Goal: Task Accomplishment & Management: Use online tool/utility

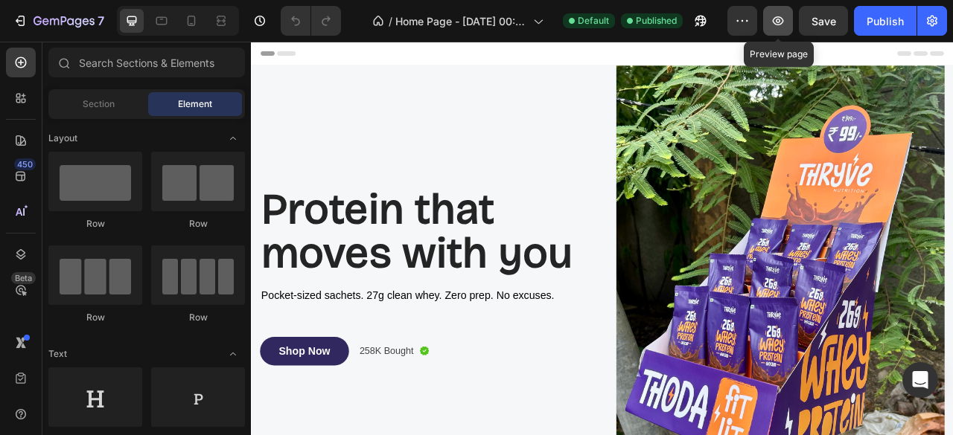
drag, startPoint x: 784, startPoint y: 27, endPoint x: 776, endPoint y: 13, distance: 15.7
click at [776, 13] on icon "button" at bounding box center [777, 20] width 15 height 15
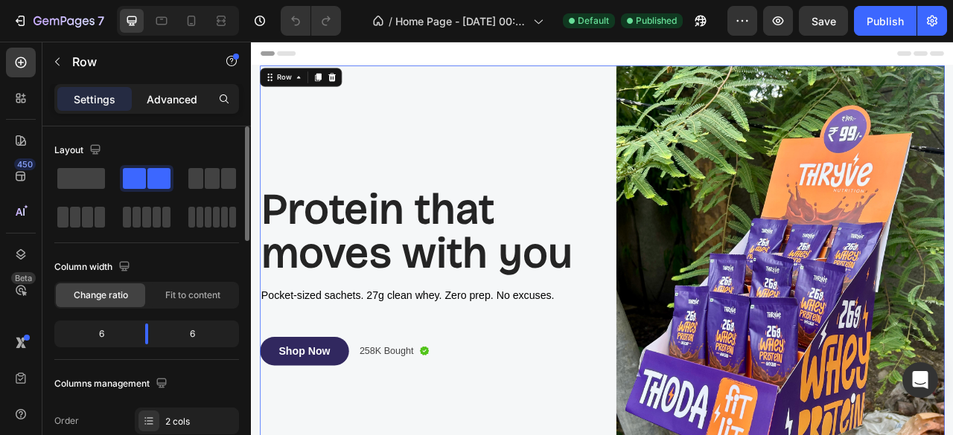
click at [166, 92] on p "Advanced" at bounding box center [172, 100] width 51 height 16
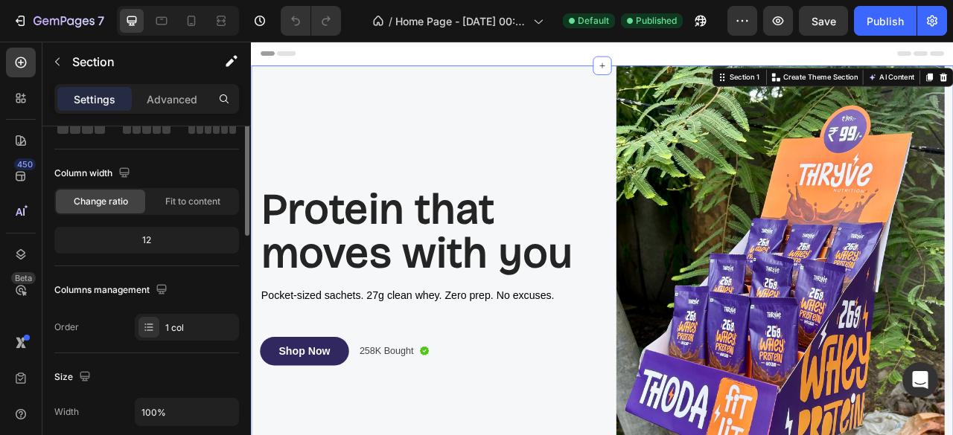
scroll to position [28, 0]
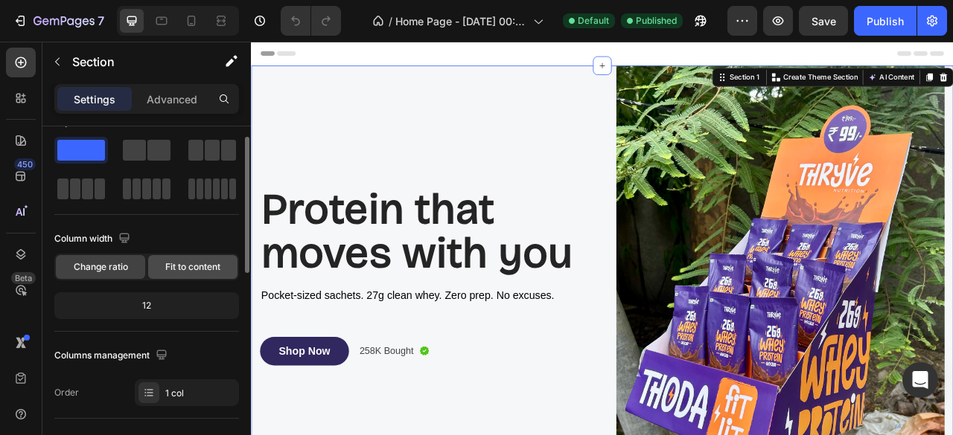
click at [191, 263] on span "Fit to content" at bounding box center [192, 267] width 55 height 13
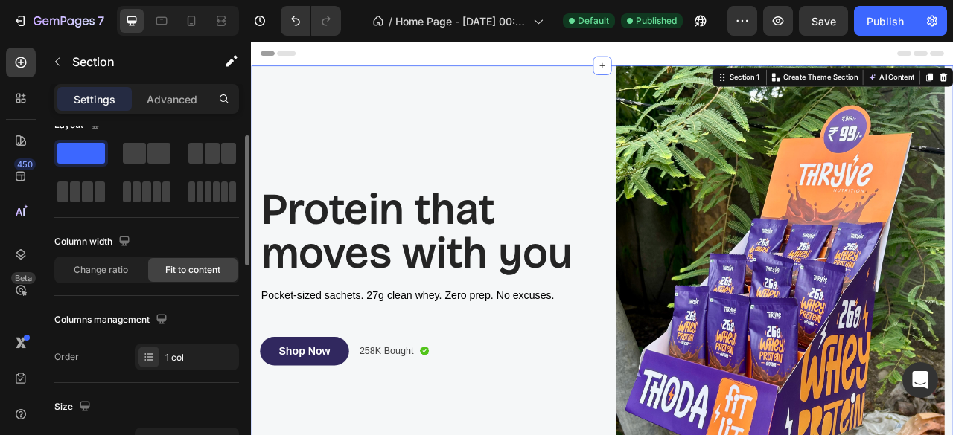
scroll to position [0, 0]
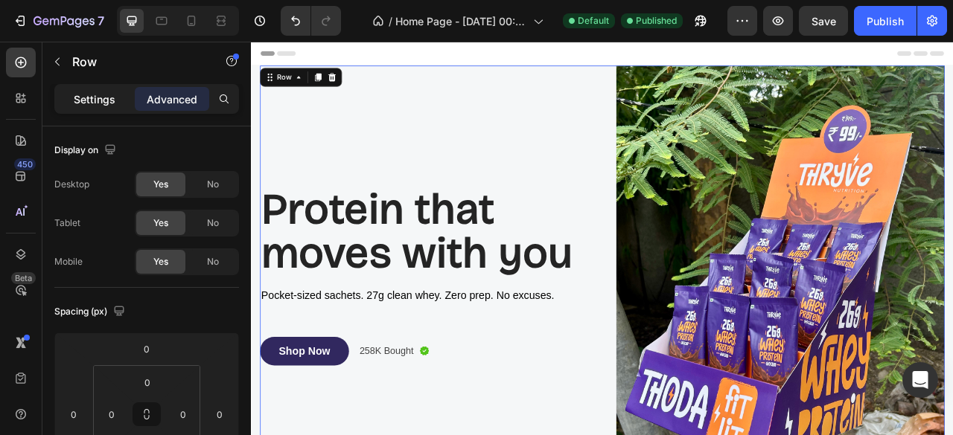
click at [106, 92] on p "Settings" at bounding box center [95, 100] width 42 height 16
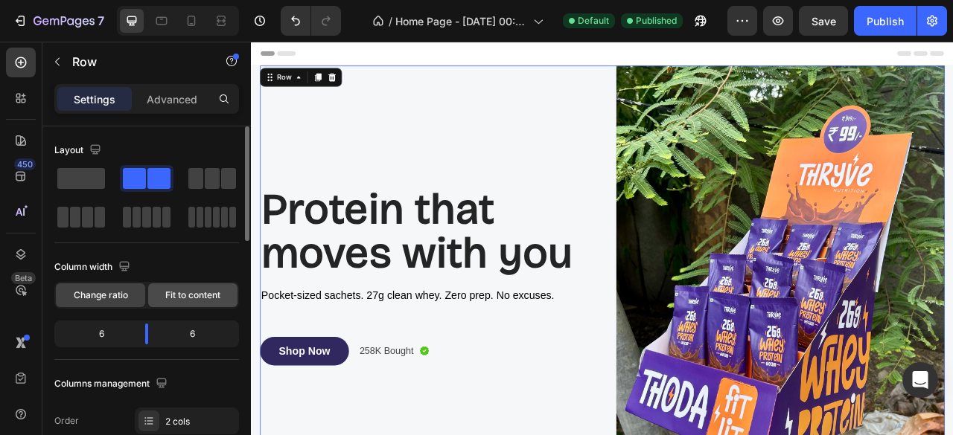
click at [195, 293] on span "Fit to content" at bounding box center [192, 295] width 55 height 13
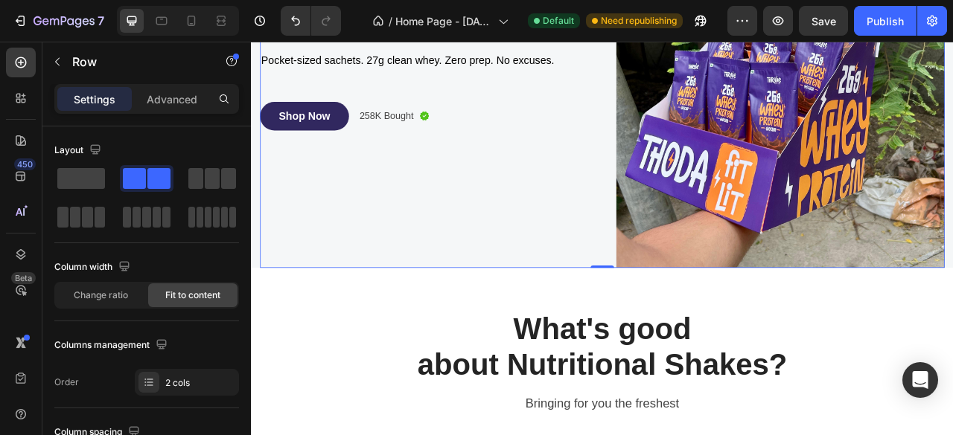
scroll to position [300, 0]
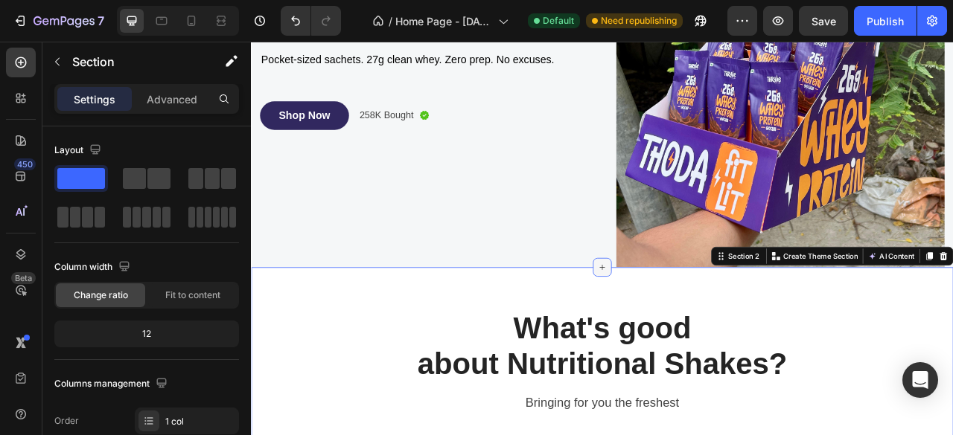
click at [691, 323] on icon at bounding box center [697, 329] width 12 height 12
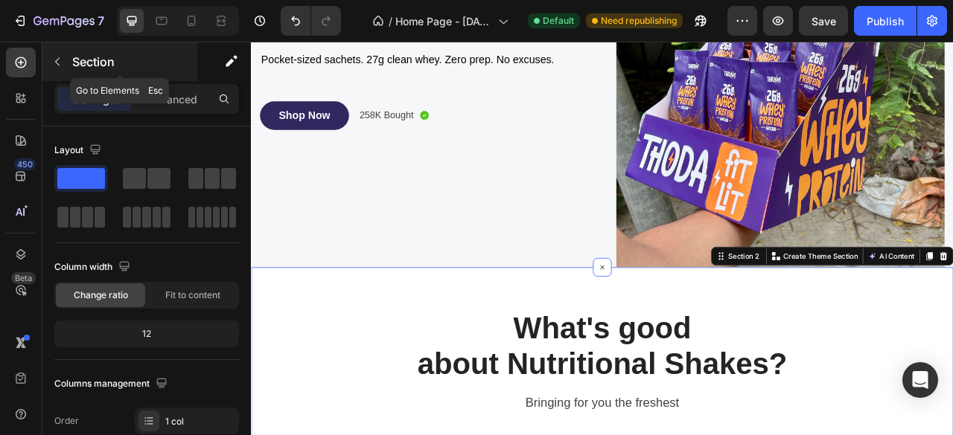
click at [48, 57] on button "button" at bounding box center [57, 62] width 24 height 24
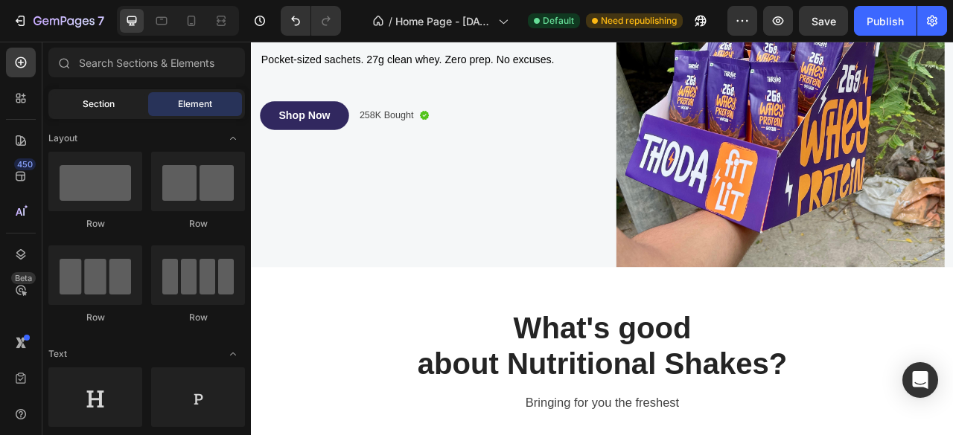
click at [103, 106] on span "Section" at bounding box center [99, 104] width 32 height 13
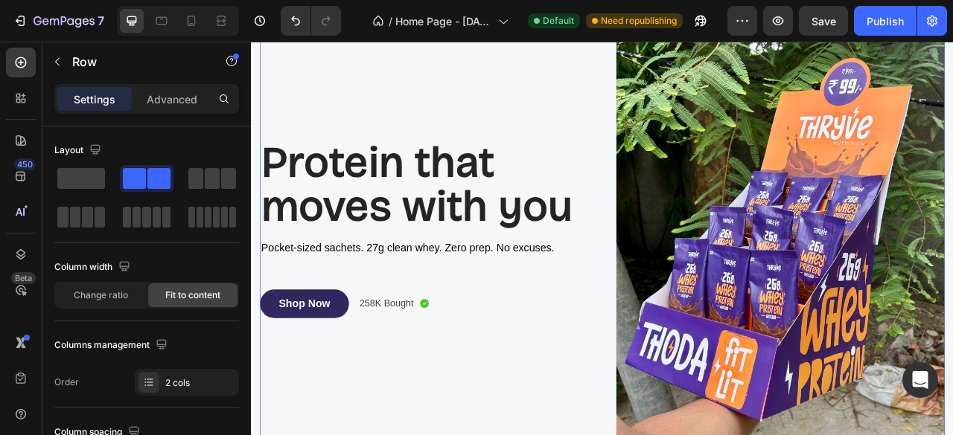
scroll to position [0, 0]
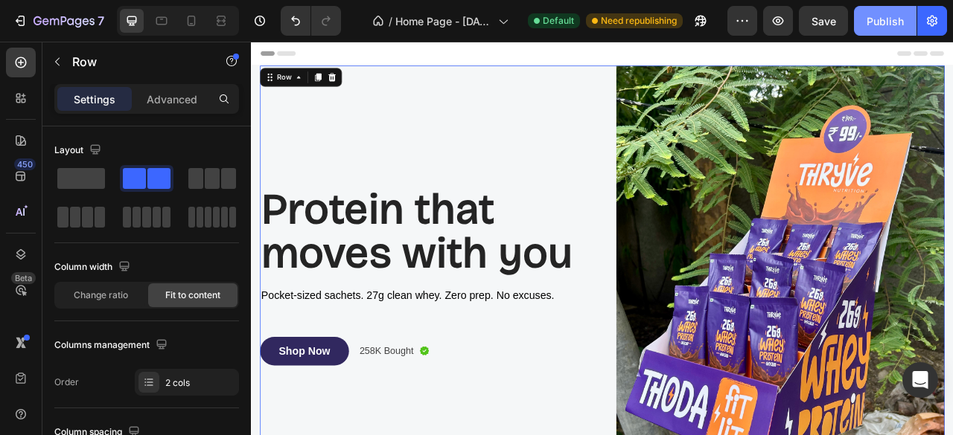
click at [896, 23] on div "Publish" at bounding box center [884, 21] width 37 height 16
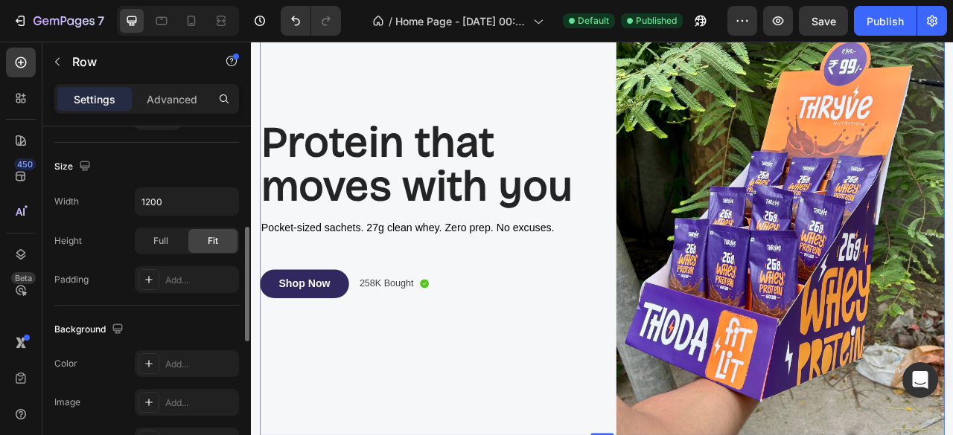
scroll to position [337, 0]
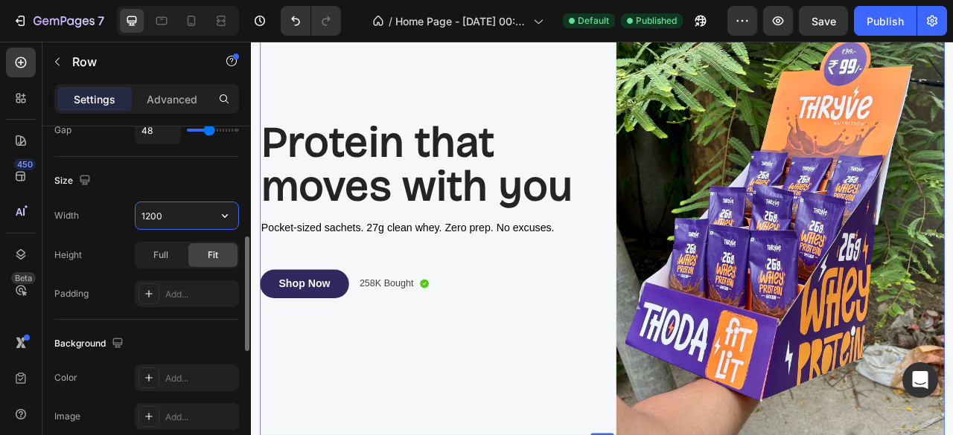
click at [167, 226] on input "1200" at bounding box center [186, 215] width 103 height 27
click at [223, 211] on icon "button" at bounding box center [224, 215] width 15 height 15
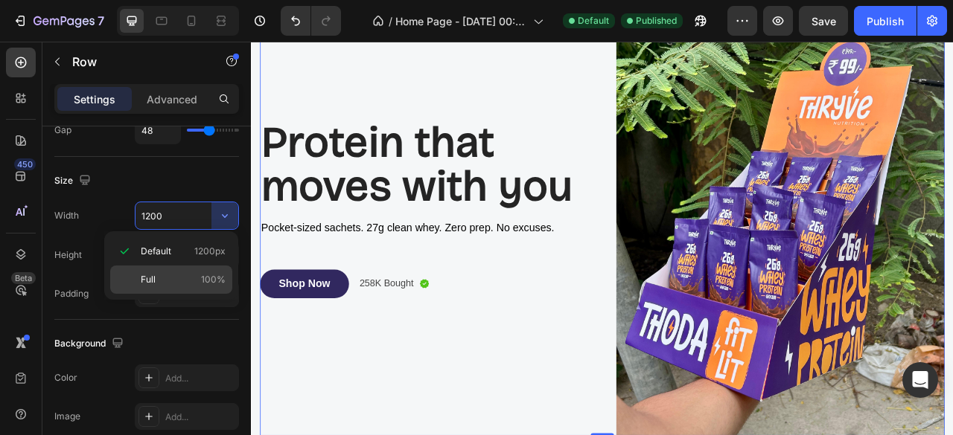
click at [157, 280] on p "Full 100%" at bounding box center [183, 279] width 85 height 13
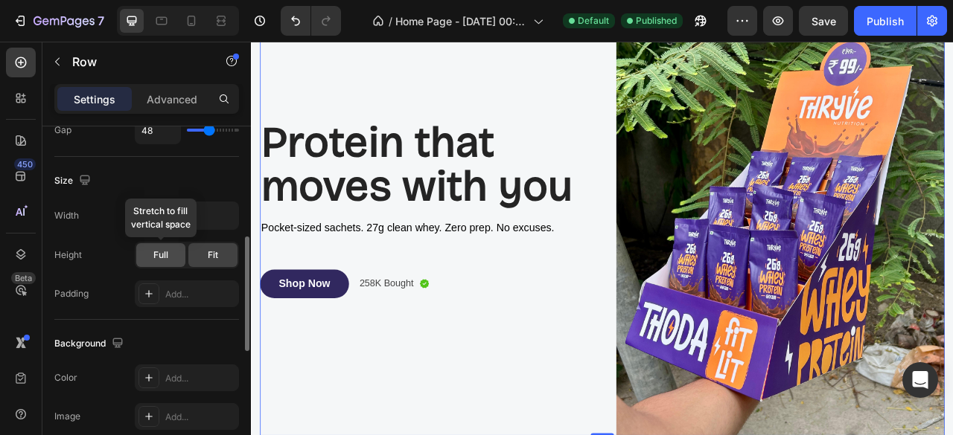
click at [169, 261] on div "Full" at bounding box center [160, 255] width 49 height 24
click at [205, 255] on div "Fit" at bounding box center [212, 255] width 49 height 24
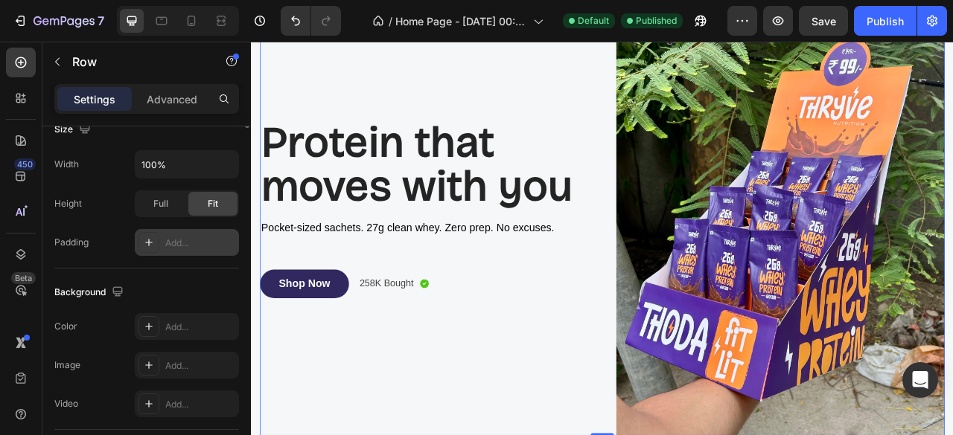
scroll to position [0, 0]
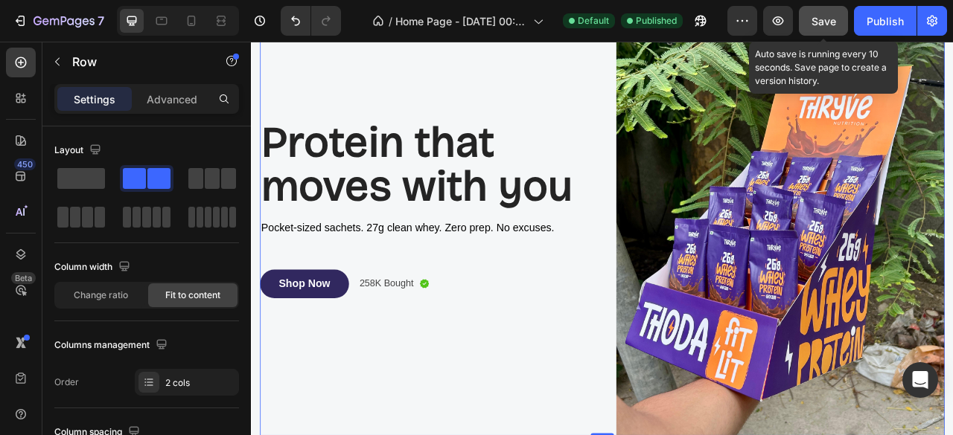
click at [819, 23] on span "Save" at bounding box center [823, 21] width 25 height 13
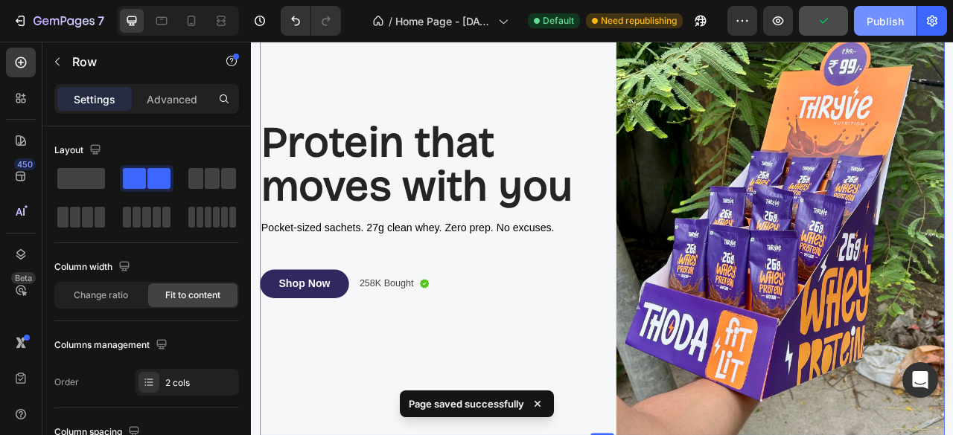
click at [871, 26] on div "Publish" at bounding box center [884, 21] width 37 height 16
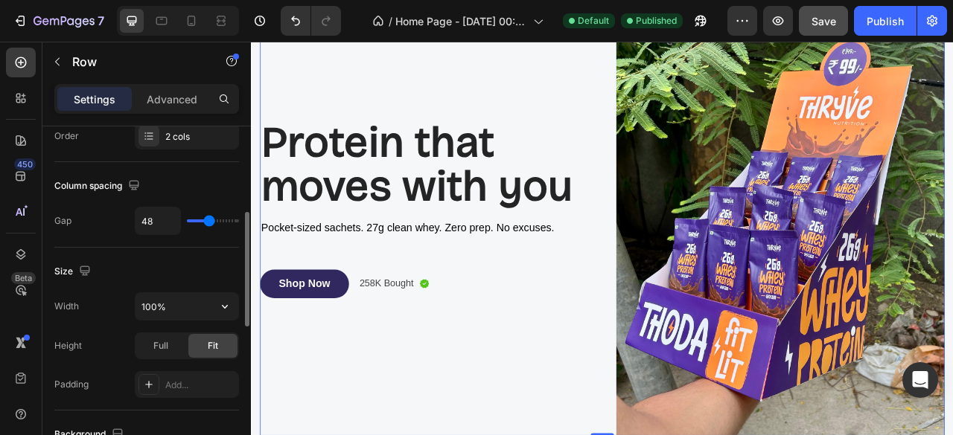
scroll to position [262, 0]
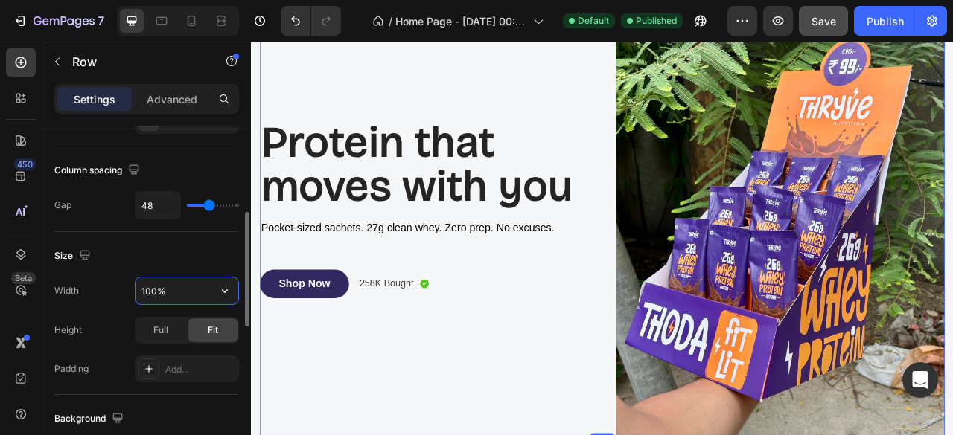
click at [179, 281] on input "100%" at bounding box center [186, 291] width 103 height 27
click at [228, 289] on icon "button" at bounding box center [224, 291] width 15 height 15
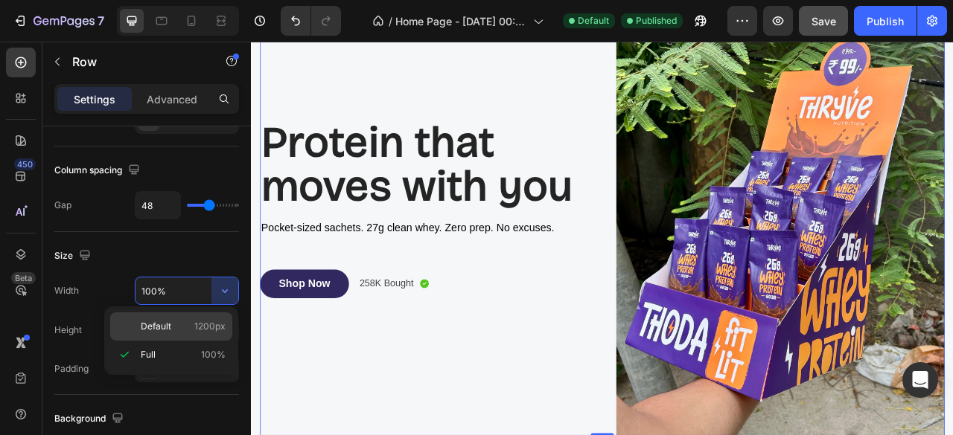
click at [177, 326] on p "Default 1200px" at bounding box center [183, 326] width 85 height 13
type input "1200"
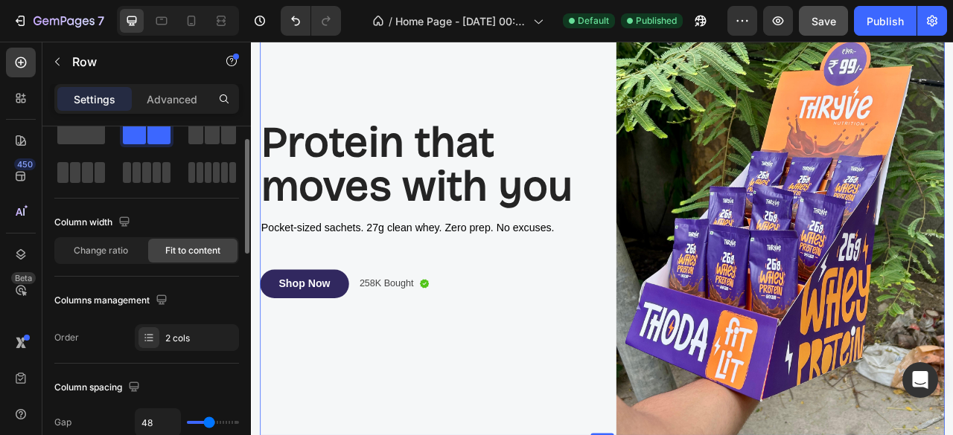
scroll to position [45, 0]
click at [98, 251] on span "Change ratio" at bounding box center [101, 249] width 54 height 13
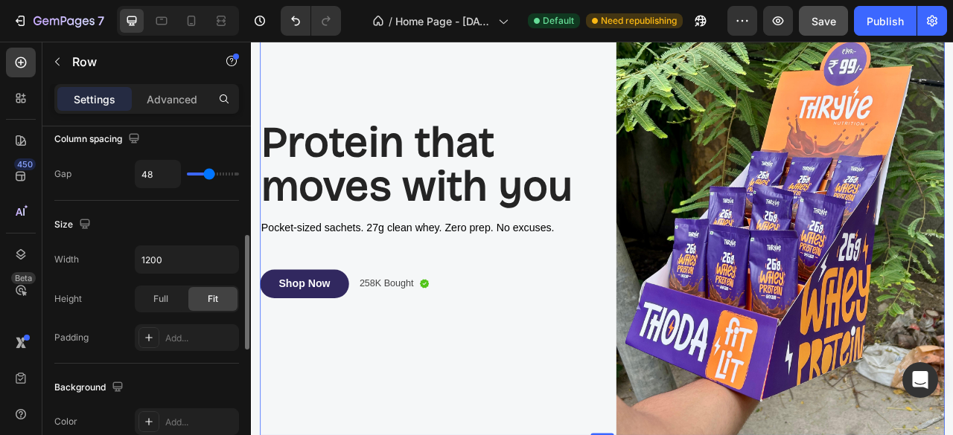
scroll to position [332, 0]
click at [157, 293] on span "Full" at bounding box center [160, 299] width 15 height 13
click at [201, 295] on div "Fit" at bounding box center [212, 299] width 49 height 24
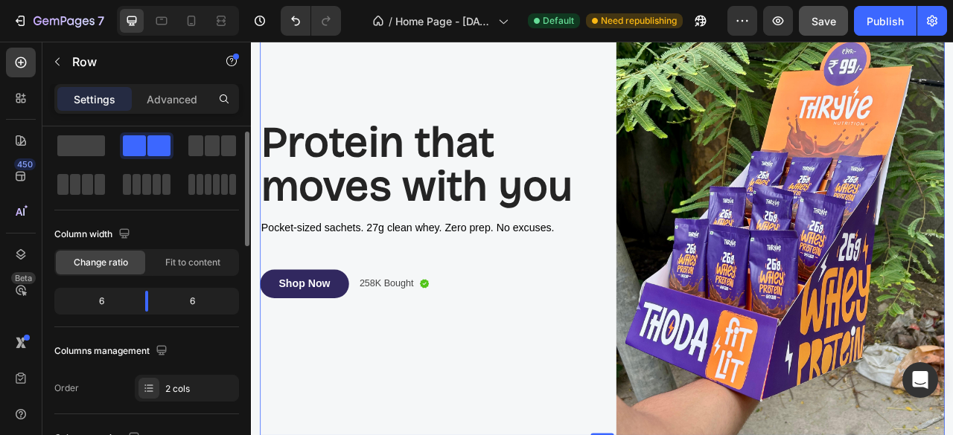
scroll to position [0, 0]
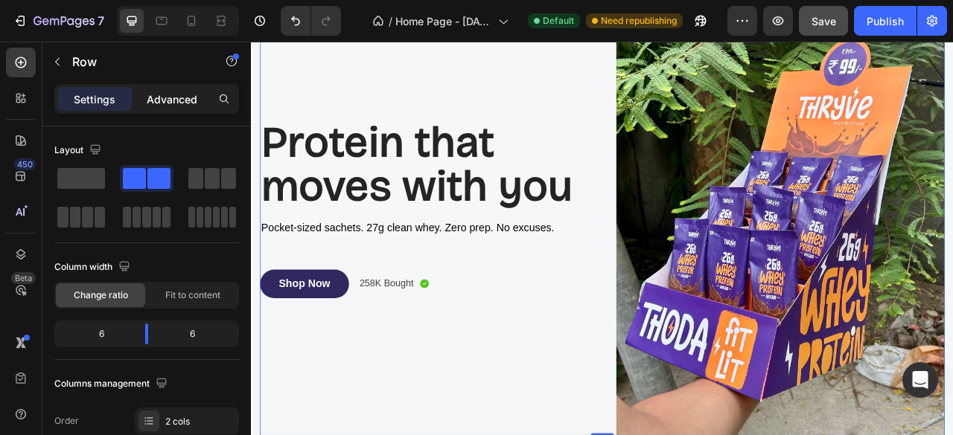
click at [163, 103] on p "Advanced" at bounding box center [172, 100] width 51 height 16
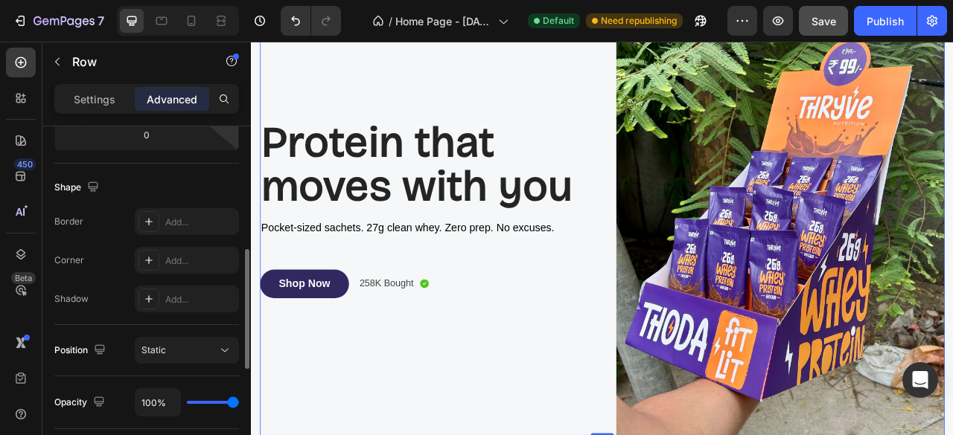
scroll to position [366, 0]
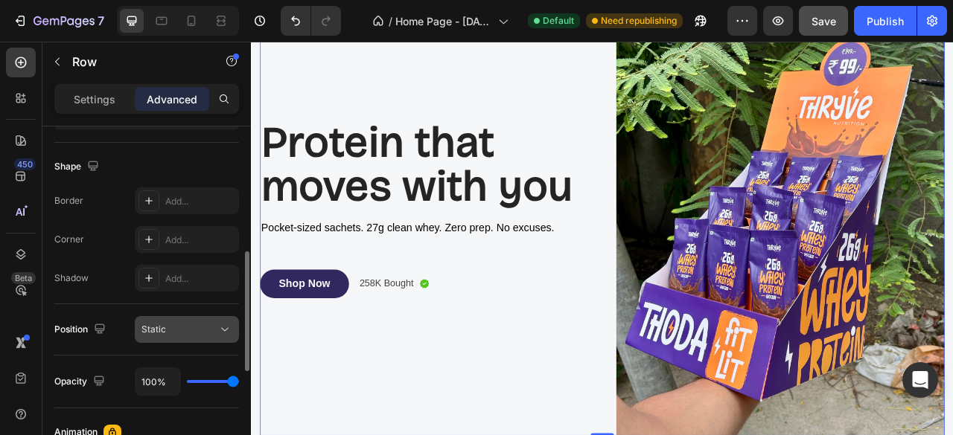
click at [185, 330] on div "Static" at bounding box center [179, 329] width 76 height 13
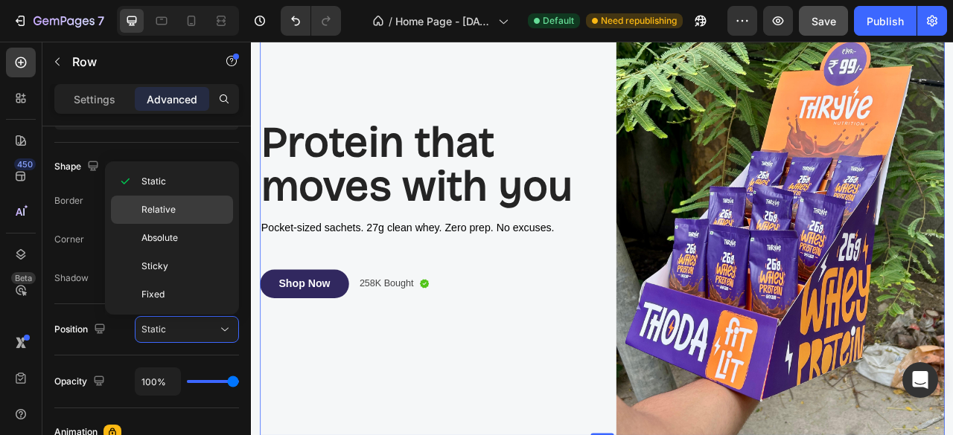
click at [161, 212] on span "Relative" at bounding box center [158, 209] width 34 height 13
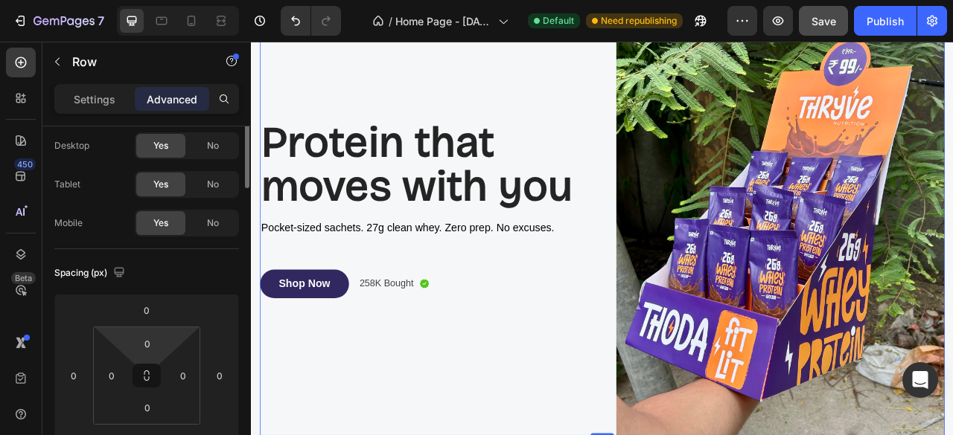
scroll to position [0, 0]
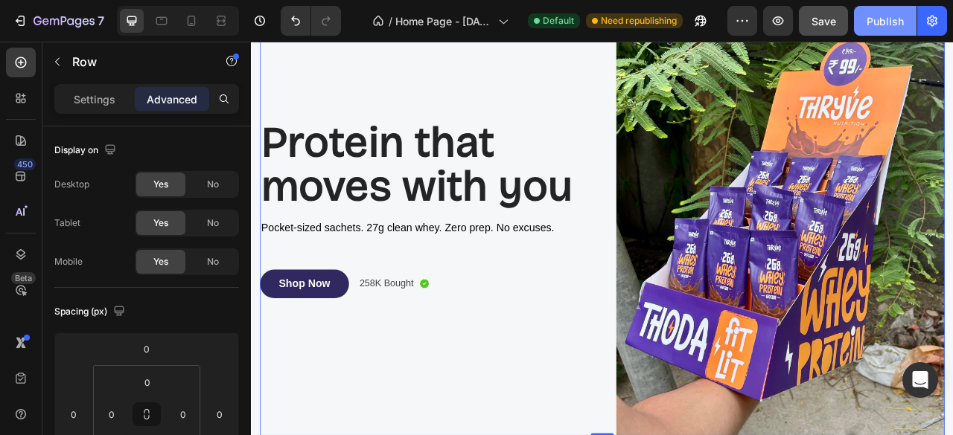
click at [884, 24] on div "Publish" at bounding box center [884, 21] width 37 height 16
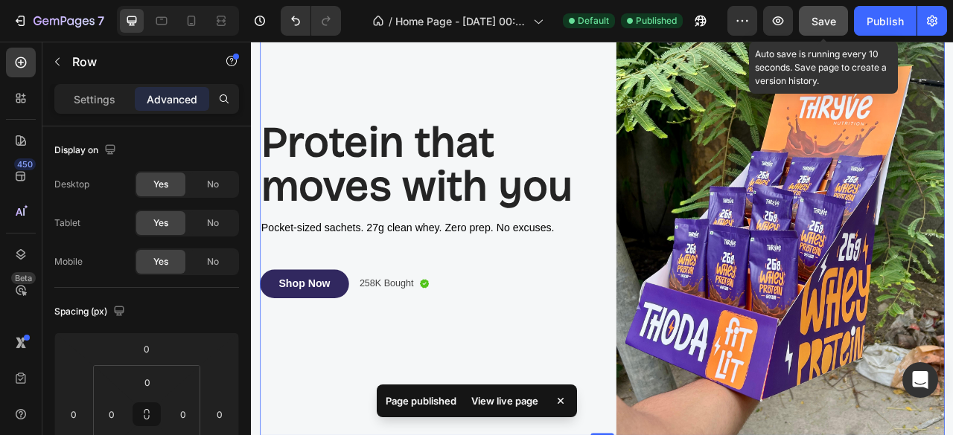
click at [826, 34] on button "Save" at bounding box center [823, 21] width 49 height 30
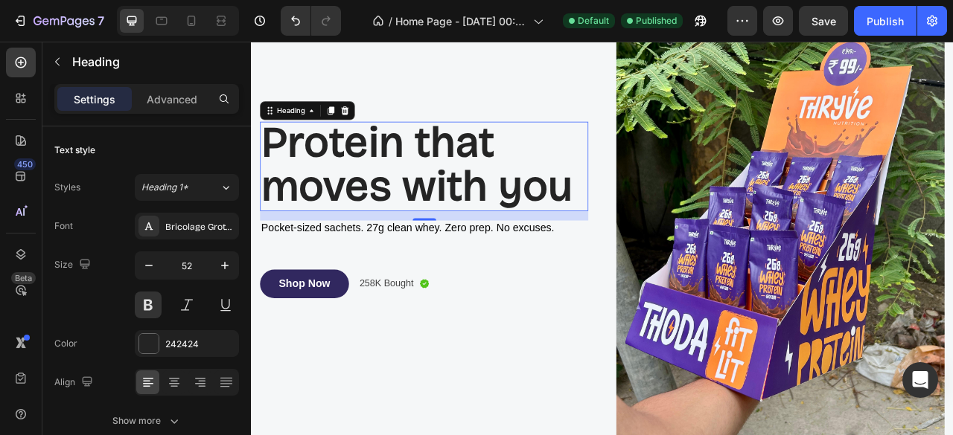
click at [403, 205] on span "Protein that moves with you" at bounding box center [461, 198] width 396 height 120
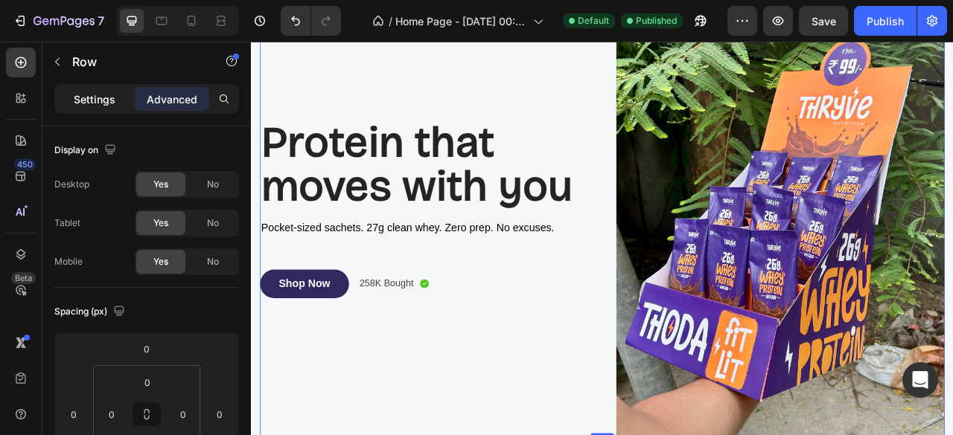
click at [99, 105] on p "Settings" at bounding box center [95, 100] width 42 height 16
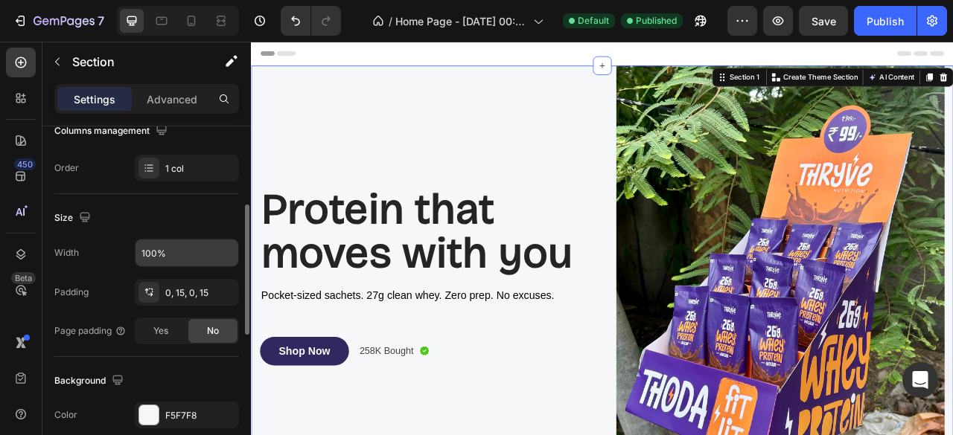
scroll to position [216, 0]
click at [189, 253] on input "100%" at bounding box center [186, 251] width 103 height 27
click at [225, 255] on icon "button" at bounding box center [224, 251] width 15 height 15
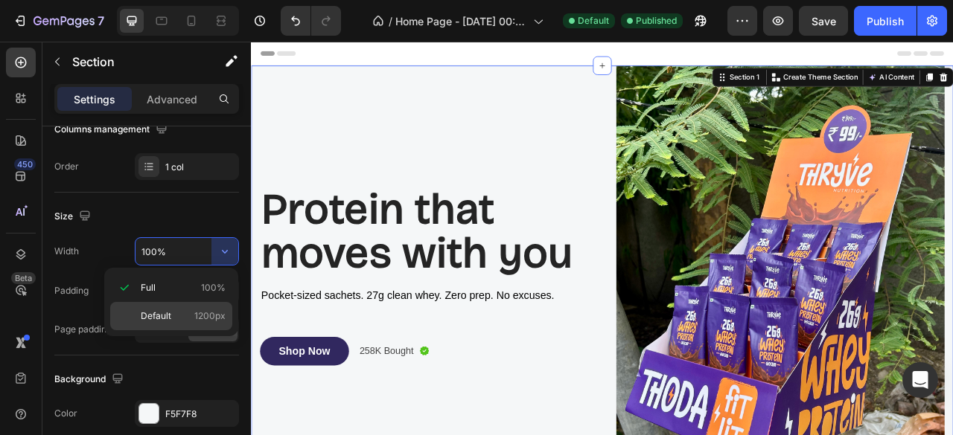
click at [162, 319] on span "Default" at bounding box center [156, 316] width 31 height 13
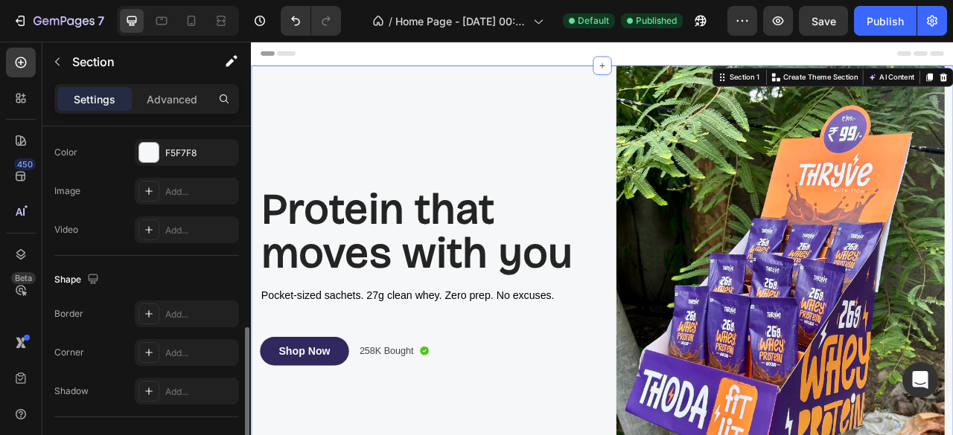
scroll to position [600, 0]
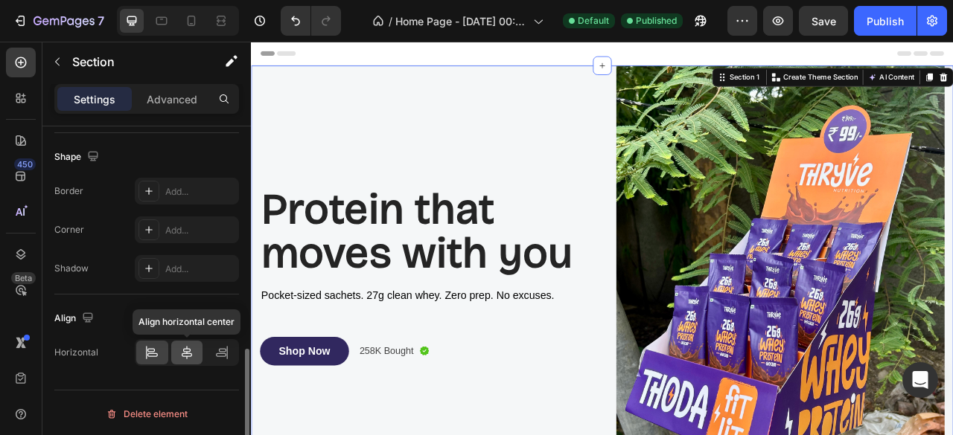
click at [191, 355] on icon at bounding box center [186, 352] width 15 height 15
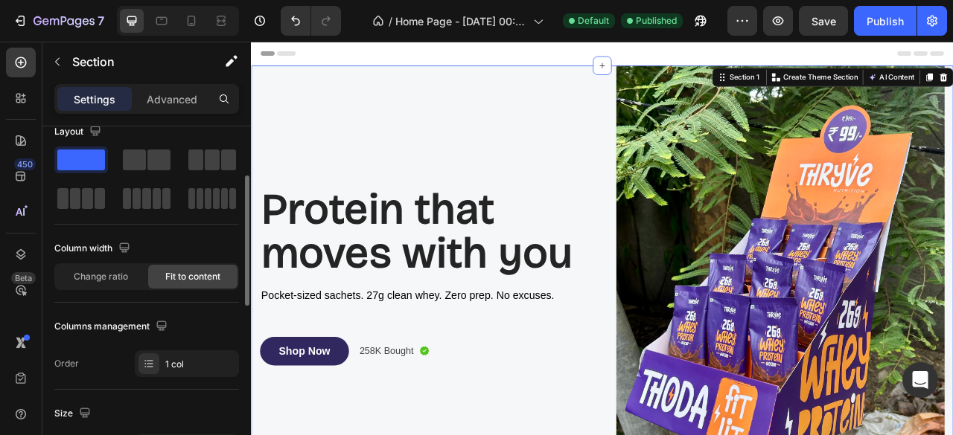
scroll to position [0, 0]
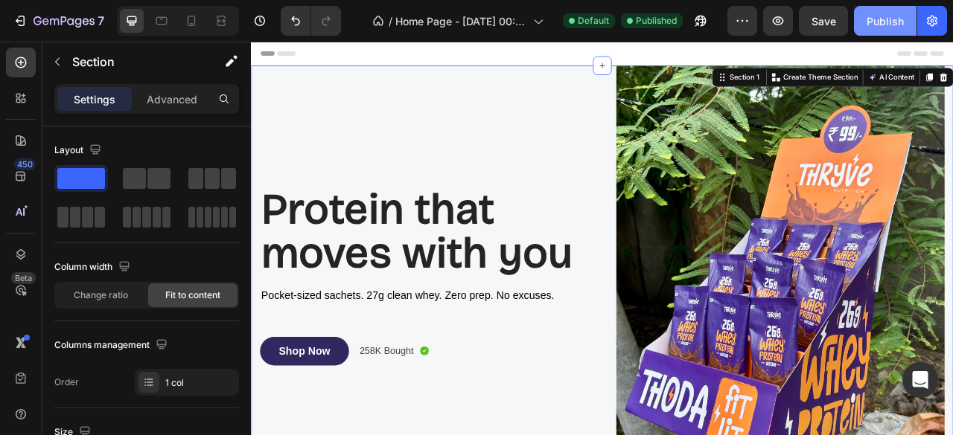
click at [869, 24] on div "Publish" at bounding box center [884, 21] width 37 height 16
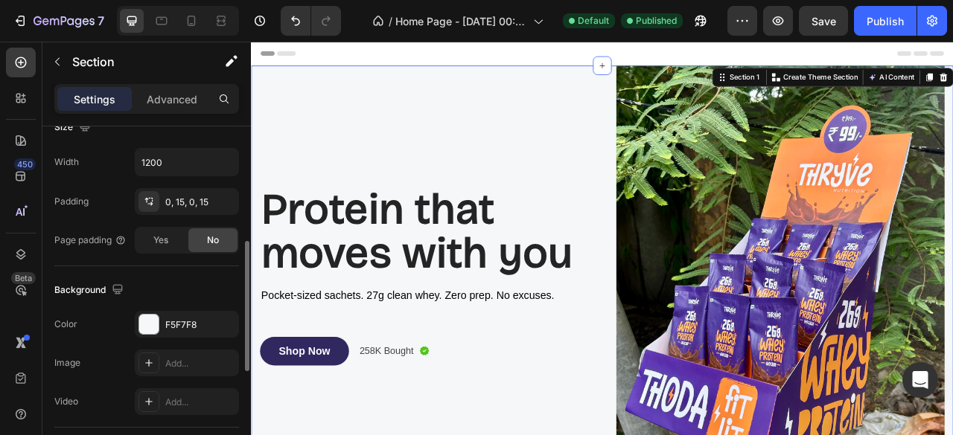
scroll to position [307, 0]
click at [171, 156] on input "1200" at bounding box center [186, 160] width 103 height 27
type input "1280"
click at [103, 156] on div "Width 1280" at bounding box center [146, 161] width 185 height 28
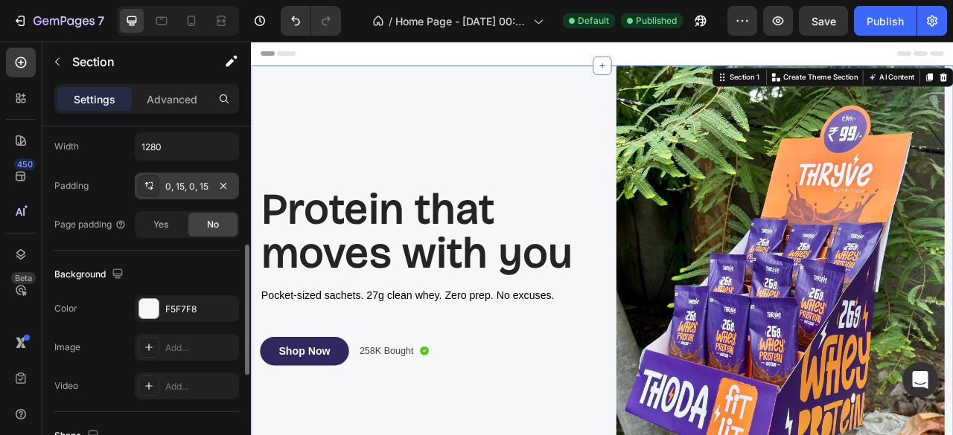
scroll to position [324, 0]
click at [180, 185] on div "0, 15, 0, 15" at bounding box center [186, 183] width 43 height 13
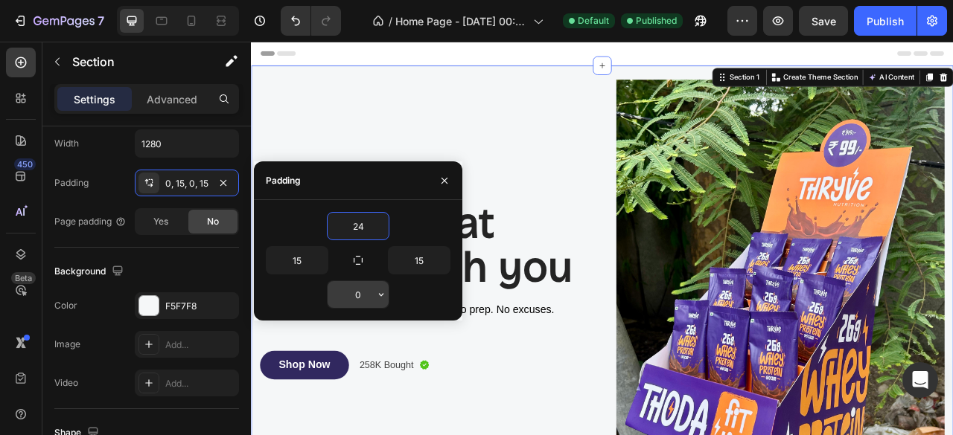
type input "24"
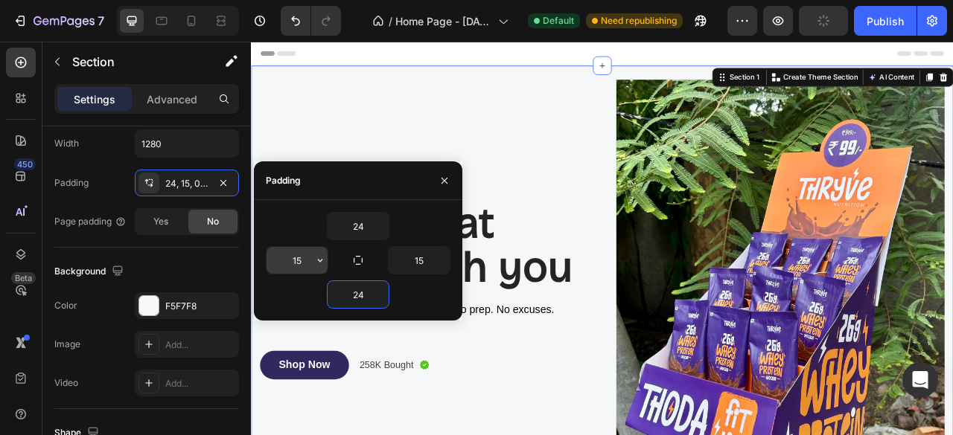
type input "24"
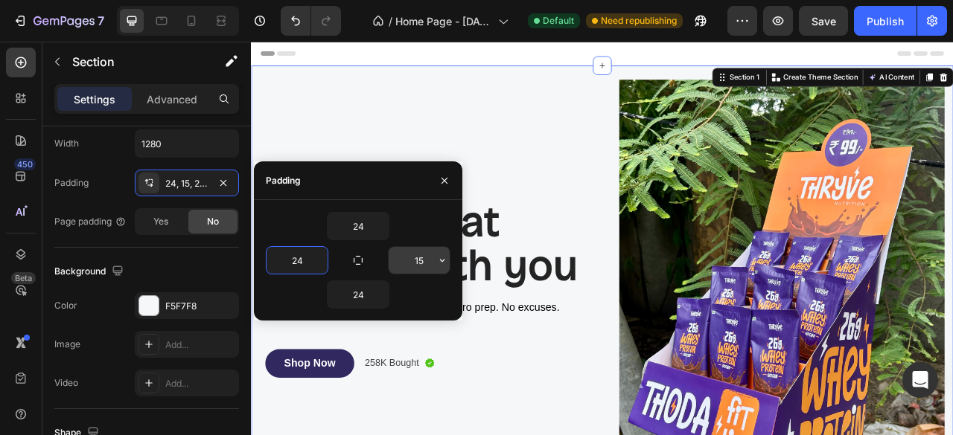
type input "24"
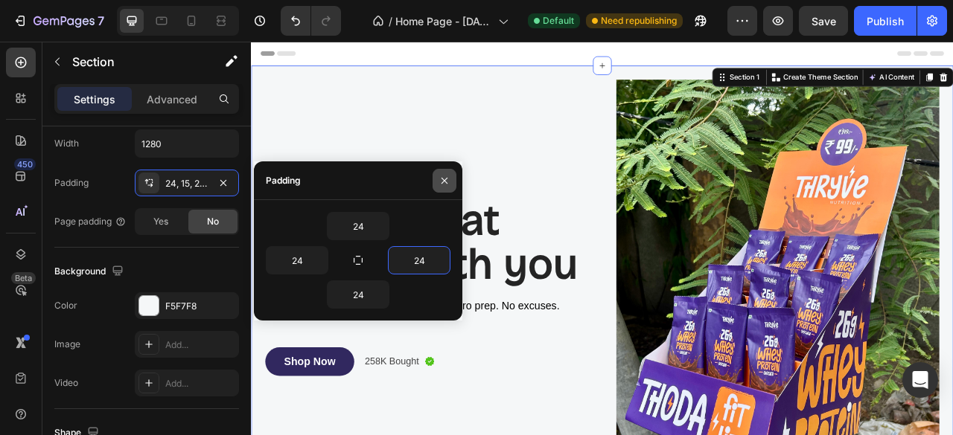
type input "24"
click at [444, 176] on icon "button" at bounding box center [444, 181] width 12 height 12
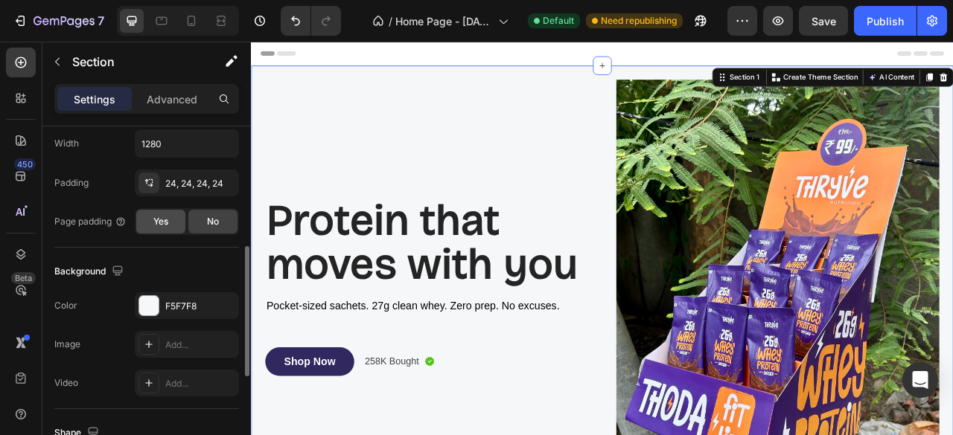
click at [170, 229] on div "Yes" at bounding box center [160, 222] width 49 height 24
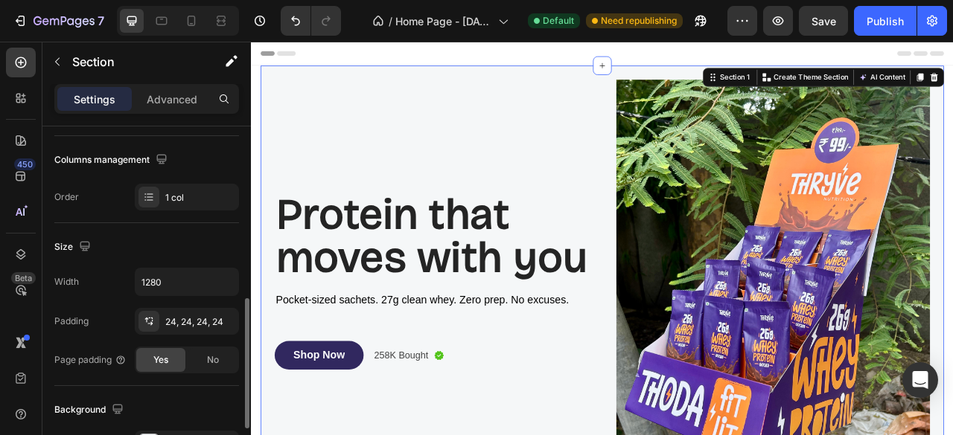
scroll to position [176, 0]
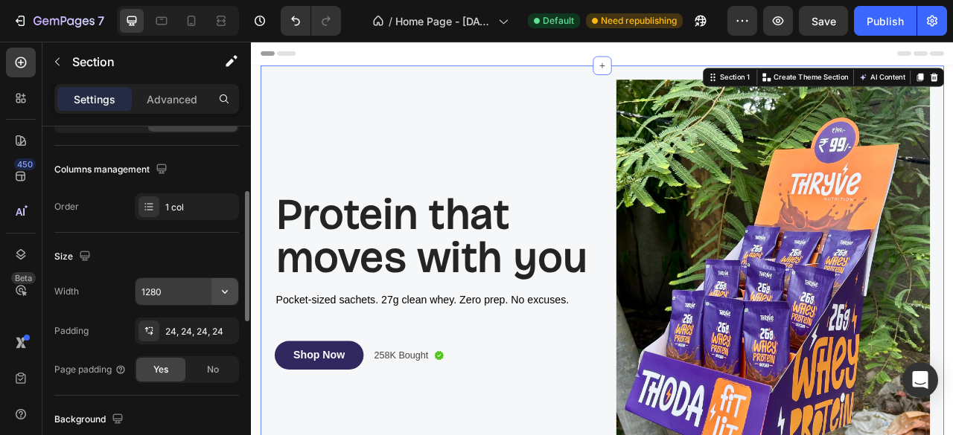
click at [224, 294] on icon "button" at bounding box center [224, 291] width 15 height 15
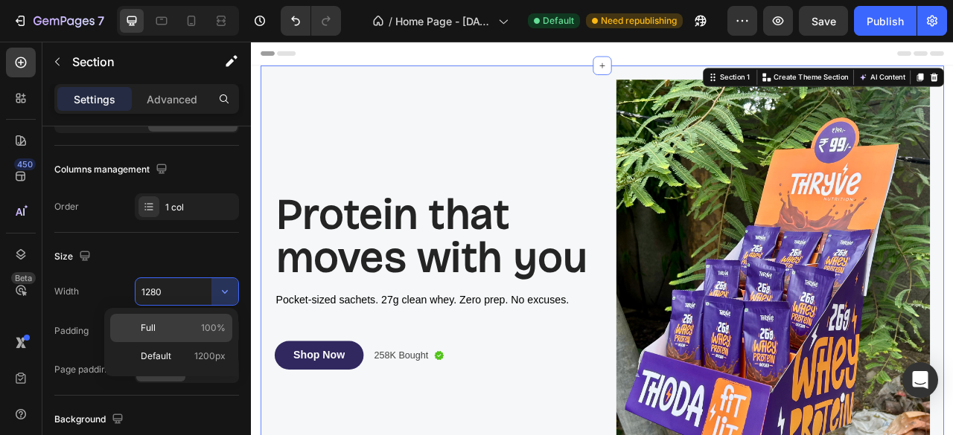
click at [149, 342] on div "Full 100%" at bounding box center [171, 356] width 122 height 28
type input "100%"
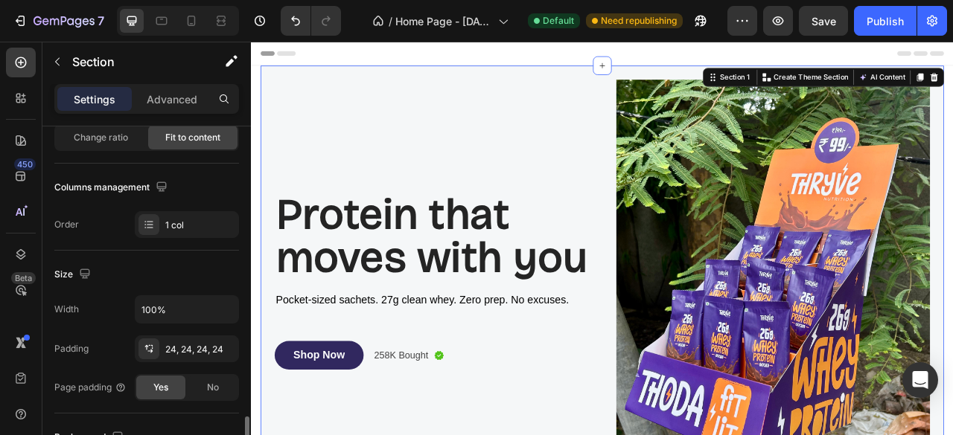
scroll to position [0, 0]
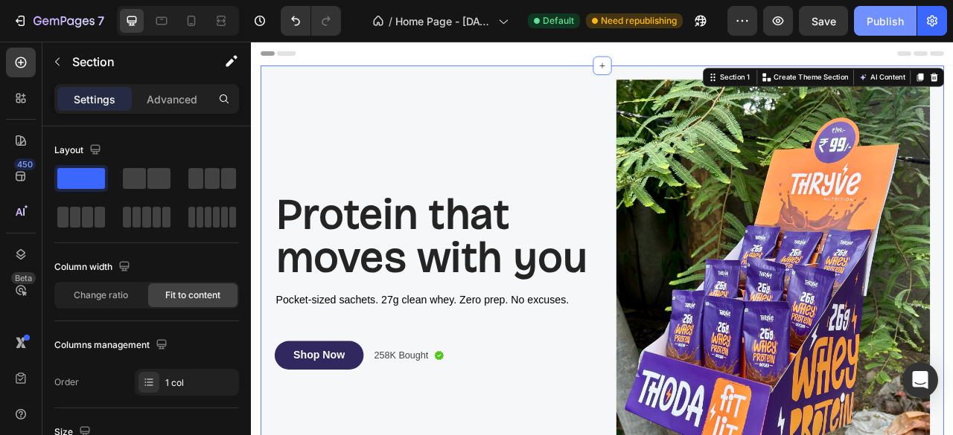
click at [881, 30] on button "Publish" at bounding box center [885, 21] width 63 height 30
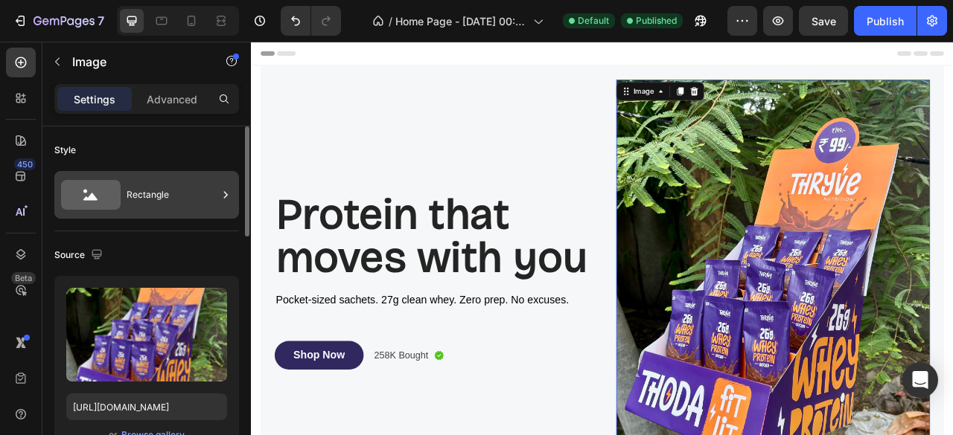
click at [128, 182] on div "Rectangle" at bounding box center [172, 195] width 91 height 34
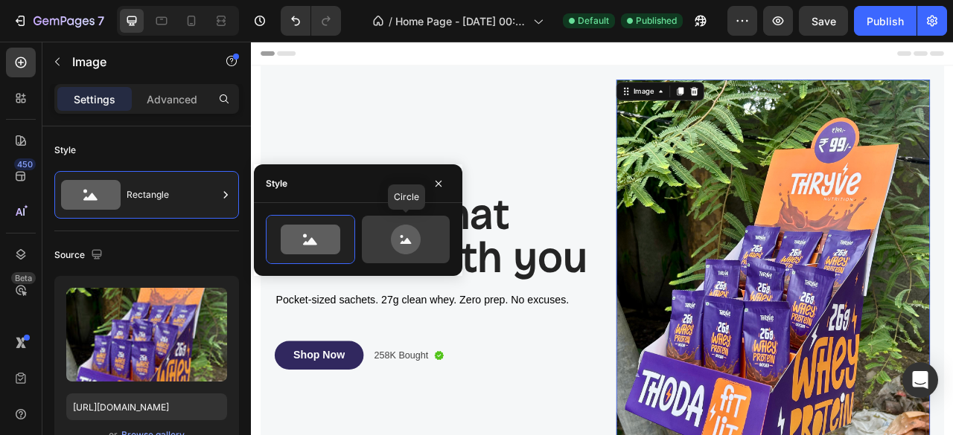
click at [385, 235] on icon at bounding box center [406, 240] width 70 height 30
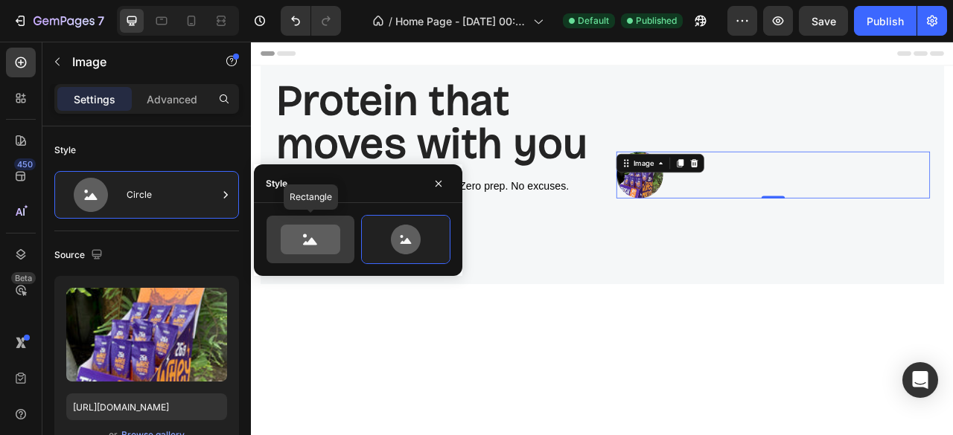
click at [298, 238] on icon at bounding box center [311, 240] width 60 height 30
type input "100"
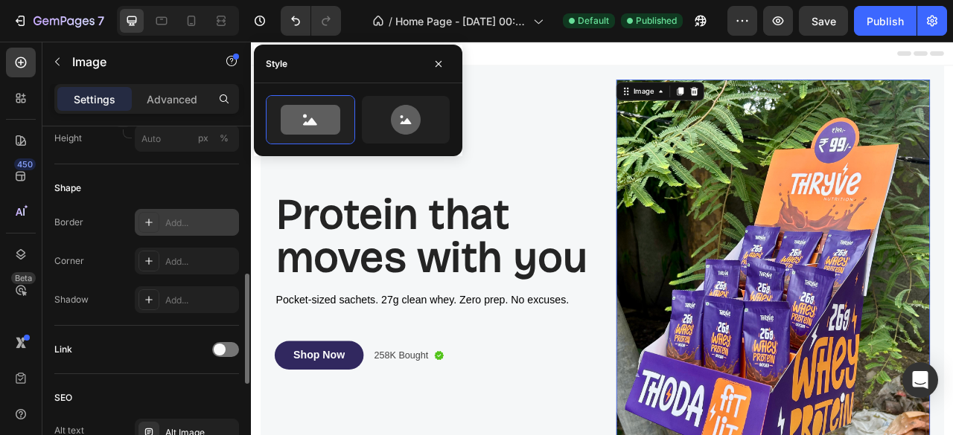
scroll to position [479, 0]
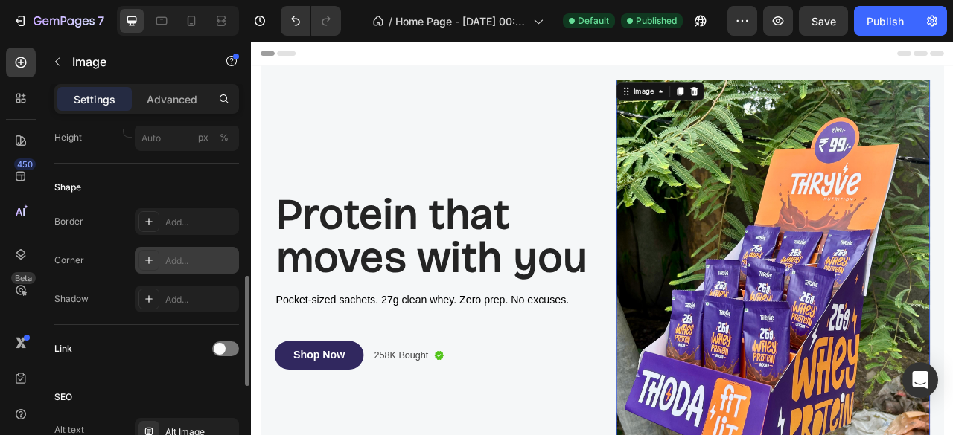
click at [151, 255] on icon at bounding box center [149, 261] width 12 height 12
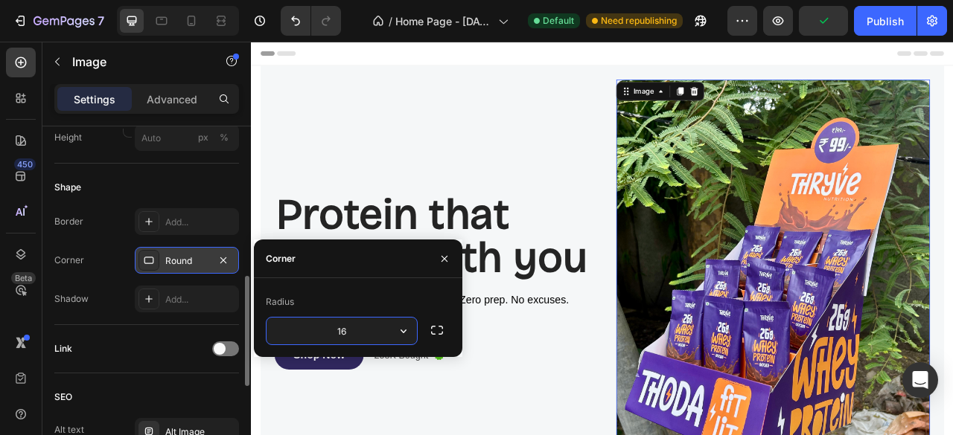
type input "16"
click at [338, 288] on div "Radius 16" at bounding box center [358, 317] width 208 height 79
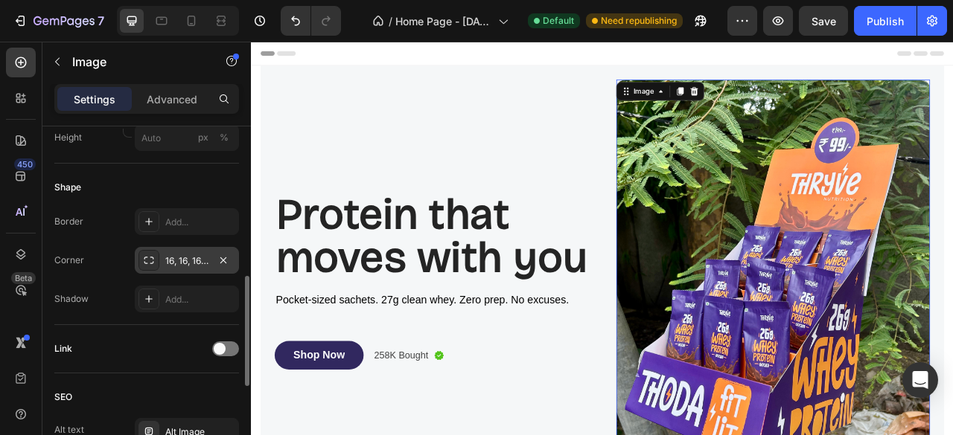
click at [101, 278] on div "Border Add... Corner 16, 16, 16, 16 Shadow Add..." at bounding box center [146, 260] width 185 height 104
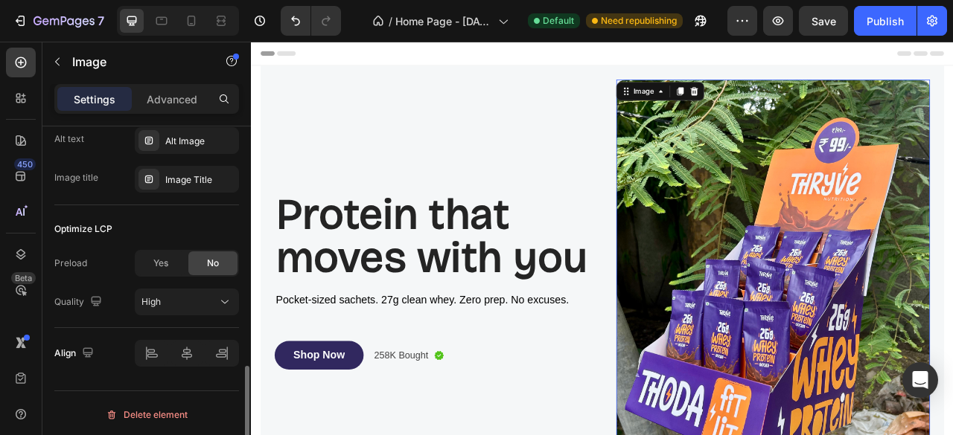
scroll to position [770, 0]
click at [191, 306] on div "High" at bounding box center [186, 301] width 91 height 15
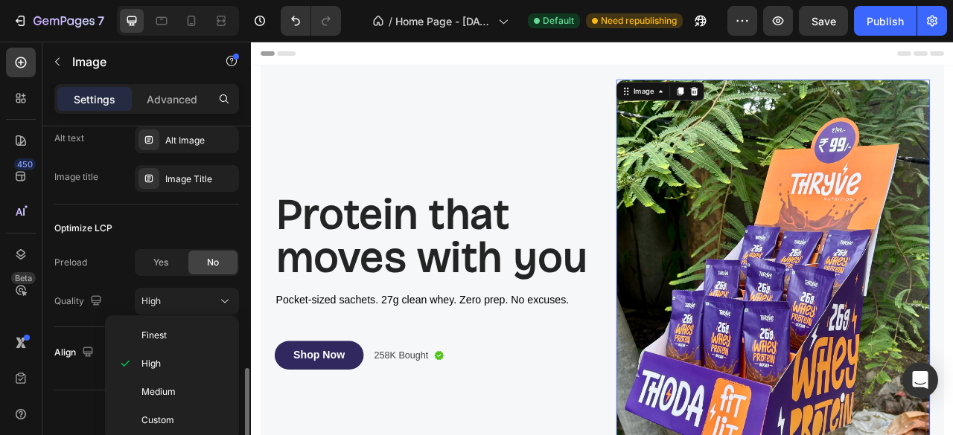
click at [122, 282] on div "Preload Yes No Quality High" at bounding box center [146, 282] width 185 height 66
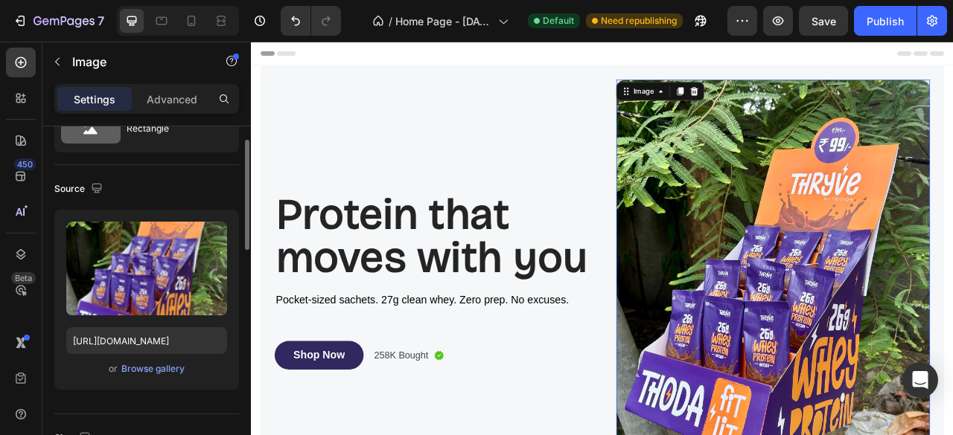
scroll to position [0, 0]
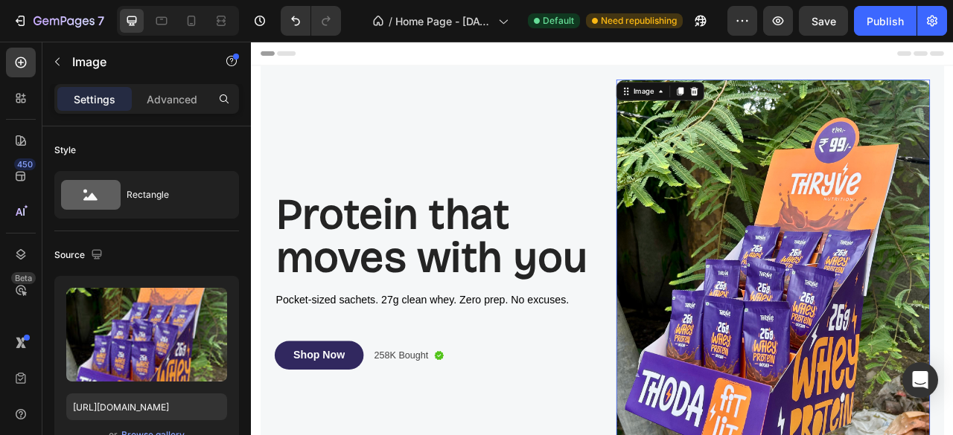
click at [158, 111] on div "Settings Advanced" at bounding box center [146, 99] width 185 height 30
click at [159, 95] on p "Advanced" at bounding box center [172, 100] width 51 height 16
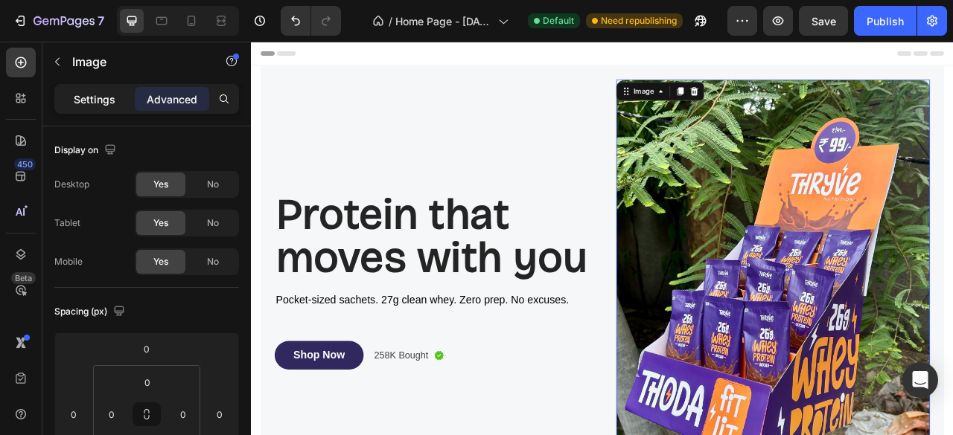
click at [83, 98] on p "Settings" at bounding box center [95, 100] width 42 height 16
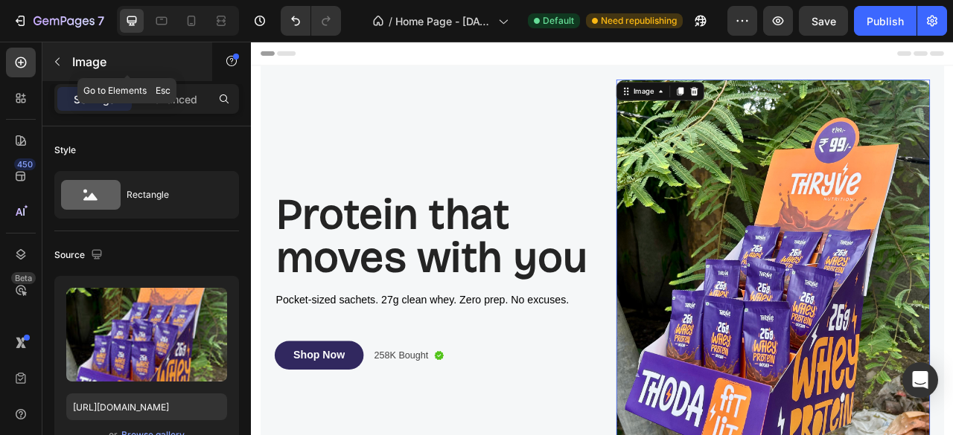
click at [57, 60] on icon "button" at bounding box center [57, 62] width 4 height 8
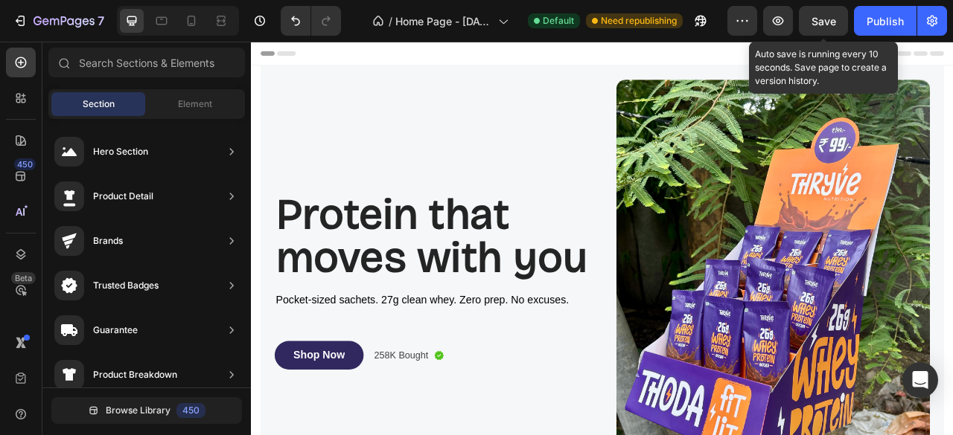
click at [817, 28] on div "Save" at bounding box center [823, 21] width 25 height 16
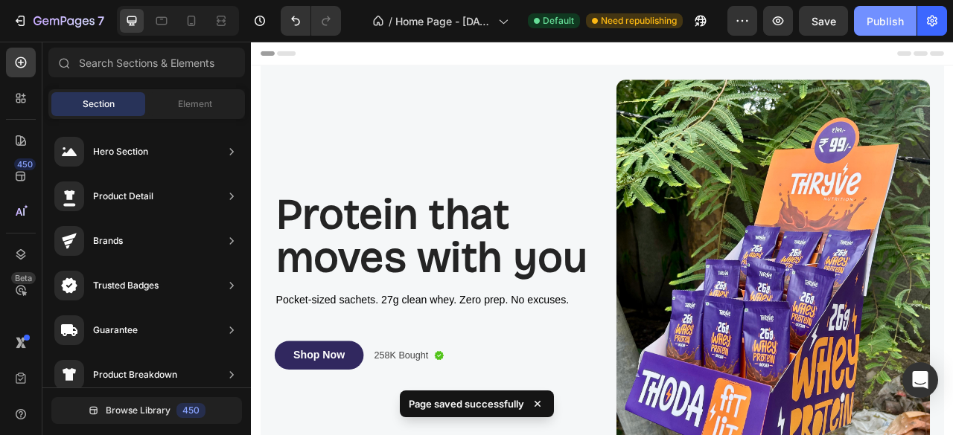
click at [860, 28] on button "Publish" at bounding box center [885, 21] width 63 height 30
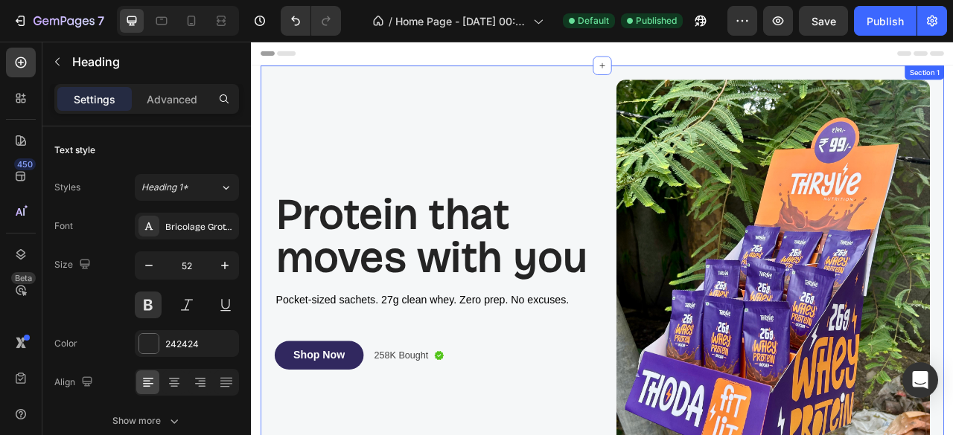
click at [668, 71] on div "Header" at bounding box center [697, 57] width 869 height 30
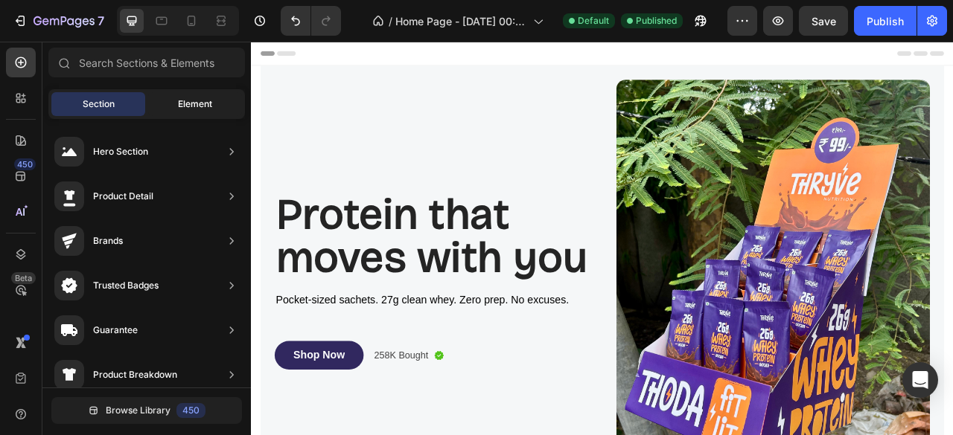
click at [215, 110] on div "Element" at bounding box center [195, 104] width 94 height 24
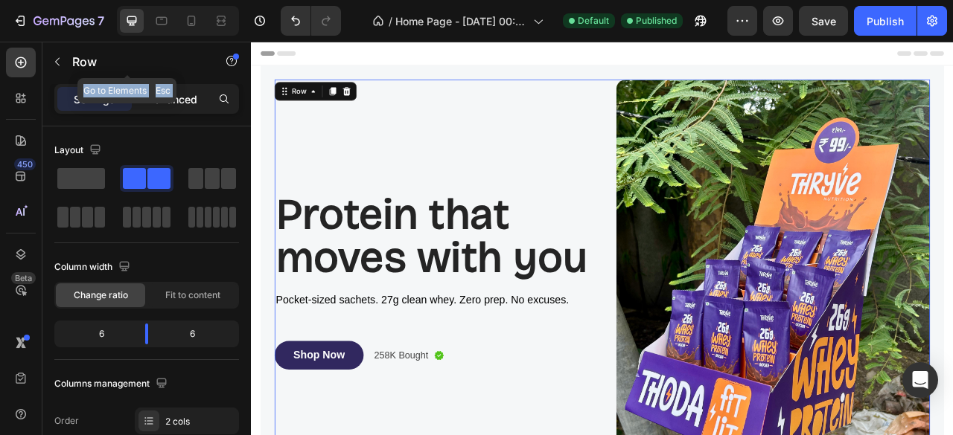
drag, startPoint x: 179, startPoint y: 74, endPoint x: 171, endPoint y: 96, distance: 22.8
click at [171, 96] on div "Sections(18) Elements(83) Section Element Hero Section Product Detail Brands Tr…" at bounding box center [146, 239] width 208 height 394
click at [171, 96] on p "Advanced" at bounding box center [172, 100] width 51 height 16
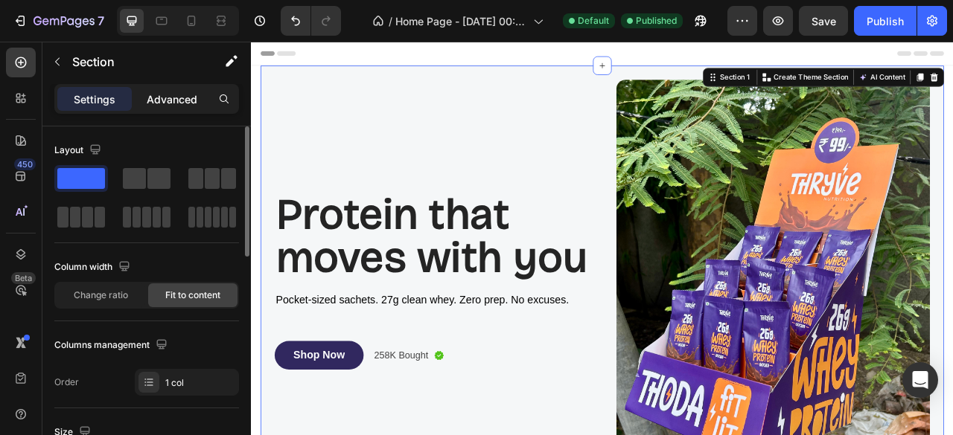
click at [167, 106] on p "Advanced" at bounding box center [172, 100] width 51 height 16
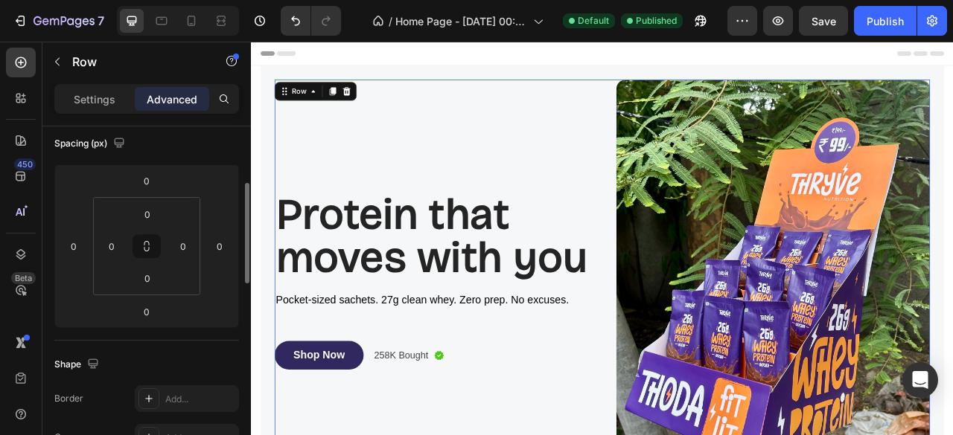
scroll to position [176, 0]
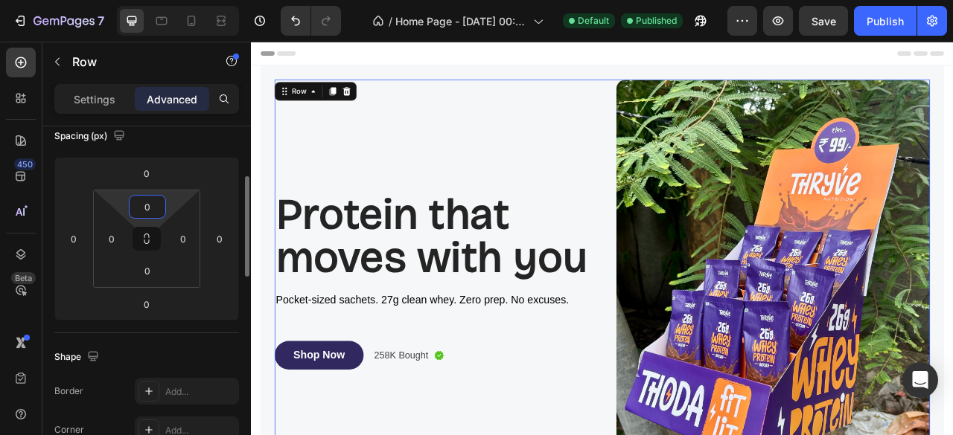
click at [148, 199] on input "0" at bounding box center [147, 207] width 30 height 22
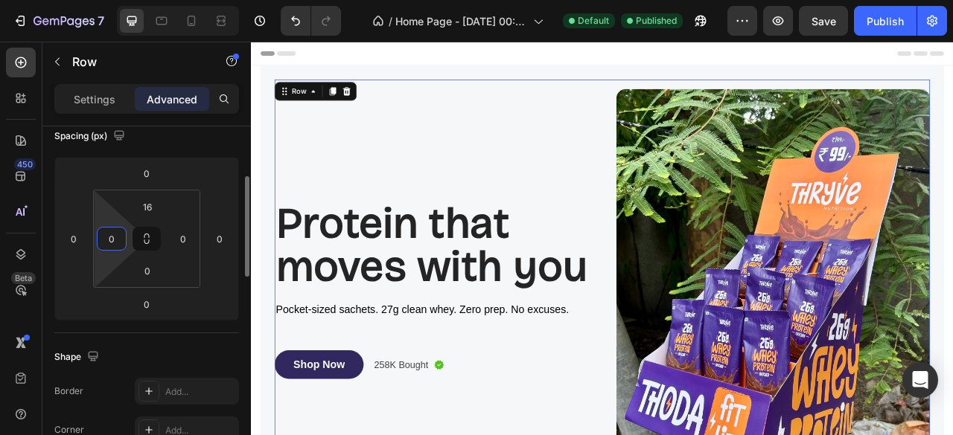
click at [113, 237] on input "0" at bounding box center [111, 239] width 22 height 22
click at [150, 246] on button at bounding box center [146, 239] width 28 height 24
click at [126, 239] on div "0" at bounding box center [112, 239] width 30 height 24
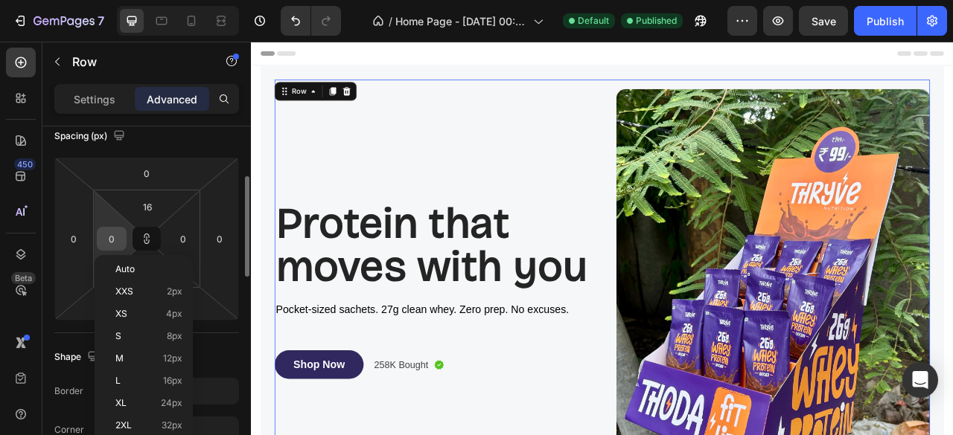
click at [119, 238] on input "0" at bounding box center [111, 239] width 22 height 22
type input "1"
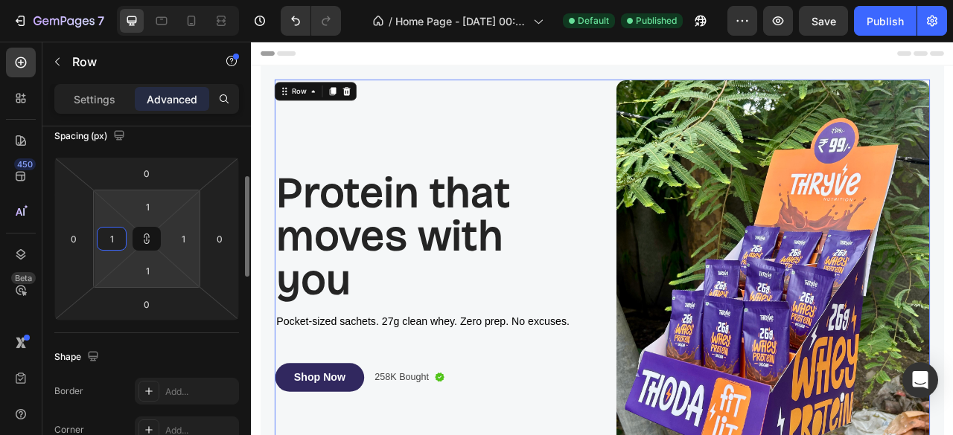
type input "16"
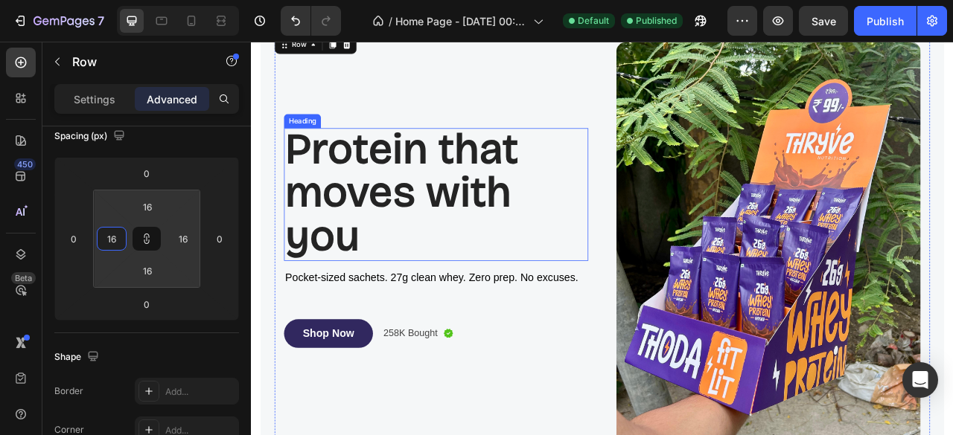
scroll to position [0, 0]
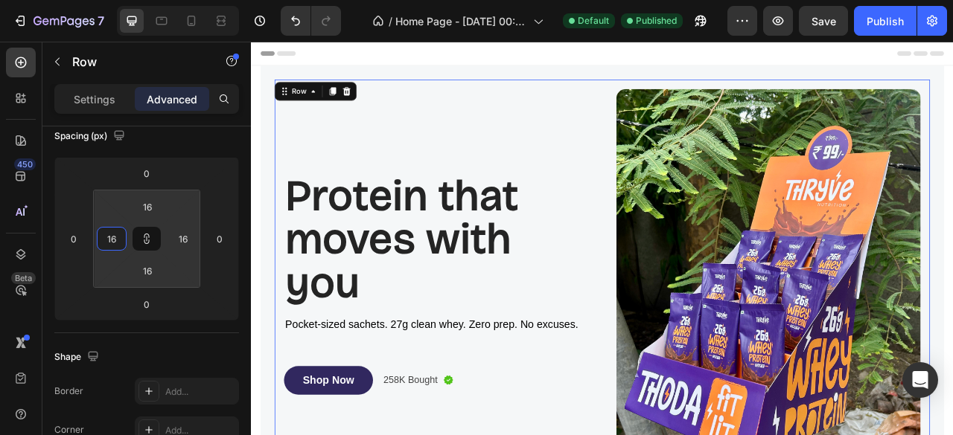
type input "16"
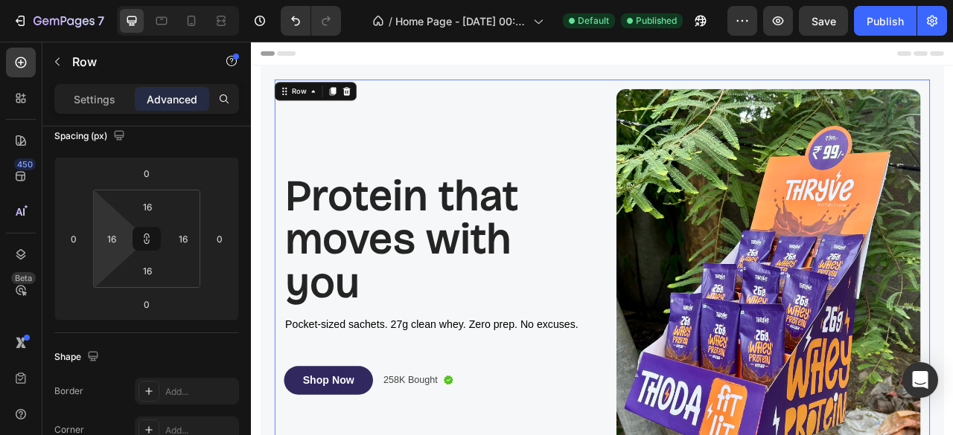
click at [657, 32] on div "/ Home Page - Aug 27, 00:25:55 Default Published" at bounding box center [540, 21] width 374 height 30
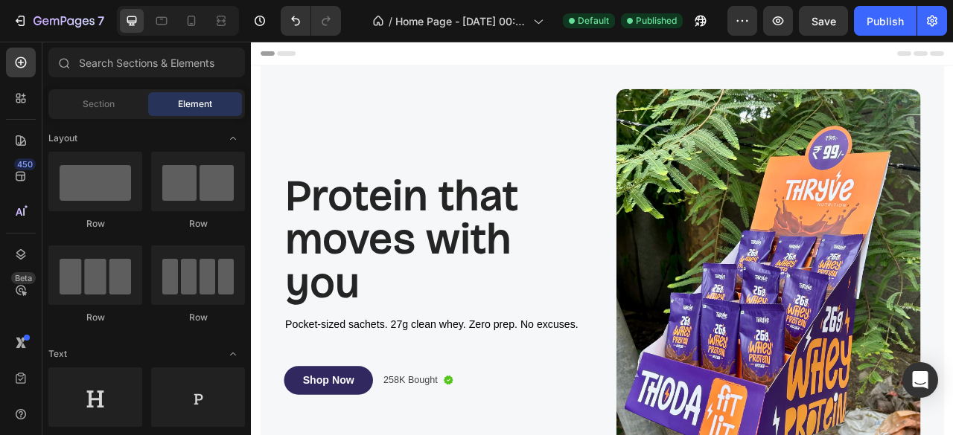
click at [741, 60] on div "Header" at bounding box center [697, 57] width 869 height 30
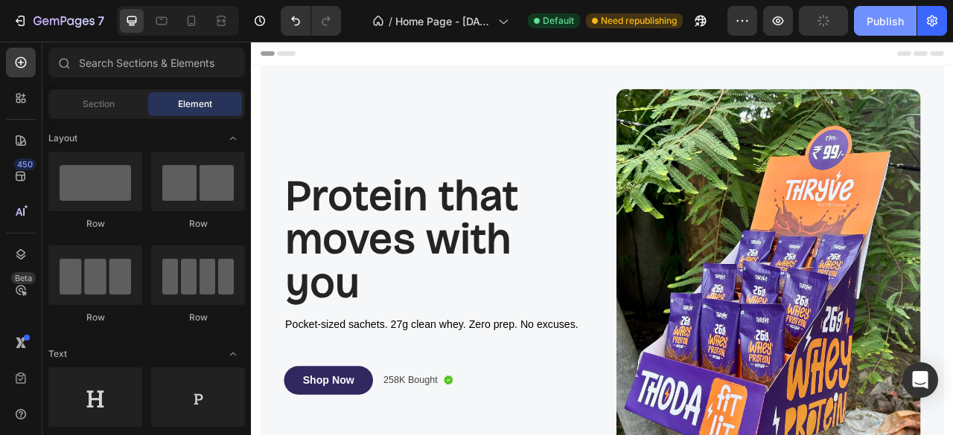
click at [908, 14] on button "Publish" at bounding box center [885, 21] width 63 height 30
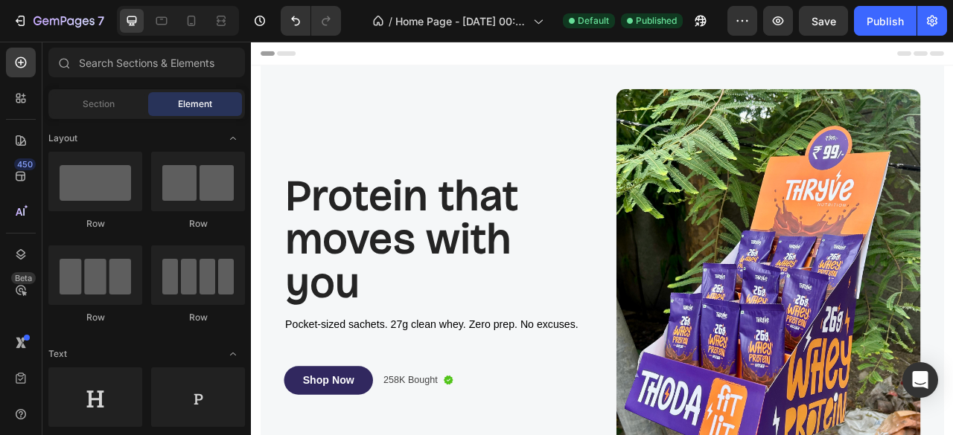
click at [281, 54] on span "Header" at bounding box center [295, 56] width 33 height 15
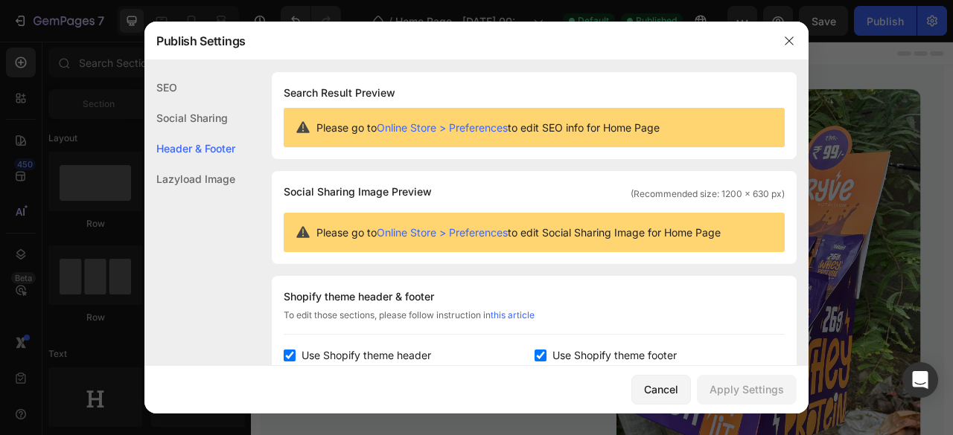
scroll to position [201, 0]
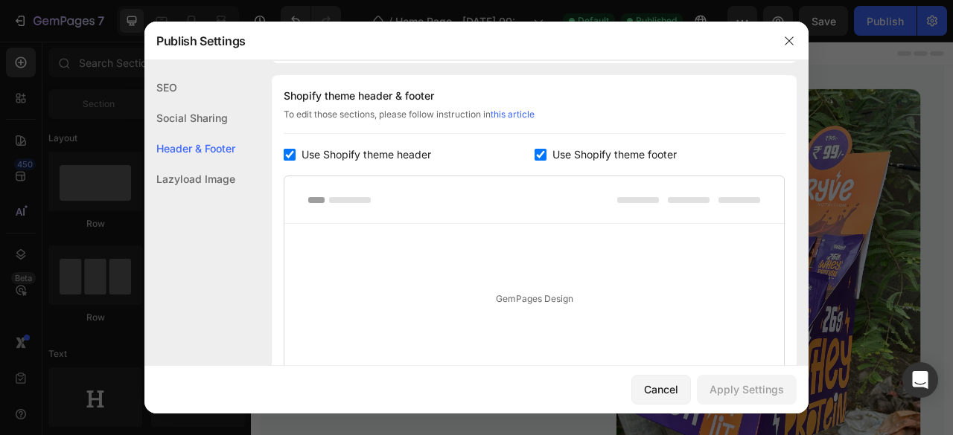
click at [430, 188] on div at bounding box center [533, 200] width 499 height 48
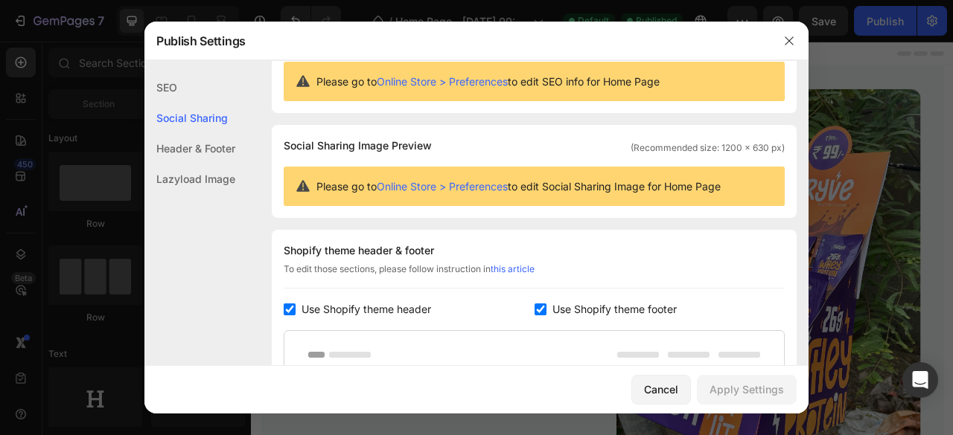
scroll to position [0, 0]
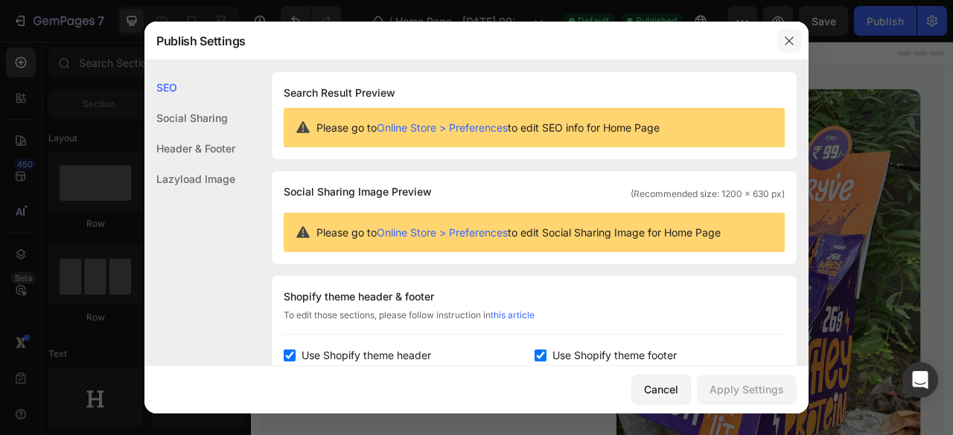
click at [788, 36] on icon "button" at bounding box center [789, 41] width 12 height 12
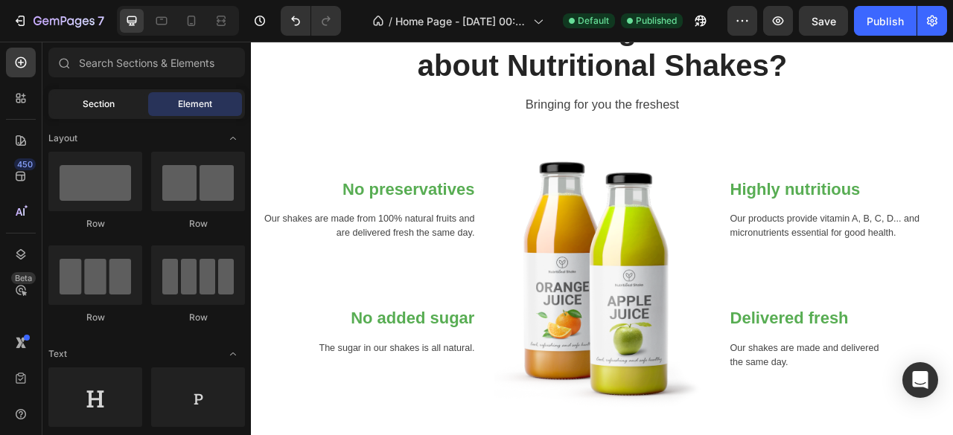
click at [89, 114] on div "Section" at bounding box center [98, 104] width 94 height 24
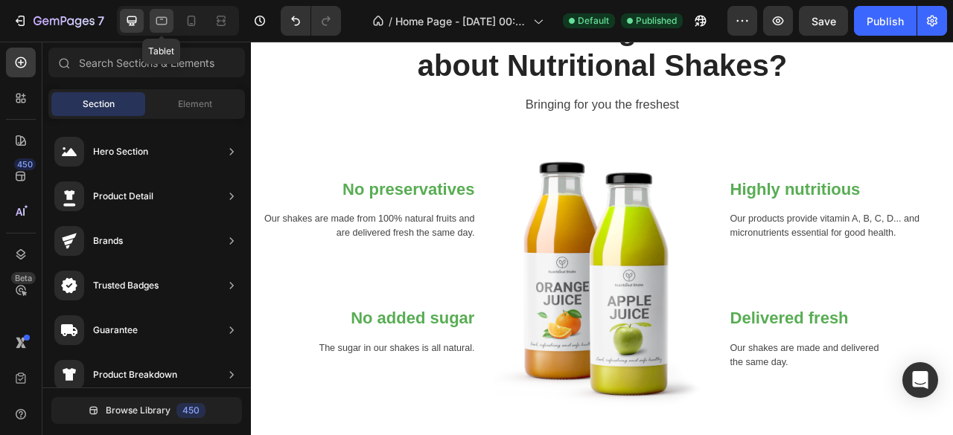
click at [167, 26] on icon at bounding box center [161, 20] width 15 height 15
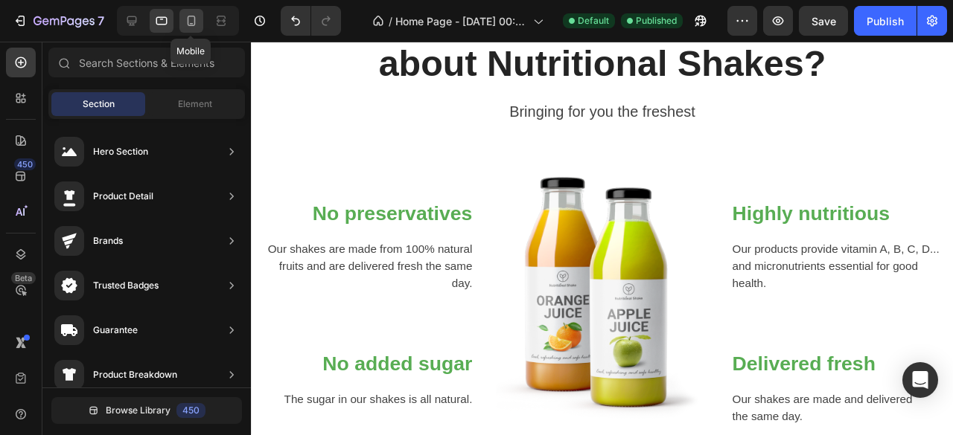
click at [182, 25] on div at bounding box center [191, 21] width 24 height 24
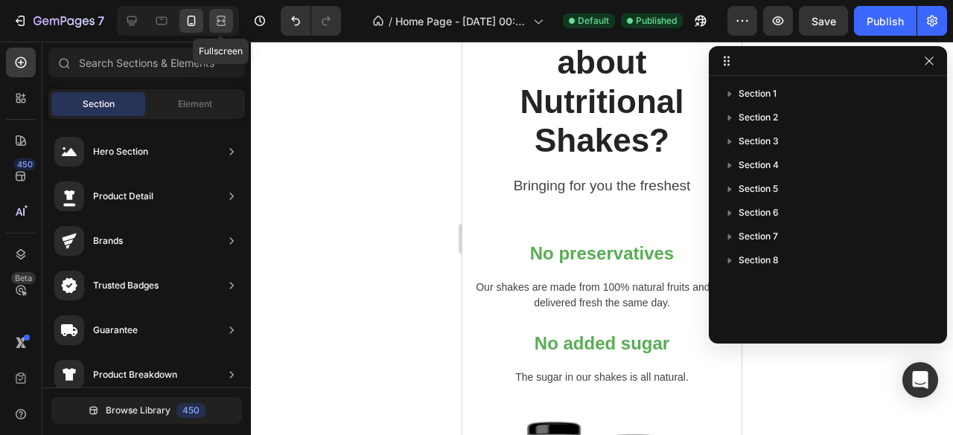
click at [218, 26] on icon at bounding box center [221, 20] width 15 height 15
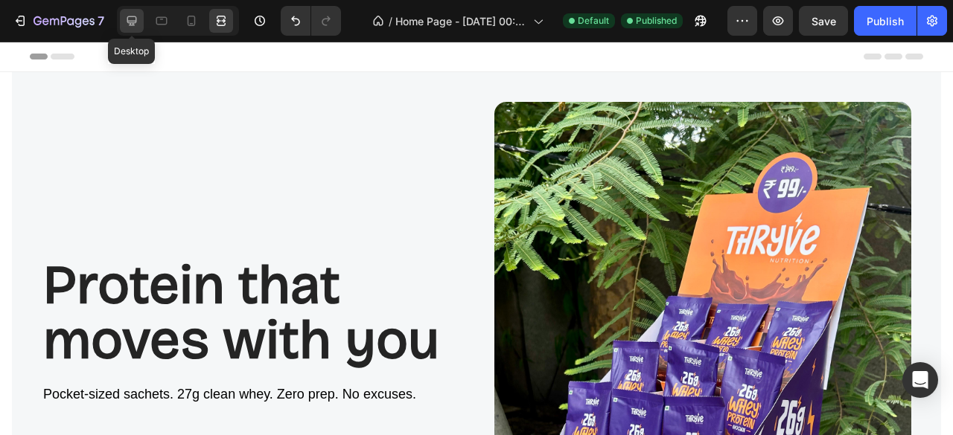
click at [140, 20] on div at bounding box center [132, 21] width 24 height 24
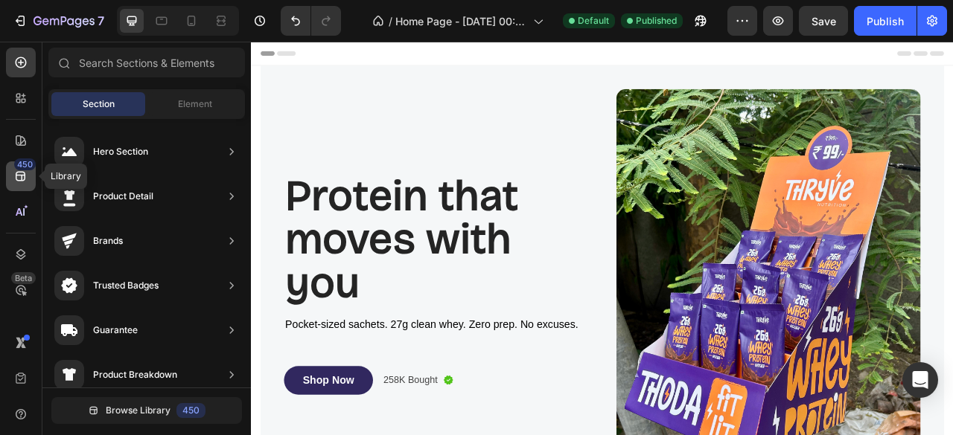
click at [21, 175] on icon at bounding box center [21, 177] width 10 height 10
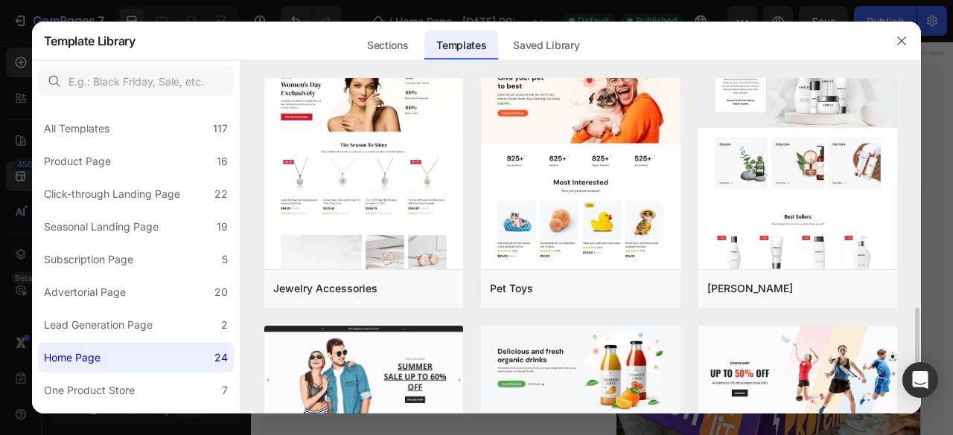
scroll to position [1154, 0]
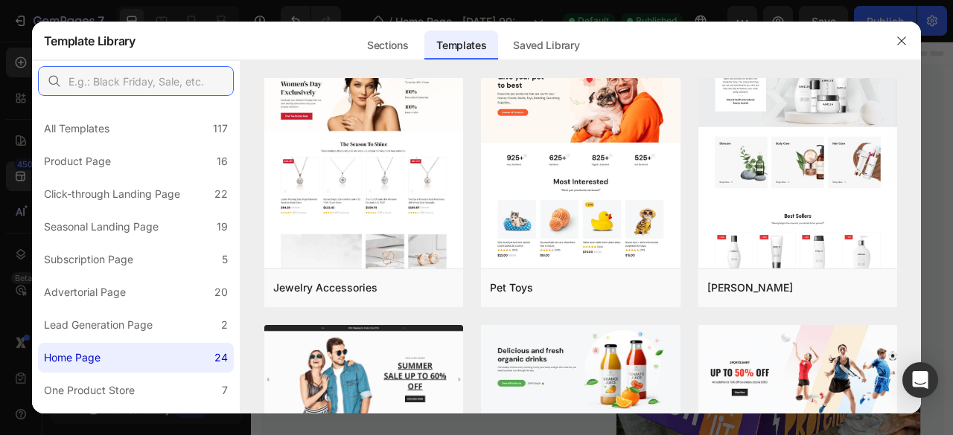
click at [154, 82] on input "text" at bounding box center [136, 81] width 196 height 30
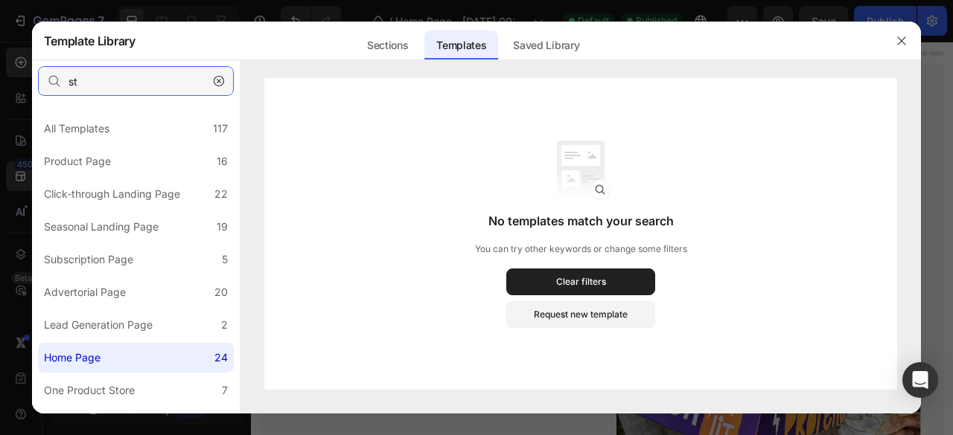
type input "s"
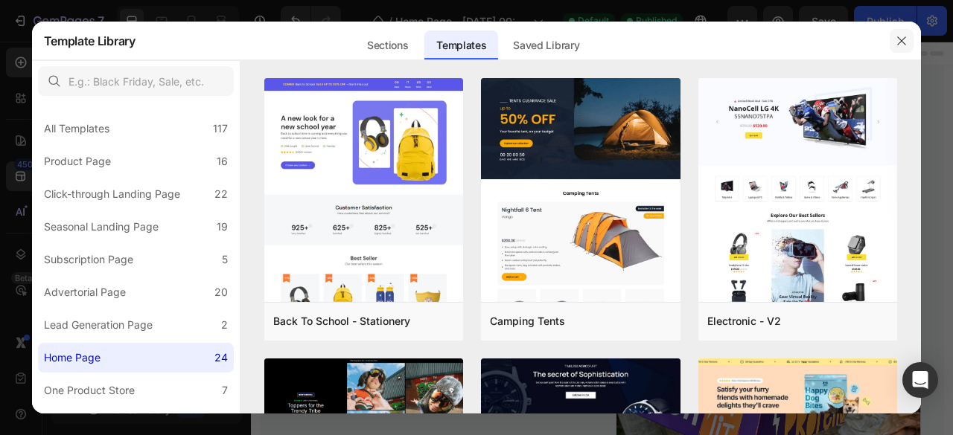
click at [905, 35] on icon "button" at bounding box center [901, 41] width 12 height 12
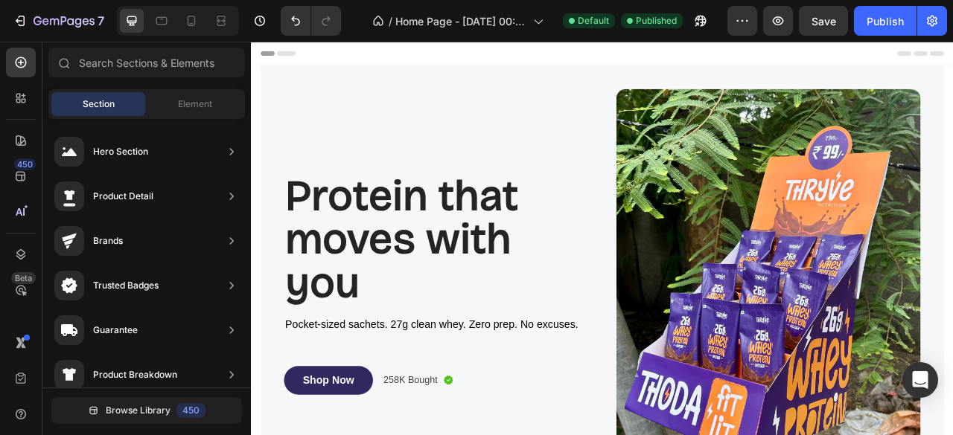
click at [284, 54] on span "Header" at bounding box center [295, 56] width 33 height 15
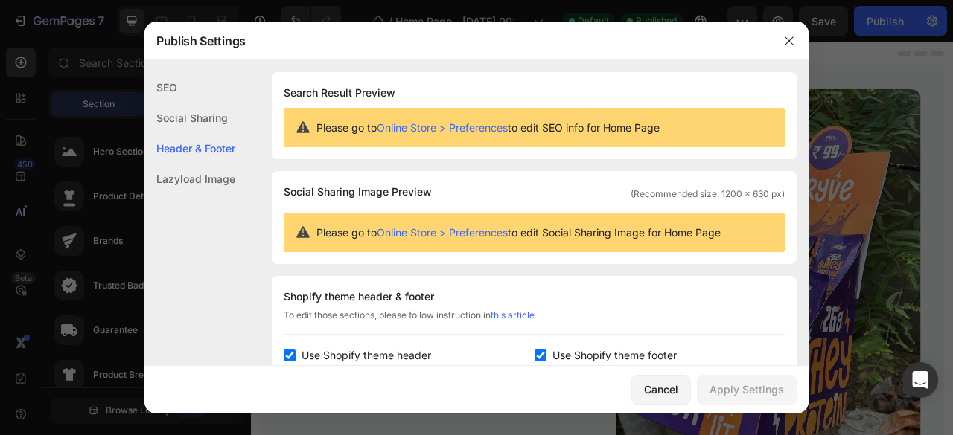
scroll to position [201, 0]
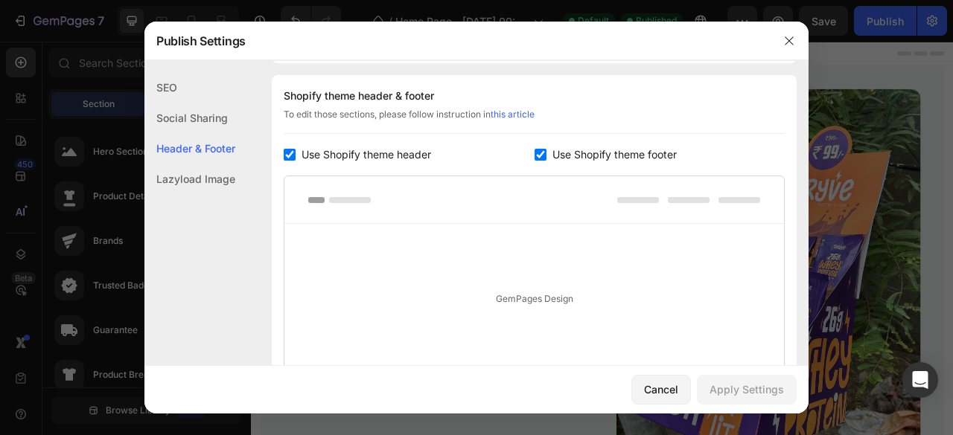
click at [204, 190] on div "Lazyload Image" at bounding box center [189, 179] width 91 height 31
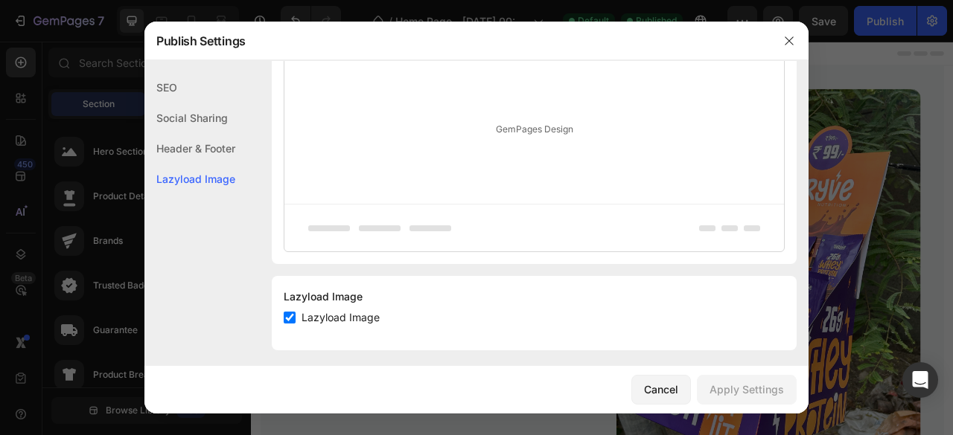
scroll to position [378, 0]
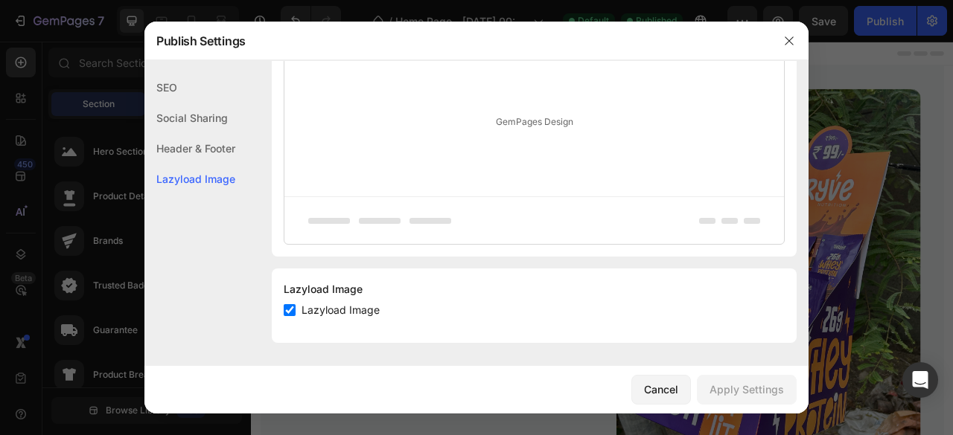
click at [180, 133] on div "Social Sharing" at bounding box center [189, 148] width 91 height 31
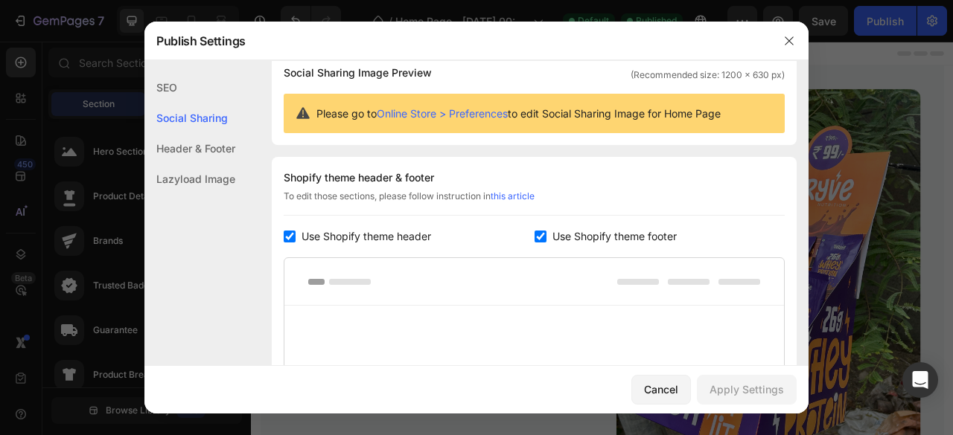
scroll to position [96, 0]
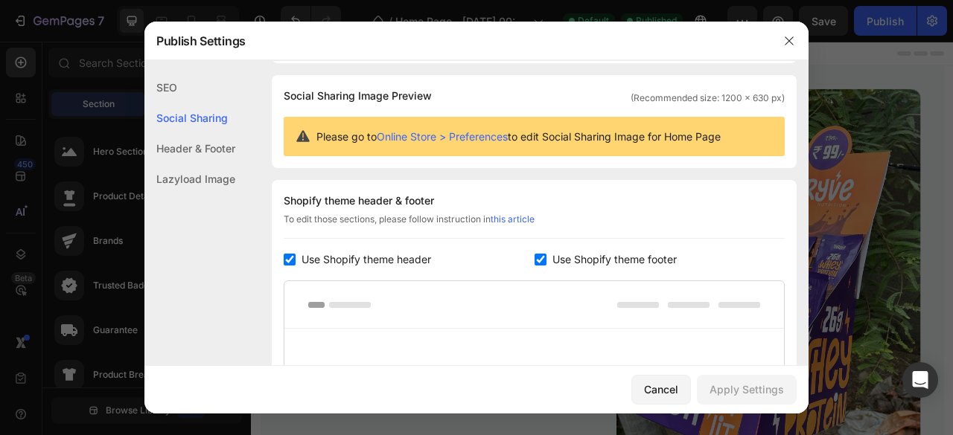
click at [195, 103] on div "SEO" at bounding box center [189, 118] width 91 height 31
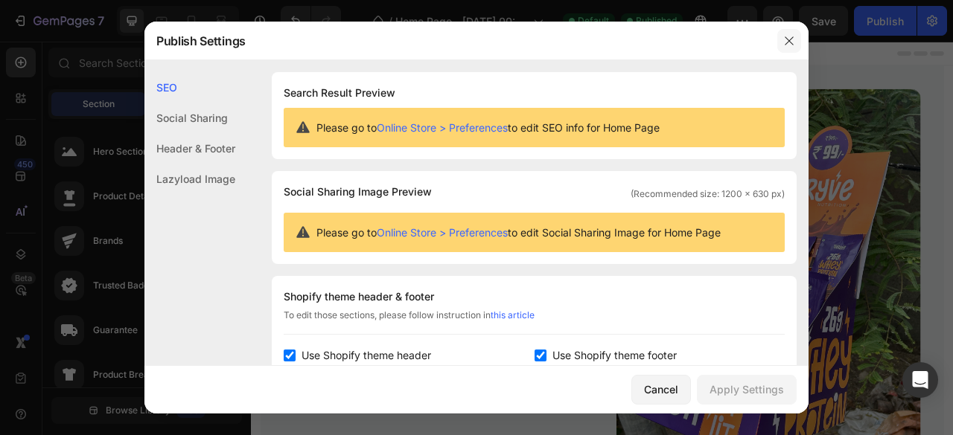
click at [787, 39] on icon "button" at bounding box center [789, 40] width 8 height 8
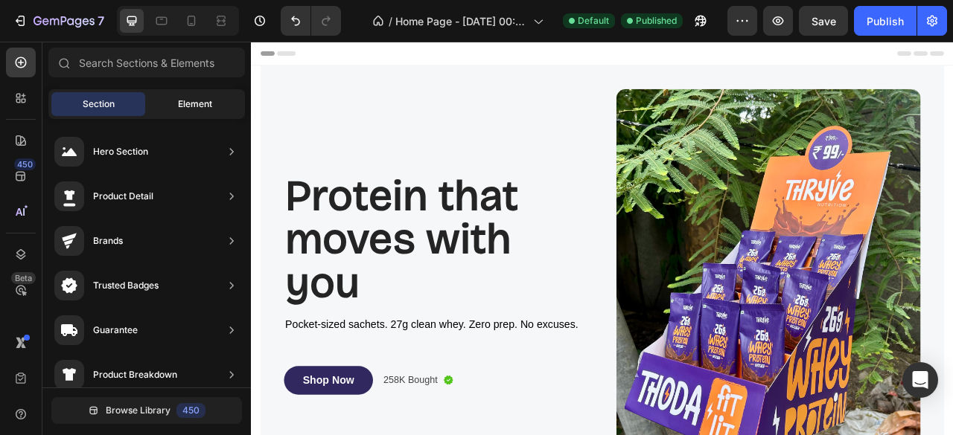
click at [179, 98] on span "Element" at bounding box center [195, 104] width 34 height 13
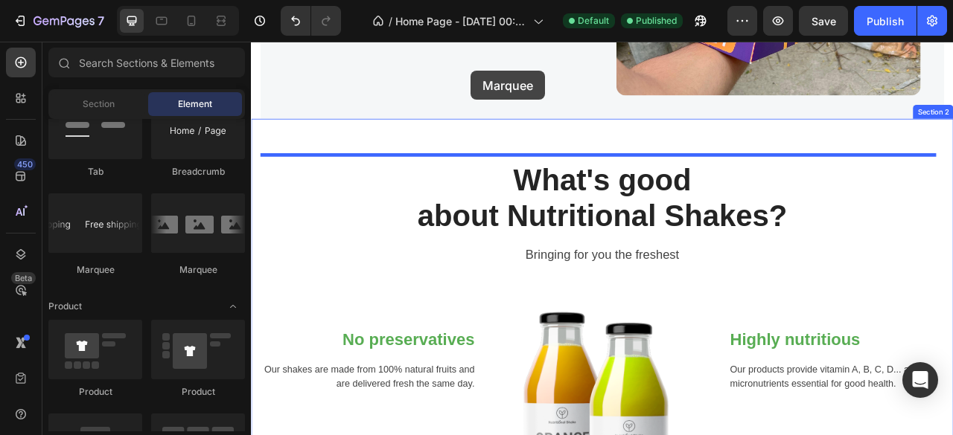
scroll to position [481, 0]
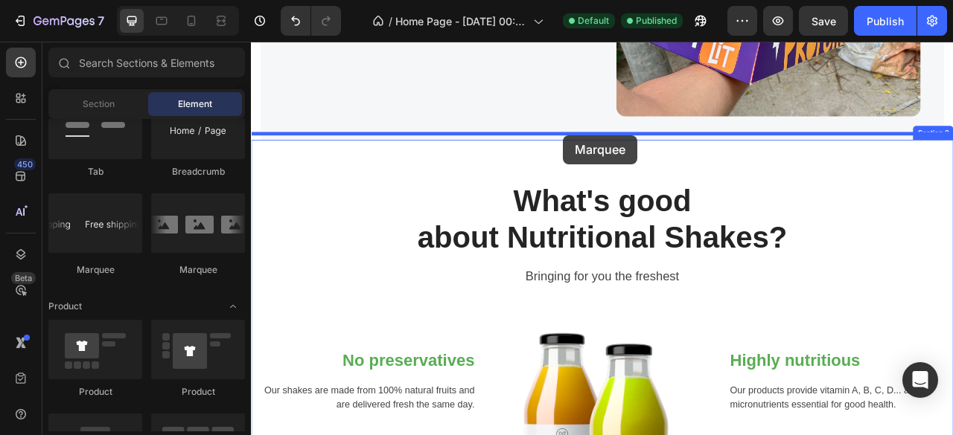
drag, startPoint x: 357, startPoint y: 281, endPoint x: 648, endPoint y: 161, distance: 314.7
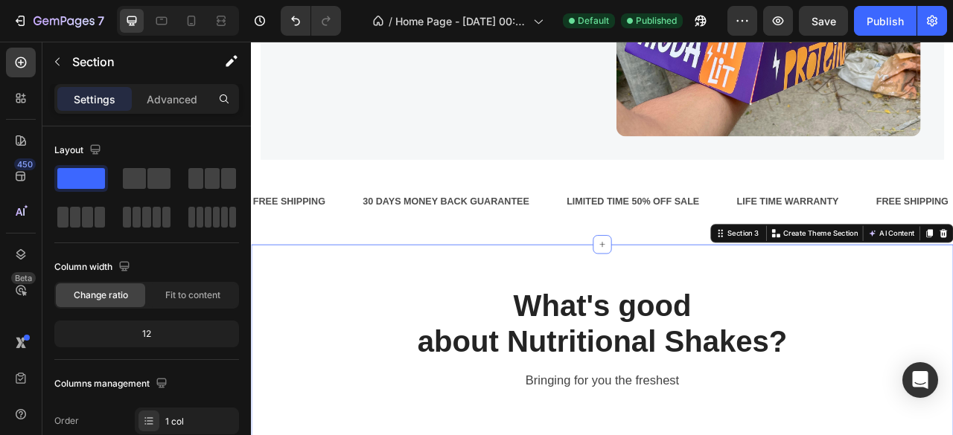
scroll to position [456, 0]
click at [519, 243] on div "30 DAYS MONEY BACK GUARANTEE" at bounding box center [499, 246] width 215 height 25
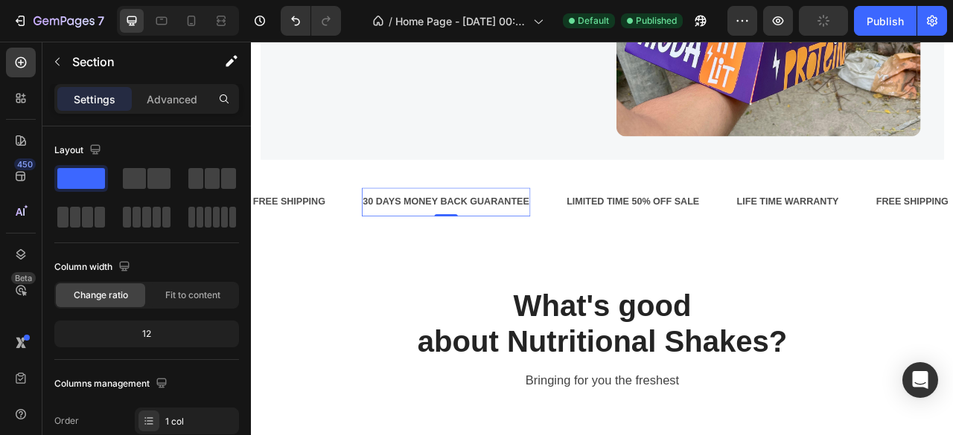
click at [519, 243] on div "30 DAYS MONEY BACK GUARANTEE" at bounding box center [499, 246] width 215 height 25
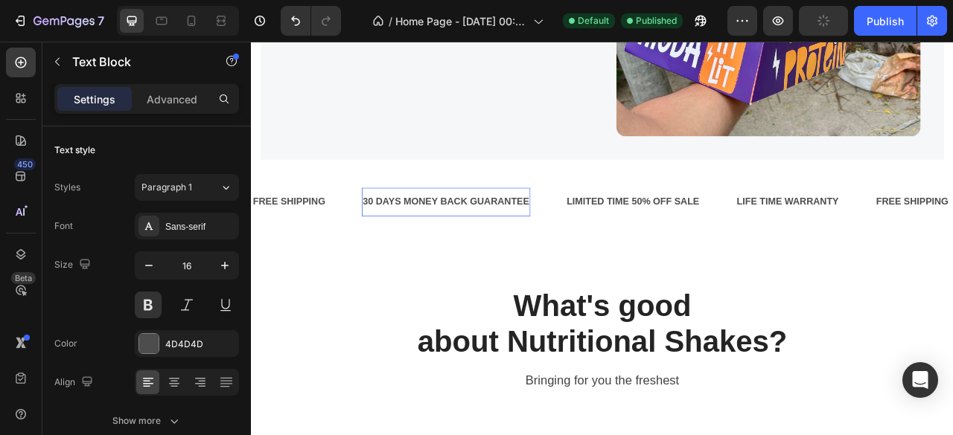
click at [519, 243] on p "30 DAYS MONEY BACK GUARANTEE" at bounding box center [499, 246] width 212 height 22
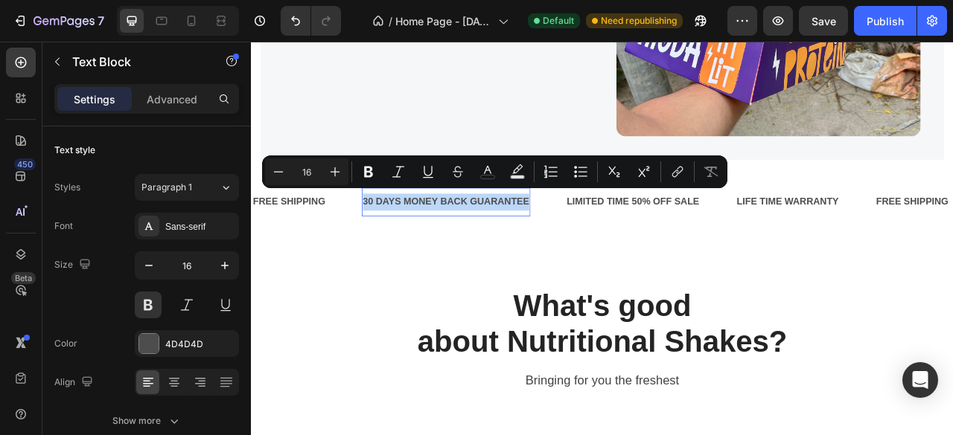
click at [519, 243] on p "30 DAYS MONEY BACK GUARANTEE" at bounding box center [499, 246] width 212 height 22
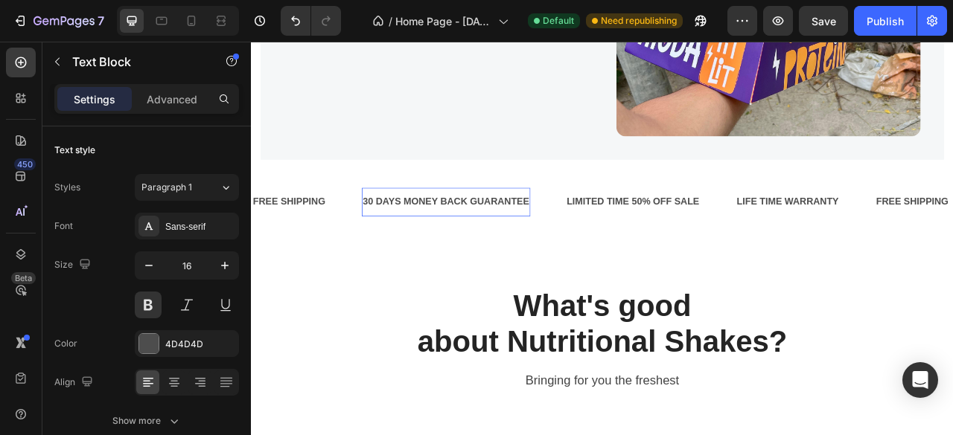
click at [519, 243] on p "30 DAYS MONEY BACK GUARANTEE" at bounding box center [499, 246] width 212 height 22
click at [531, 235] on p "30 DAYS MONEY BACK Free delivery above ₹X GUARANTEE" at bounding box center [565, 246] width 345 height 22
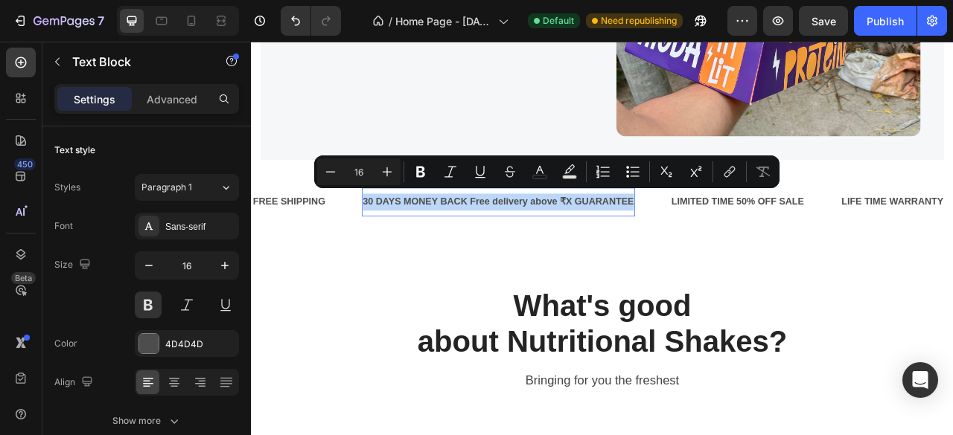
click at [610, 237] on p "30 DAYS MONEY BACK Free delivery above ₹X GUARANTEE" at bounding box center [565, 246] width 345 height 22
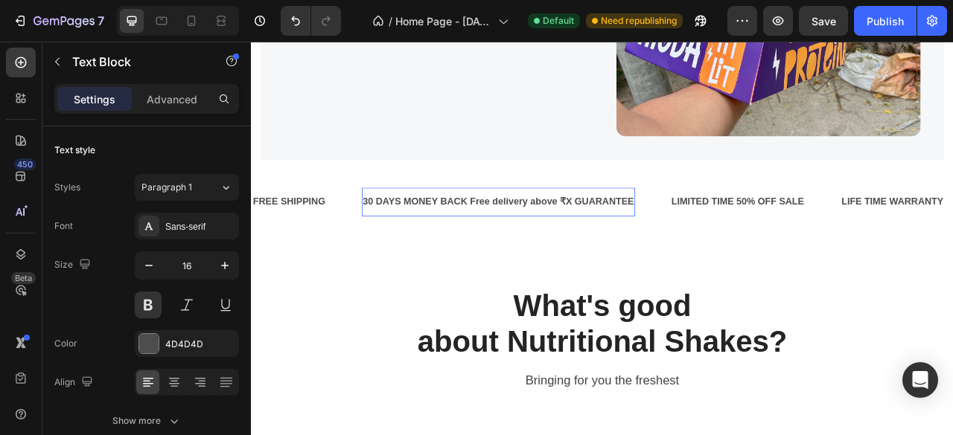
click at [610, 237] on p "30 DAYS MONEY BACK Free delivery above ₹X GUARANTEE" at bounding box center [565, 246] width 345 height 22
click at [673, 235] on p "30 DAYS MONEY BACK FREE DELIVERY ABOVE delivery above ₹X GUARANTEE" at bounding box center [624, 246] width 462 height 22
click at [667, 236] on p "30 DAYS MONEY BACK FREE DELIVERY ABOVE delivery above ₹X GUARANTEE" at bounding box center [624, 246] width 462 height 22
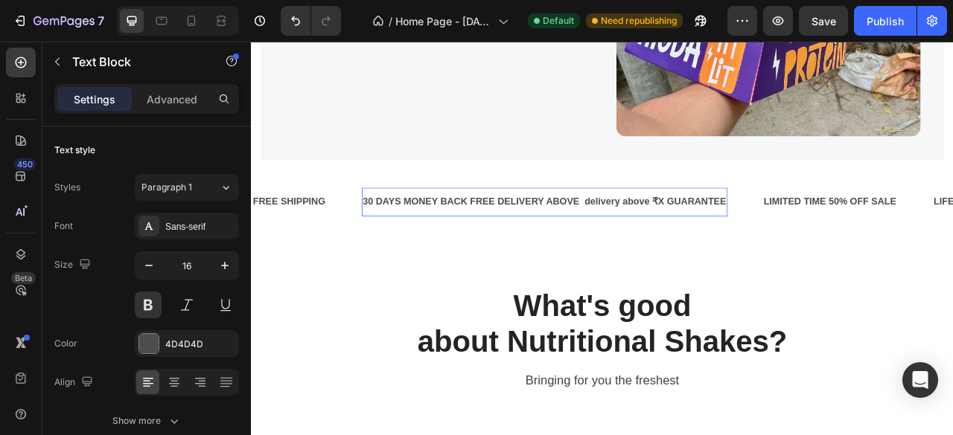
click at [667, 236] on p "30 DAYS MONEY BACK FREE DELIVERY ABOVE delivery above ₹X GUARANTEE" at bounding box center [624, 246] width 462 height 22
click at [802, 234] on div "LIMITED TIME 50% OFF SALE" at bounding box center [831, 246] width 172 height 25
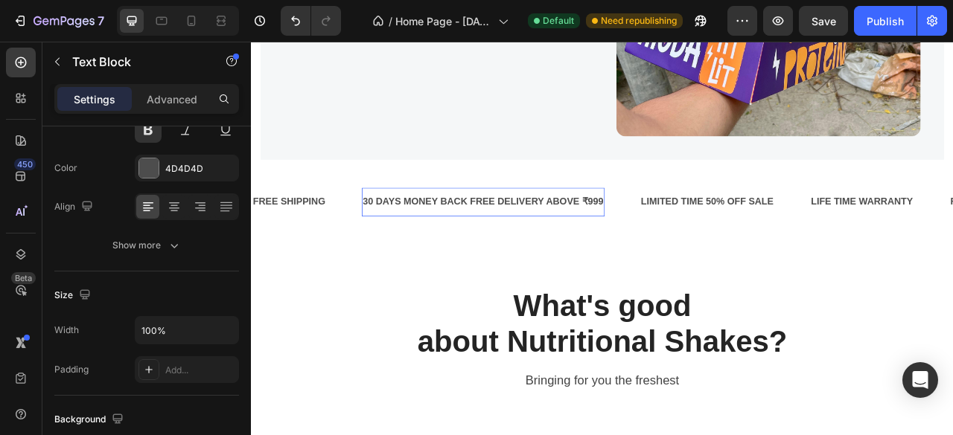
click at [483, 237] on p "30 DAYS MONEY BACK FREE DELIVERY ABOVE ₹999" at bounding box center [546, 246] width 306 height 22
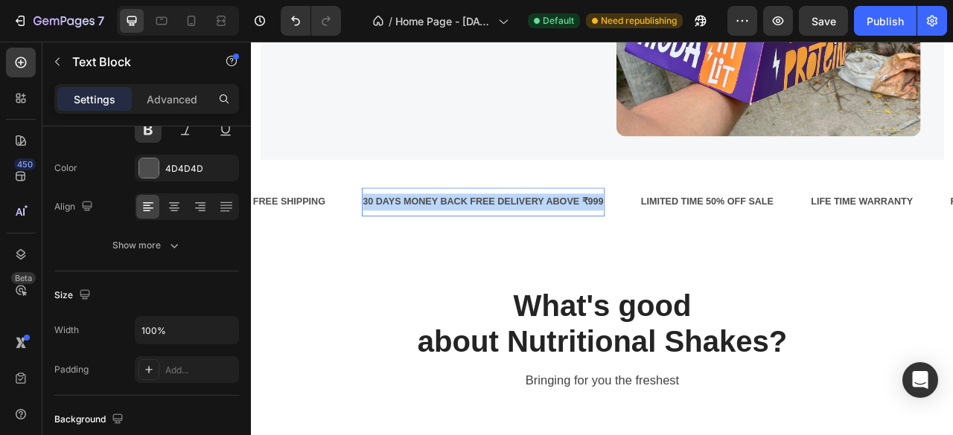
click at [483, 237] on p "30 DAYS MONEY BACK FREE DELIVERY ABOVE ₹999" at bounding box center [546, 246] width 306 height 22
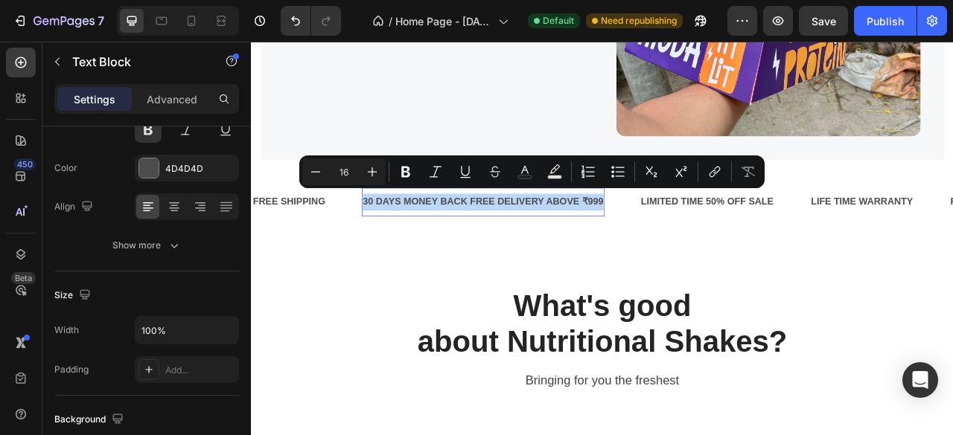
click at [499, 239] on p "30 DAYS MONEY BACK FREE DELIVERY ABOVE ₹999" at bounding box center [546, 246] width 306 height 22
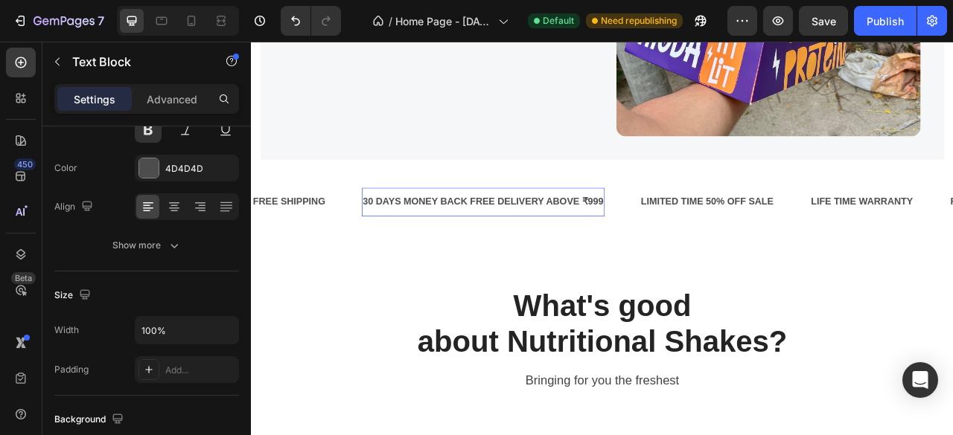
click at [534, 242] on p "30 DAYS MONEY BACK FREE DELIVERY ABOVE ₹999" at bounding box center [546, 246] width 306 height 22
click at [680, 239] on div "LIMITED TIME 50% OFF SALE" at bounding box center [695, 246] width 172 height 25
click at [680, 239] on p "LIMITED TIME 50% OFF SALE" at bounding box center [694, 246] width 169 height 22
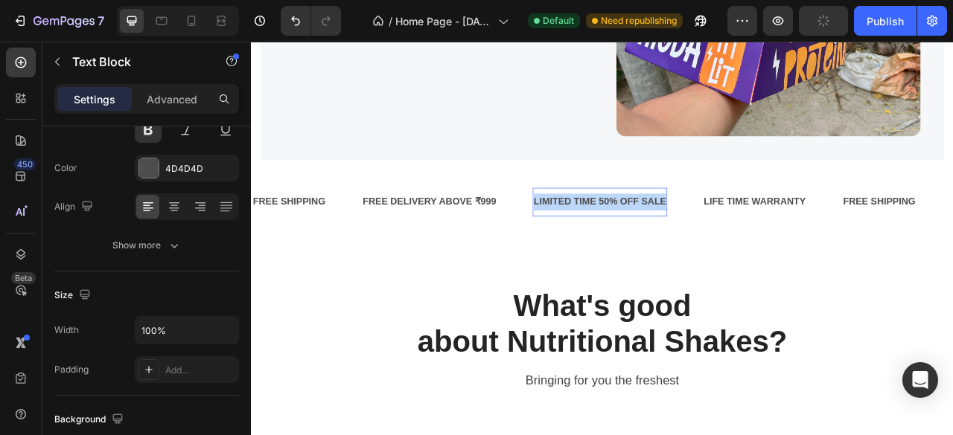
click at [680, 239] on p "LIMITED TIME 50% OFF SALE" at bounding box center [694, 246] width 169 height 22
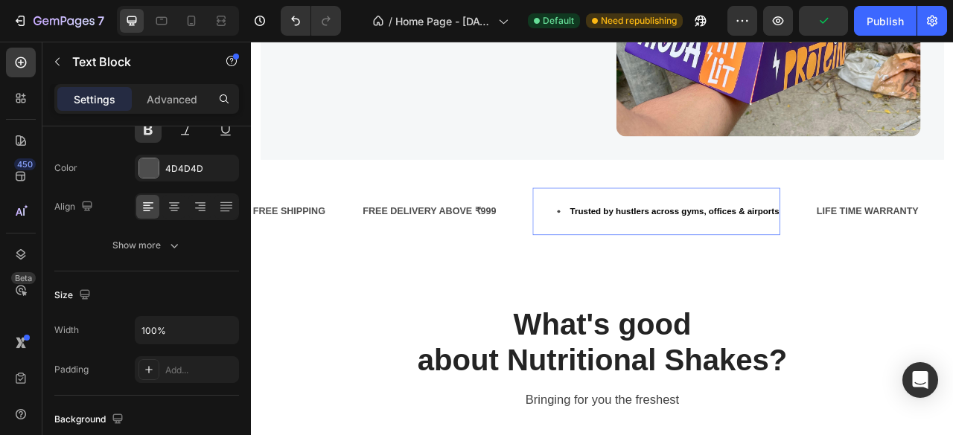
click at [680, 247] on li "Trusted by hustlers across gyms, offices & airports" at bounding box center [781, 258] width 283 height 22
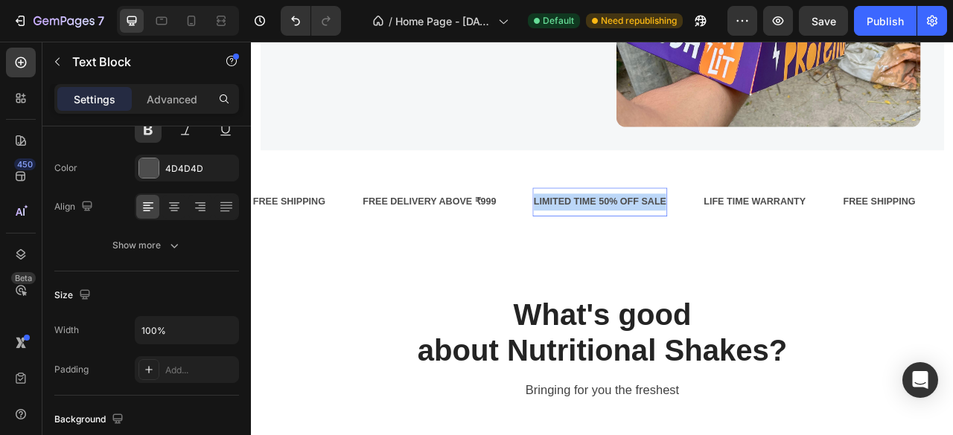
scroll to position [456, 0]
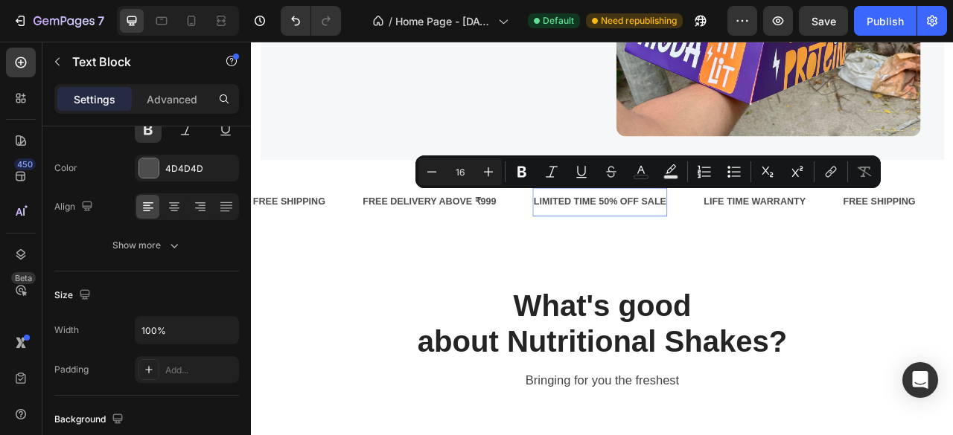
click at [665, 240] on p "LIMITED TIME 50% OFF SALE" at bounding box center [694, 246] width 169 height 22
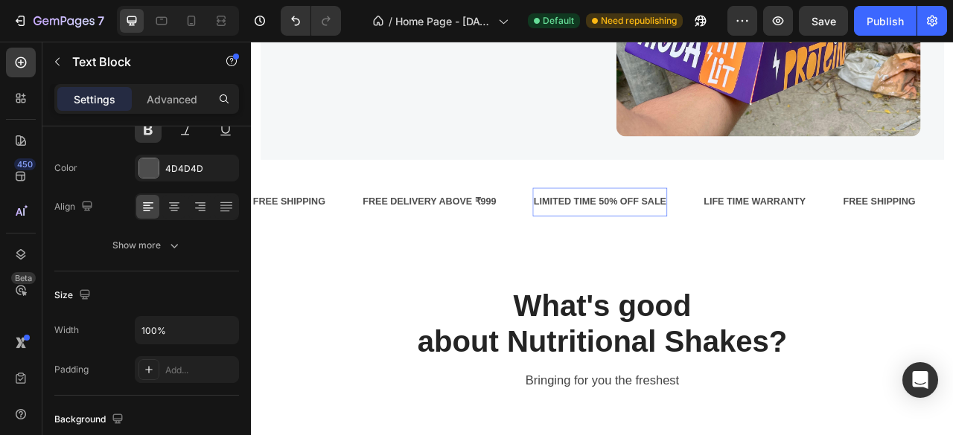
click at [657, 238] on p "LIMITED TIME 50% OFF SALE" at bounding box center [694, 246] width 169 height 22
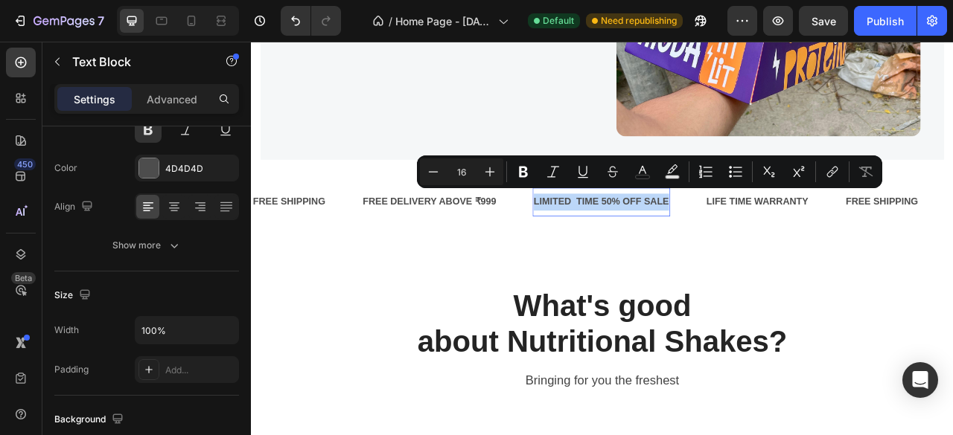
click at [665, 242] on p "LIMITED TIME 50% OFF SALE" at bounding box center [696, 246] width 172 height 22
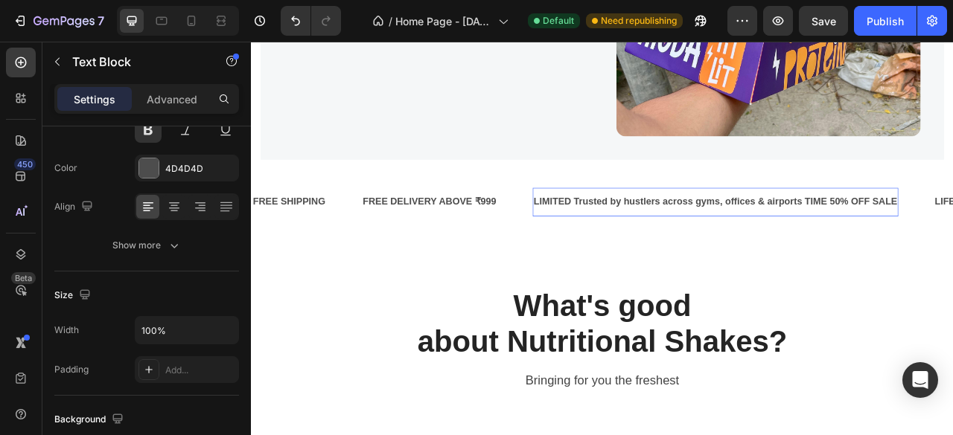
click at [657, 235] on p "LIMITED Trusted by hustlers across gyms, offices & airports TIME 50% OFF SALE" at bounding box center [841, 246] width 462 height 22
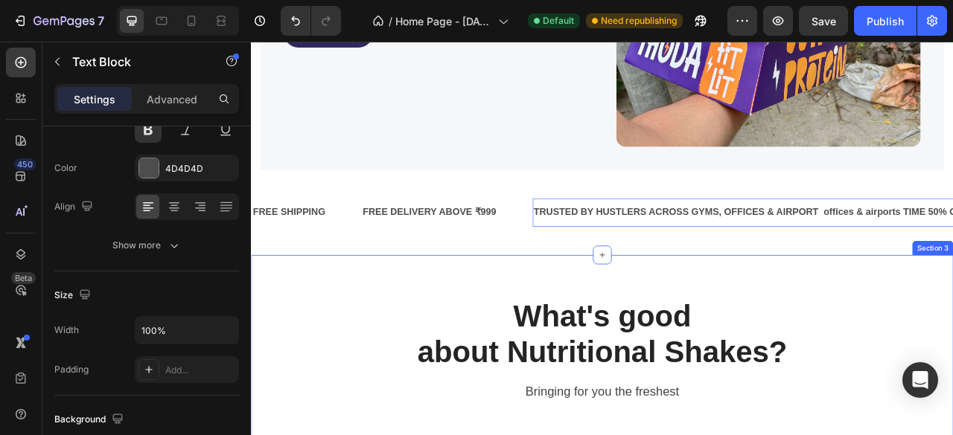
scroll to position [436, 0]
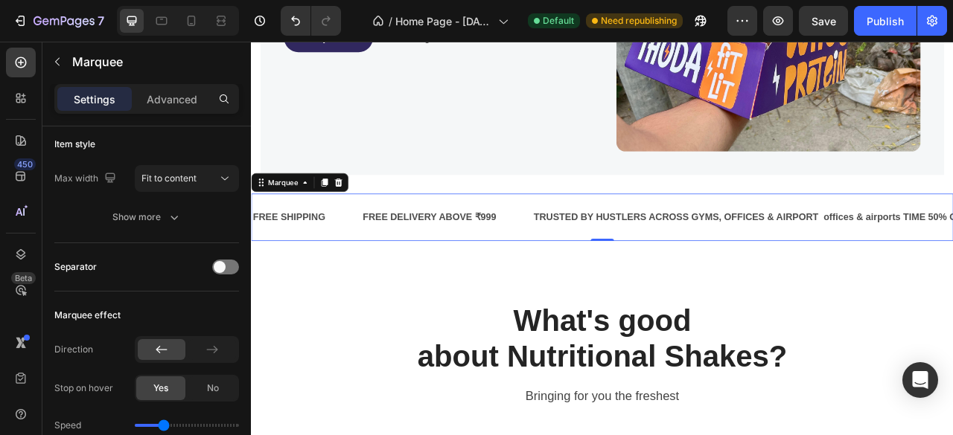
click at [630, 285] on div "FREE SHIPPING Text Block FREE DELIVERY ABOVE ₹999 Text Block TRUSTED BY HUSTLER…" at bounding box center [697, 265] width 893 height 60
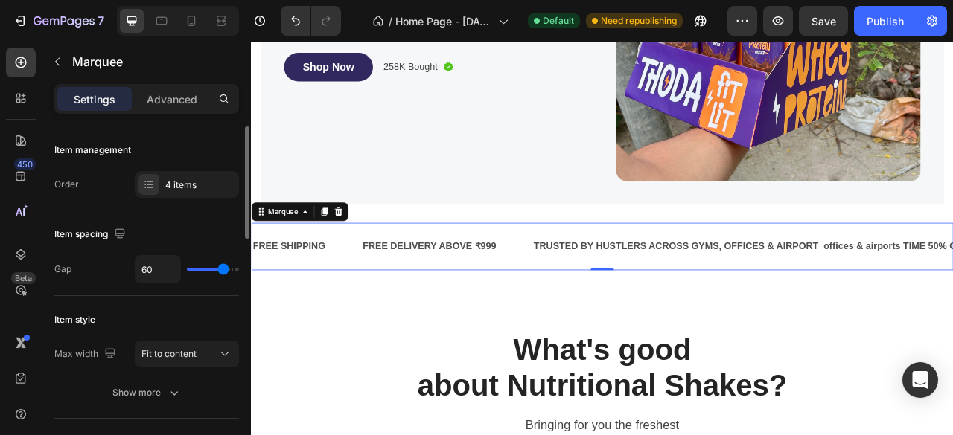
scroll to position [417, 0]
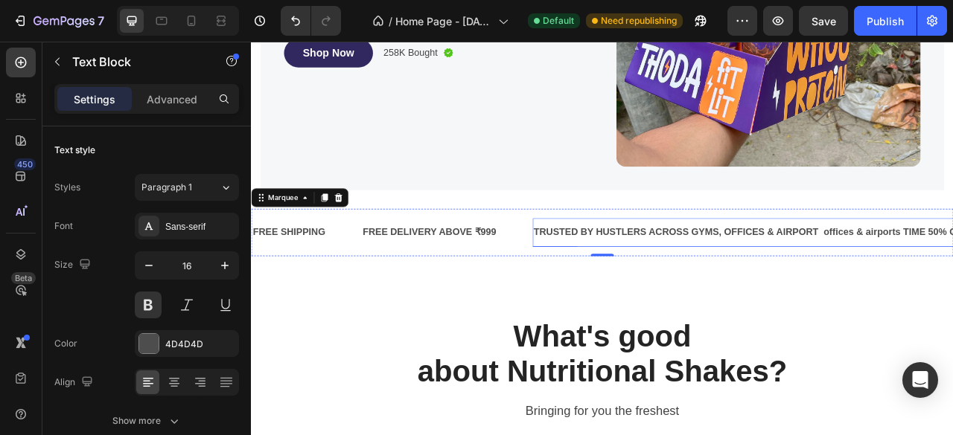
click at [741, 278] on p "TRUSTED BY HUSTLERS ACROSS GYMS, OFFICES & AIRPORT offices & airports TIME 50% …" at bounding box center [904, 285] width 588 height 22
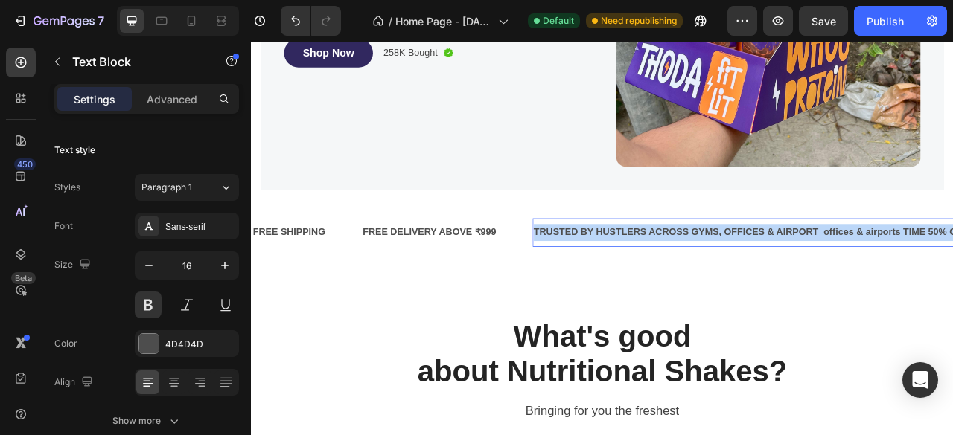
click at [741, 278] on p "TRUSTED BY HUSTLERS ACROSS GYMS, OFFICES & AIRPORT offices & airports TIME 50% …" at bounding box center [904, 285] width 588 height 22
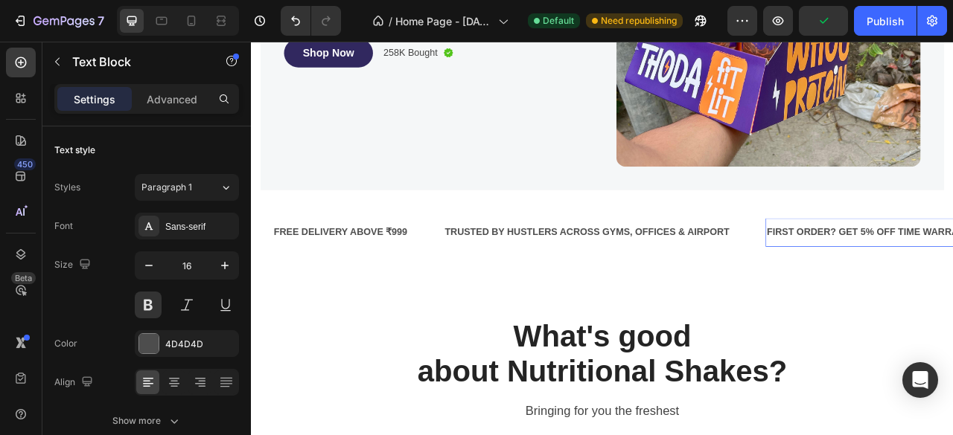
scroll to position [0, 153]
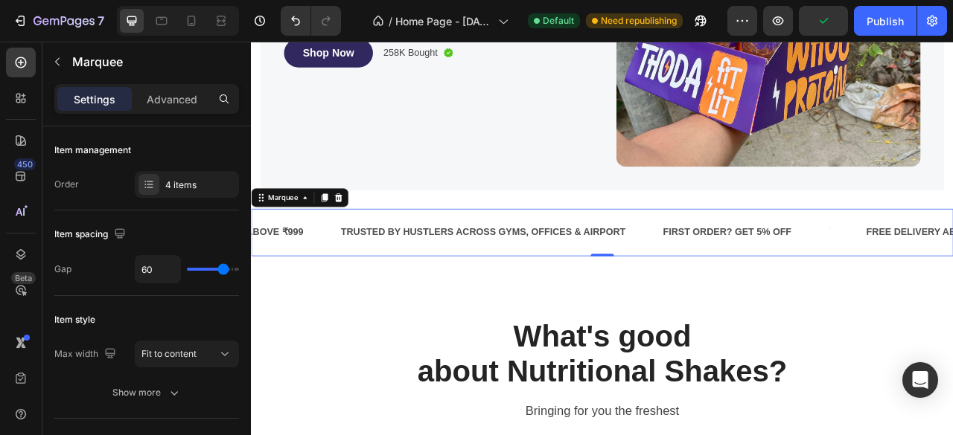
click at [944, 274] on div "FIRST ORDER? GET 5% OFF Text Block" at bounding box center [878, 284] width 211 height 36
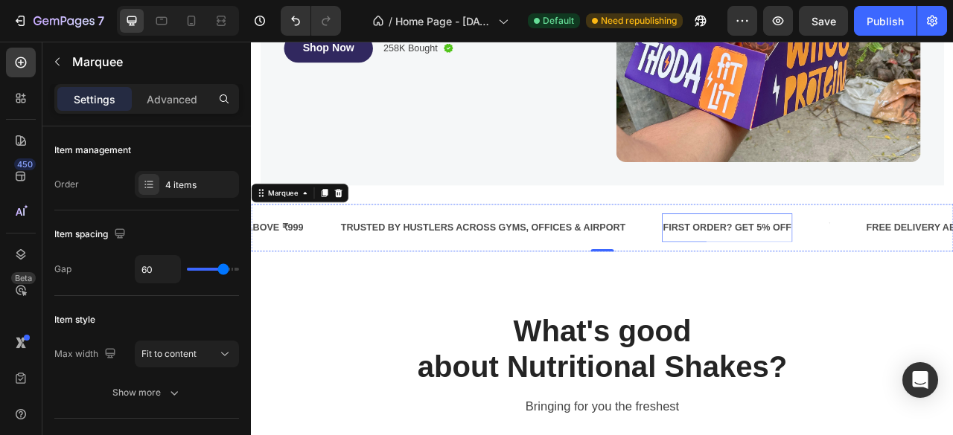
scroll to position [423, 0]
click at [889, 31] on button "Publish" at bounding box center [885, 21] width 63 height 30
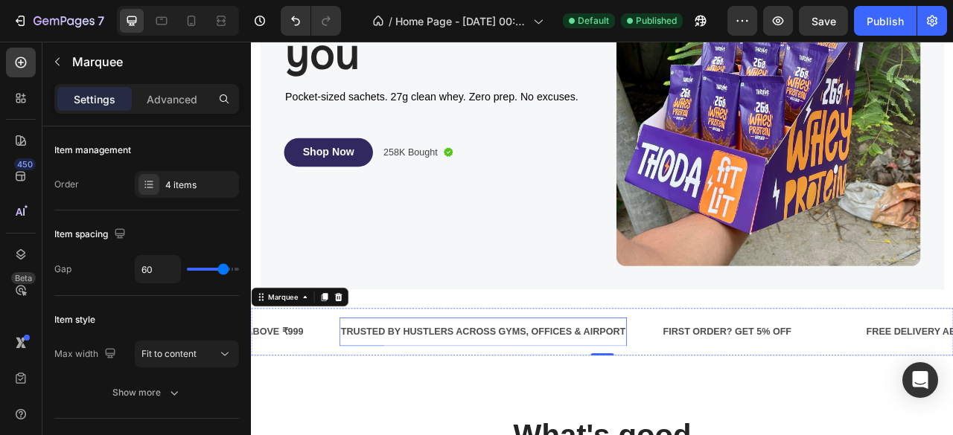
scroll to position [286, 0]
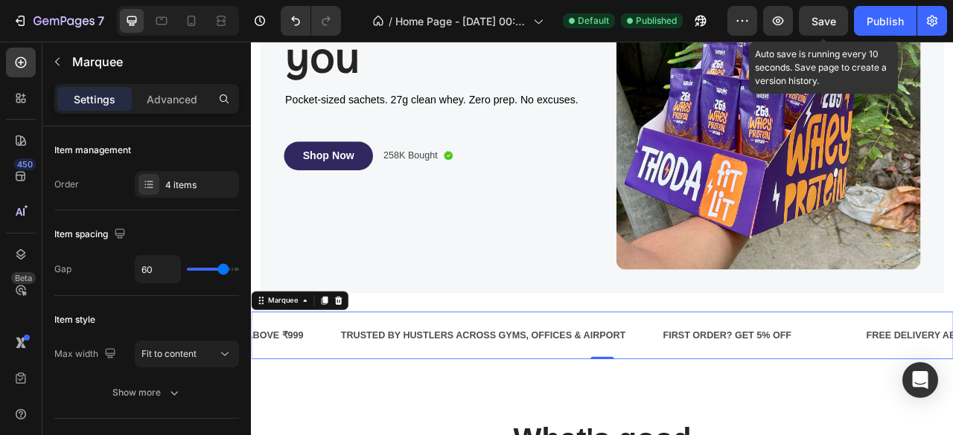
click at [821, 22] on span "Save" at bounding box center [823, 21] width 25 height 13
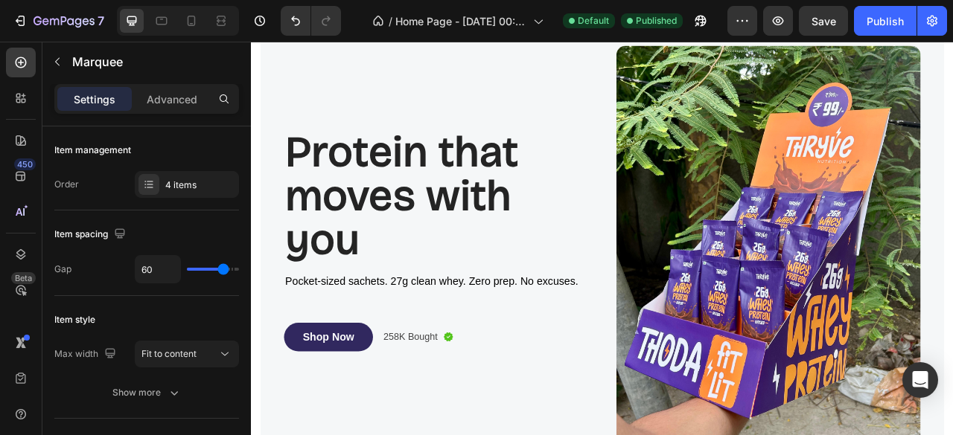
scroll to position [397, 0]
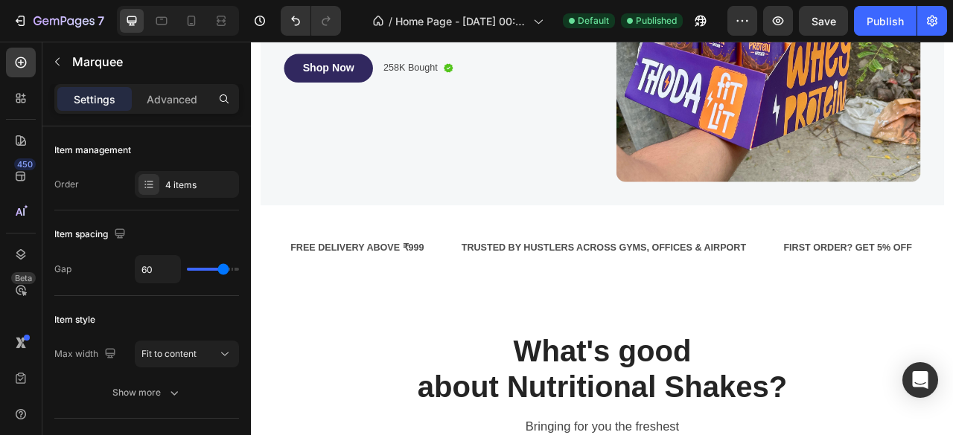
click at [502, 286] on div "FREE DELIVERY ABOVE ₹999 Text Block" at bounding box center [407, 304] width 217 height 36
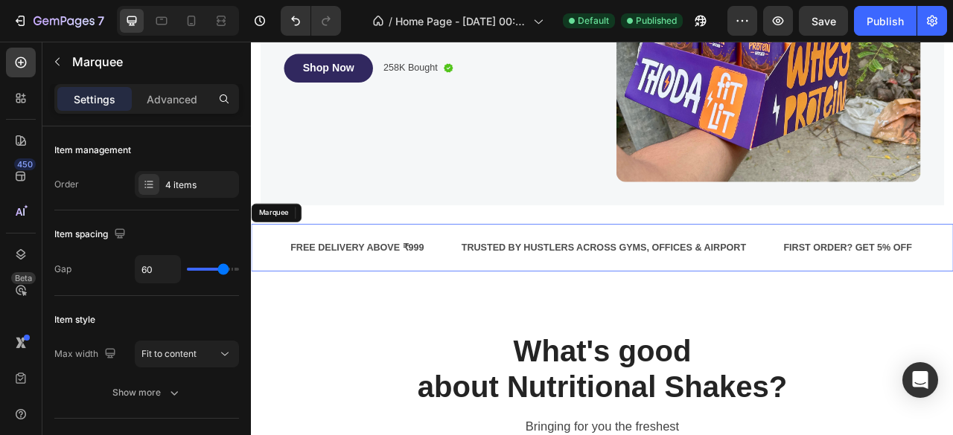
click at [502, 286] on div "FREE DELIVERY ABOVE ₹999 Text Block" at bounding box center [407, 304] width 217 height 36
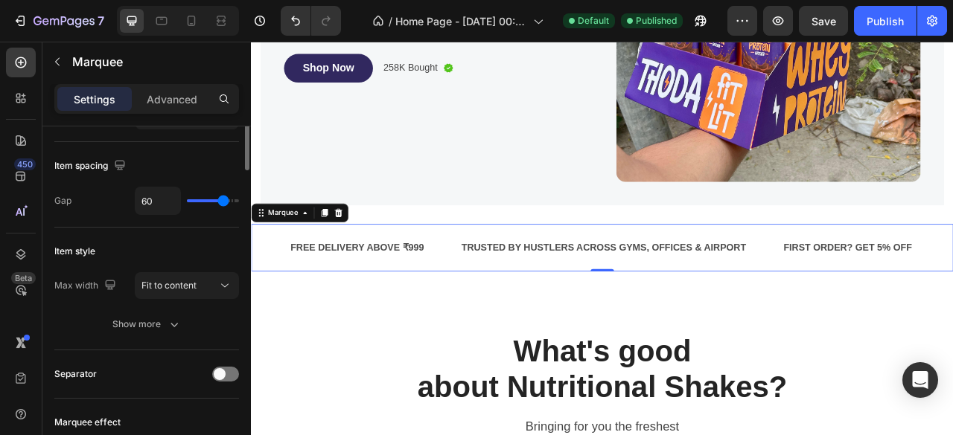
scroll to position [0, 0]
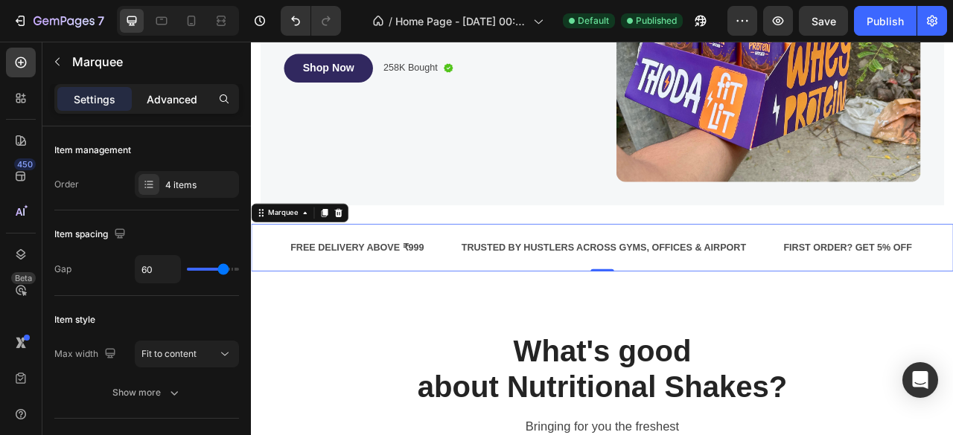
click at [179, 97] on p "Advanced" at bounding box center [172, 100] width 51 height 16
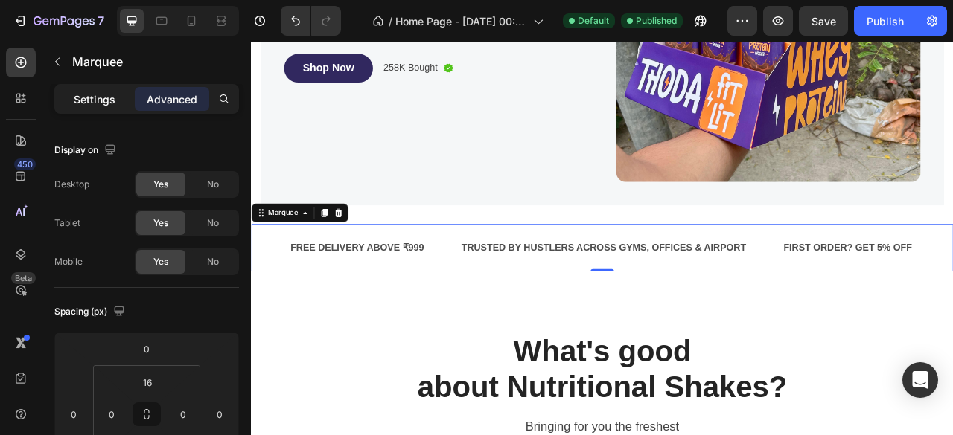
click at [106, 94] on p "Settings" at bounding box center [95, 100] width 42 height 16
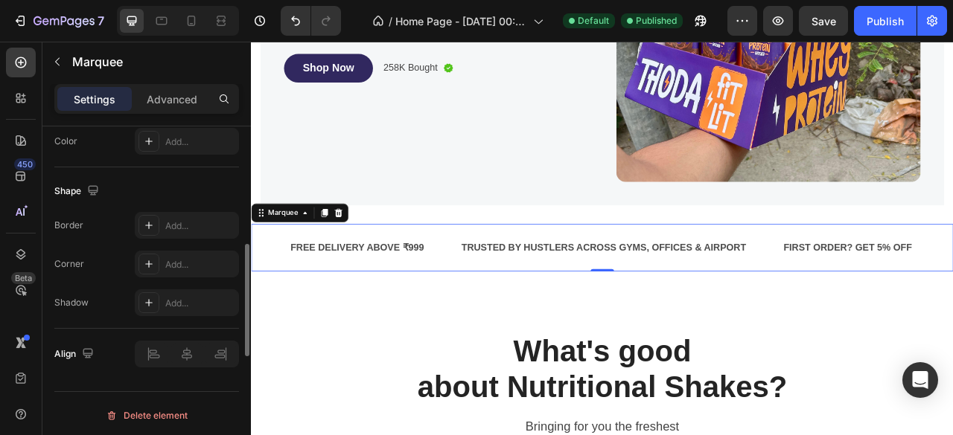
scroll to position [646, 0]
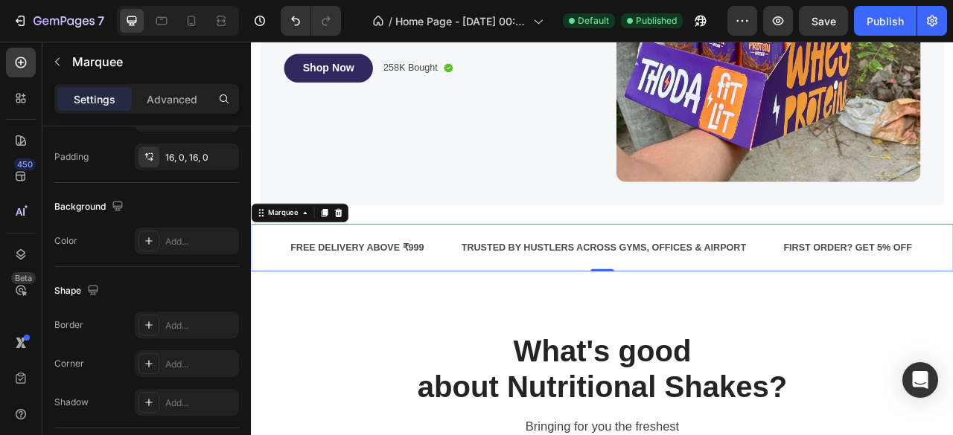
click at [307, 319] on div "Text Block FREE DELIVERY ABOVE ₹999 Text Block TRUSTED BY HUSTLERS ACROSS GYMS,…" at bounding box center [697, 304] width 893 height 60
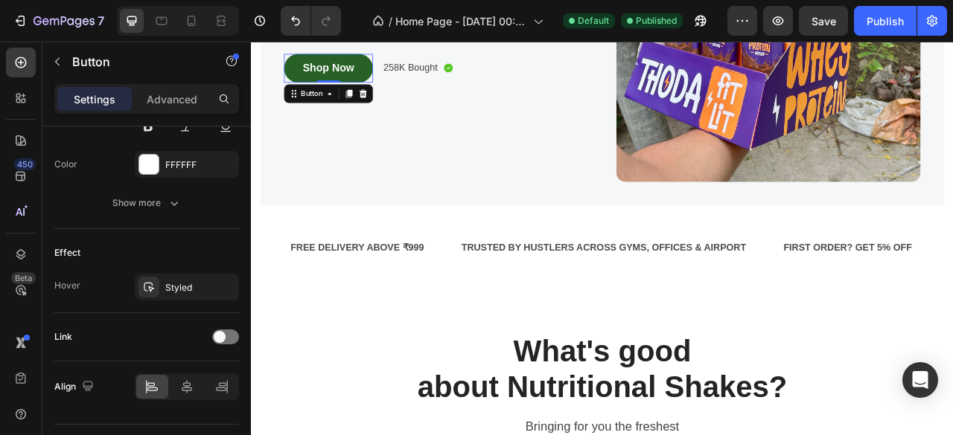
scroll to position [0, 0]
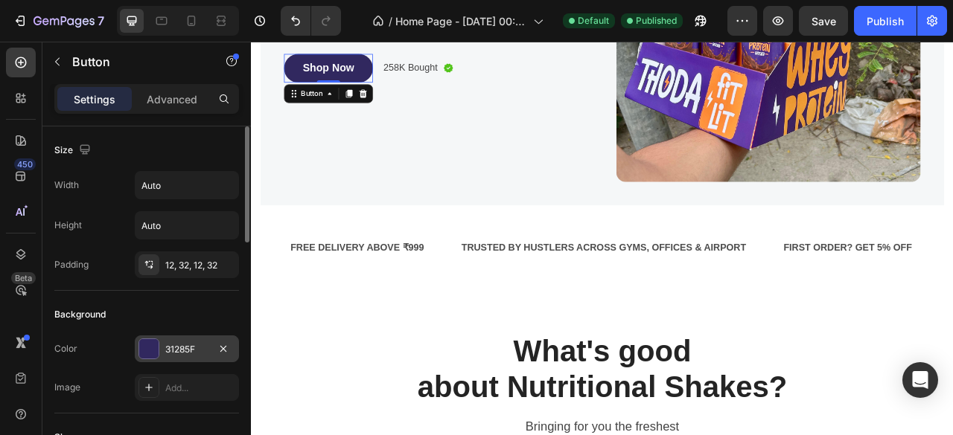
click at [192, 351] on div "31285F" at bounding box center [186, 349] width 43 height 13
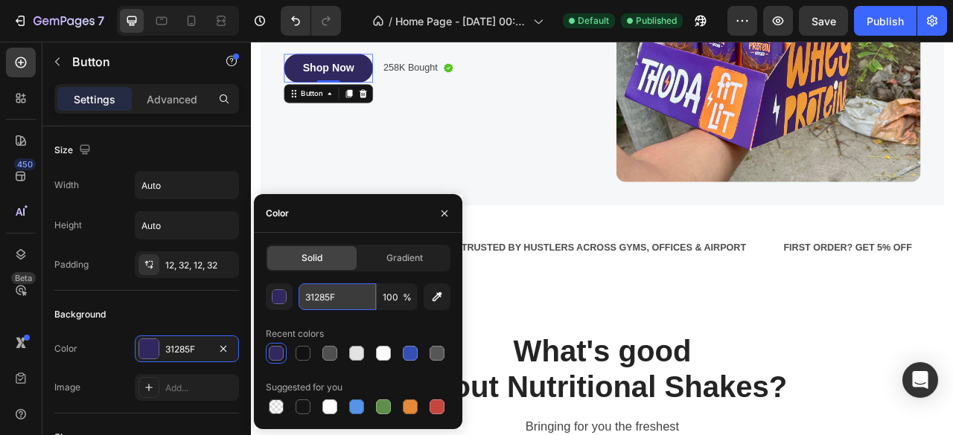
click at [337, 295] on input "31285F" at bounding box center [336, 297] width 77 height 27
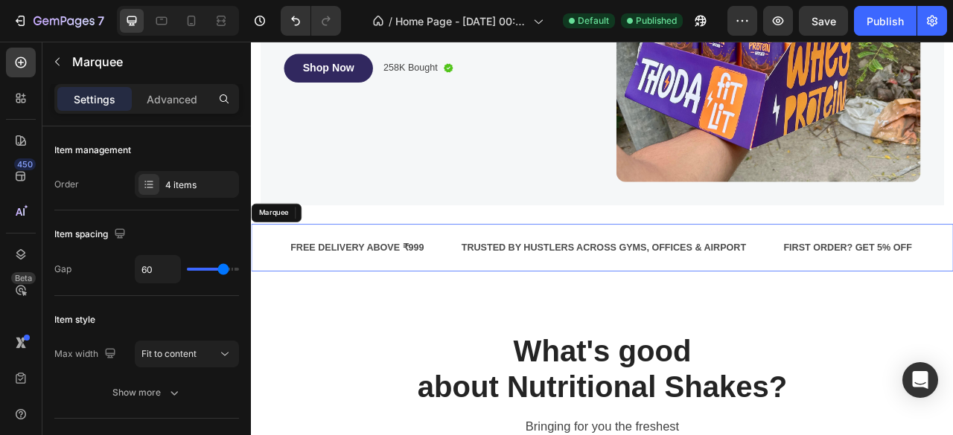
click at [432, 274] on div "Text Block FREE DELIVERY ABOVE ₹999 Text Block TRUSTED BY HUSTLERS ACROSS GYMS,…" at bounding box center [697, 304] width 893 height 60
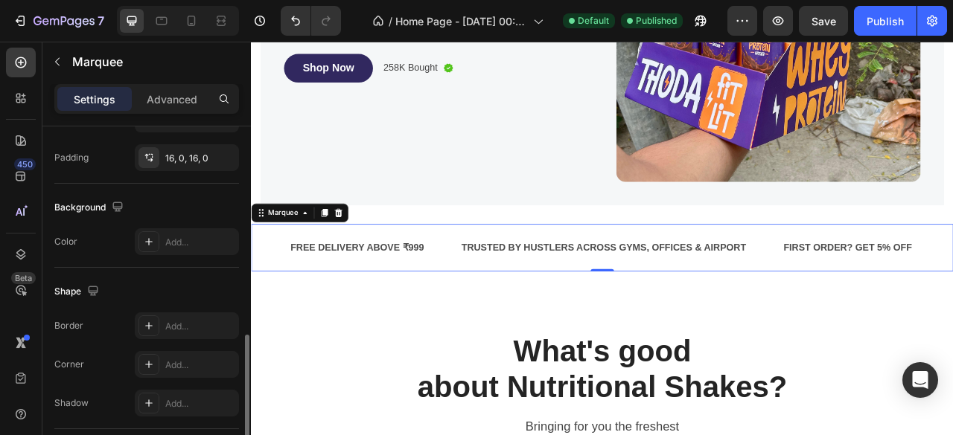
scroll to position [648, 0]
click at [149, 240] on icon at bounding box center [149, 240] width 12 height 12
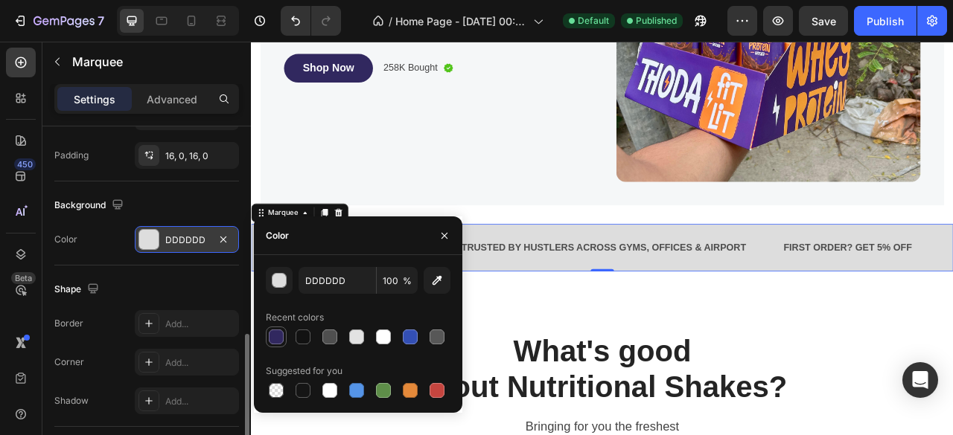
click at [278, 339] on div at bounding box center [276, 337] width 15 height 15
type input "31285F"
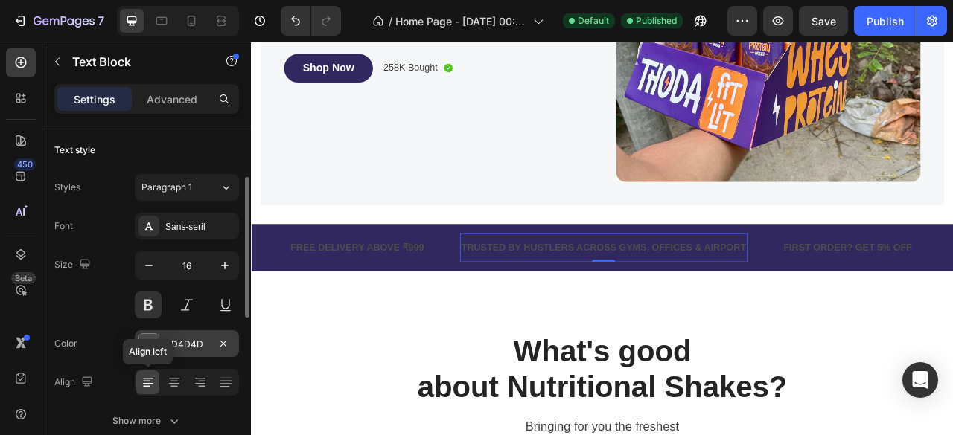
scroll to position [86, 0]
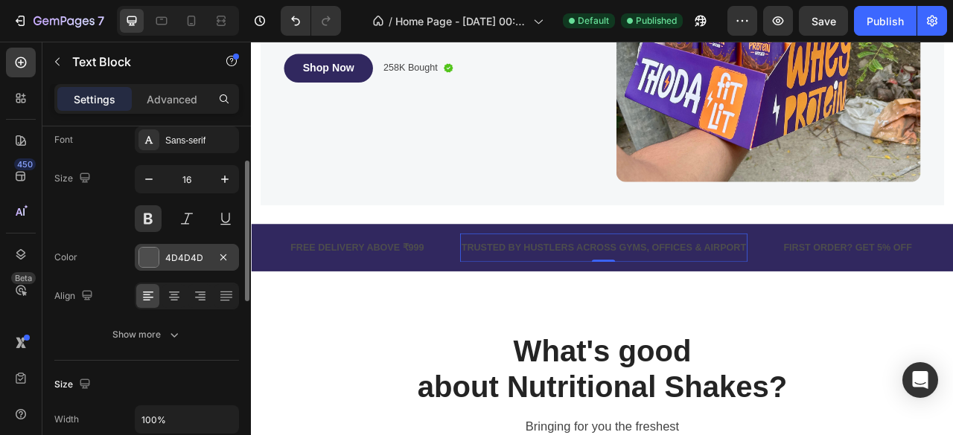
click at [155, 255] on div at bounding box center [148, 257] width 19 height 19
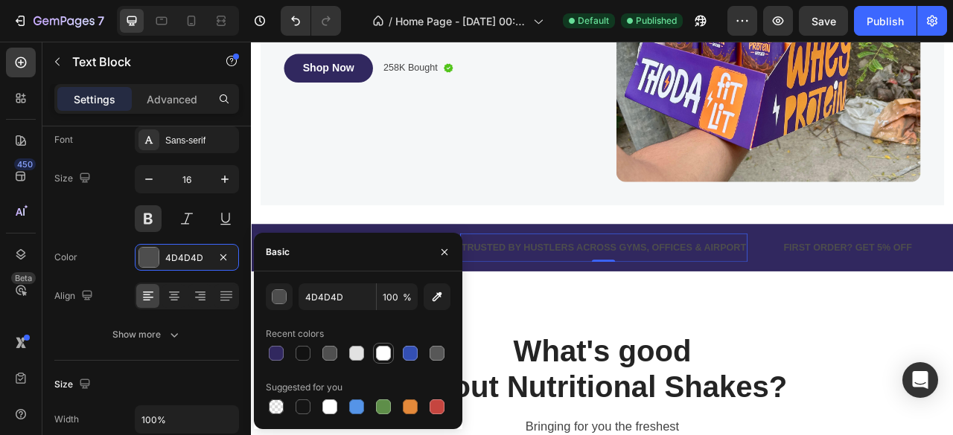
click at [382, 354] on div at bounding box center [383, 353] width 15 height 15
type input "FFFFFF"
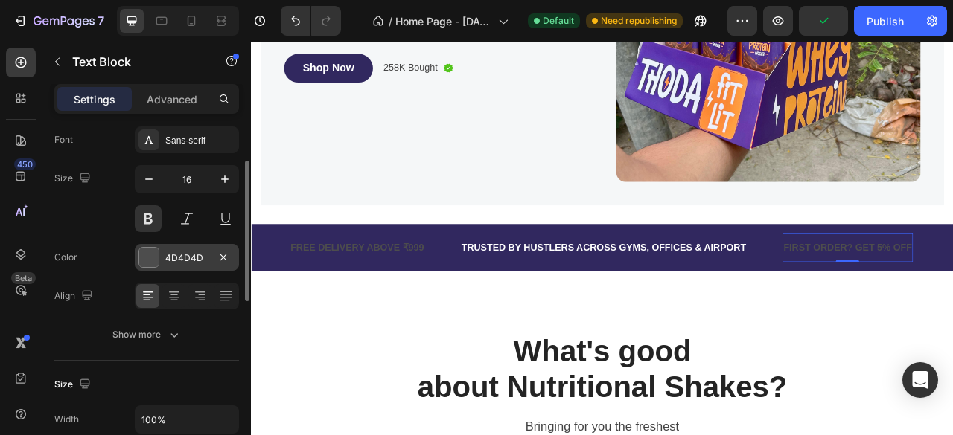
click at [155, 258] on div at bounding box center [148, 257] width 19 height 19
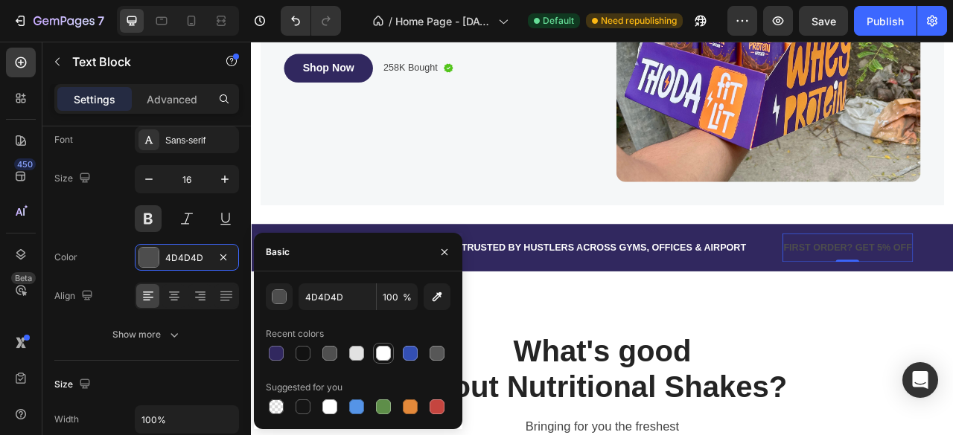
click at [385, 354] on div at bounding box center [383, 353] width 15 height 15
type input "FFFFFF"
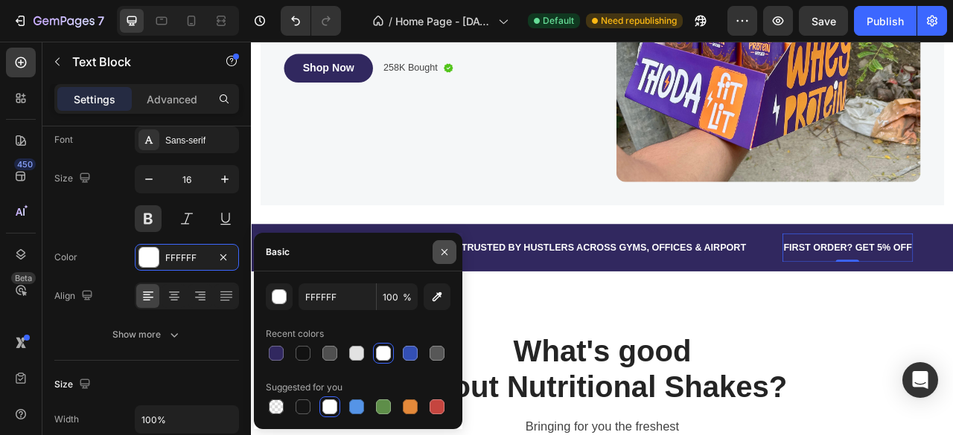
click at [448, 255] on icon "button" at bounding box center [444, 252] width 12 height 12
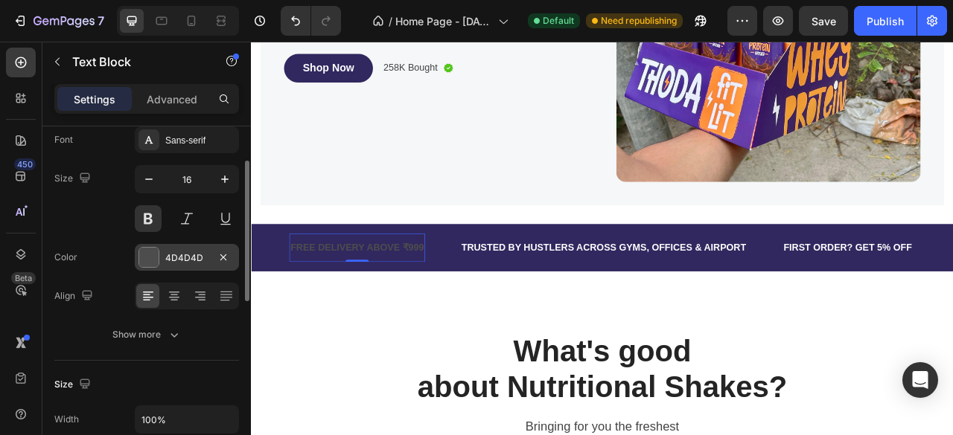
click at [143, 258] on div at bounding box center [148, 257] width 19 height 19
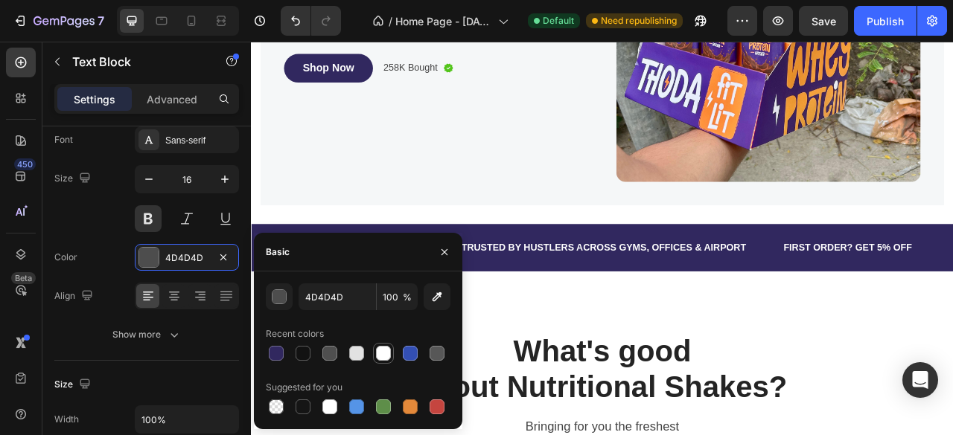
click at [387, 355] on div at bounding box center [383, 353] width 15 height 15
type input "FFFFFF"
drag, startPoint x: 451, startPoint y: 252, endPoint x: 327, endPoint y: 326, distance: 144.5
click at [451, 252] on button "button" at bounding box center [444, 252] width 24 height 24
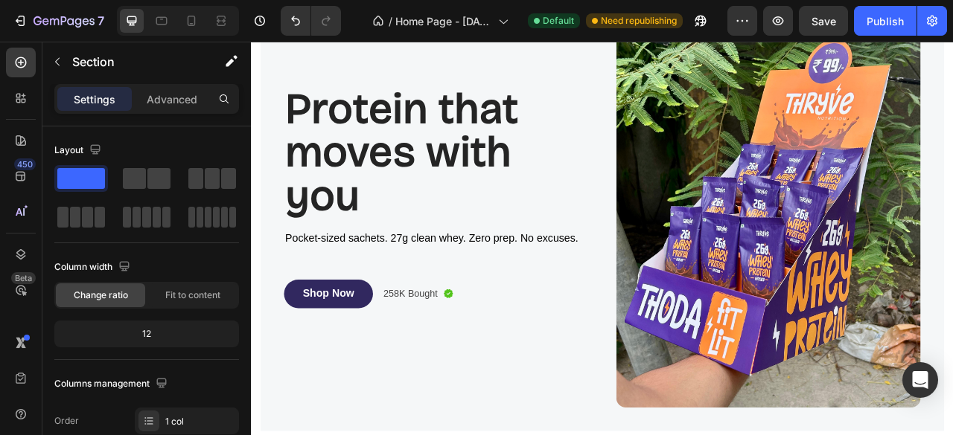
scroll to position [106, 0]
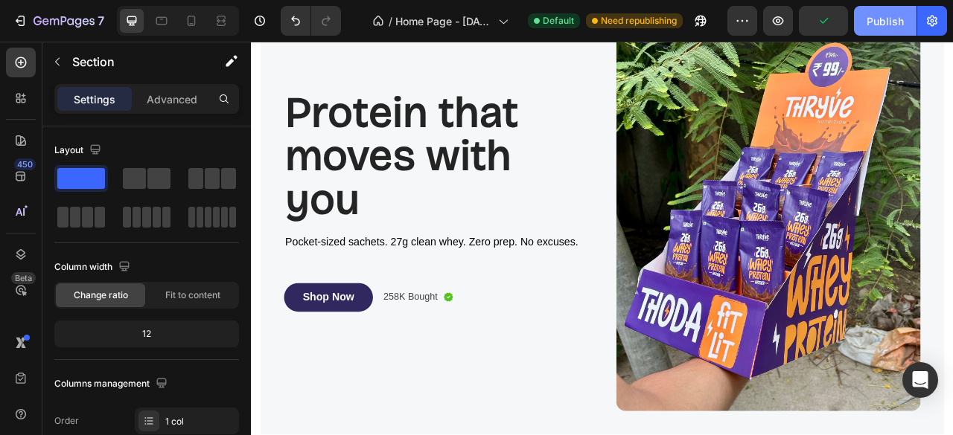
click at [892, 33] on button "Publish" at bounding box center [885, 21] width 63 height 30
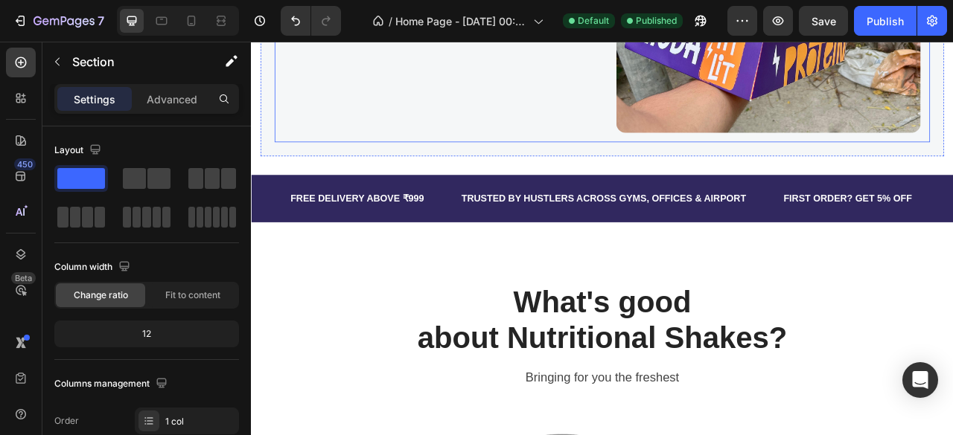
scroll to position [460, 0]
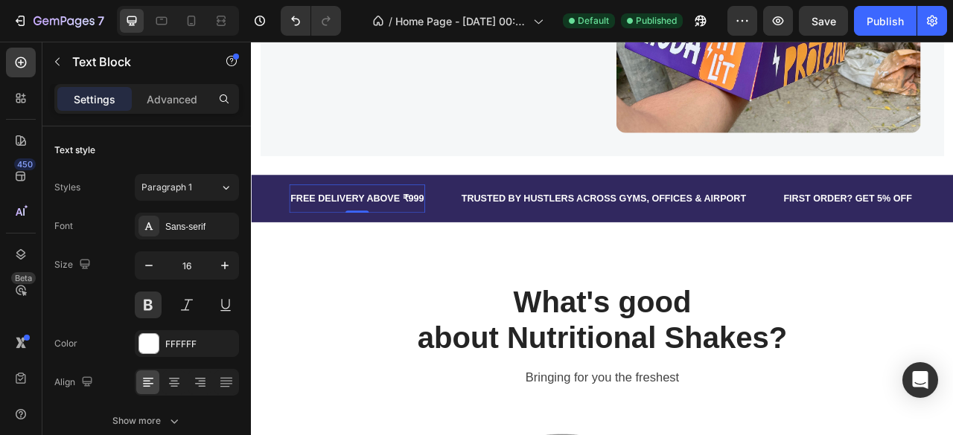
click at [432, 231] on p "FREE DELIVERY ABOVE ₹999" at bounding box center [386, 242] width 170 height 22
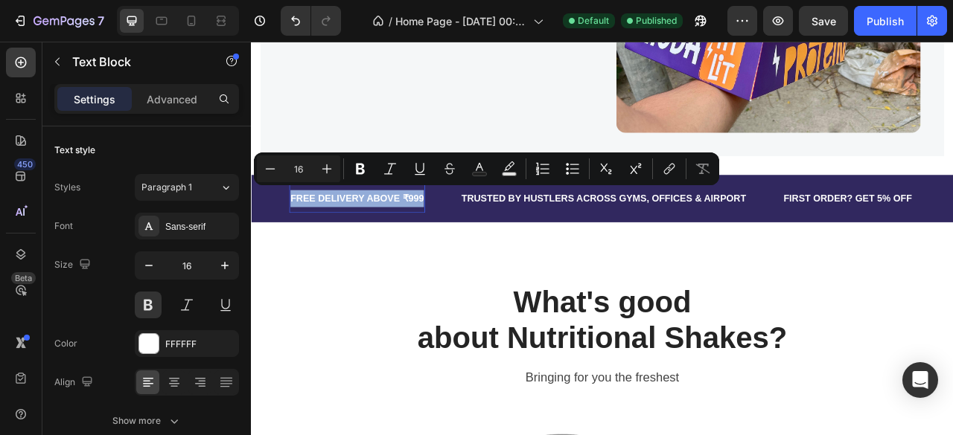
click at [432, 231] on p "FREE DELIVERY ABOVE ₹999" at bounding box center [386, 242] width 170 height 22
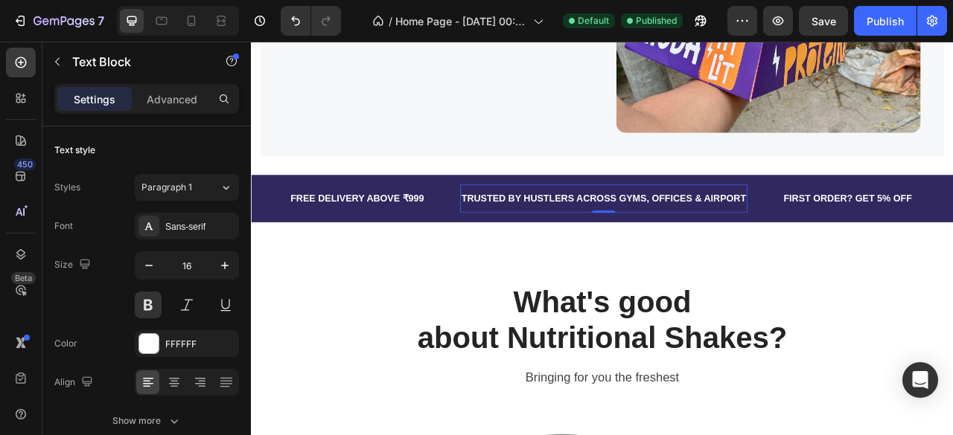
click at [580, 231] on p "TRUSTED BY HUSTLERS ACROSS GYMS, OFFICES & AIRPORT" at bounding box center [699, 242] width 362 height 22
click at [424, 231] on p "FREE DELIVERY ABOVE ₹999" at bounding box center [386, 242] width 170 height 22
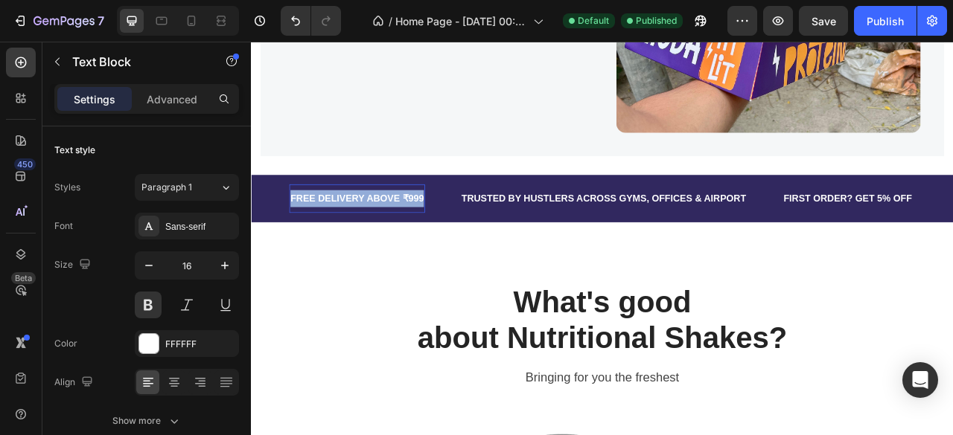
click at [424, 231] on p "FREE DELIVERY ABOVE ₹999" at bounding box center [386, 242] width 170 height 22
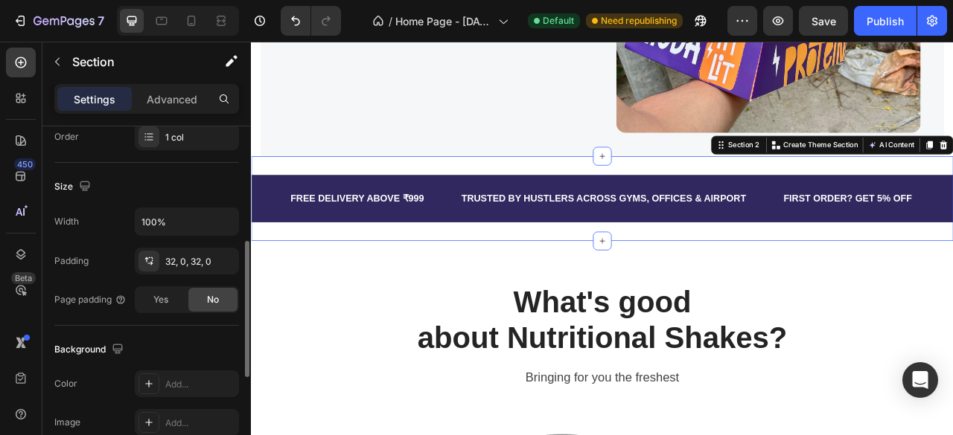
scroll to position [284, 0]
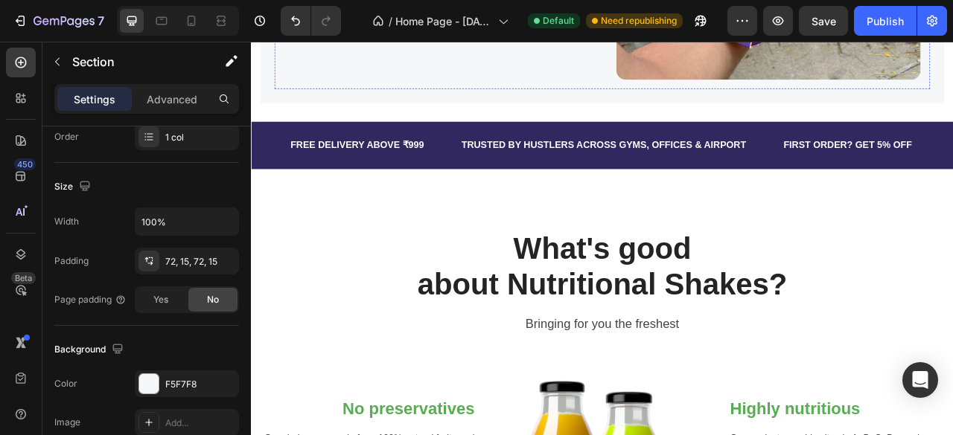
scroll to position [601, 0]
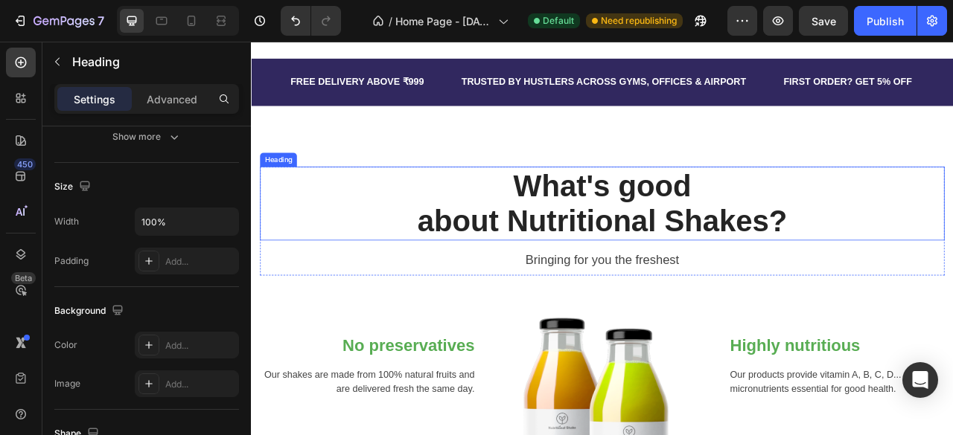
click at [644, 263] on p "What's good about Nutritional Shakes?" at bounding box center [697, 247] width 868 height 91
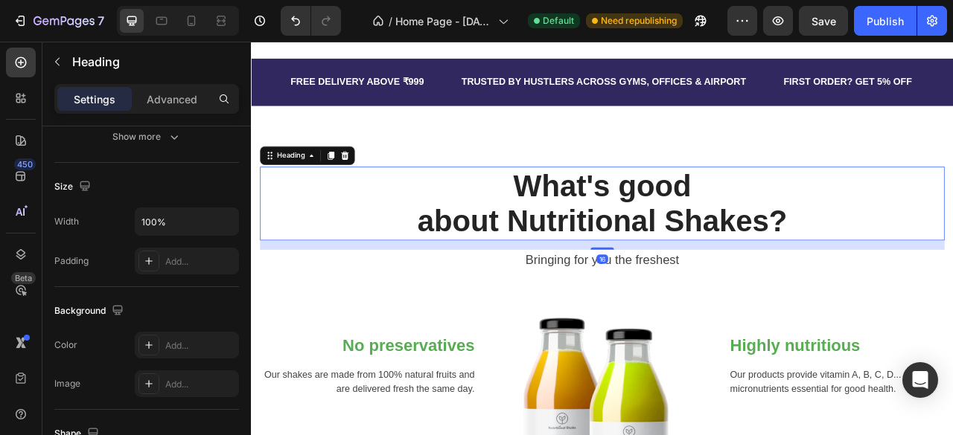
scroll to position [0, 0]
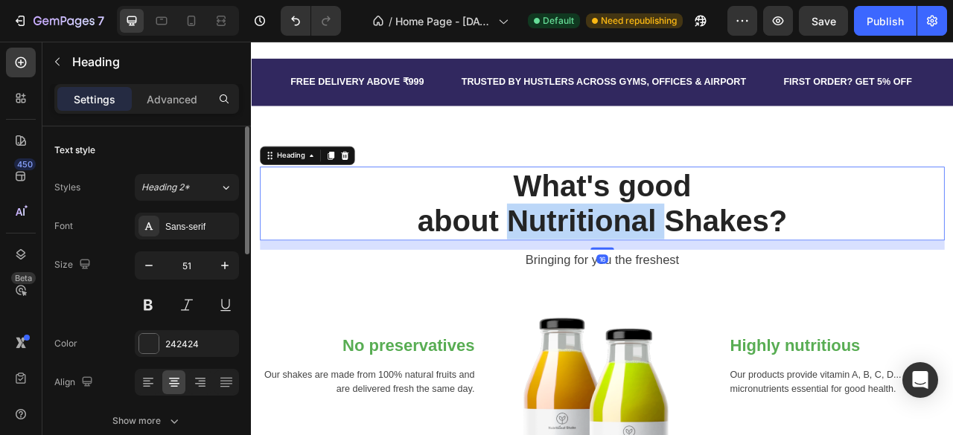
click at [644, 263] on p "What's good about Nutritional Shakes?" at bounding box center [697, 247] width 868 height 91
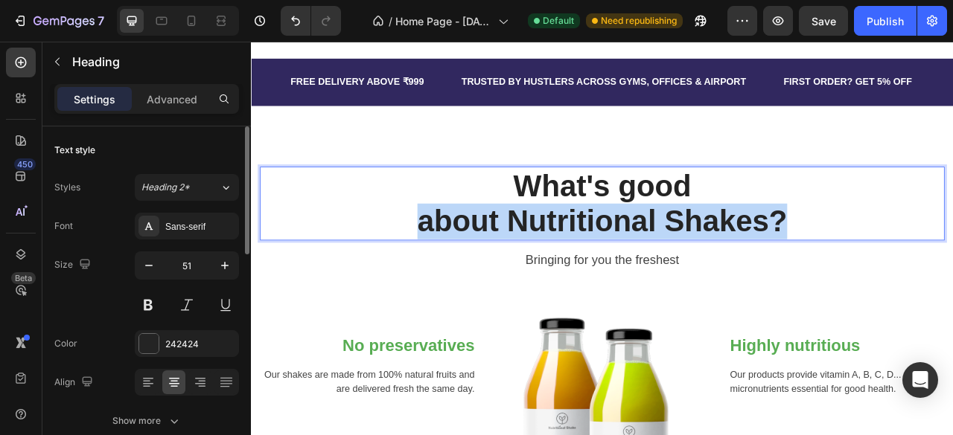
click at [644, 263] on p "What's good about Nutritional Shakes?" at bounding box center [697, 247] width 868 height 91
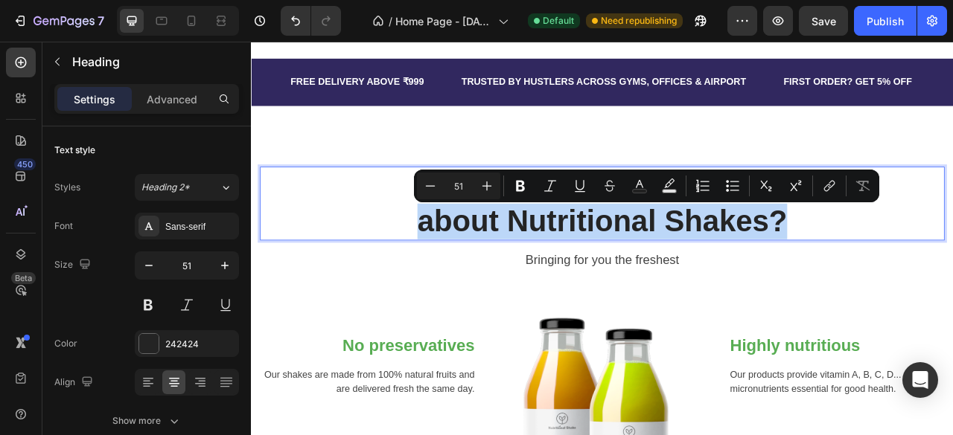
click at [644, 263] on p "What's good about Nutritional Shakes?" at bounding box center [697, 247] width 868 height 91
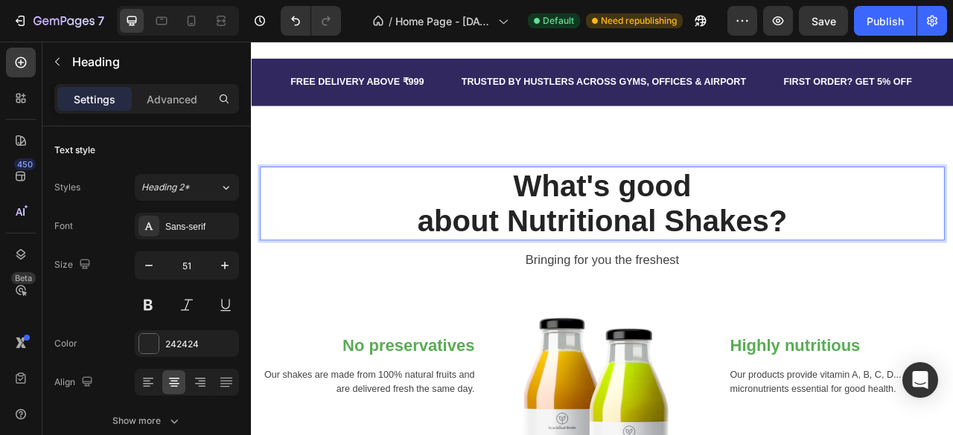
click at [572, 264] on p "What's good about Nutritional Shakes?" at bounding box center [697, 247] width 868 height 91
click at [760, 277] on p "What's good about Nutritional Shakes?" at bounding box center [697, 247] width 868 height 91
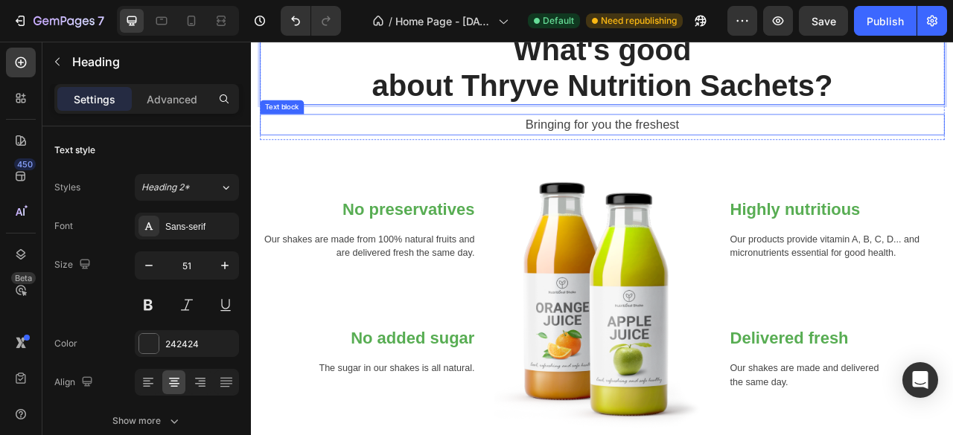
scroll to position [774, 0]
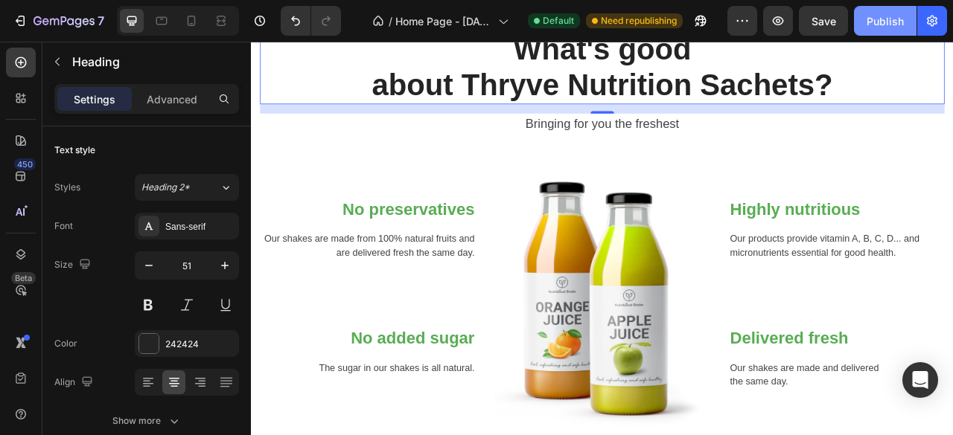
click at [885, 28] on div "Publish" at bounding box center [884, 21] width 37 height 16
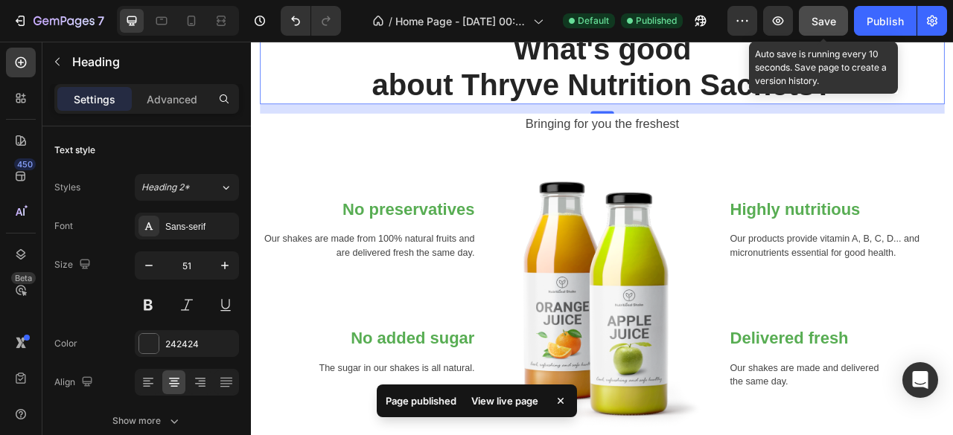
click at [832, 19] on span "Save" at bounding box center [823, 21] width 25 height 13
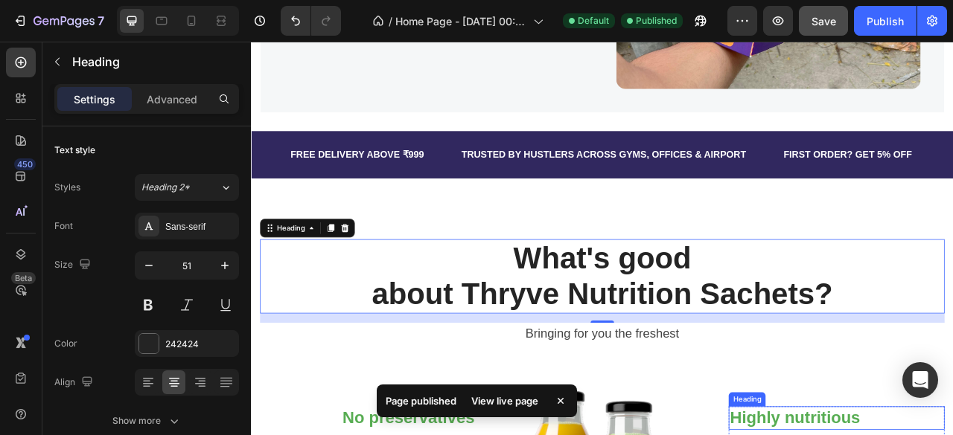
scroll to position [511, 0]
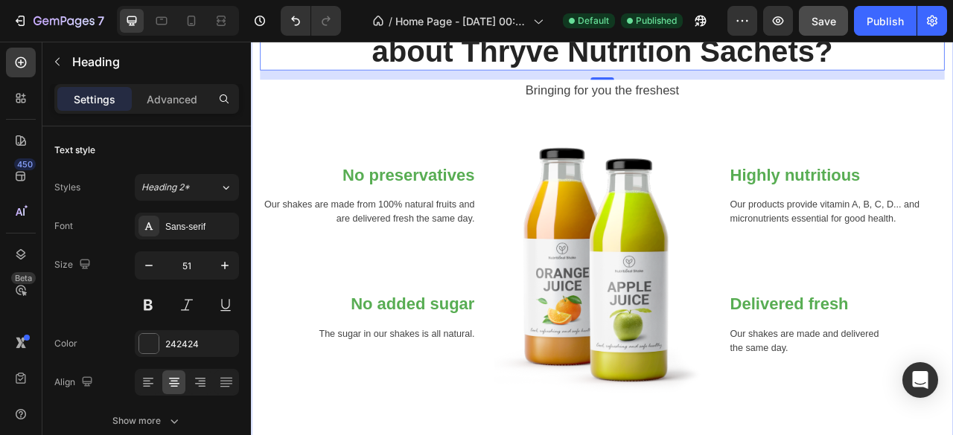
click at [701, 310] on img at bounding box center [697, 330] width 275 height 343
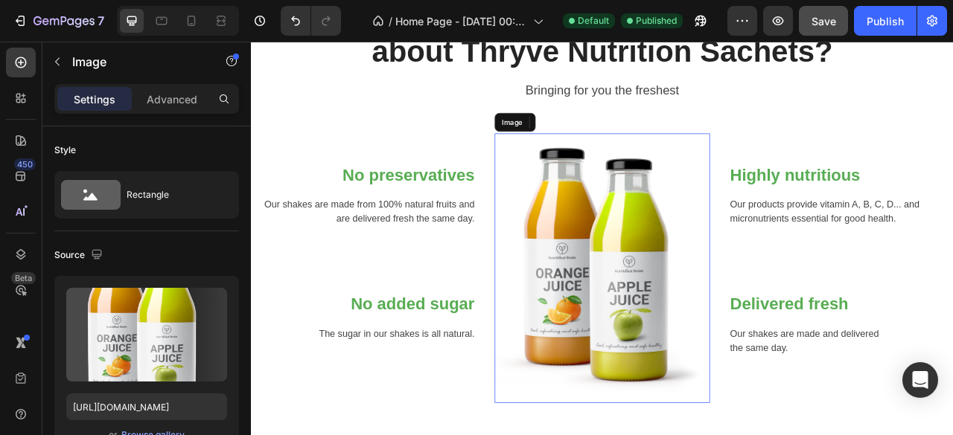
click at [701, 310] on img at bounding box center [697, 330] width 275 height 343
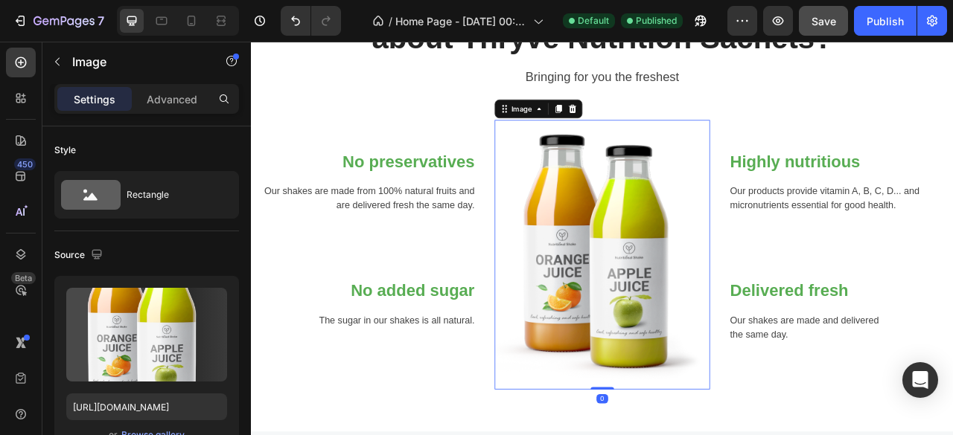
click at [701, 310] on img at bounding box center [697, 312] width 275 height 343
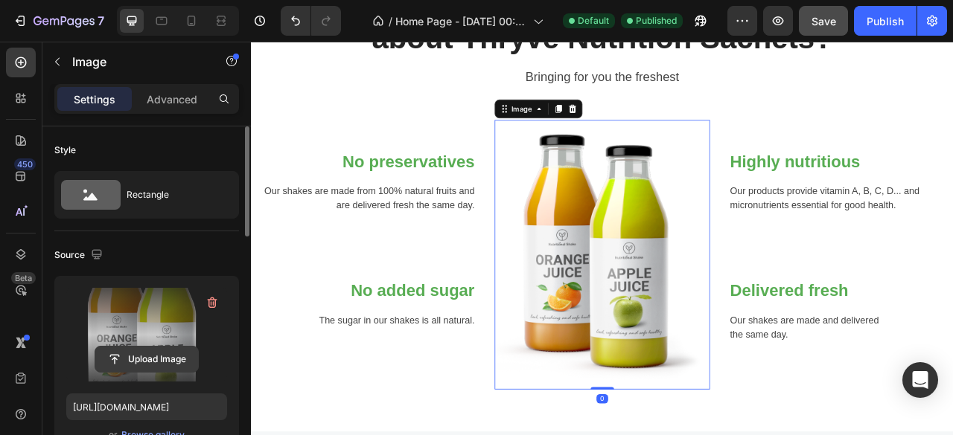
click at [147, 355] on input "file" at bounding box center [146, 359] width 103 height 25
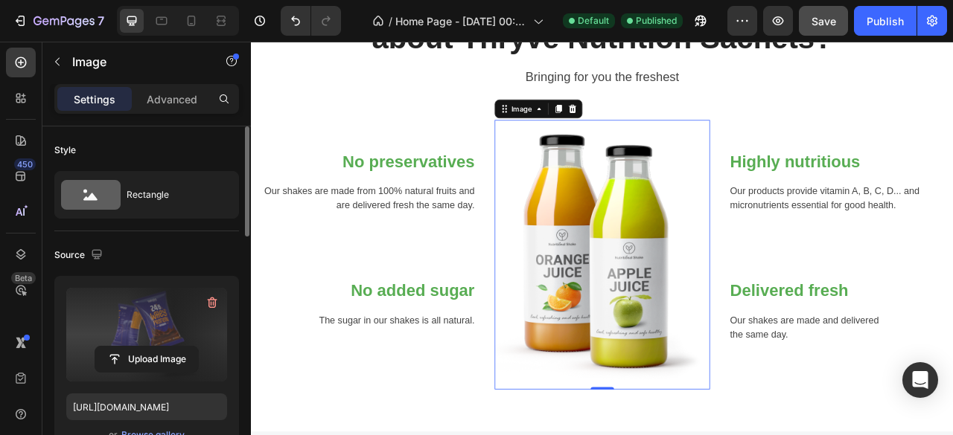
type input "https://cdn.shopify.com/s/files/1/0631/7093/6941/files/gempages_581673249335673…"
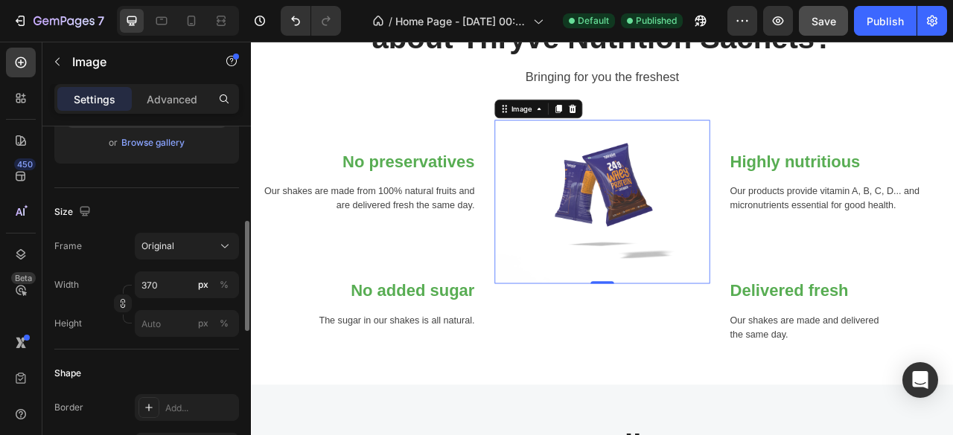
scroll to position [297, 0]
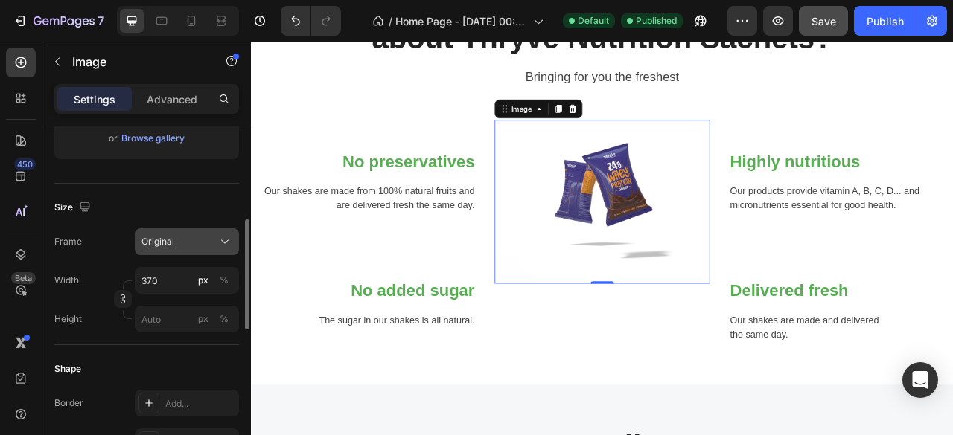
click at [202, 236] on div "Original" at bounding box center [177, 241] width 73 height 13
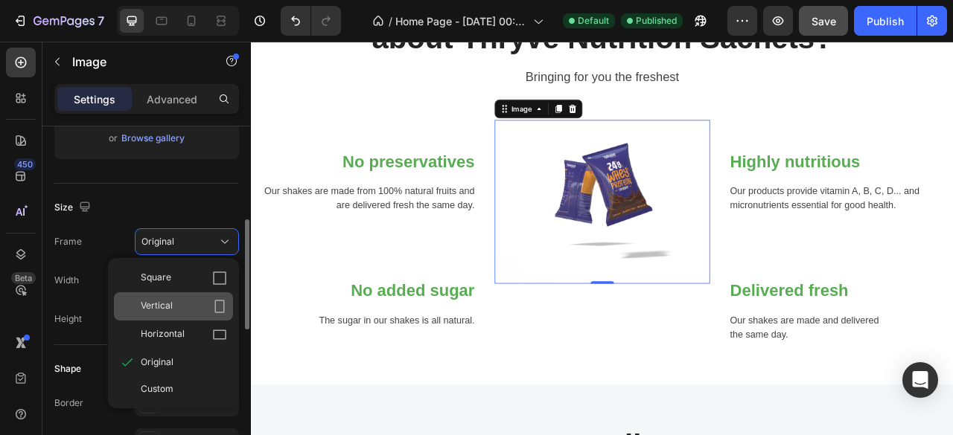
click at [219, 300] on icon at bounding box center [219, 306] width 15 height 15
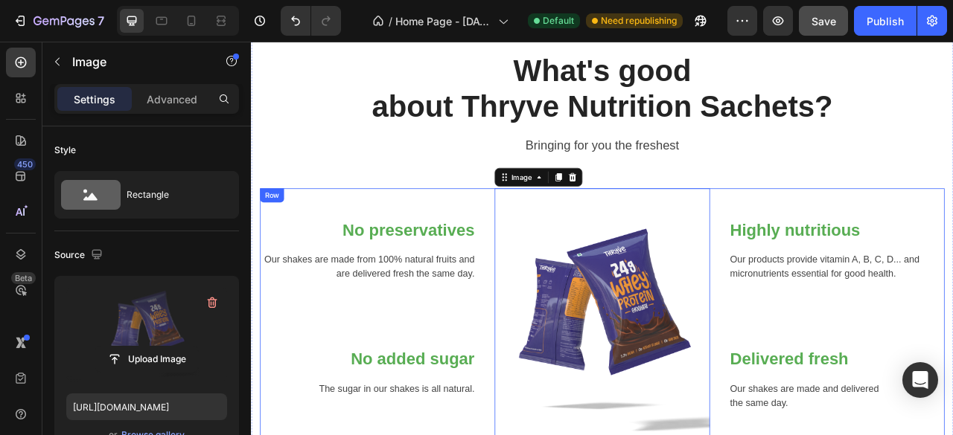
scroll to position [769, 0]
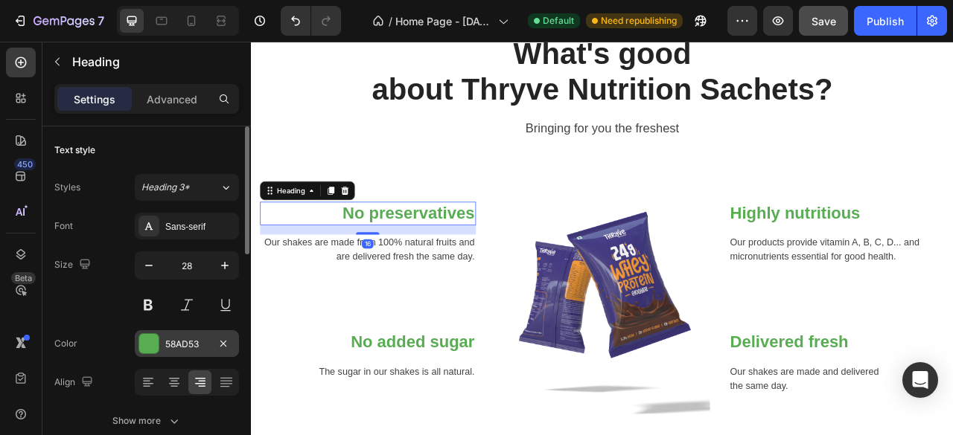
click at [153, 345] on div at bounding box center [148, 343] width 19 height 19
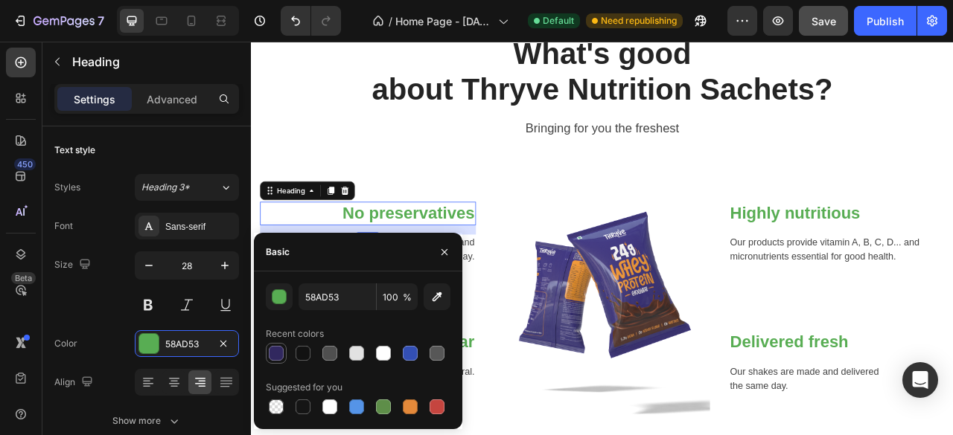
click at [279, 347] on div at bounding box center [276, 353] width 15 height 15
type input "31285F"
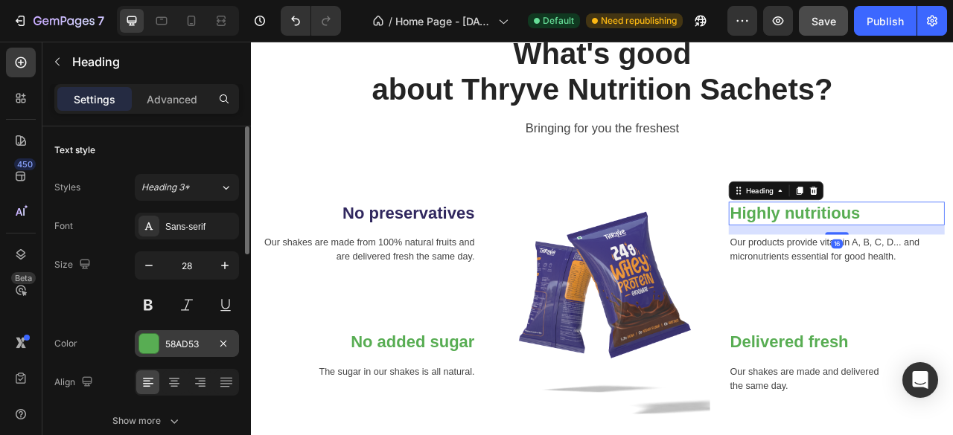
click at [150, 340] on div at bounding box center [148, 343] width 19 height 19
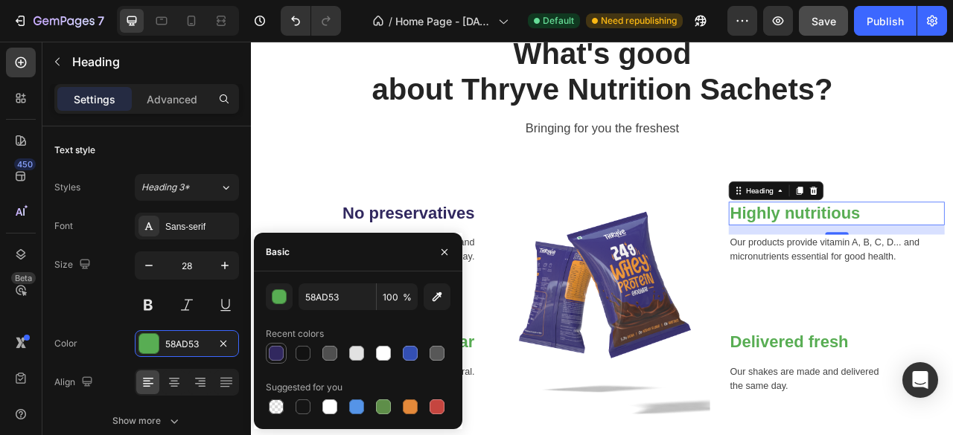
click at [275, 356] on div at bounding box center [276, 353] width 15 height 15
type input "31285F"
click at [447, 251] on icon "button" at bounding box center [444, 252] width 12 height 12
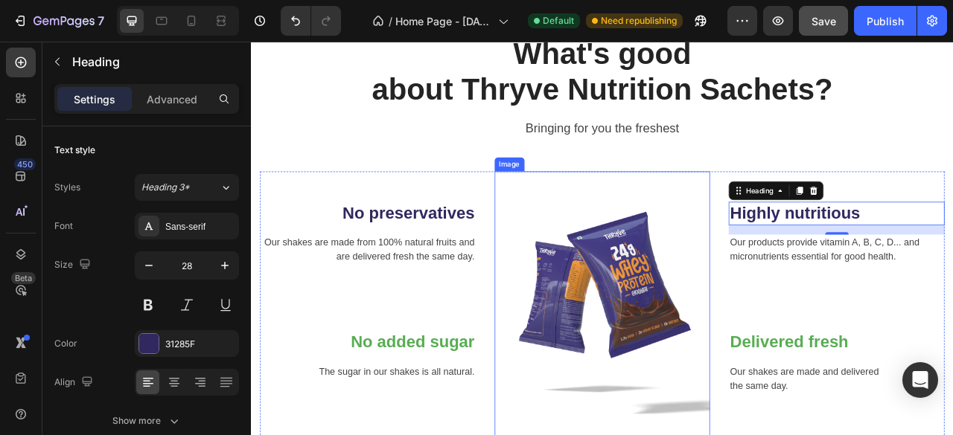
scroll to position [842, 0]
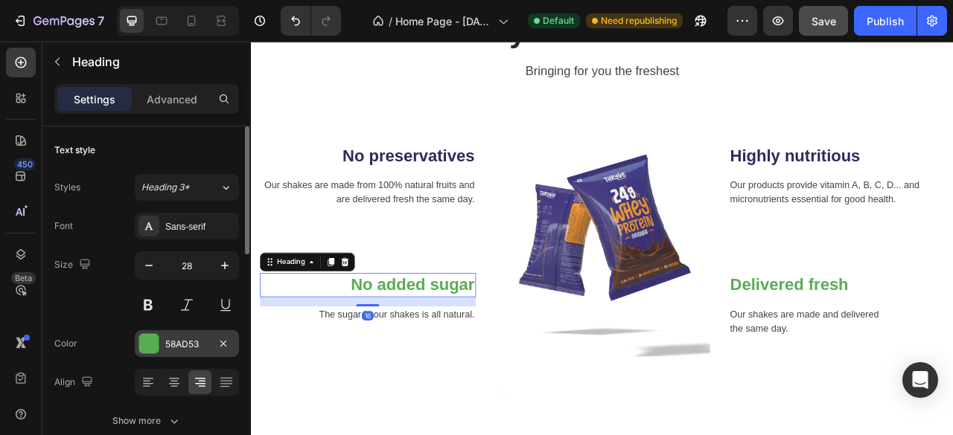
click at [156, 339] on div at bounding box center [148, 343] width 19 height 19
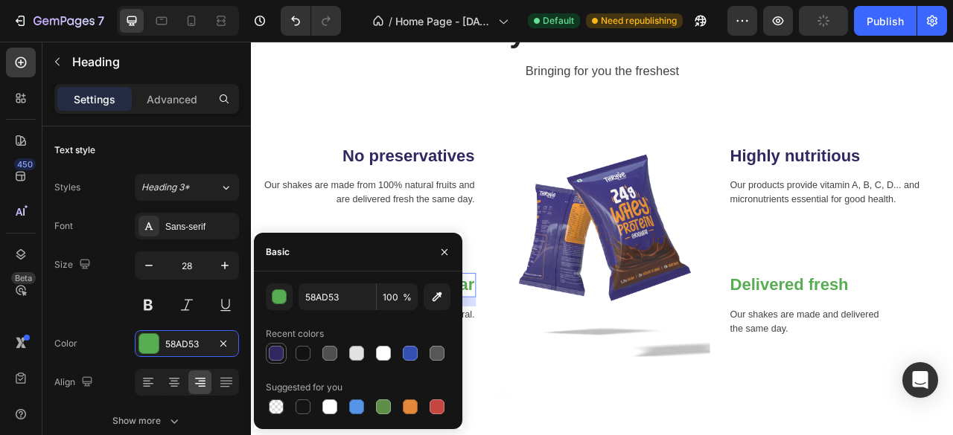
click at [283, 352] on div at bounding box center [276, 353] width 15 height 15
type input "31285F"
click at [447, 258] on button "button" at bounding box center [444, 252] width 24 height 24
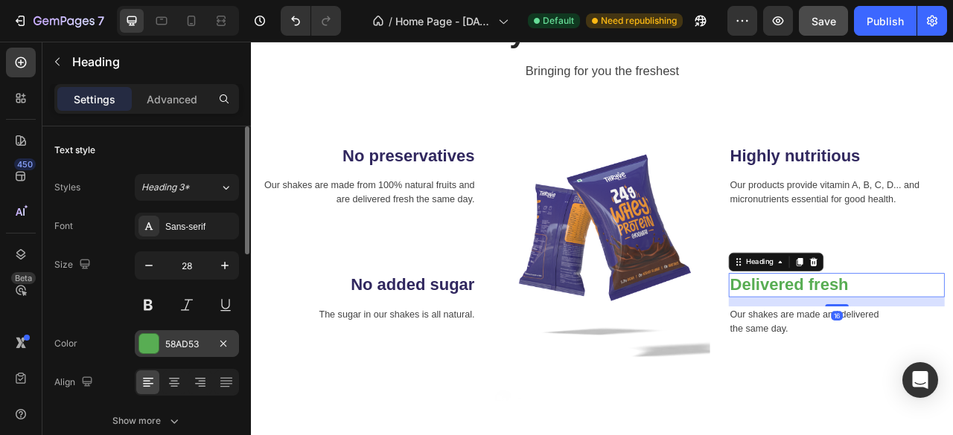
click at [150, 347] on div at bounding box center [148, 343] width 19 height 19
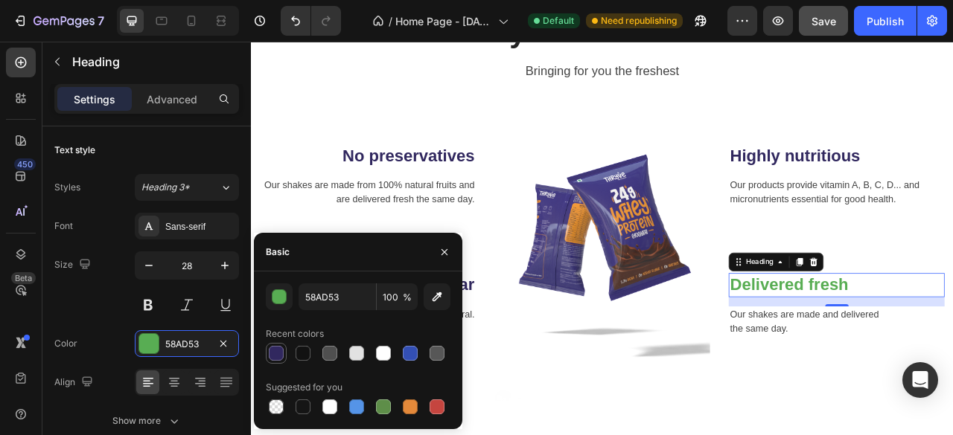
click at [275, 361] on div at bounding box center [276, 354] width 18 height 18
type input "31285F"
click at [447, 258] on button "button" at bounding box center [444, 252] width 24 height 24
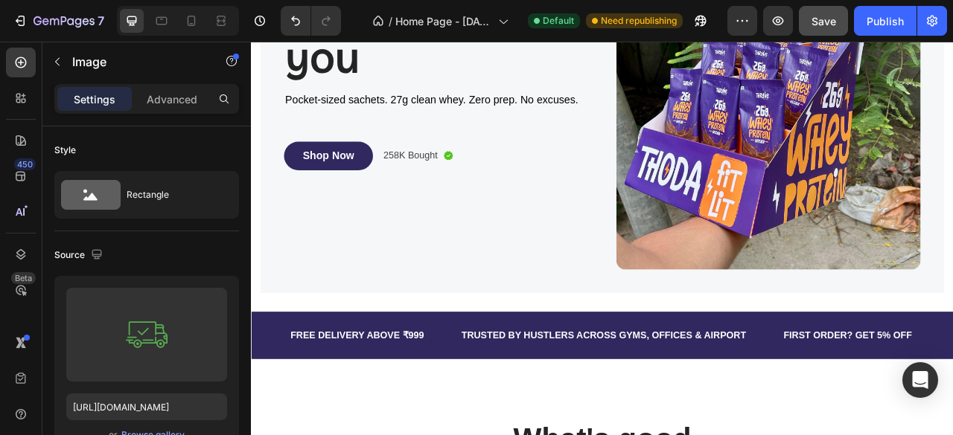
scroll to position [286, 0]
click at [890, 17] on div "Publish" at bounding box center [884, 21] width 37 height 16
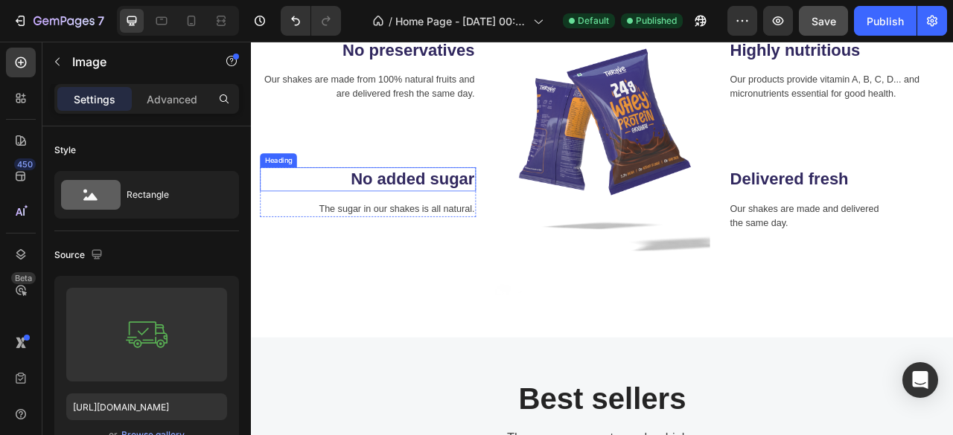
scroll to position [814, 0]
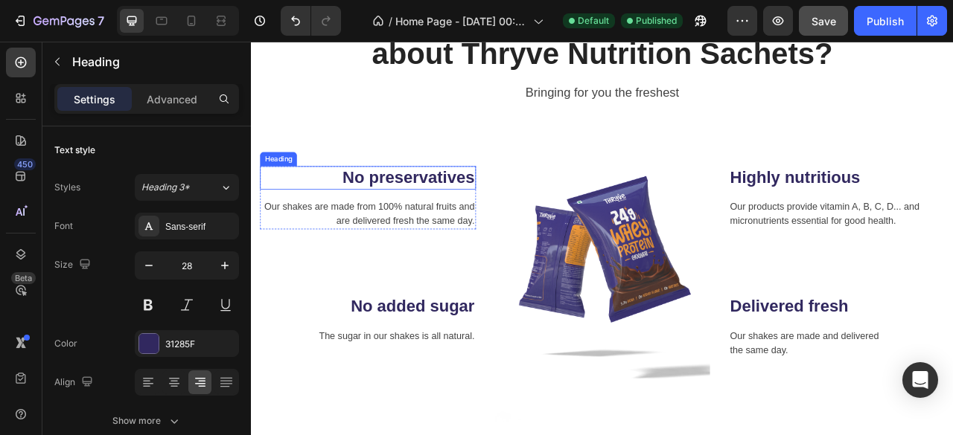
click at [453, 214] on p "No preservatives" at bounding box center [399, 215] width 272 height 27
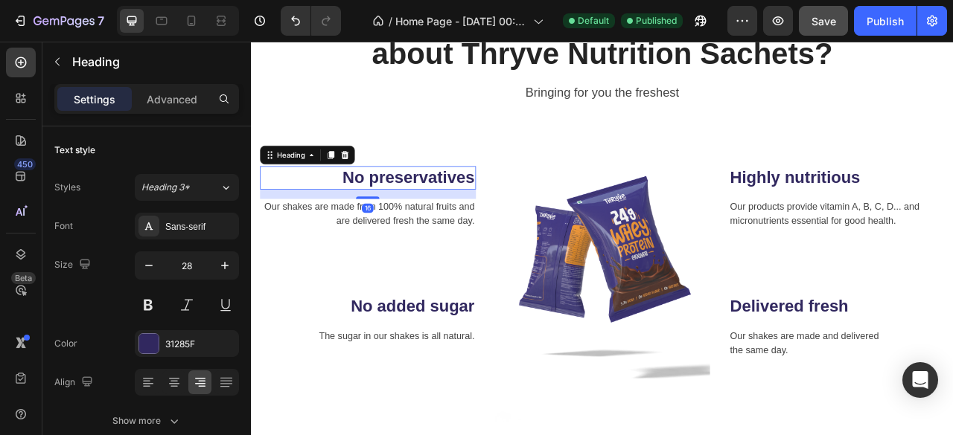
click at [453, 214] on p "No preservatives" at bounding box center [399, 215] width 272 height 27
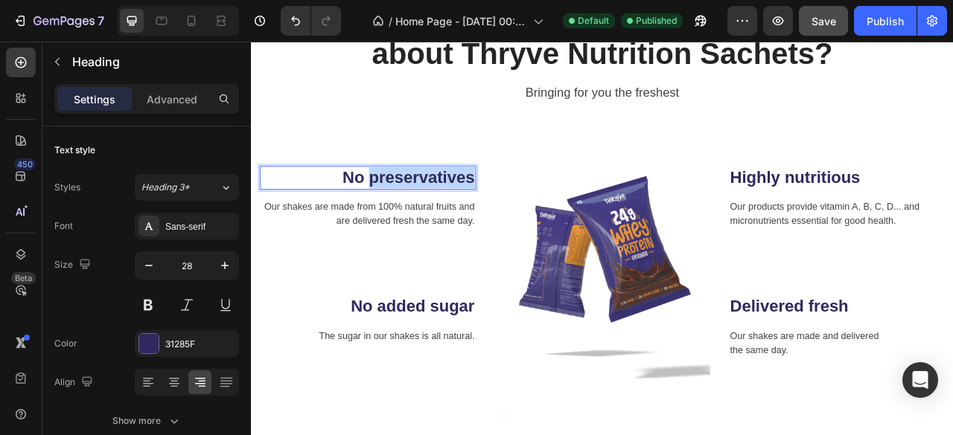
click at [453, 214] on p "No preservatives" at bounding box center [399, 215] width 272 height 27
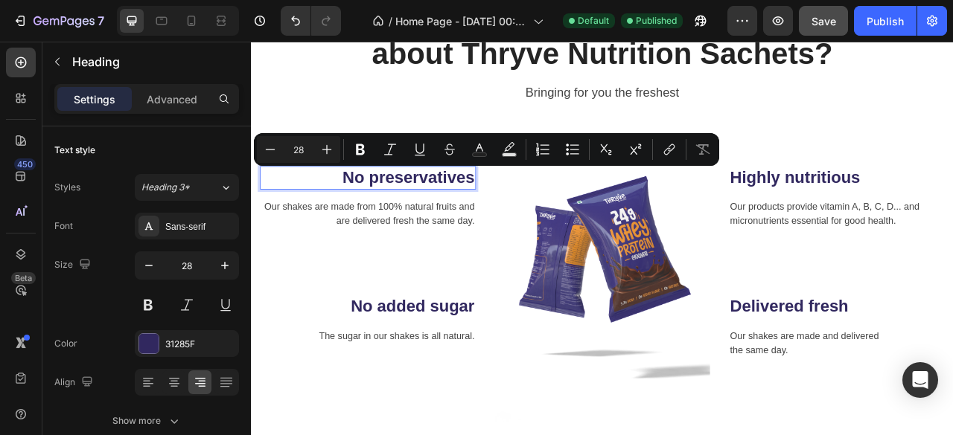
click at [374, 214] on p "No preservatives" at bounding box center [399, 215] width 272 height 27
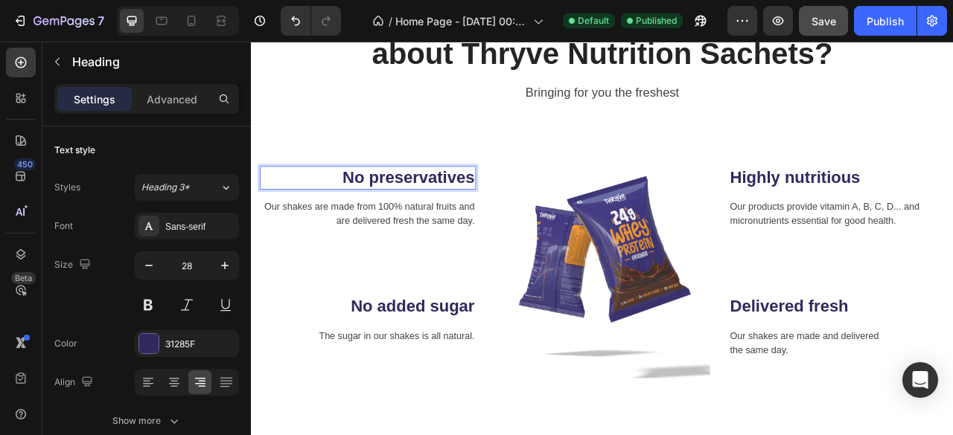
click at [383, 214] on p "No preservatives" at bounding box center [399, 215] width 272 height 27
click at [394, 212] on p "No preservatives" at bounding box center [399, 215] width 272 height 27
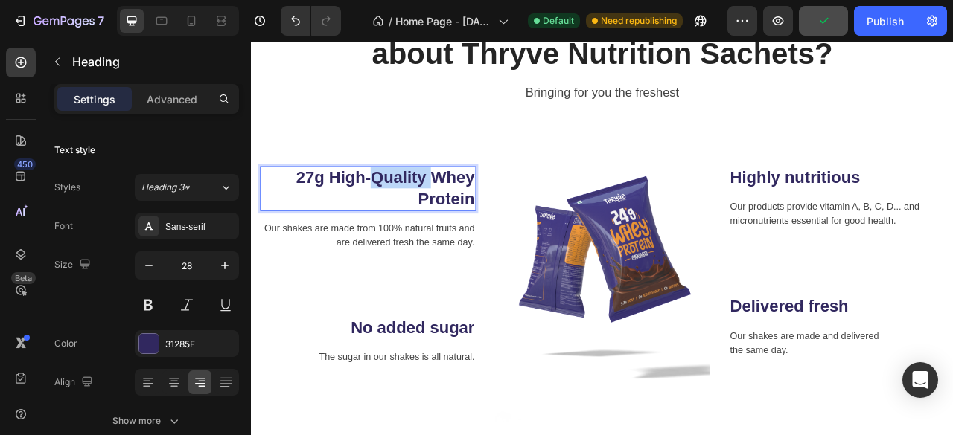
click at [419, 208] on p "27g High-Quality Whey Protein" at bounding box center [399, 229] width 272 height 54
click at [455, 235] on p "27g High-Quality Whey Protein" at bounding box center [399, 229] width 272 height 54
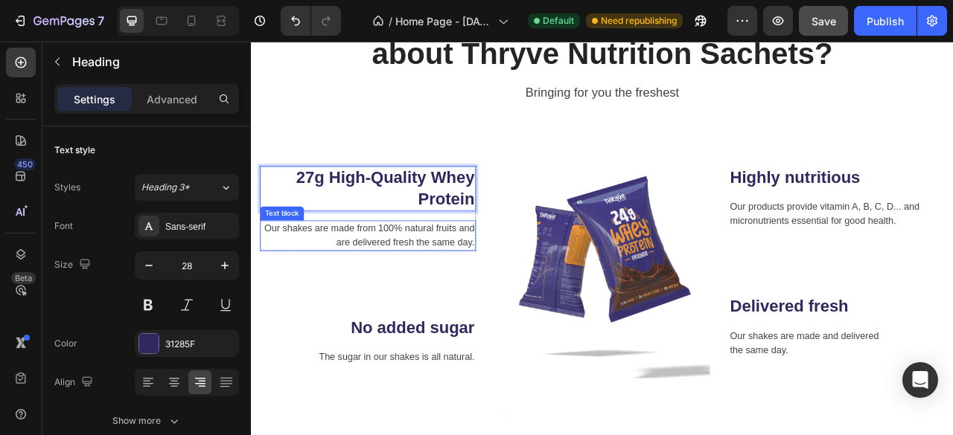
click at [415, 274] on p "Our shakes are made from 100% natural fruits and are delivered fresh the same d…" at bounding box center [399, 289] width 272 height 36
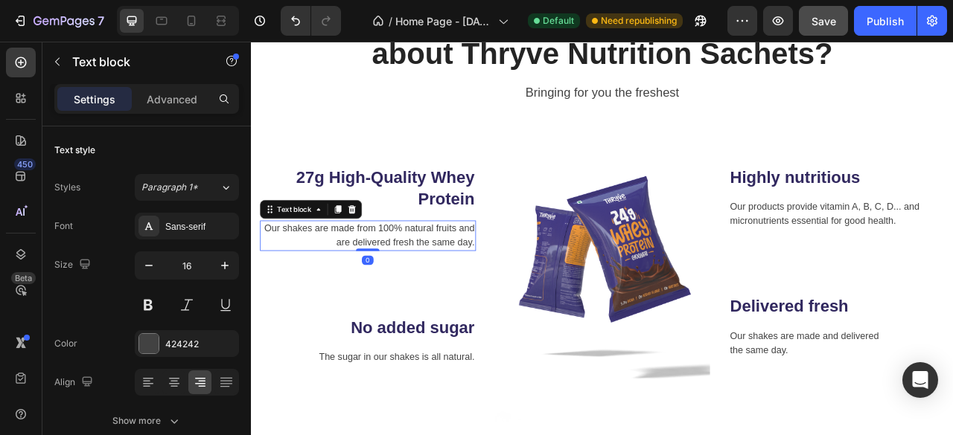
click at [415, 274] on p "Our shakes are made from 100% natural fruits and are delivered fresh the same d…" at bounding box center [399, 289] width 272 height 36
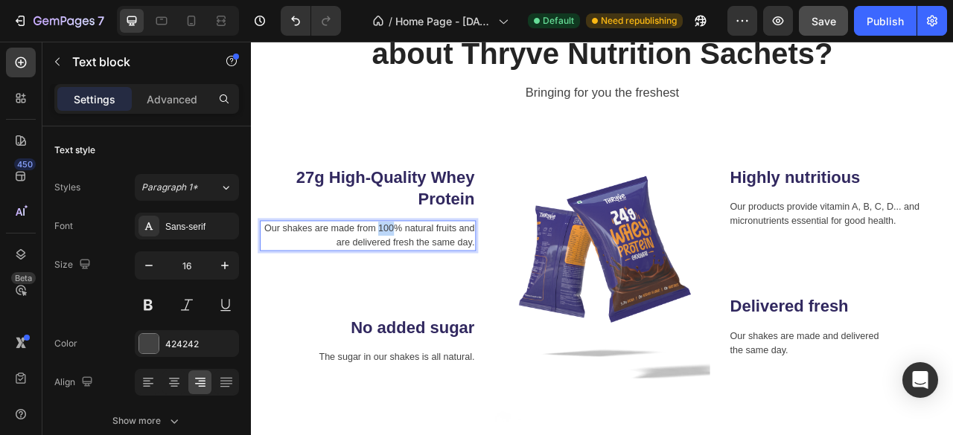
click at [415, 274] on p "Our shakes are made from 100% natural fruits and are delivered fresh the same d…" at bounding box center [399, 289] width 272 height 36
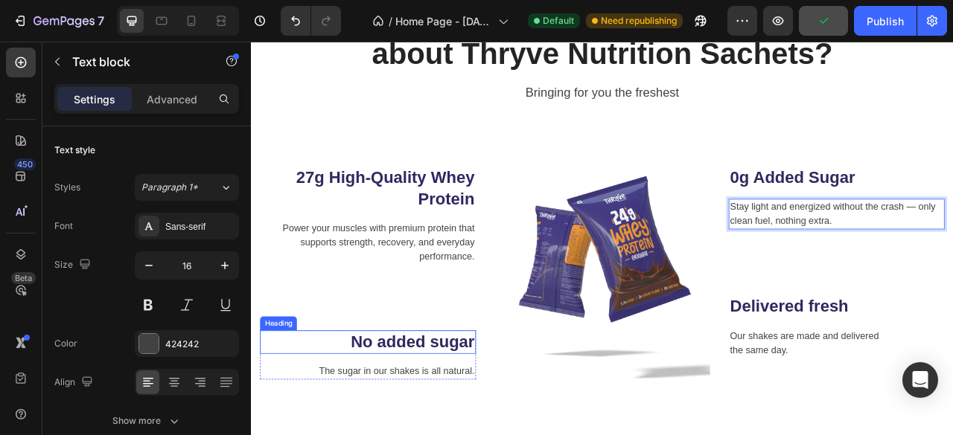
click at [459, 429] on p "No added sugar" at bounding box center [399, 424] width 272 height 27
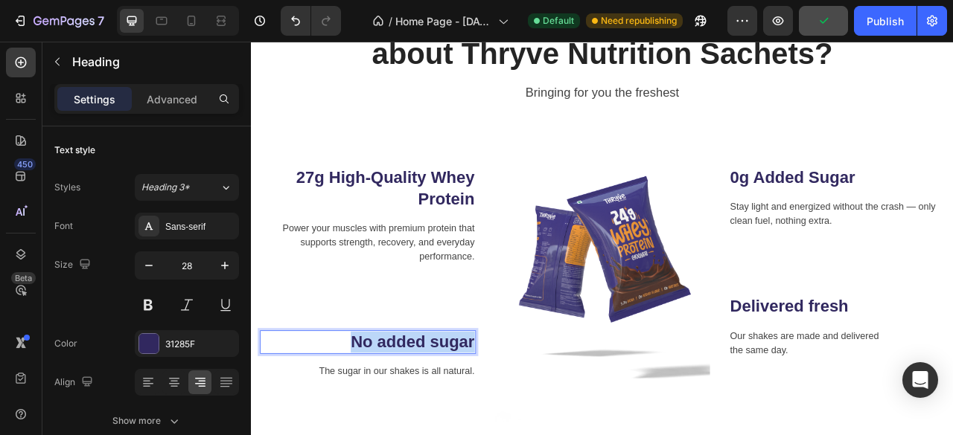
click at [459, 429] on p "No added sugar" at bounding box center [399, 424] width 272 height 27
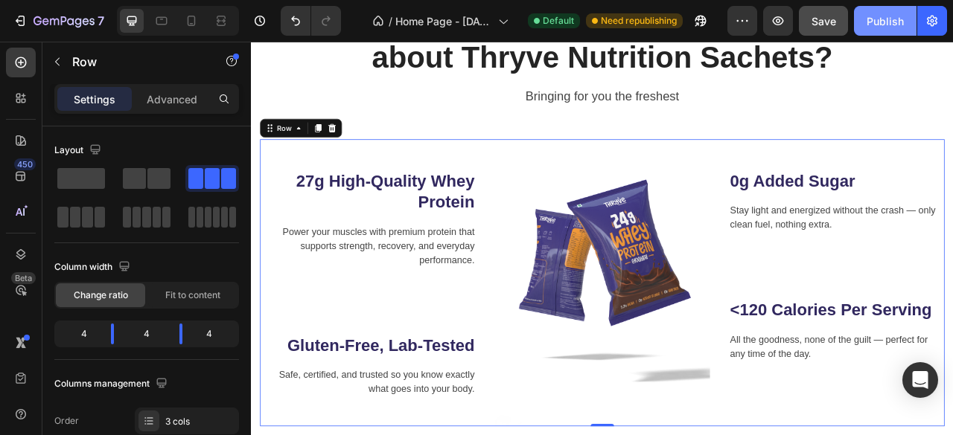
scroll to position [622, 0]
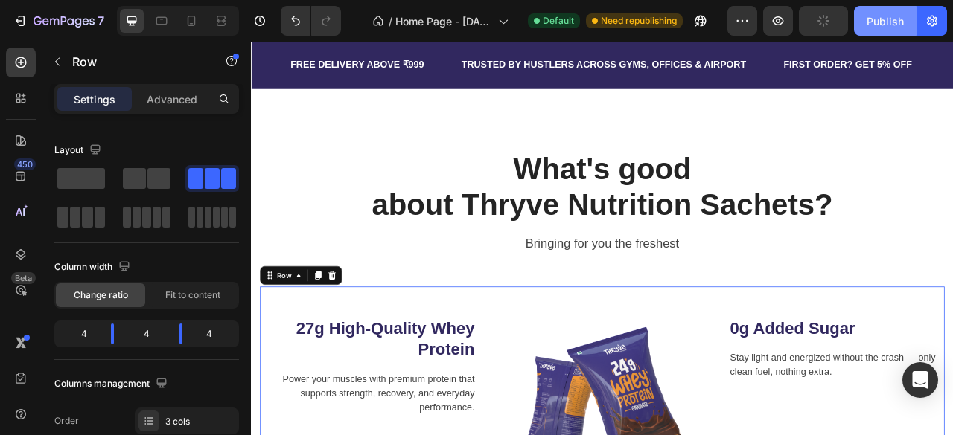
click at [901, 6] on button "Publish" at bounding box center [885, 21] width 63 height 30
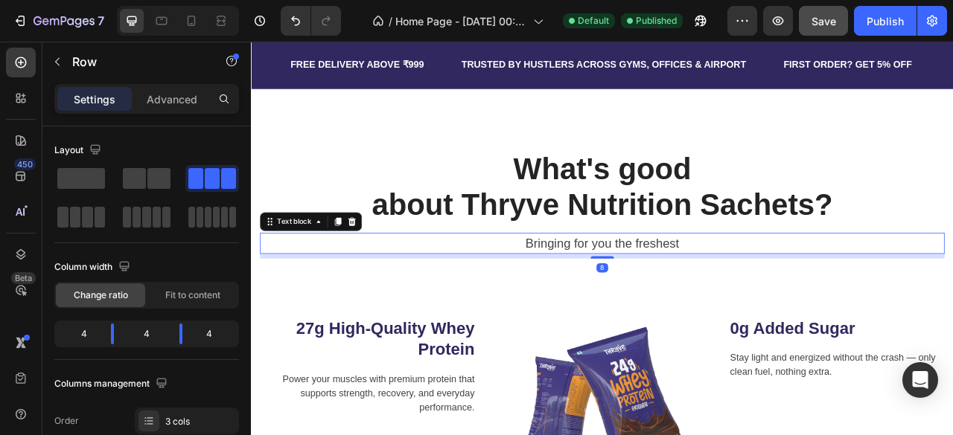
click at [690, 288] on p "Bringing for you the freshest" at bounding box center [697, 299] width 868 height 24
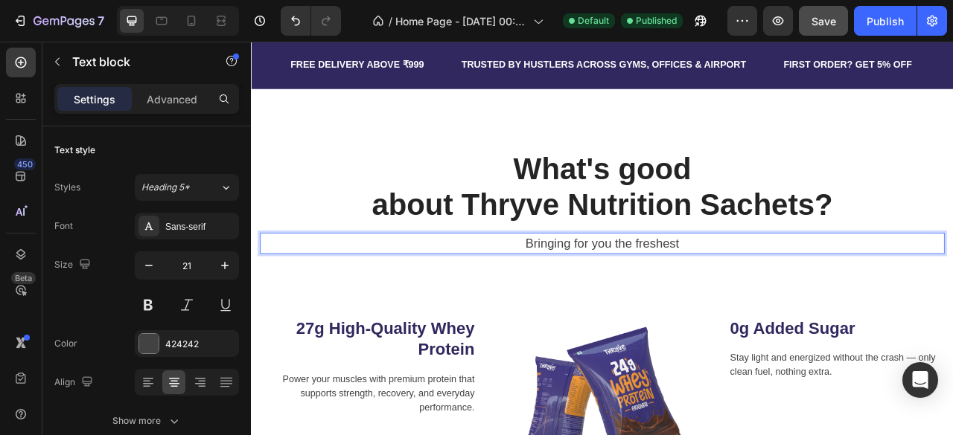
click at [690, 288] on p "Bringing for you the freshest" at bounding box center [697, 299] width 868 height 24
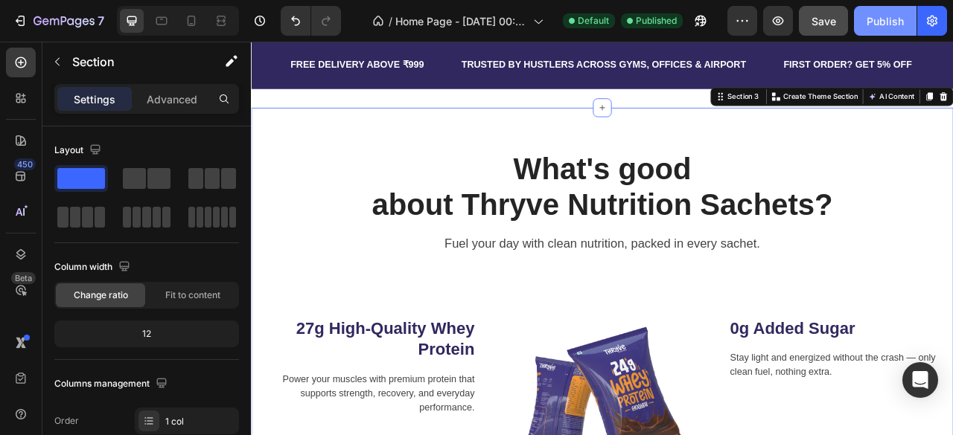
click at [878, 25] on div "Publish" at bounding box center [884, 21] width 37 height 16
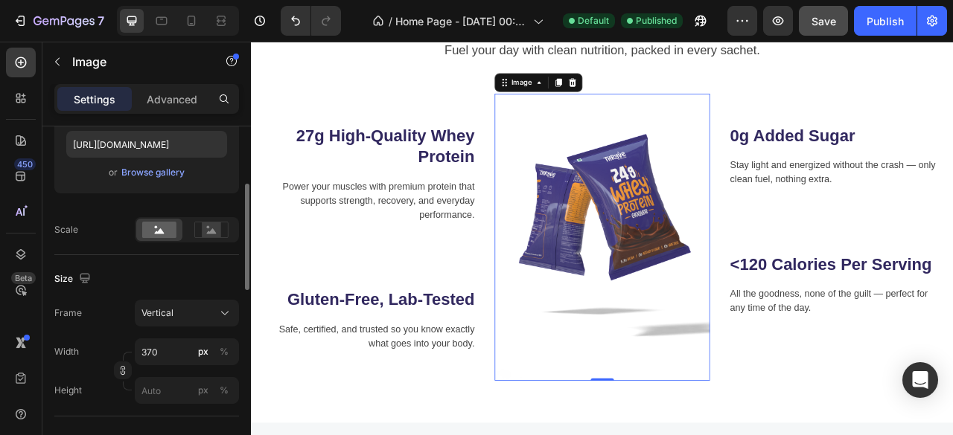
scroll to position [211, 0]
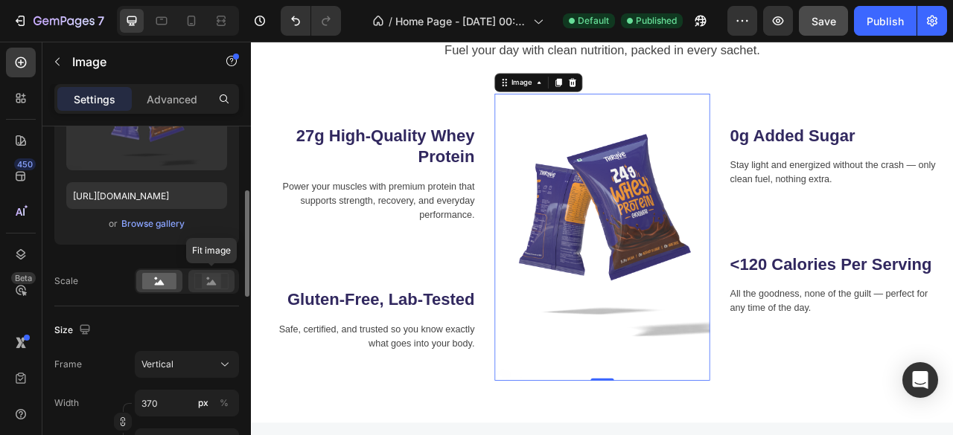
click at [208, 273] on icon at bounding box center [211, 281] width 34 height 16
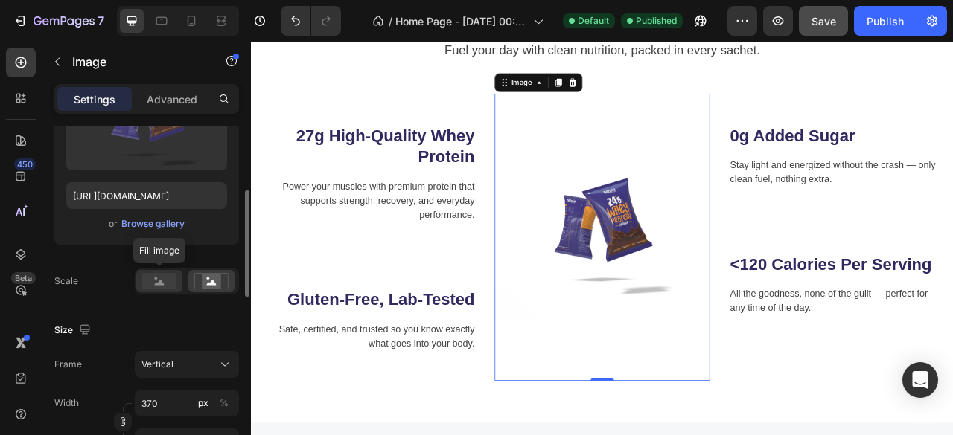
click at [164, 287] on rect at bounding box center [159, 281] width 34 height 16
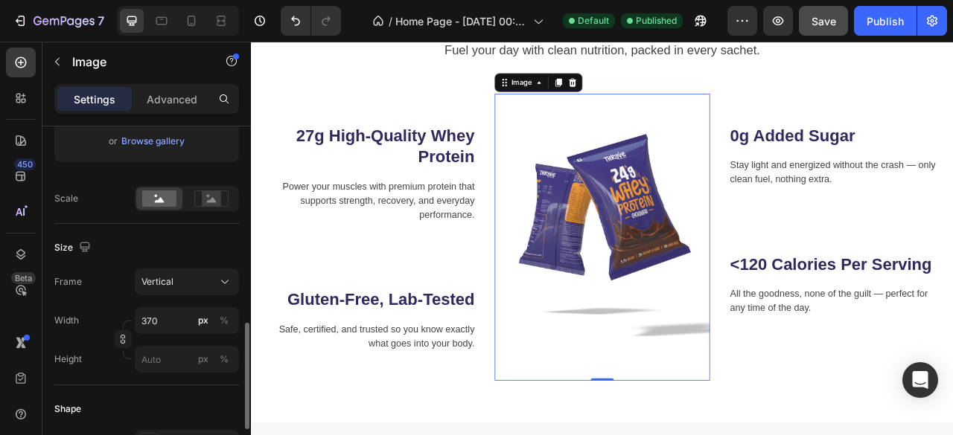
scroll to position [380, 0]
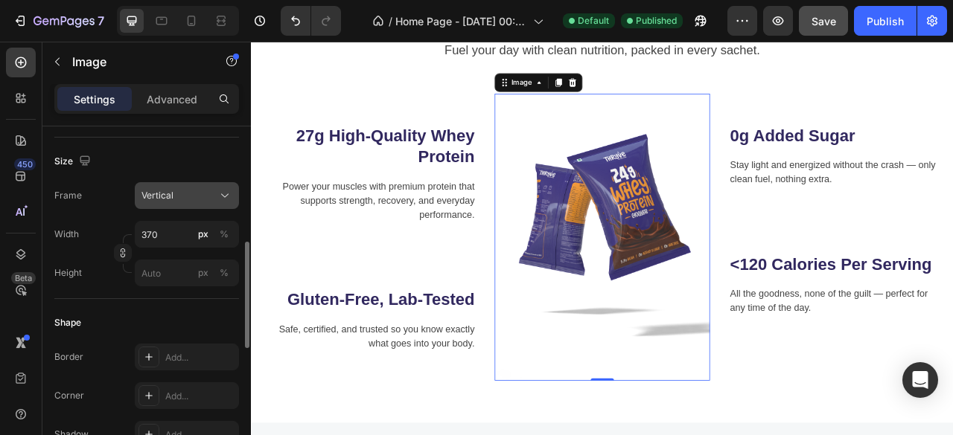
click at [200, 199] on div "Vertical" at bounding box center [177, 195] width 73 height 13
click at [123, 185] on div "Frame Vertical" at bounding box center [146, 195] width 185 height 27
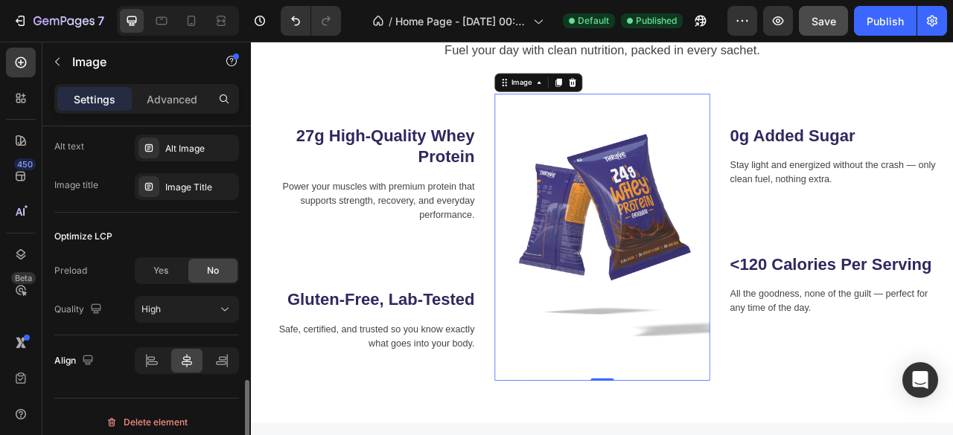
scroll to position [808, 0]
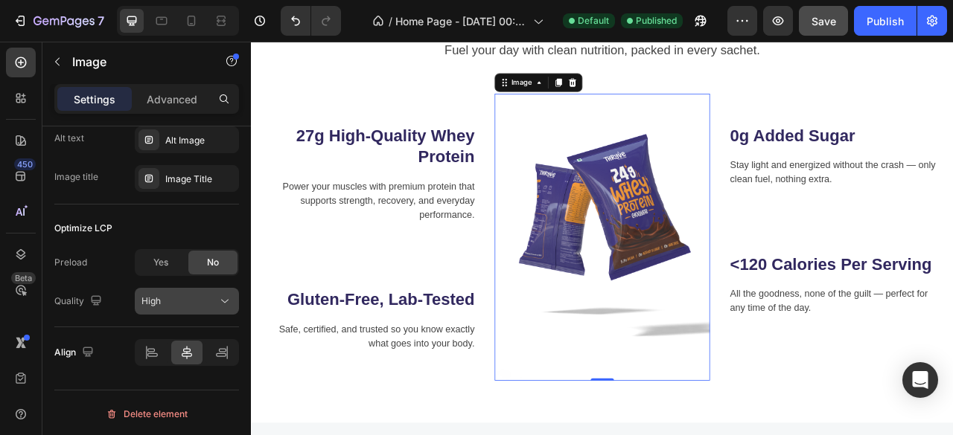
click at [194, 291] on button "High" at bounding box center [187, 301] width 104 height 27
click at [101, 281] on div "Preload Yes No Quality High" at bounding box center [146, 282] width 185 height 66
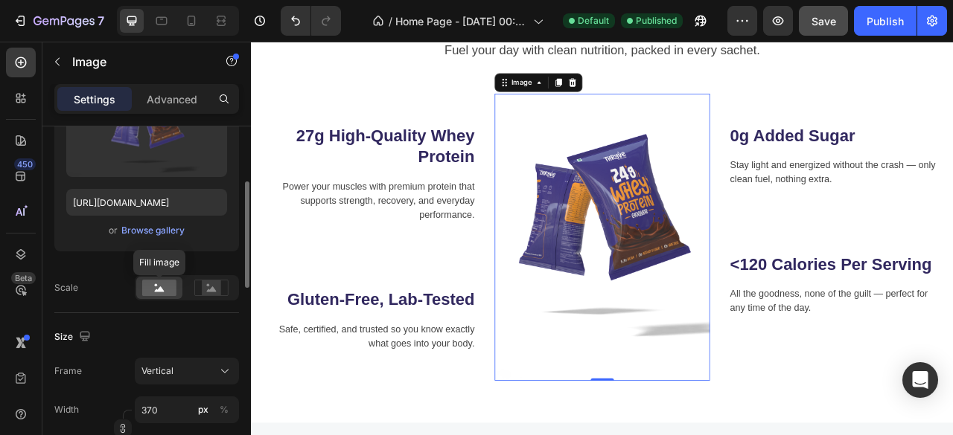
scroll to position [209, 0]
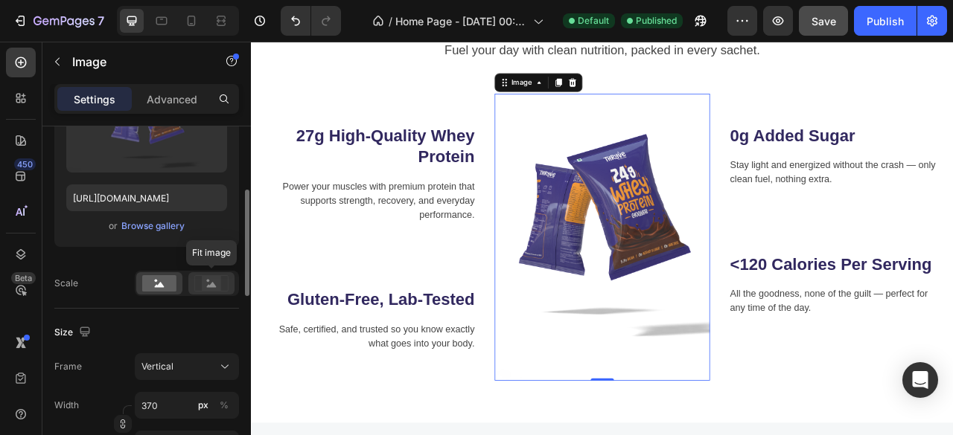
click at [197, 287] on icon at bounding box center [211, 283] width 34 height 16
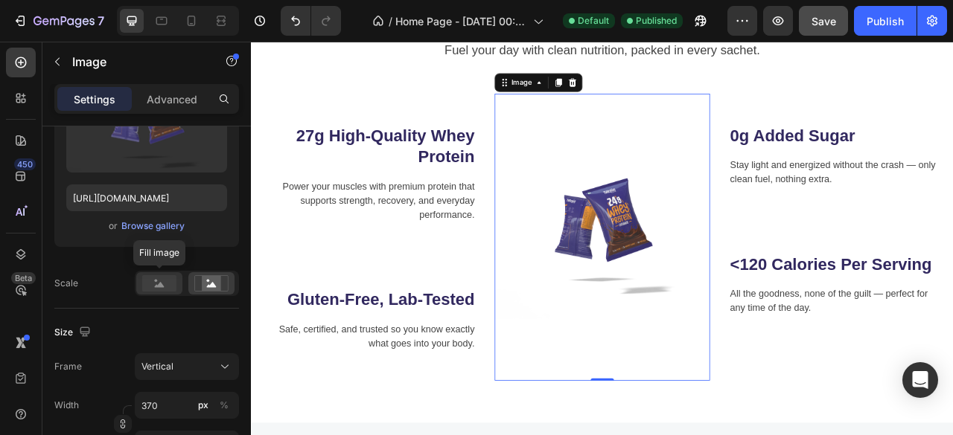
click at [159, 288] on rect at bounding box center [159, 283] width 34 height 16
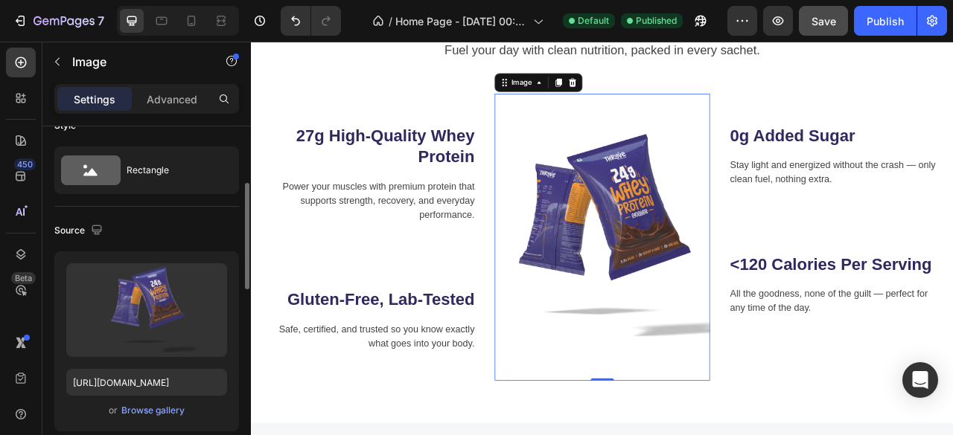
scroll to position [0, 0]
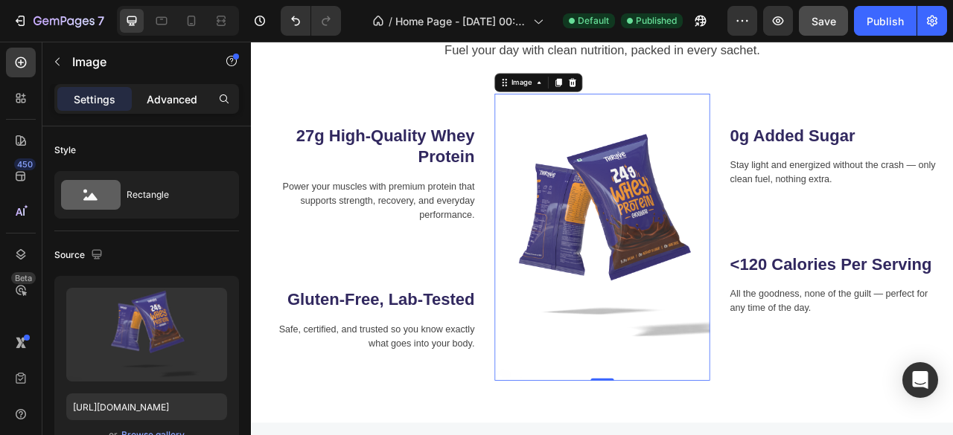
click at [177, 89] on div "Advanced" at bounding box center [172, 99] width 74 height 24
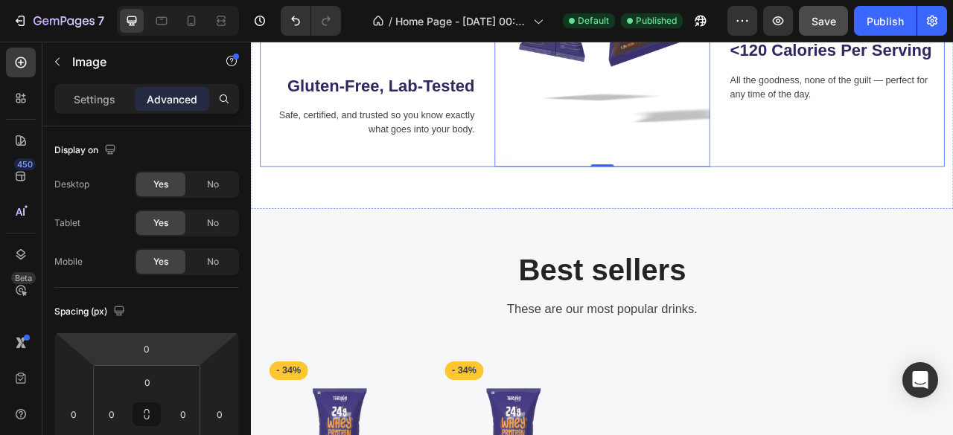
scroll to position [1218, 0]
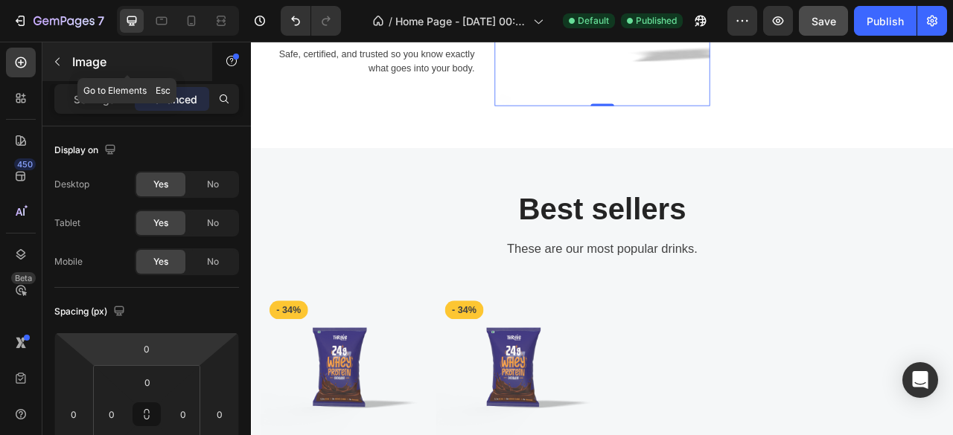
click at [51, 66] on icon "button" at bounding box center [57, 62] width 12 height 12
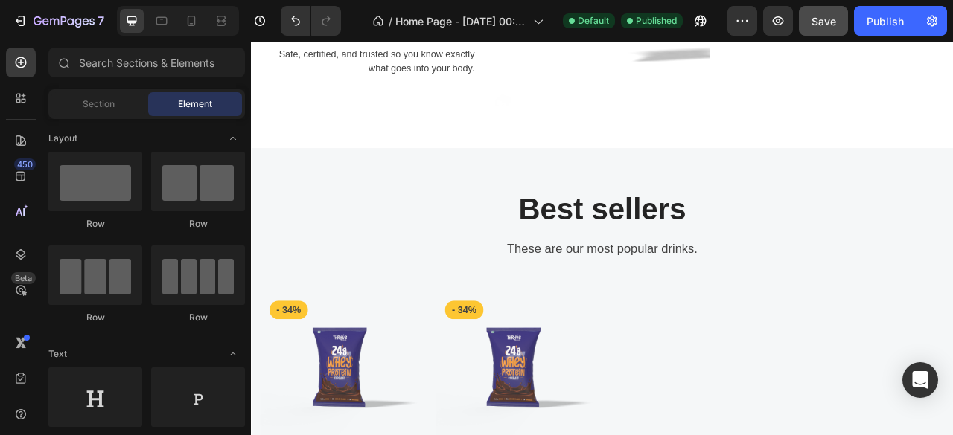
click at [83, 118] on div "Section Element" at bounding box center [146, 104] width 197 height 30
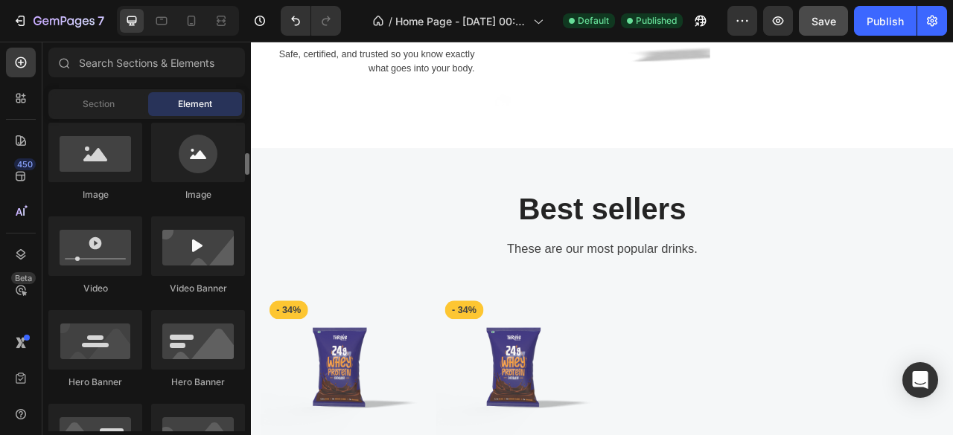
scroll to position [467, 0]
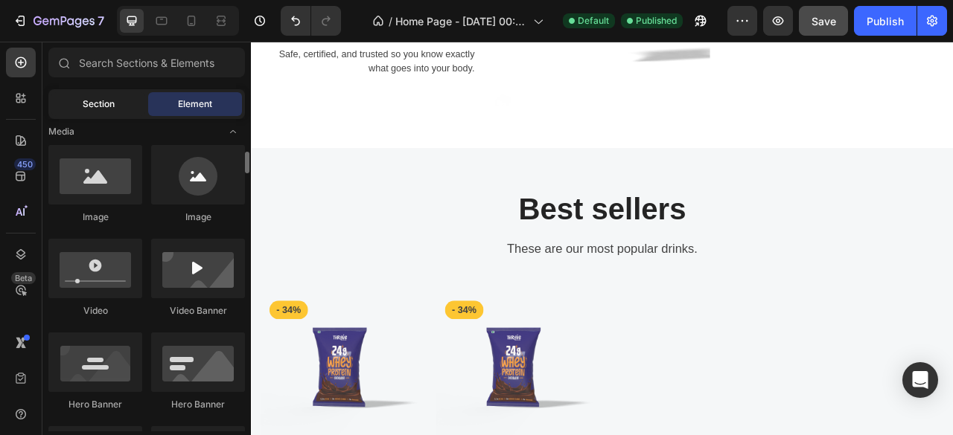
click at [123, 98] on div "Section" at bounding box center [98, 104] width 94 height 24
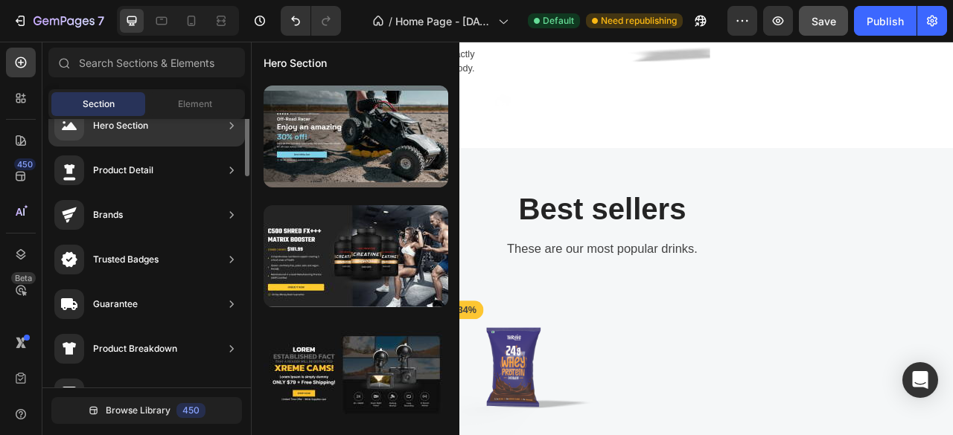
scroll to position [0, 0]
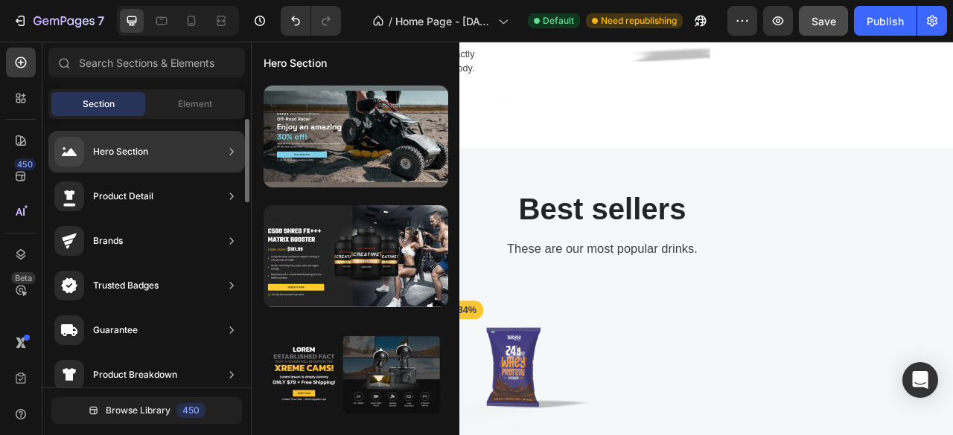
click at [191, 265] on div "Brands" at bounding box center [146, 286] width 197 height 42
click at [227, 236] on icon at bounding box center [231, 241] width 15 height 15
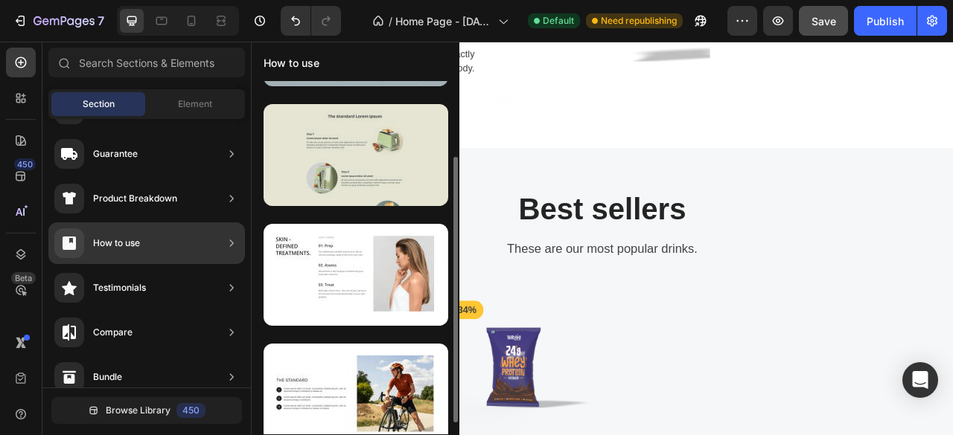
scroll to position [116, 0]
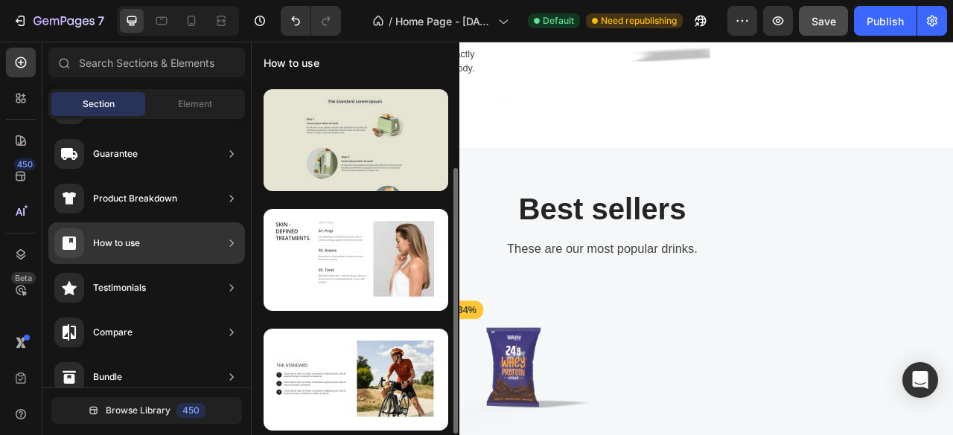
click at [371, 273] on div at bounding box center [355, 260] width 185 height 102
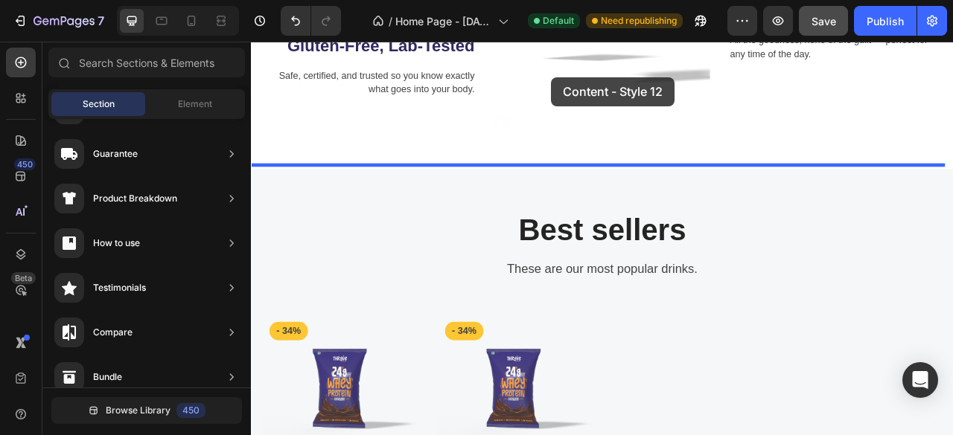
scroll to position [972, 0]
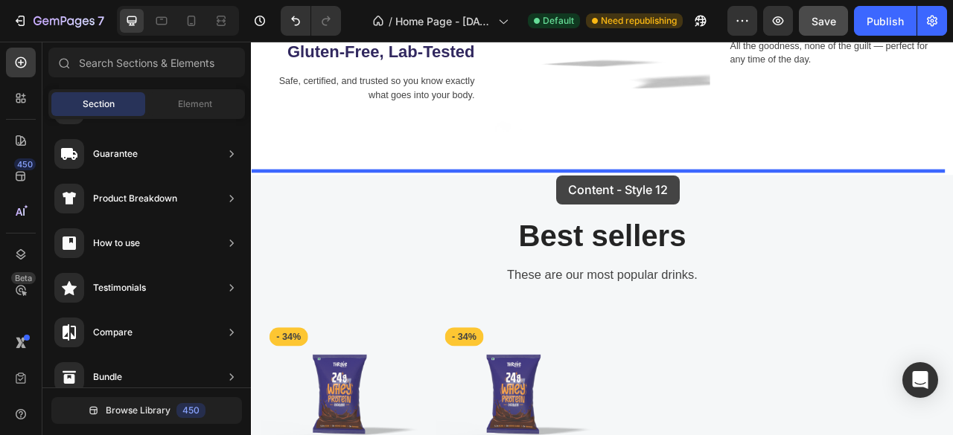
drag, startPoint x: 622, startPoint y: 315, endPoint x: 639, endPoint y: 212, distance: 104.3
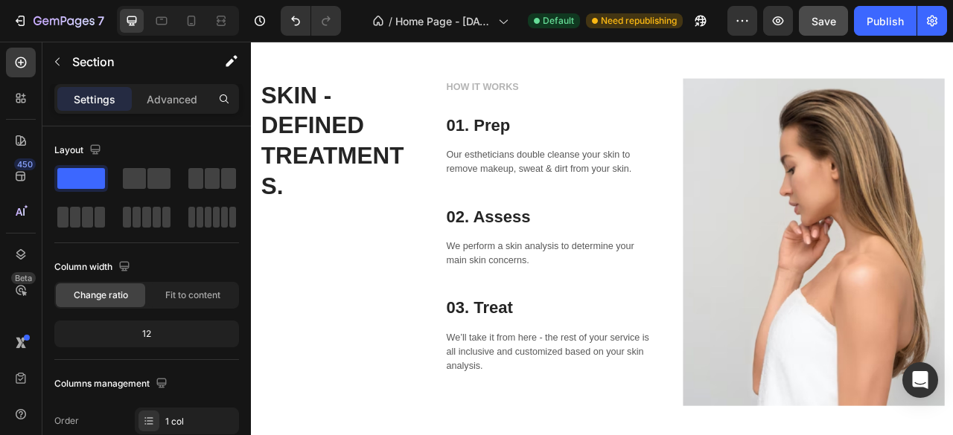
scroll to position [1152, 0]
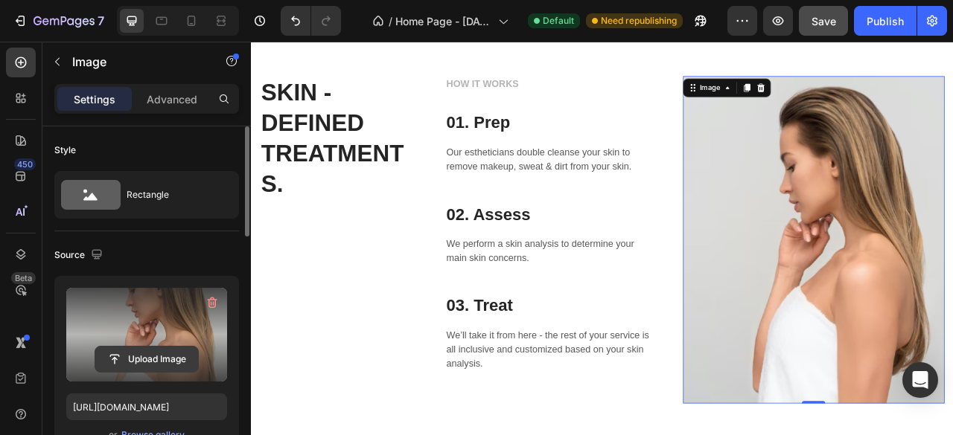
click at [150, 355] on input "file" at bounding box center [146, 359] width 103 height 25
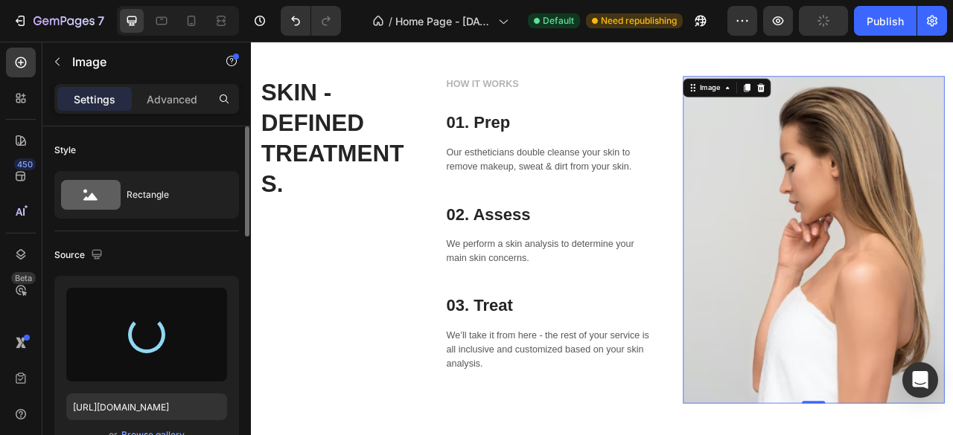
type input "https://cdn.shopify.com/s/files/1/0631/7093/6941/files/gempages_581673249335673…"
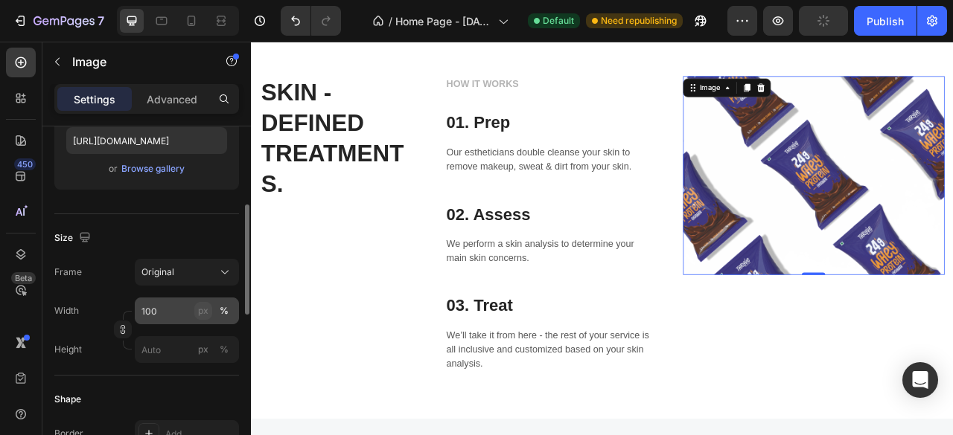
scroll to position [261, 0]
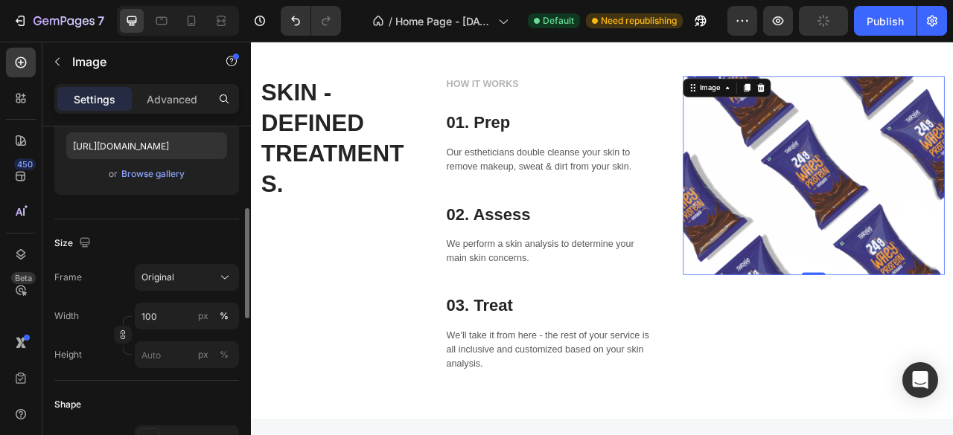
click at [167, 293] on div "Frame Original Width 100 px % Height px %" at bounding box center [146, 316] width 185 height 104
click at [211, 266] on button "Original" at bounding box center [187, 277] width 104 height 27
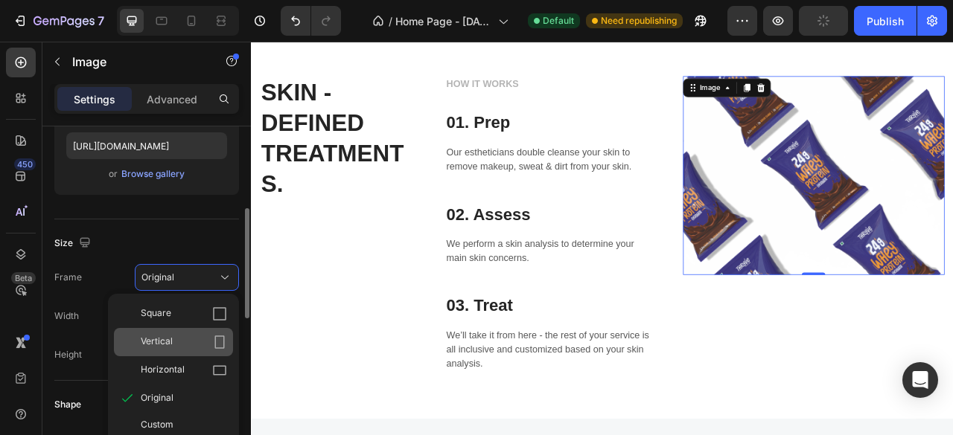
click at [220, 346] on icon at bounding box center [219, 342] width 15 height 15
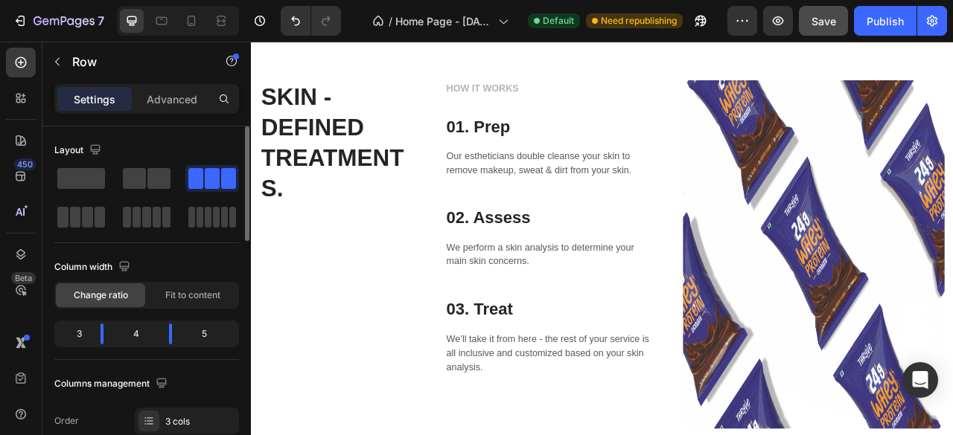
scroll to position [2146, 0]
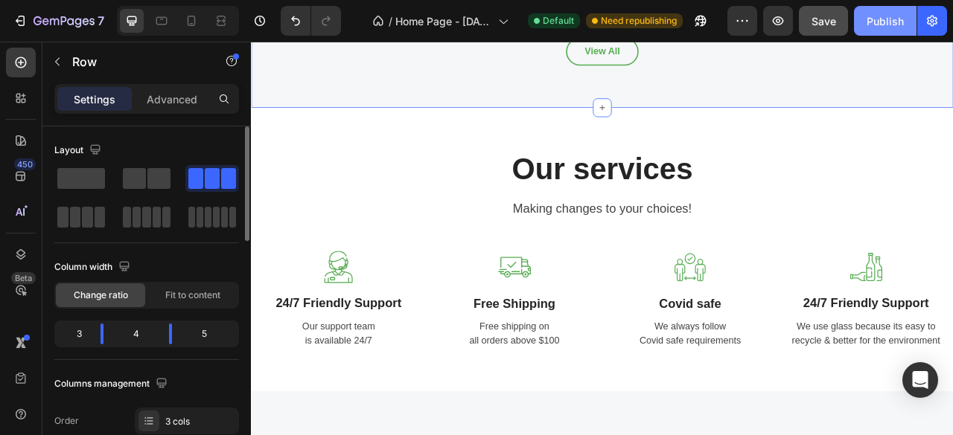
click at [890, 10] on button "Publish" at bounding box center [885, 21] width 63 height 30
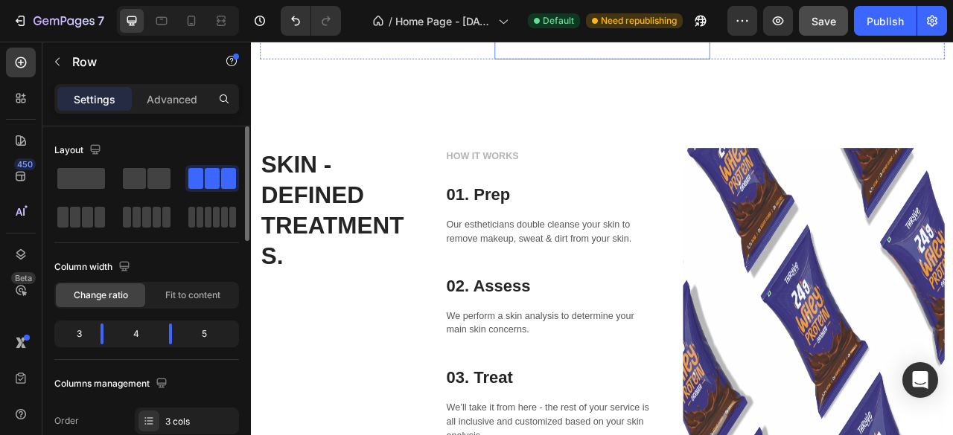
scroll to position [1278, 0]
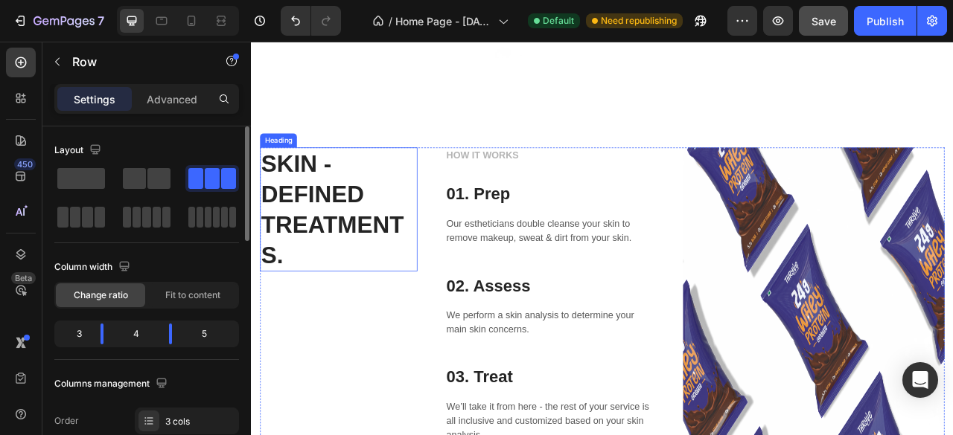
click at [313, 242] on p "SKIN - DEFINED TREATMENTS." at bounding box center [361, 255] width 197 height 155
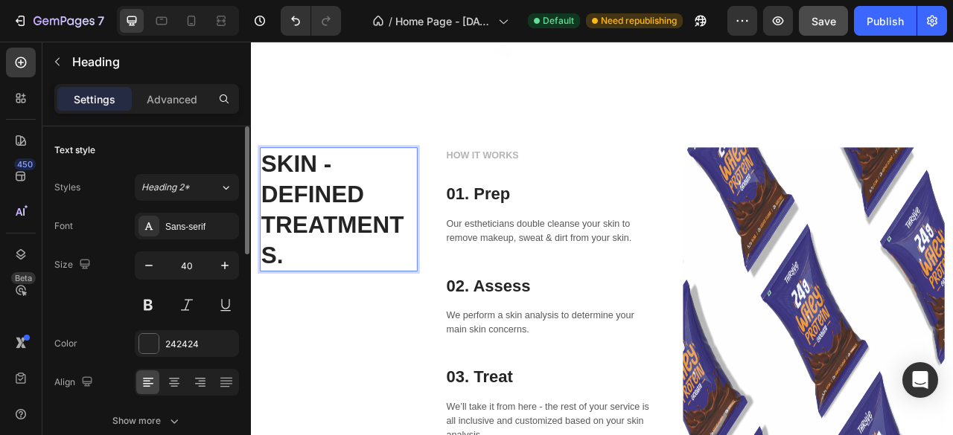
click at [313, 242] on p "SKIN - DEFINED TREATMENTS." at bounding box center [361, 255] width 197 height 155
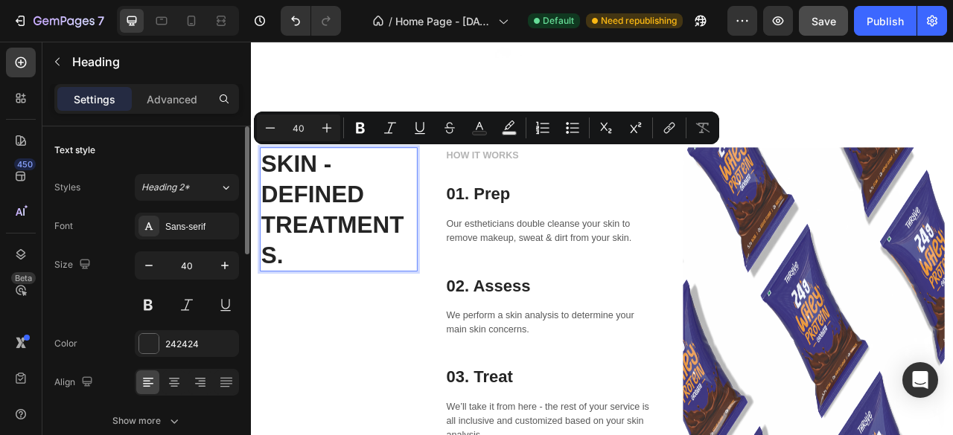
click at [353, 252] on p "SKIN - DEFINED TREATMENTS." at bounding box center [361, 255] width 197 height 155
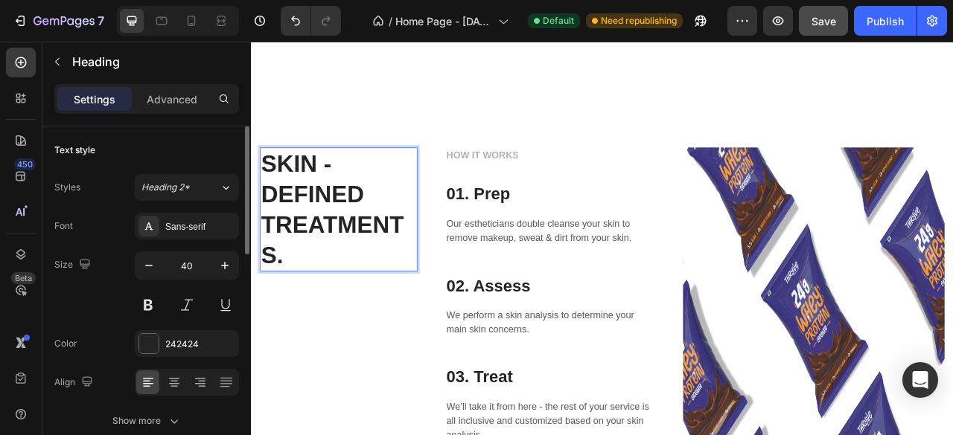
click at [389, 243] on p "SKIN - DEFINED TREATMENTS." at bounding box center [361, 255] width 197 height 155
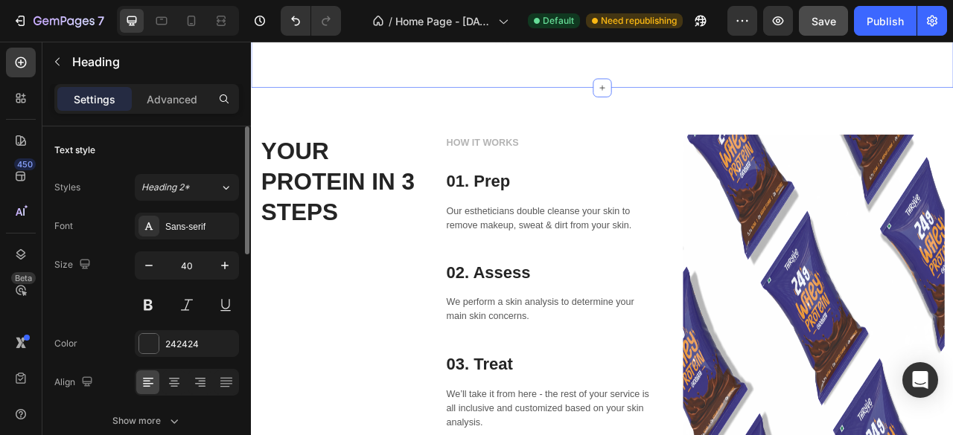
scroll to position [1296, 0]
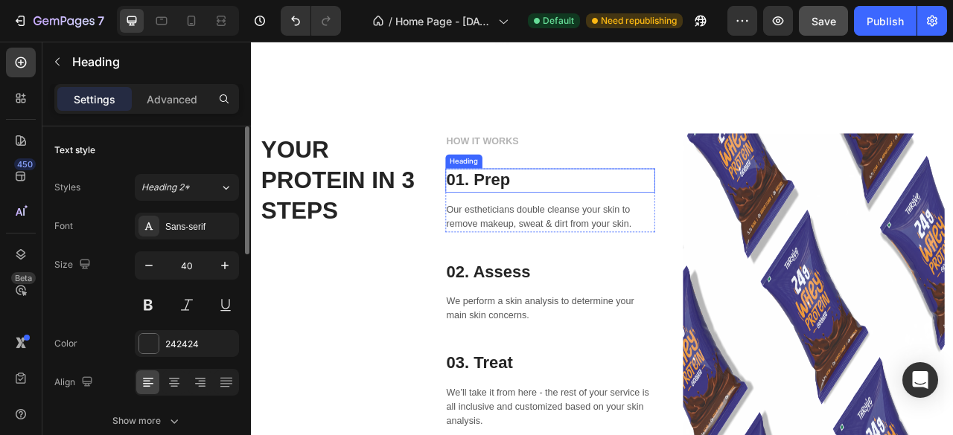
click at [550, 207] on p "01. Prep" at bounding box center [630, 218] width 263 height 27
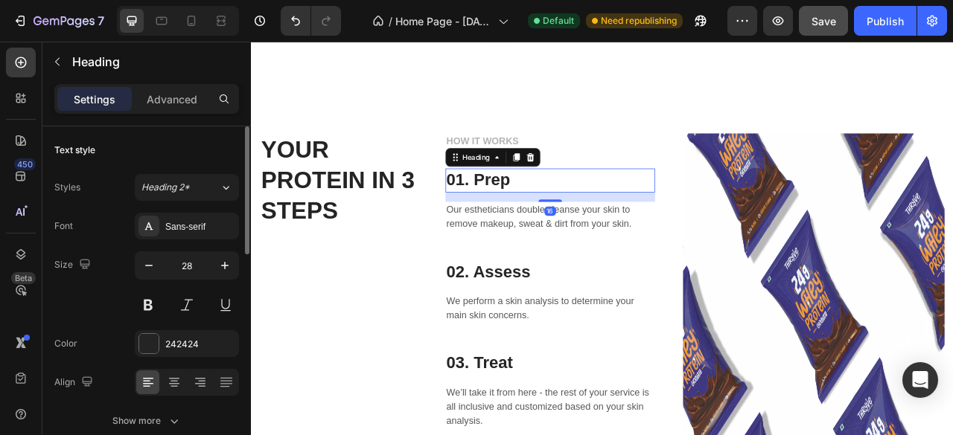
click at [550, 207] on p "01. Prep" at bounding box center [630, 218] width 263 height 27
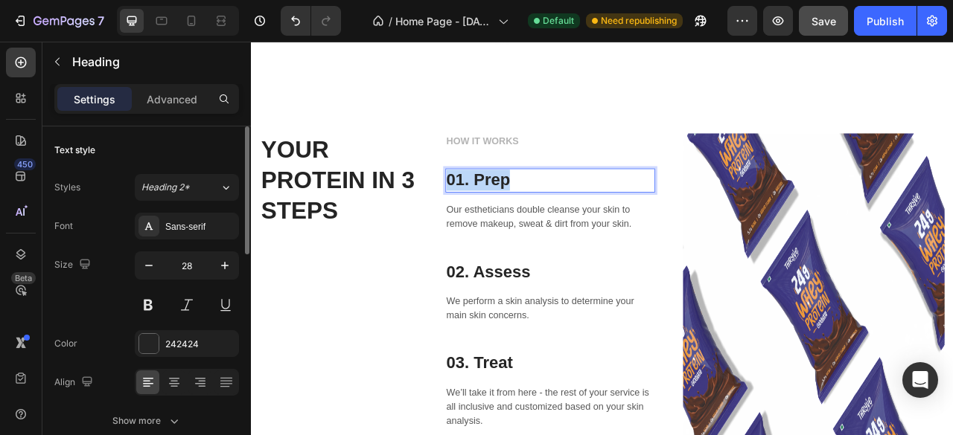
click at [550, 207] on p "01. Prep" at bounding box center [630, 218] width 263 height 27
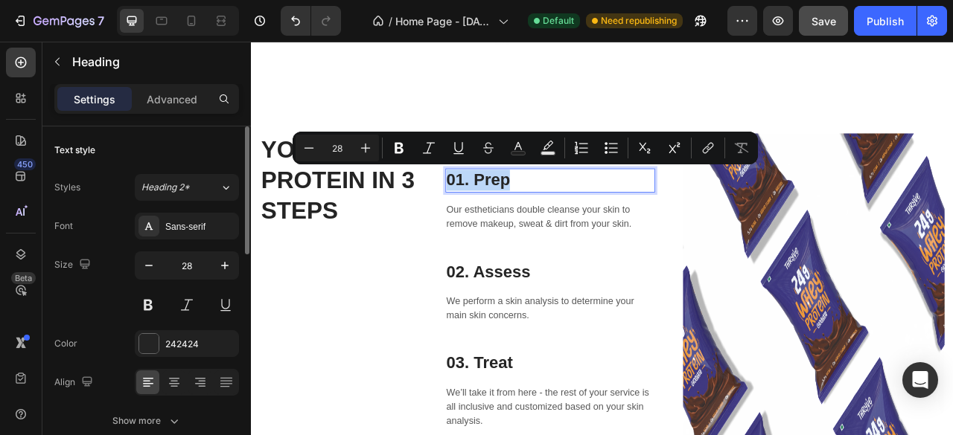
click at [598, 208] on p "01. Prep" at bounding box center [630, 218] width 263 height 27
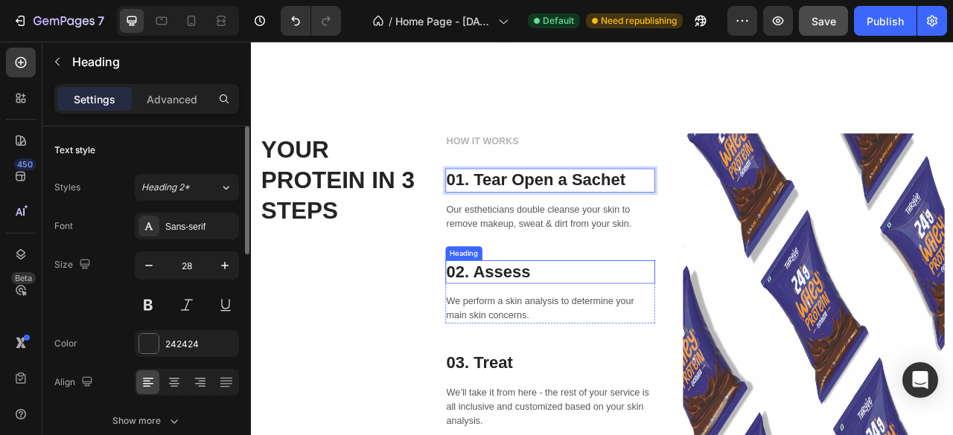
click at [550, 342] on p "02. Assess" at bounding box center [630, 335] width 263 height 27
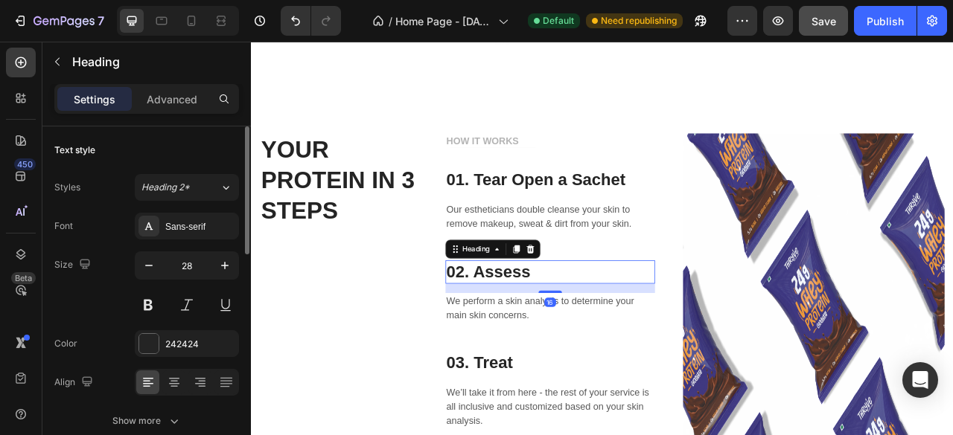
click at [550, 342] on p "02. Assess" at bounding box center [630, 335] width 263 height 27
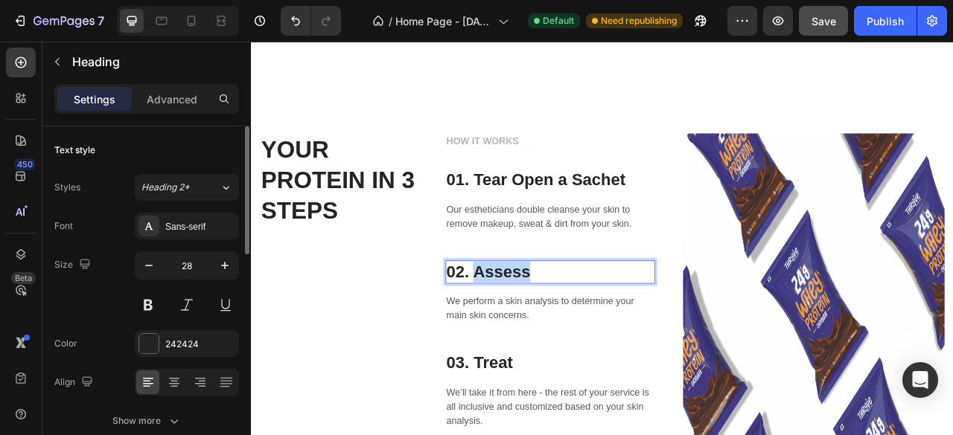
click at [550, 342] on p "02. Assess" at bounding box center [630, 335] width 263 height 27
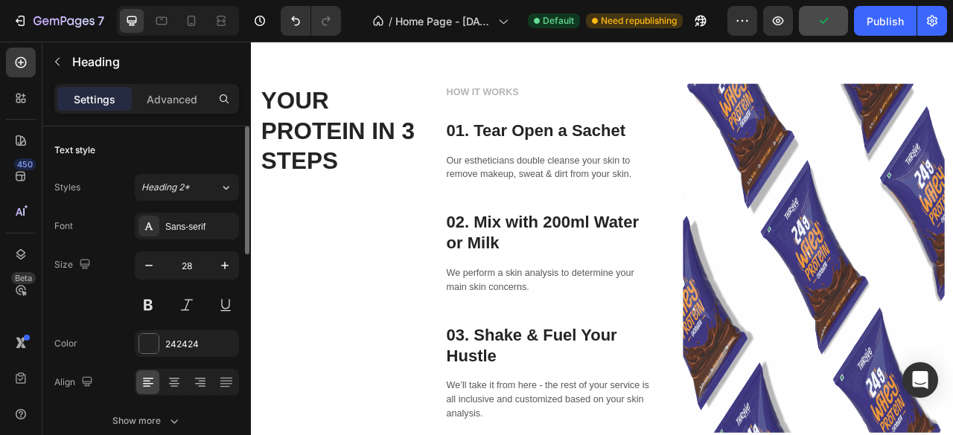
scroll to position [1279, 0]
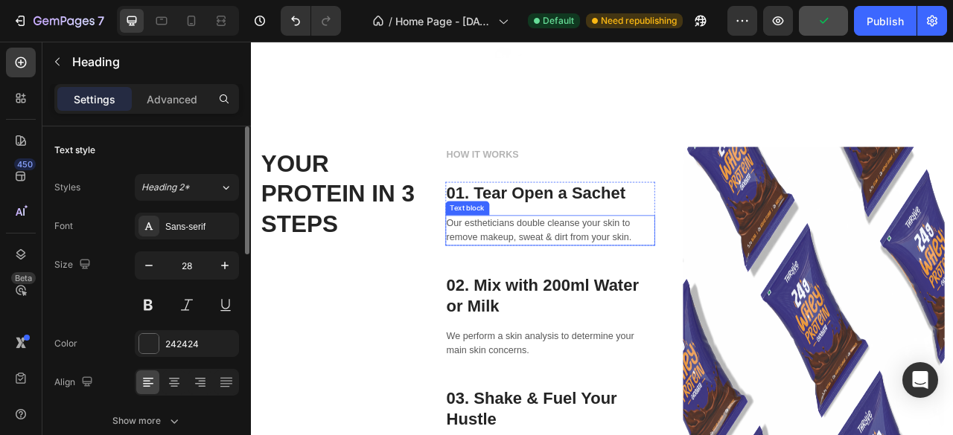
click at [536, 277] on p "Our estheticians double cleanse your skin to remove makeup, sweat & dirt from y…" at bounding box center [630, 282] width 263 height 36
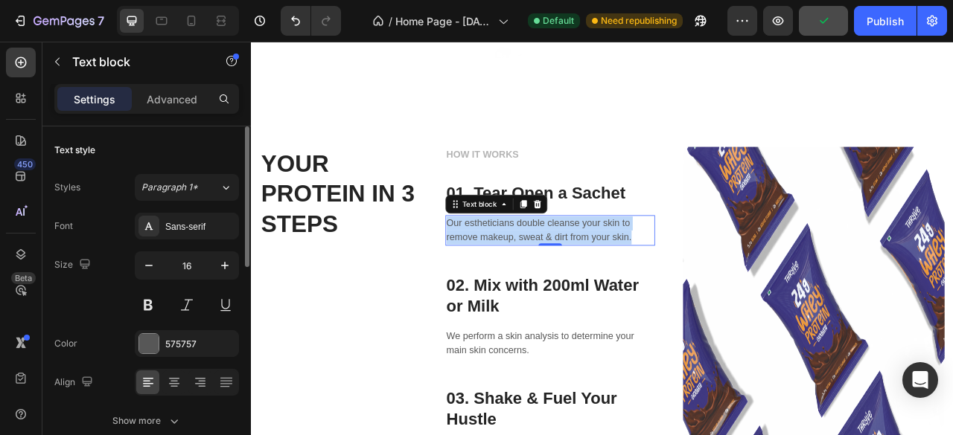
click at [536, 277] on p "Our estheticians double cleanse your skin to remove makeup, sweat & dirt from y…" at bounding box center [630, 282] width 263 height 36
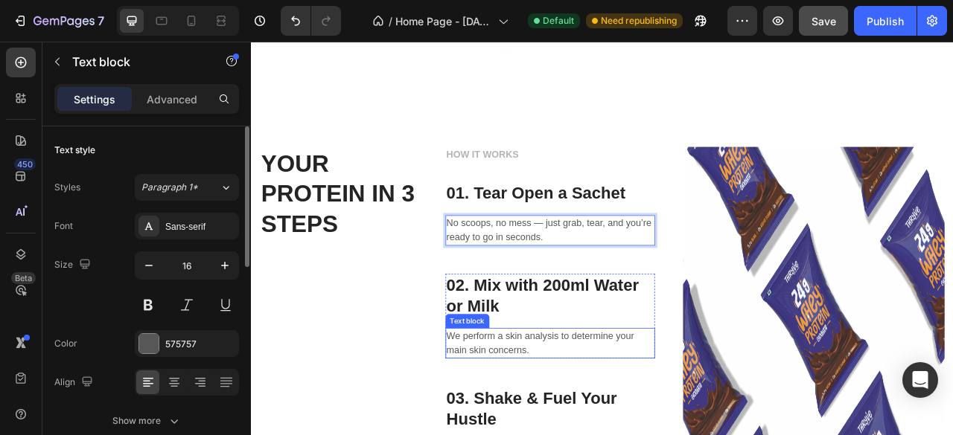
click at [580, 420] on p "We perform a skin analysis to determine your main skin concerns." at bounding box center [630, 426] width 263 height 36
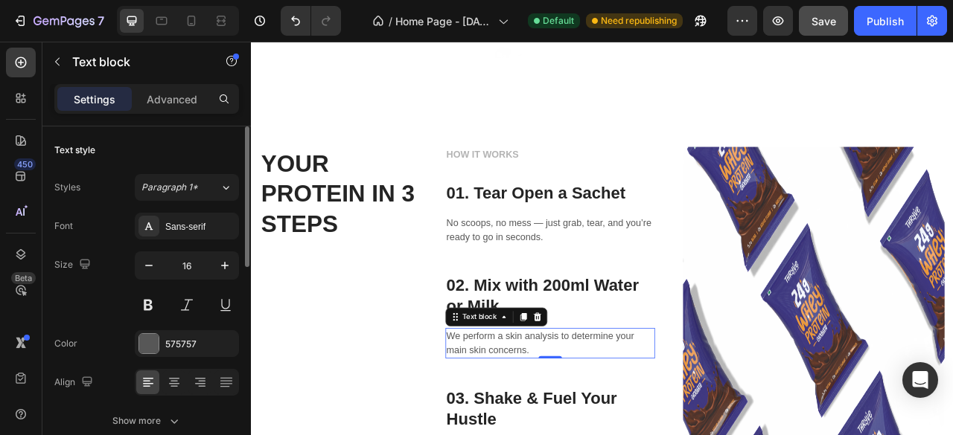
click at [580, 420] on p "We perform a skin analysis to determine your main skin concerns." at bounding box center [630, 426] width 263 height 36
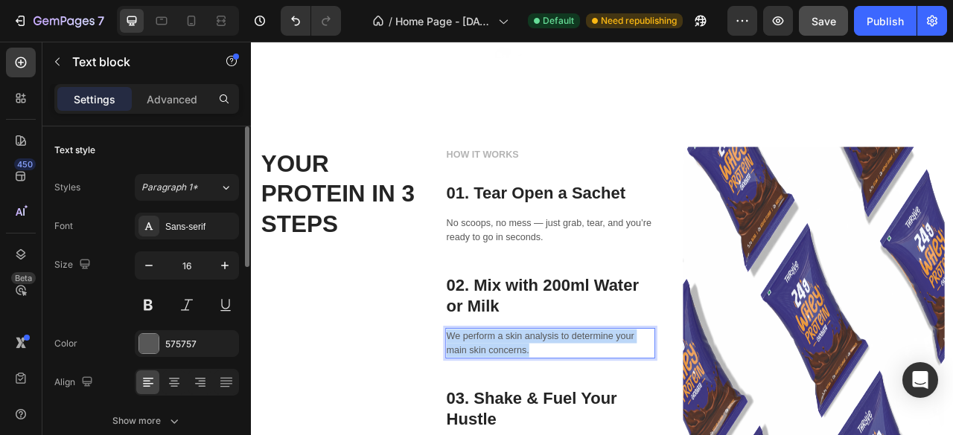
click at [580, 420] on p "We perform a skin analysis to determine your main skin concerns." at bounding box center [630, 426] width 263 height 36
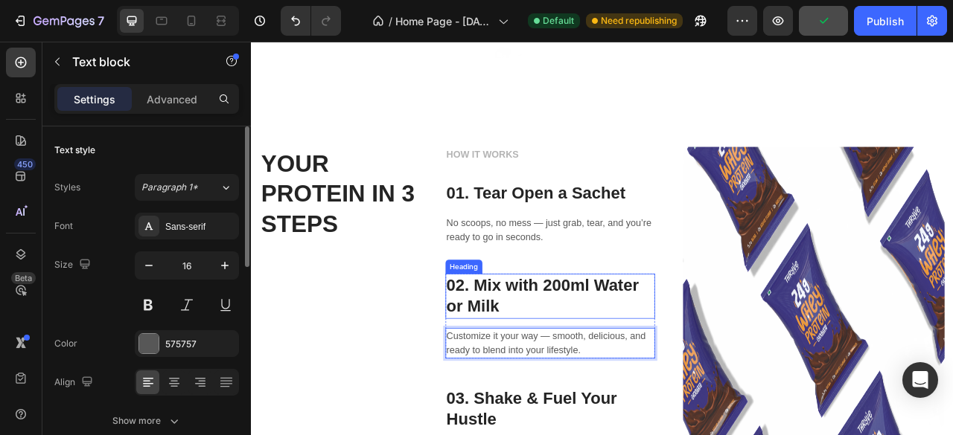
scroll to position [1337, 0]
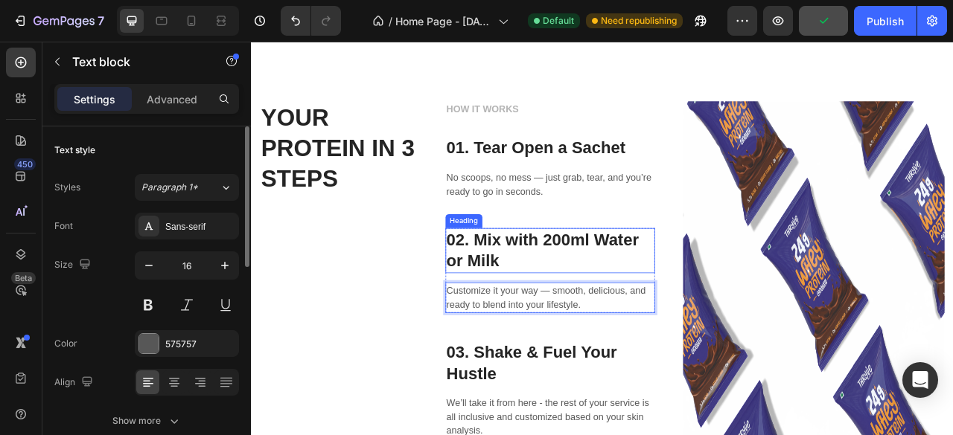
click at [516, 350] on p "Customize it your way — smooth, delicious, and ready to blend into your lifesty…" at bounding box center [630, 368] width 263 height 36
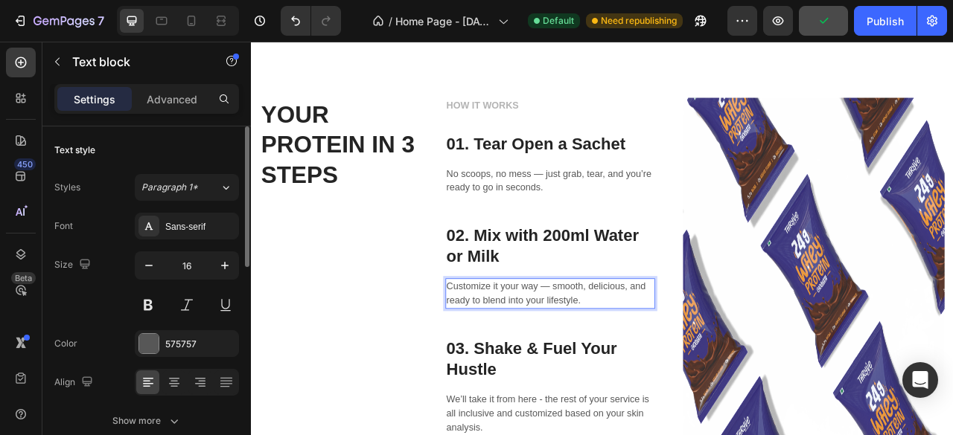
scroll to position [1602, 0]
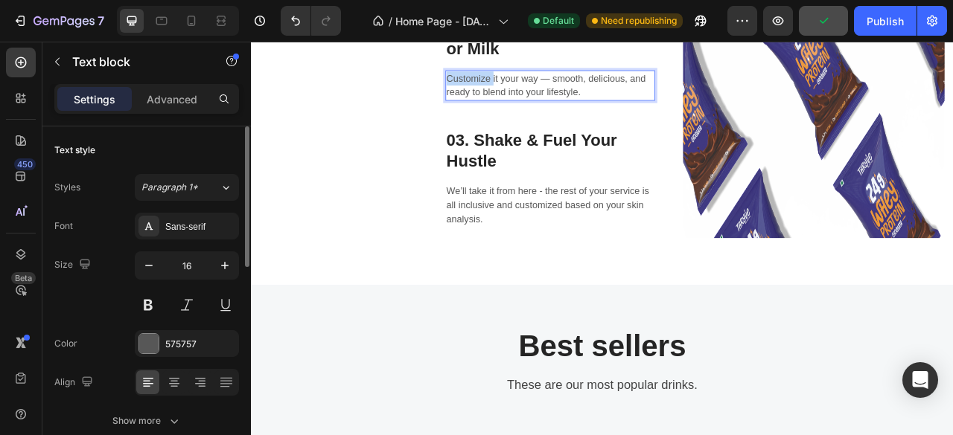
click at [516, 240] on div "HOW IT WORKS Text block 01. Tear Open a Sachet Heading No scoops, no mess — jus…" at bounding box center [631, 70] width 266 height 444
click at [516, 240] on p "We’ll take it from here - the rest of your service is all inclusive and customi…" at bounding box center [630, 250] width 263 height 54
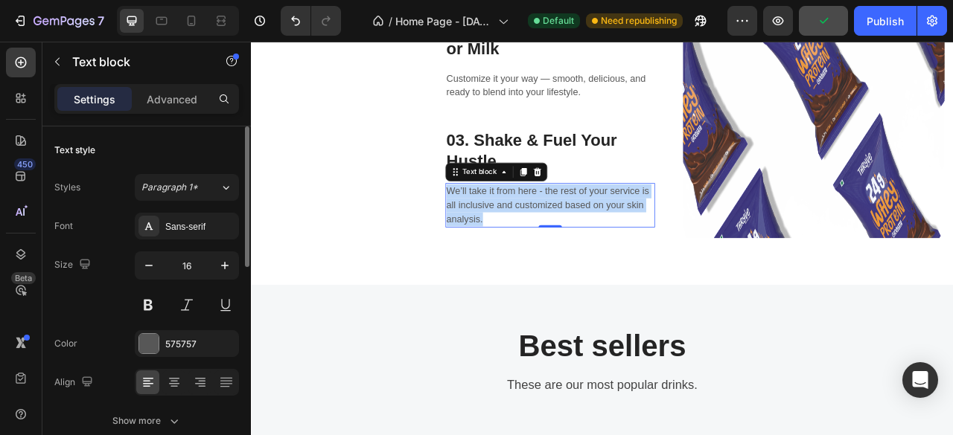
click at [516, 240] on p "We’ll take it from here - the rest of your service is all inclusive and customi…" at bounding box center [630, 250] width 263 height 54
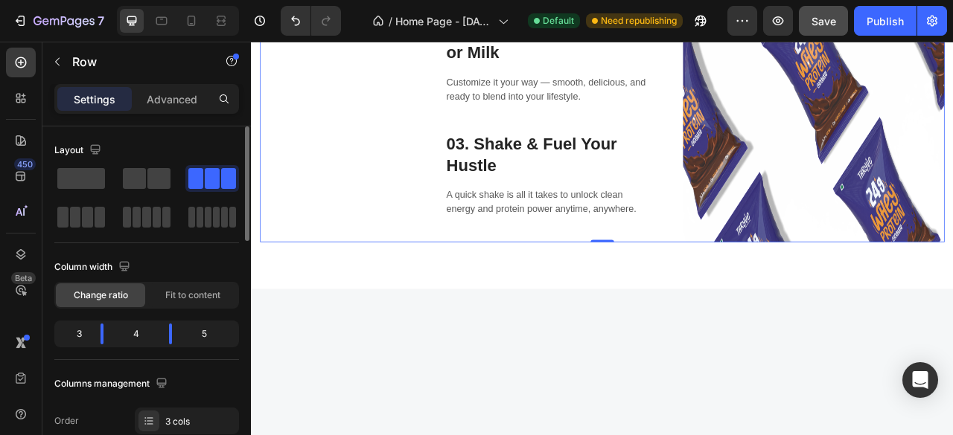
scroll to position [1200, 0]
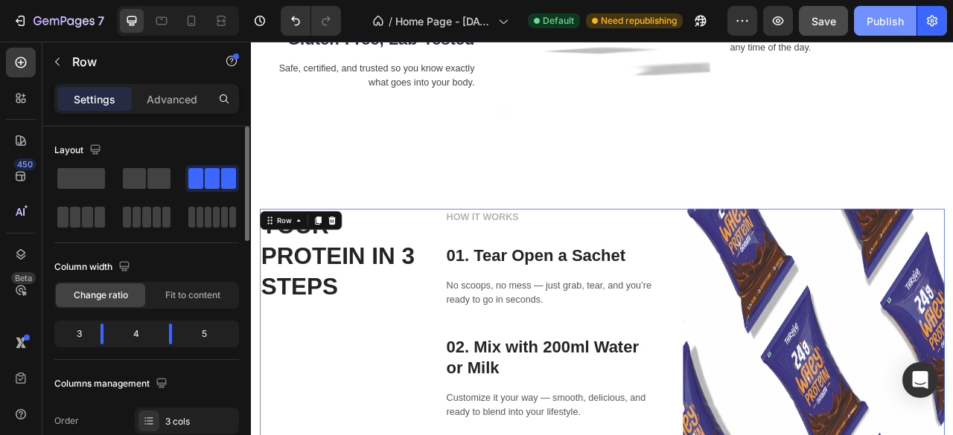
click at [881, 17] on div "Publish" at bounding box center [884, 21] width 37 height 16
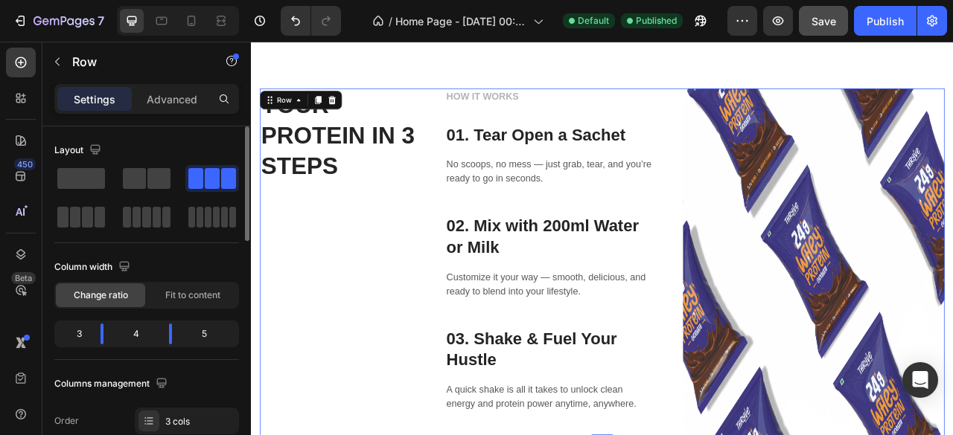
scroll to position [1407, 0]
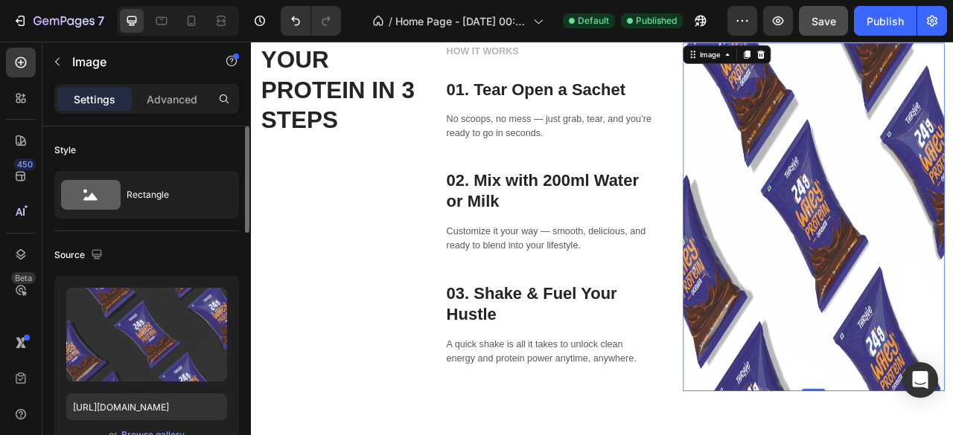
click at [834, 237] on img at bounding box center [966, 265] width 333 height 444
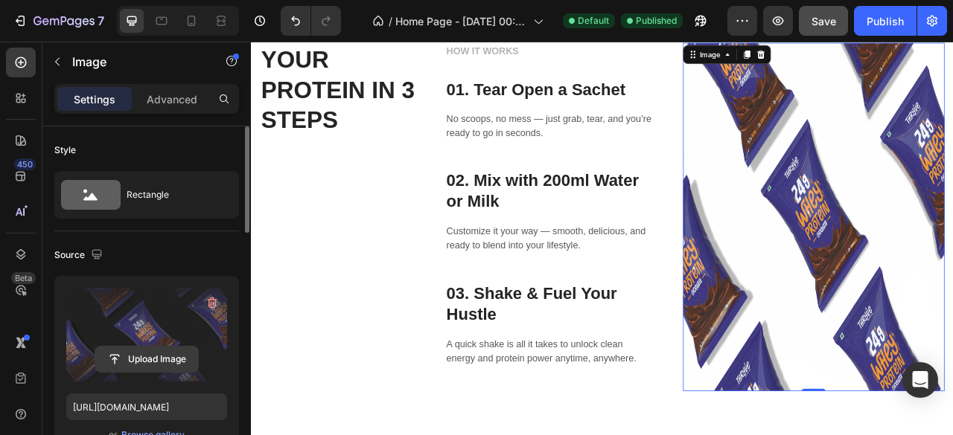
click at [138, 362] on input "file" at bounding box center [146, 359] width 103 height 25
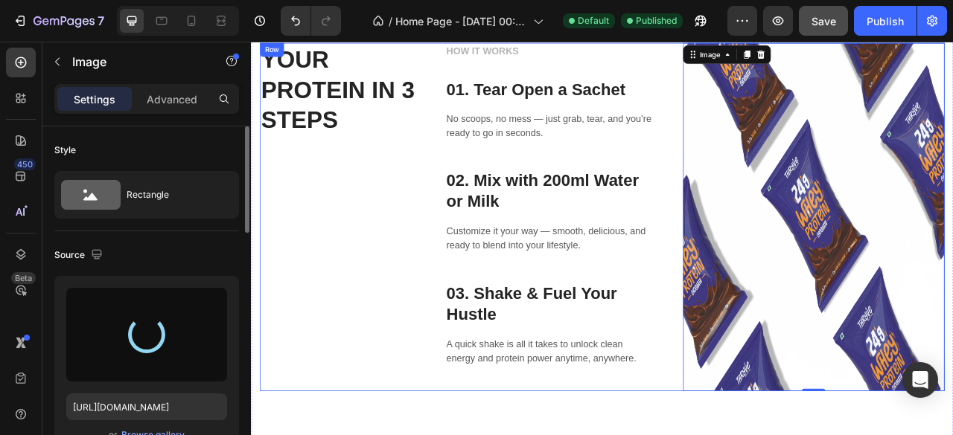
type input "https://cdn.shopify.com/s/files/1/0631/7093/6941/files/gempages_581673249335673…"
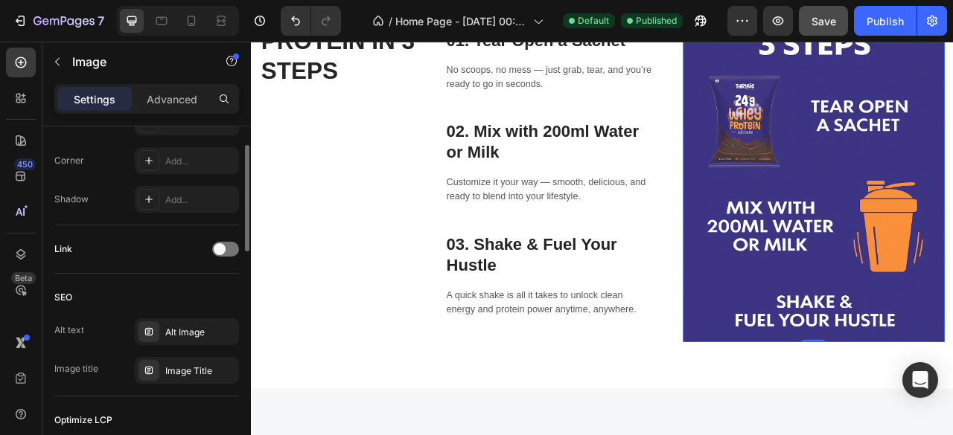
scroll to position [481, 0]
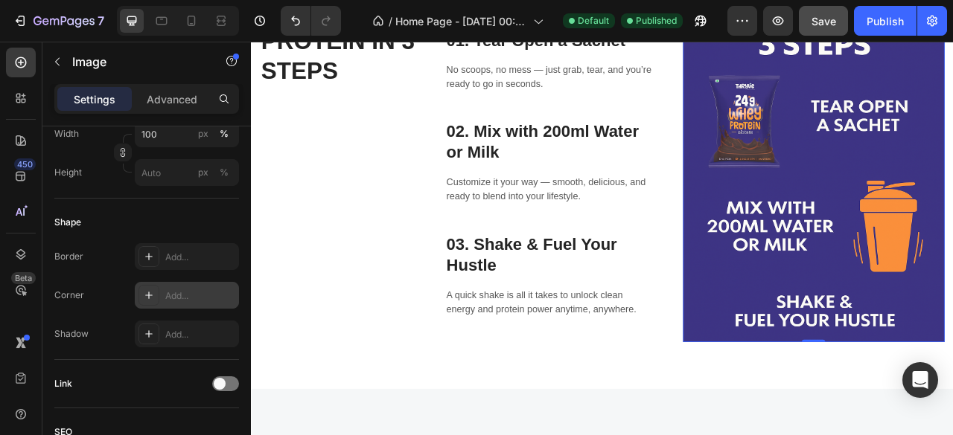
click at [150, 292] on icon at bounding box center [149, 296] width 12 height 12
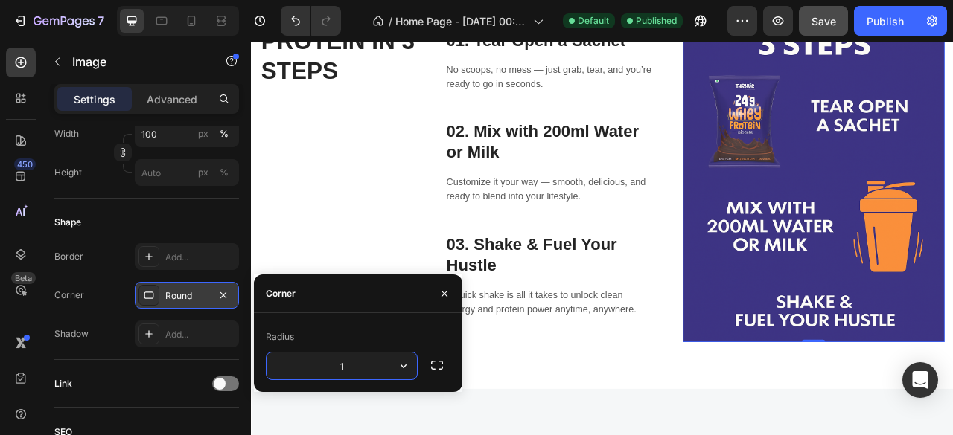
type input "16"
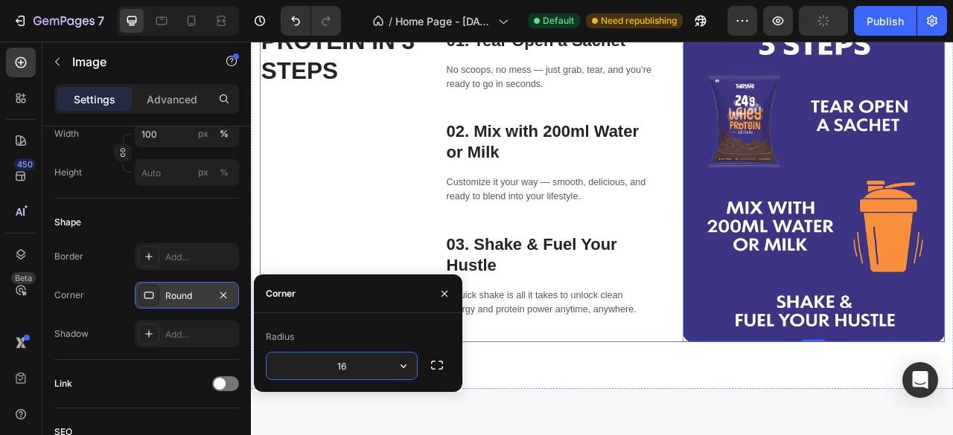
click at [389, 287] on div "YOUR PROTEIN IN 3 STEPS Heading" at bounding box center [362, 203] width 200 height 444
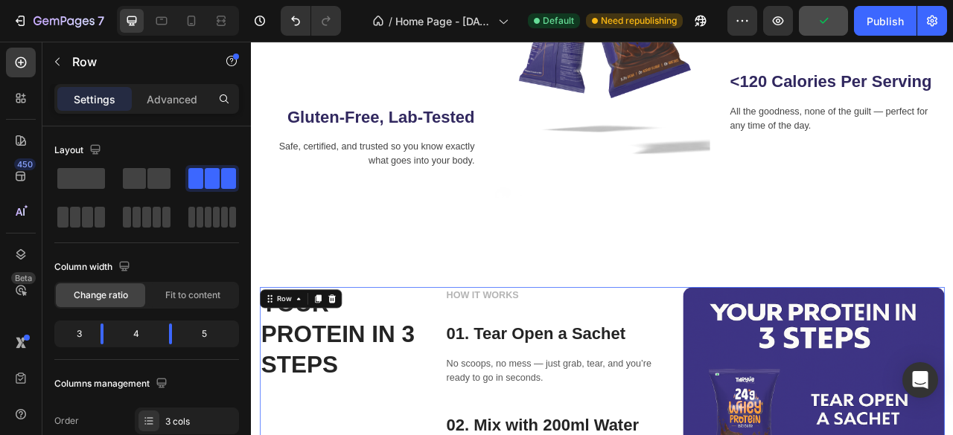
scroll to position [1100, 0]
click at [878, 25] on div "Publish" at bounding box center [884, 21] width 37 height 16
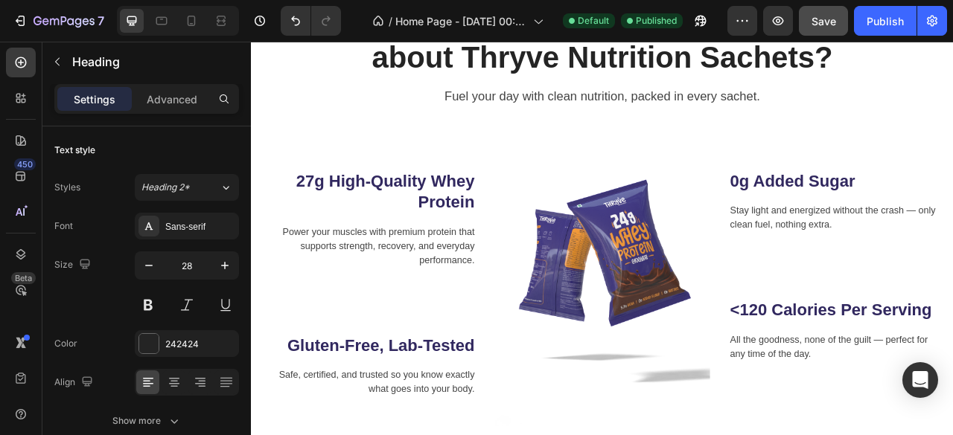
scroll to position [363, 0]
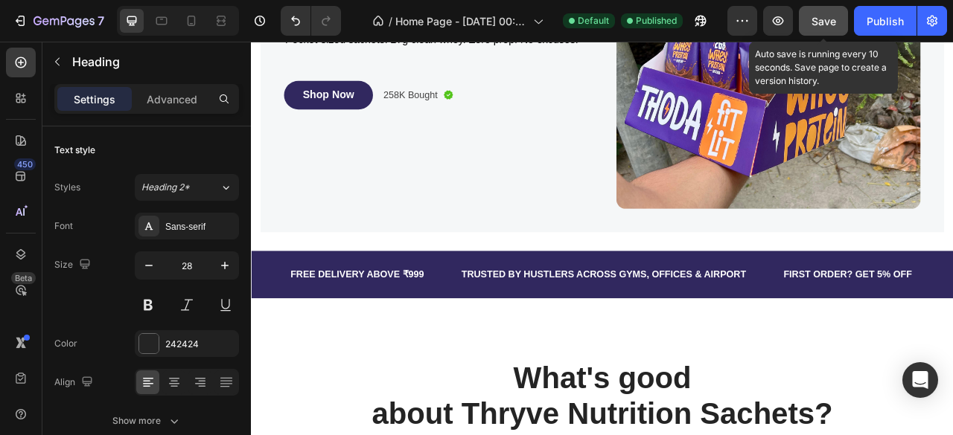
click at [820, 8] on button "Save" at bounding box center [823, 21] width 49 height 30
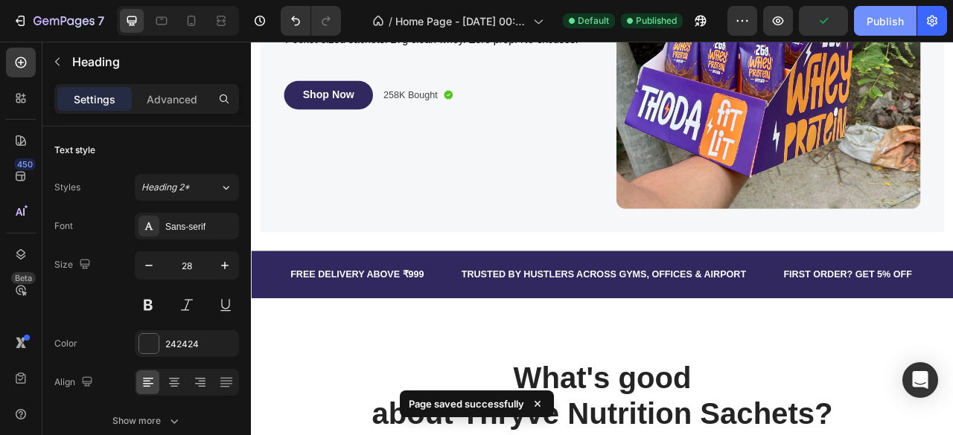
click at [892, 20] on div "Publish" at bounding box center [884, 21] width 37 height 16
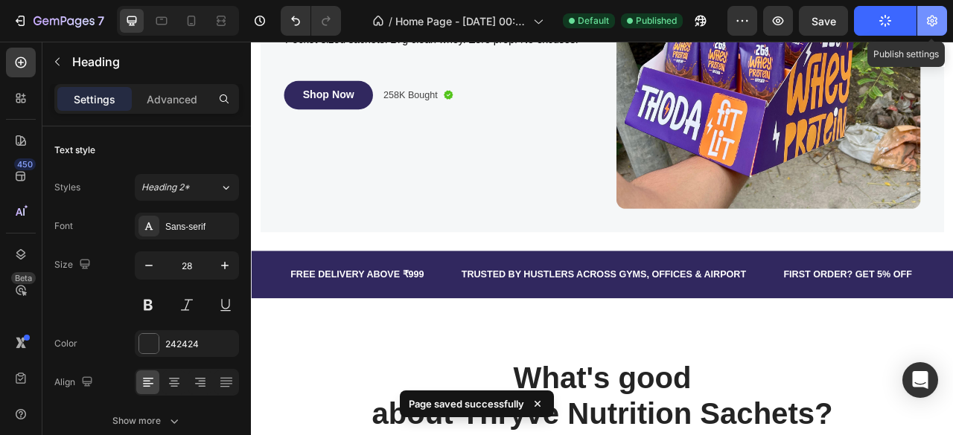
click at [924, 22] on icon "button" at bounding box center [931, 20] width 15 height 15
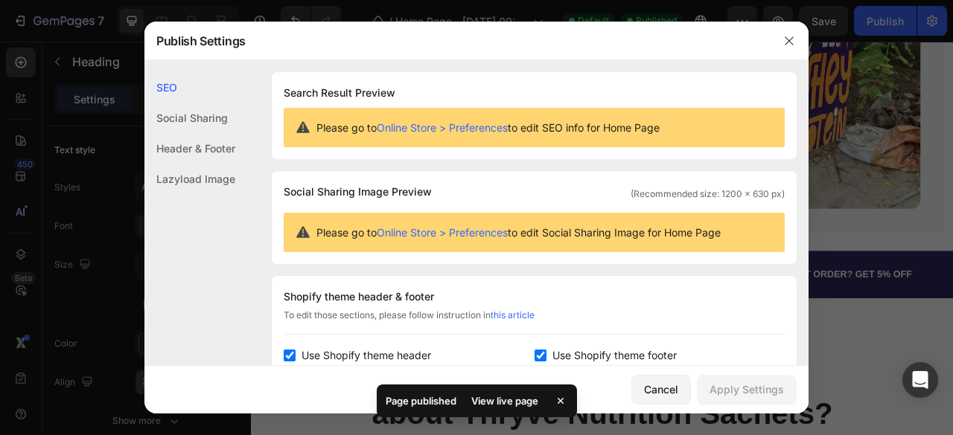
click at [473, 127] on link "Online Store > Preferences" at bounding box center [442, 127] width 131 height 13
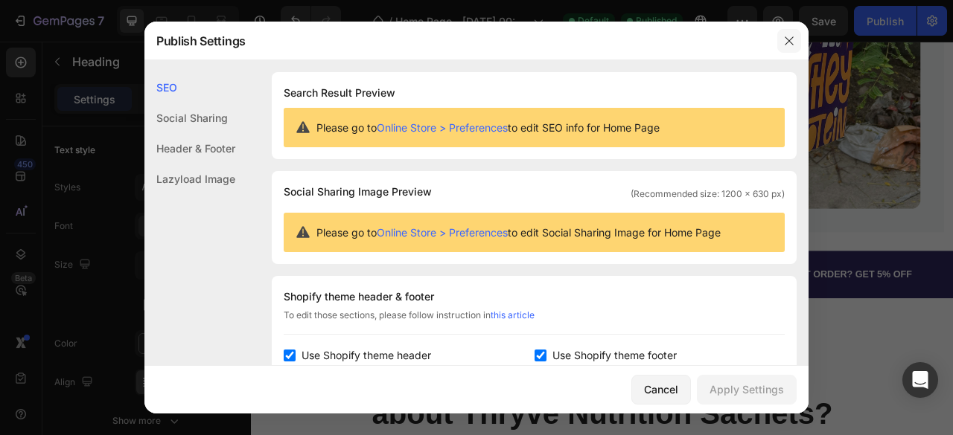
click at [790, 47] on button "button" at bounding box center [789, 41] width 24 height 24
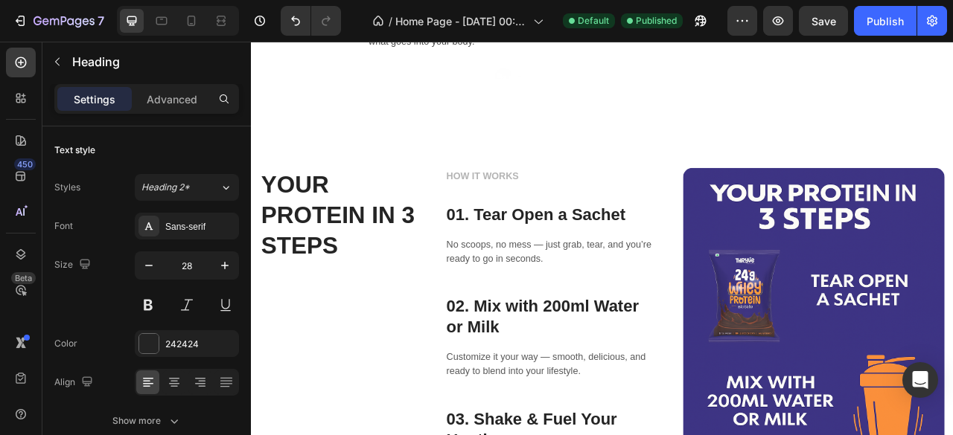
scroll to position [1256, 0]
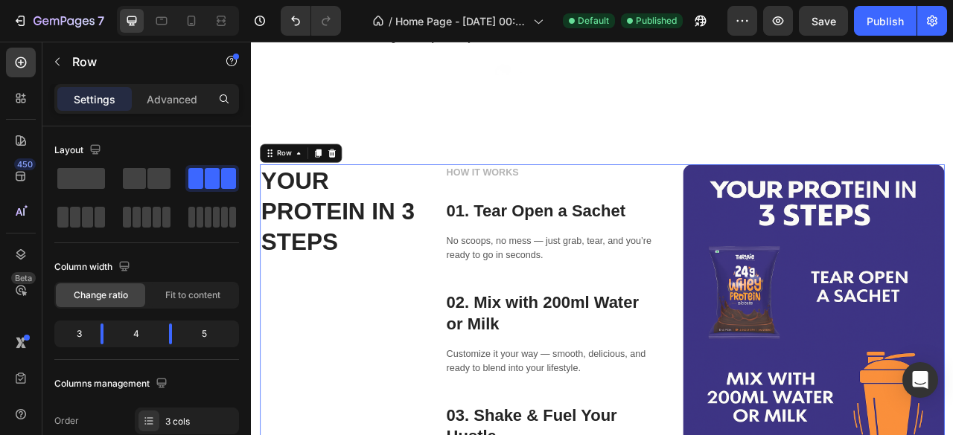
click at [631, 236] on div "HOW IT WORKS Text block 01. Tear Open a Sachet Heading No scoops, no mess — jus…" at bounding box center [631, 420] width 266 height 444
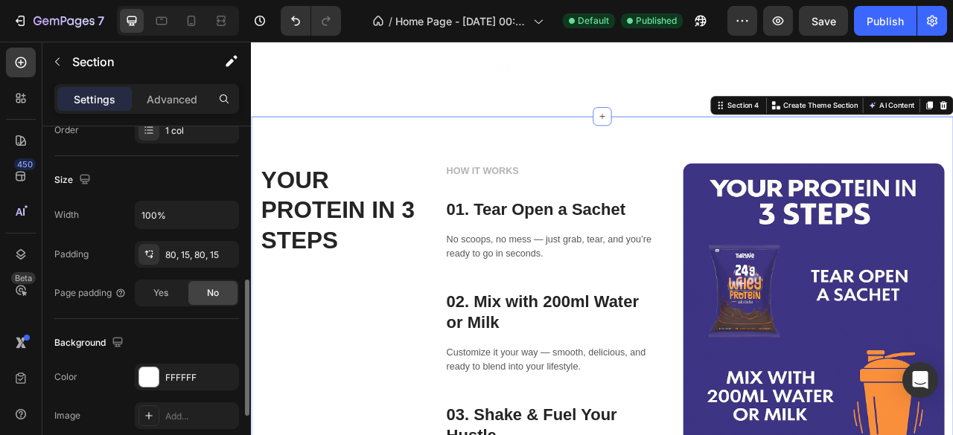
scroll to position [362, 0]
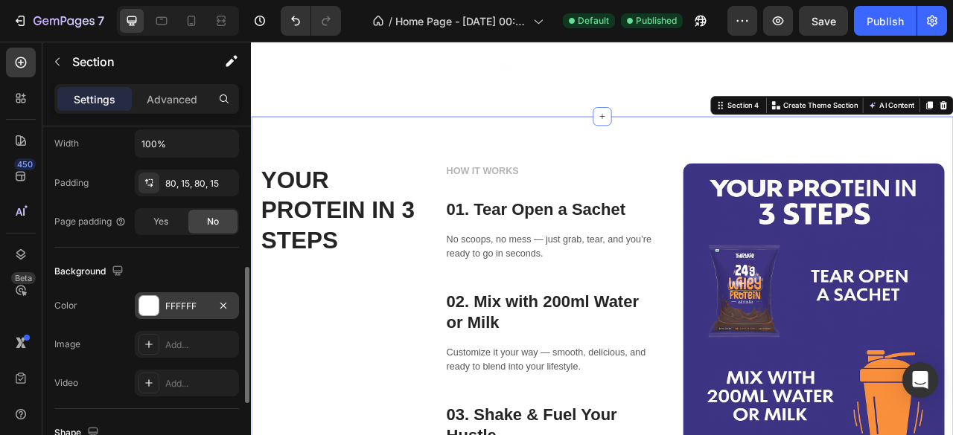
click at [149, 306] on div at bounding box center [148, 305] width 19 height 19
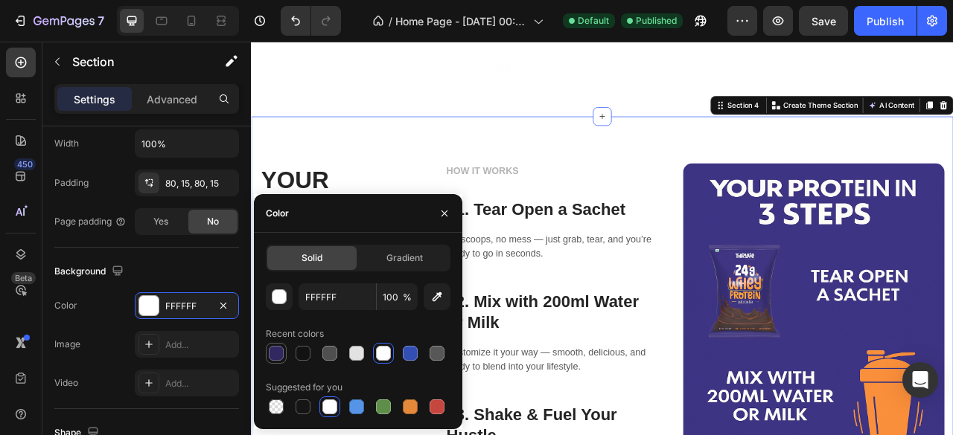
click at [270, 354] on div at bounding box center [276, 353] width 15 height 15
type input "31285F"
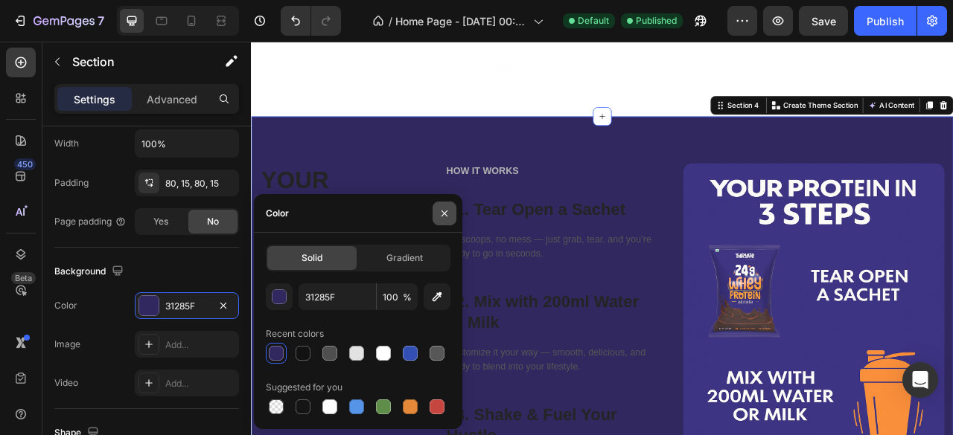
click at [444, 216] on icon "button" at bounding box center [444, 214] width 12 height 12
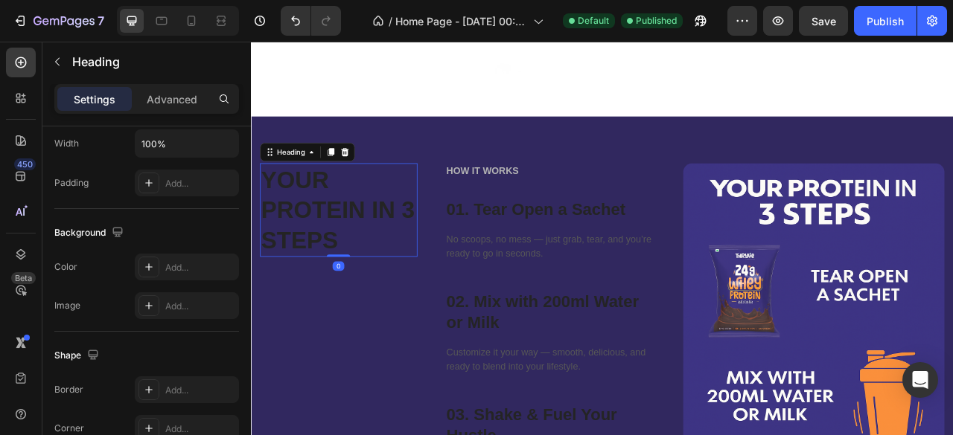
scroll to position [0, 0]
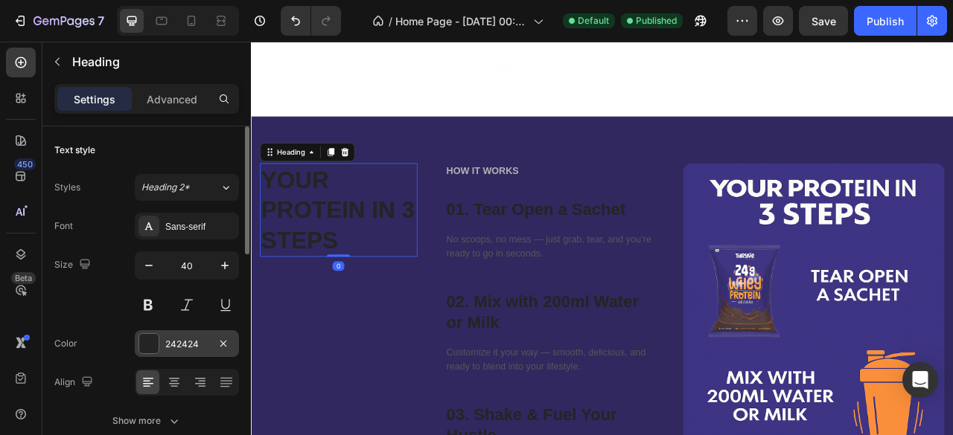
click at [146, 339] on div at bounding box center [148, 343] width 19 height 19
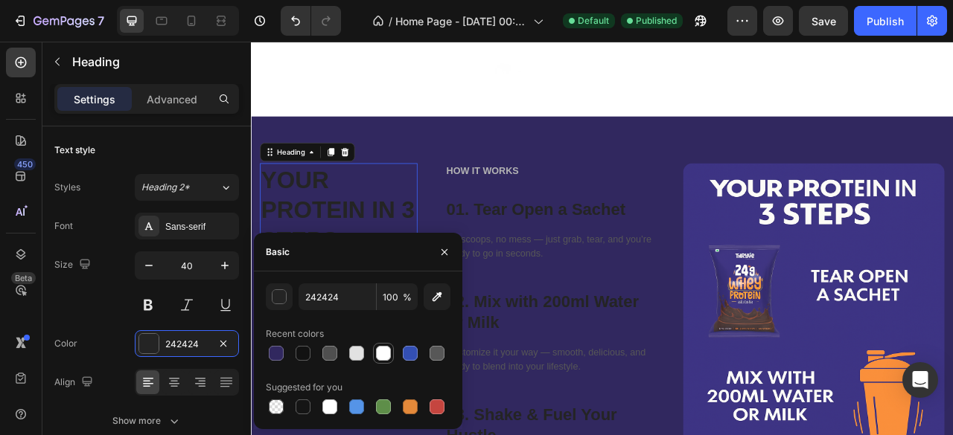
click at [381, 351] on div at bounding box center [383, 353] width 15 height 15
type input "FFFFFF"
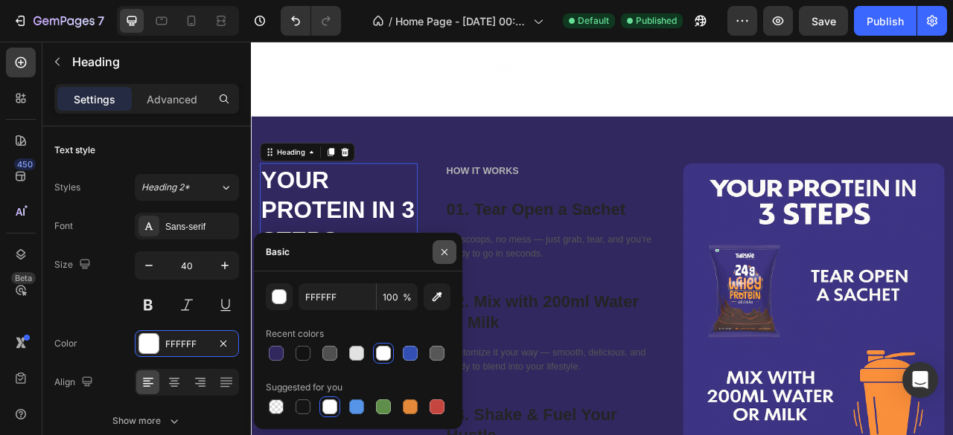
click at [449, 249] on icon "button" at bounding box center [444, 252] width 12 height 12
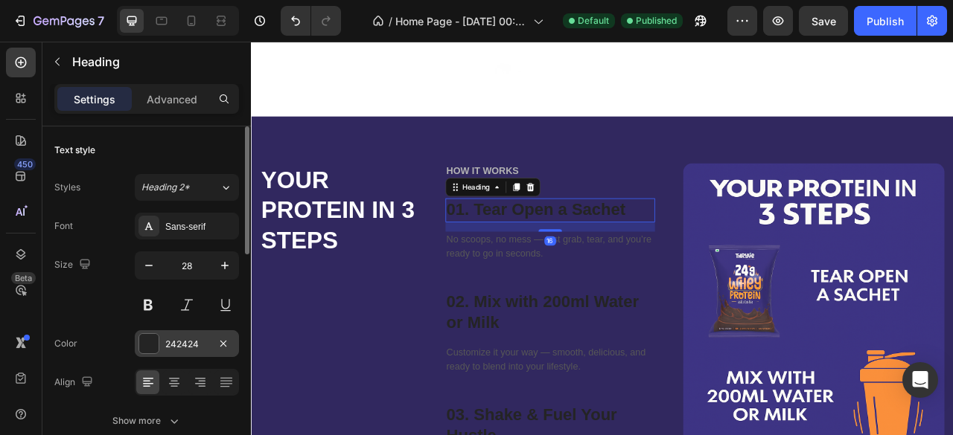
click at [149, 339] on div at bounding box center [148, 343] width 19 height 19
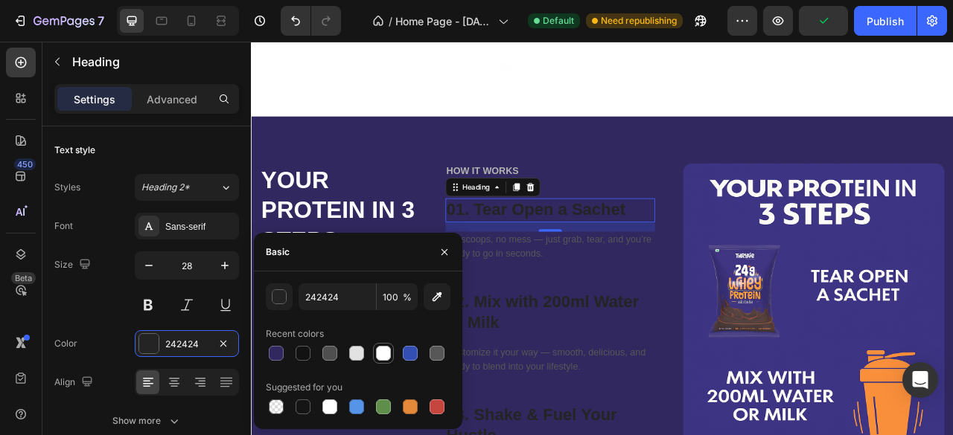
click at [384, 354] on div at bounding box center [383, 353] width 15 height 15
type input "FFFFFF"
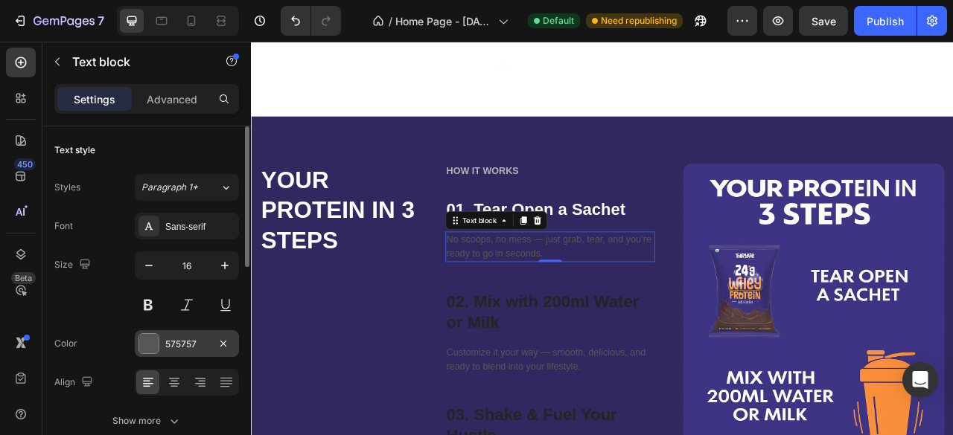
click at [152, 346] on div at bounding box center [148, 343] width 19 height 19
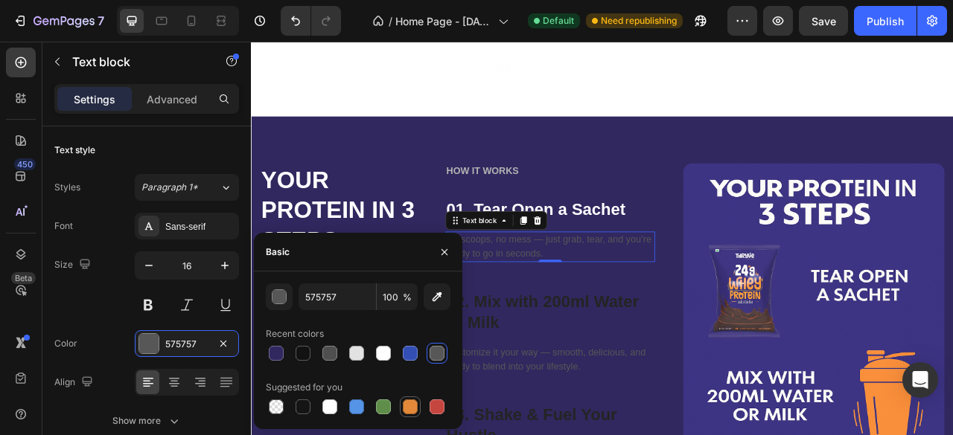
click at [414, 411] on div at bounding box center [410, 407] width 15 height 15
type input "E4893A"
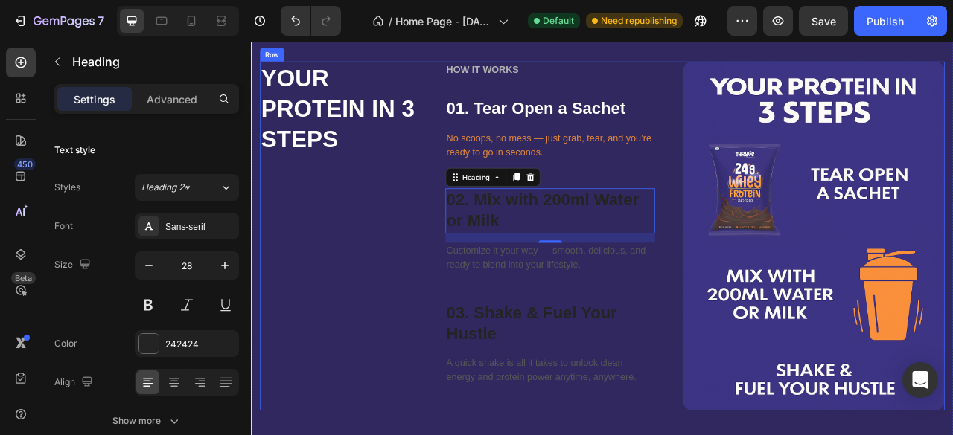
scroll to position [1200, 0]
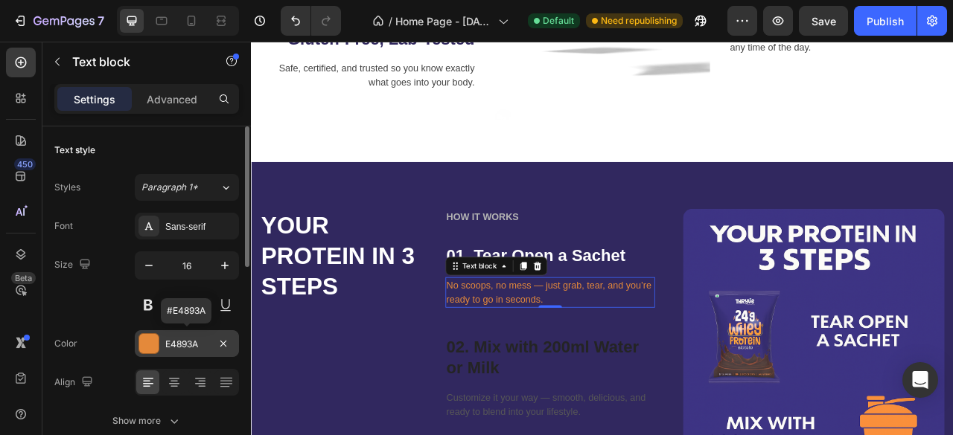
click at [147, 336] on div at bounding box center [148, 343] width 19 height 19
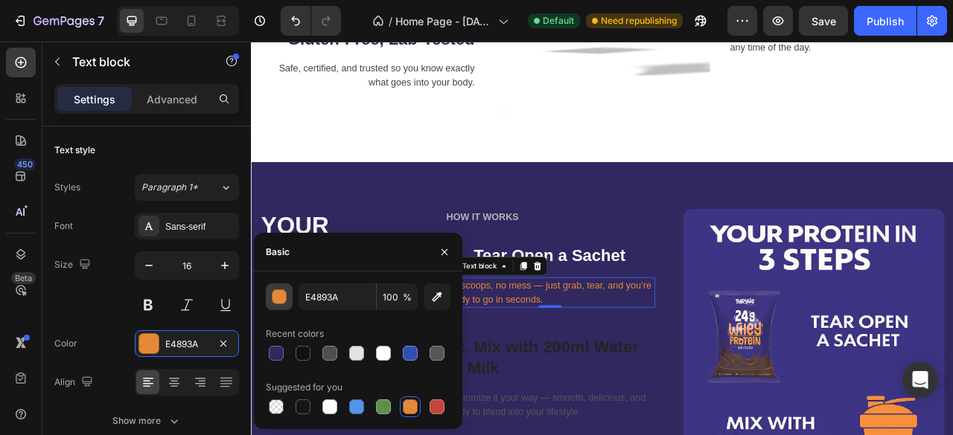
click at [278, 295] on div "button" at bounding box center [279, 297] width 15 height 15
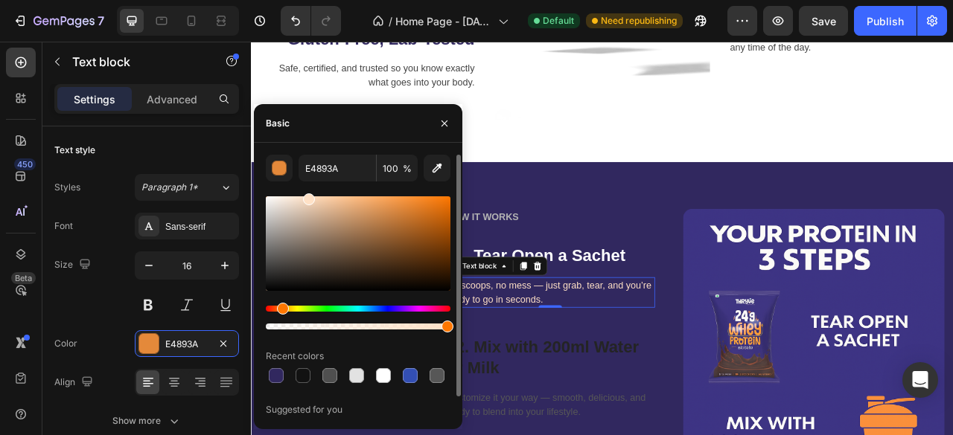
drag, startPoint x: 408, startPoint y: 281, endPoint x: 307, endPoint y: 188, distance: 137.5
click at [307, 188] on div "E4893A 100 % Recent colors Suggested for you" at bounding box center [358, 297] width 185 height 285
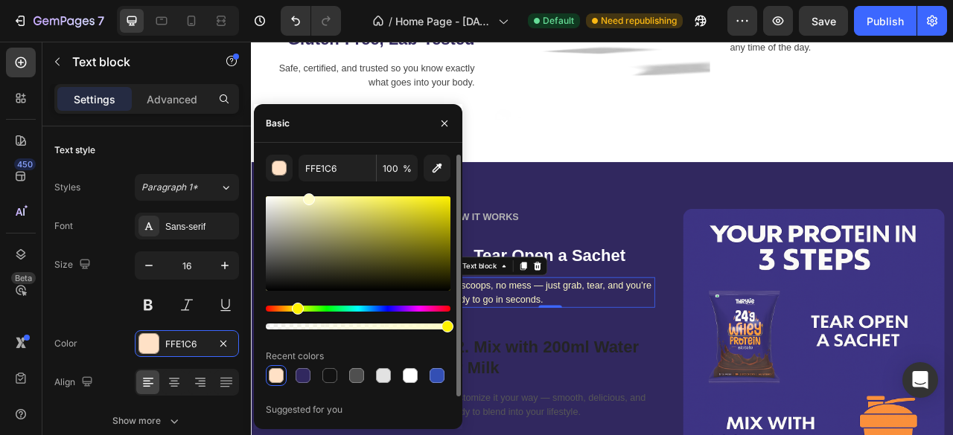
drag, startPoint x: 284, startPoint y: 310, endPoint x: 296, endPoint y: 309, distance: 11.2
click at [296, 309] on div "Hue" at bounding box center [298, 309] width 12 height 12
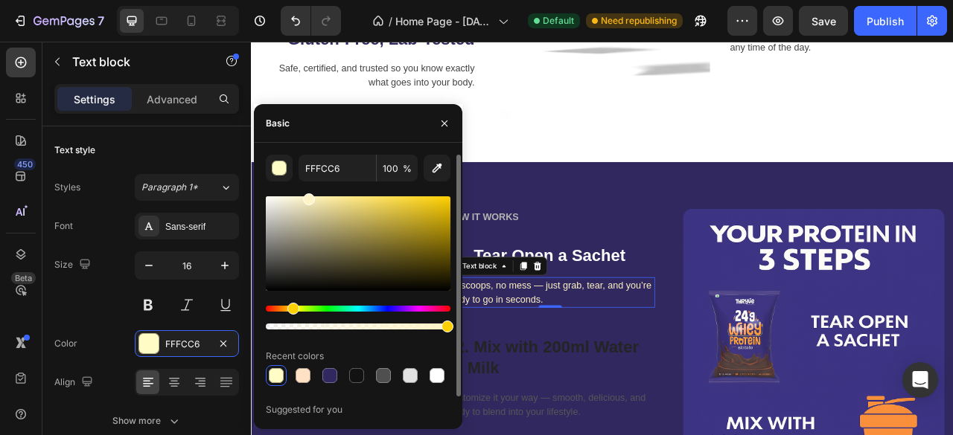
click at [290, 310] on div "Hue" at bounding box center [293, 309] width 12 height 12
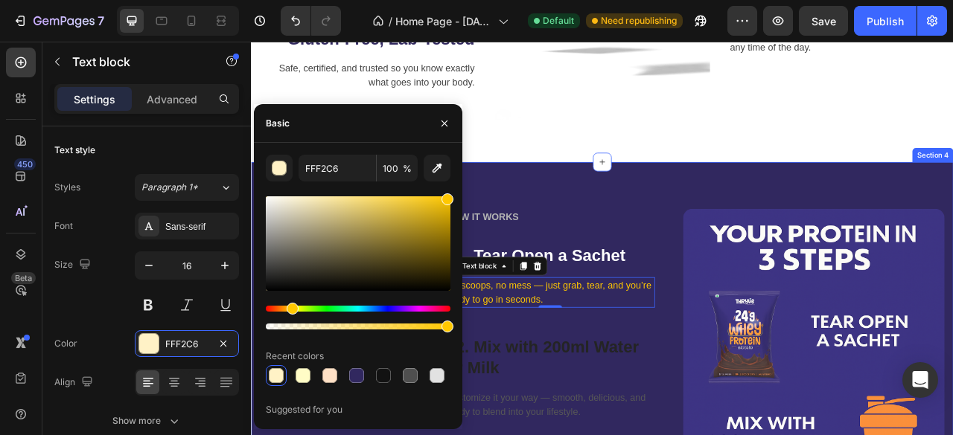
drag, startPoint x: 652, startPoint y: 266, endPoint x: 526, endPoint y: 194, distance: 145.0
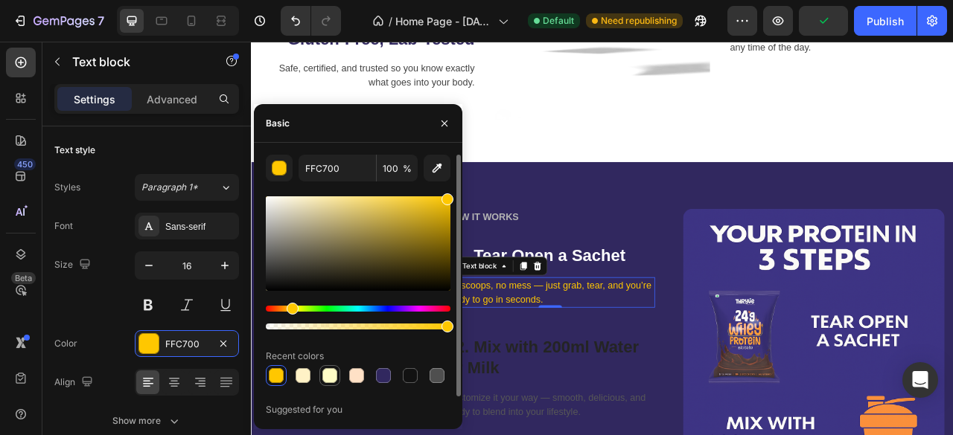
click at [329, 376] on div at bounding box center [329, 375] width 15 height 15
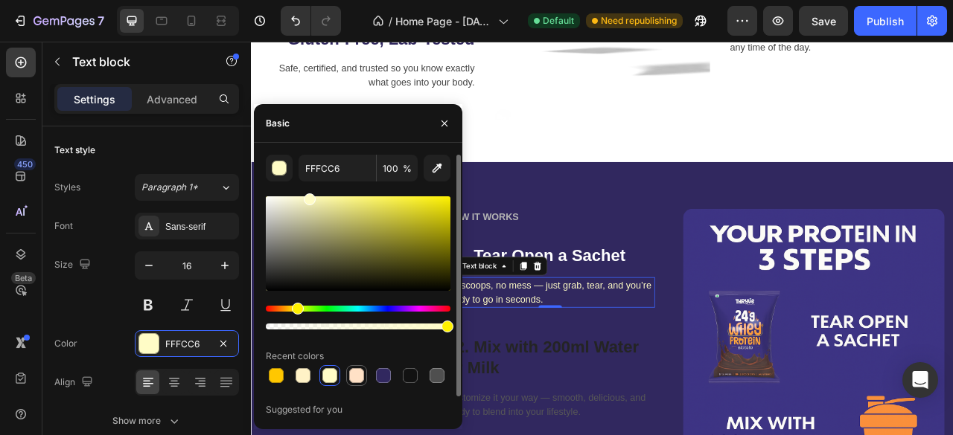
click at [350, 374] on div at bounding box center [356, 375] width 15 height 15
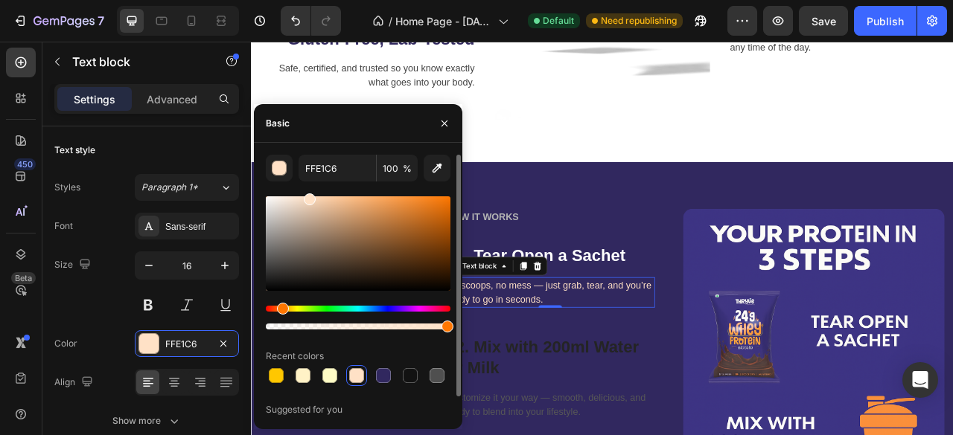
click at [318, 373] on div at bounding box center [358, 375] width 185 height 21
click at [341, 377] on div at bounding box center [358, 375] width 185 height 21
click at [337, 377] on div at bounding box center [330, 376] width 18 height 18
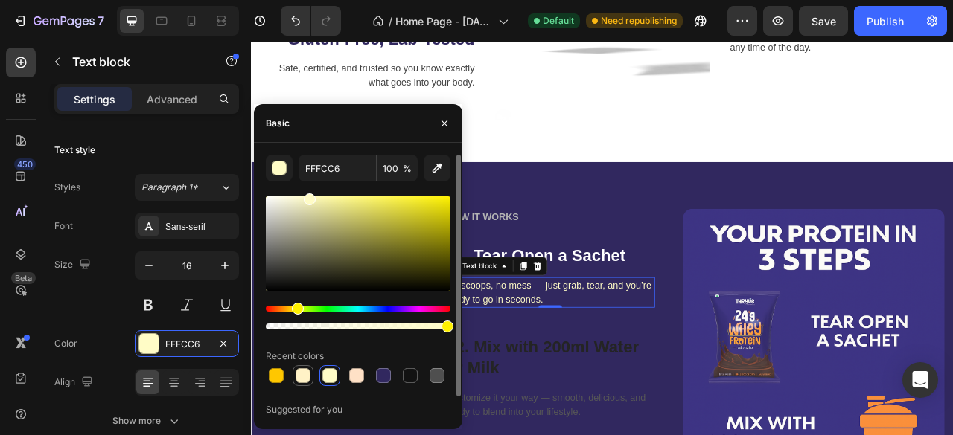
click at [302, 374] on div at bounding box center [303, 375] width 15 height 15
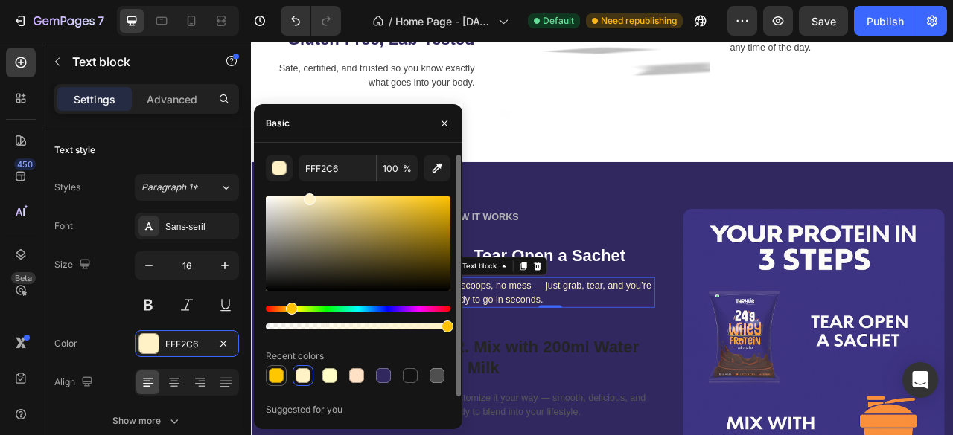
click at [284, 369] on div at bounding box center [276, 376] width 18 height 18
drag, startPoint x: 449, startPoint y: 197, endPoint x: 329, endPoint y: 194, distance: 119.9
click at [329, 194] on div at bounding box center [331, 200] width 12 height 12
type input "FFECA8"
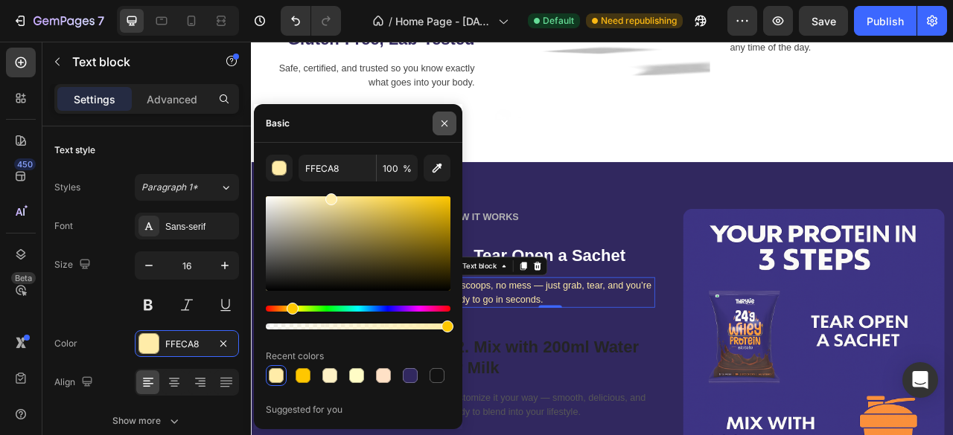
click at [441, 126] on icon "button" at bounding box center [444, 123] width 6 height 6
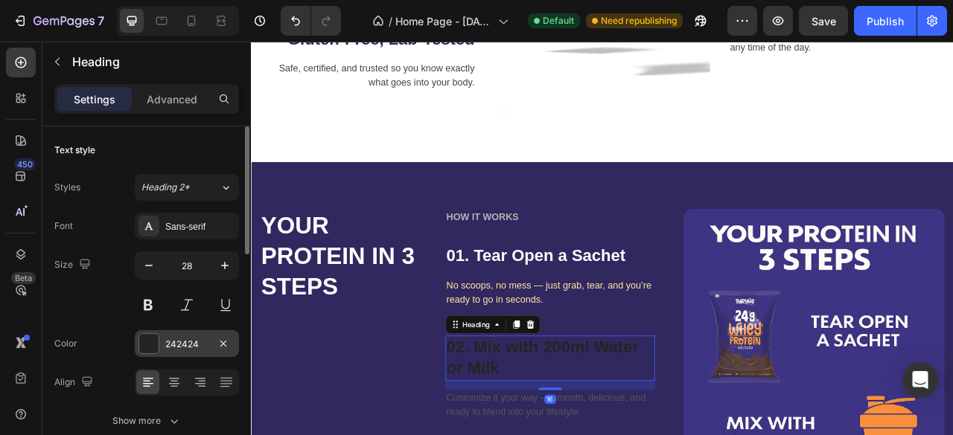
click at [141, 330] on div "242424" at bounding box center [187, 343] width 104 height 27
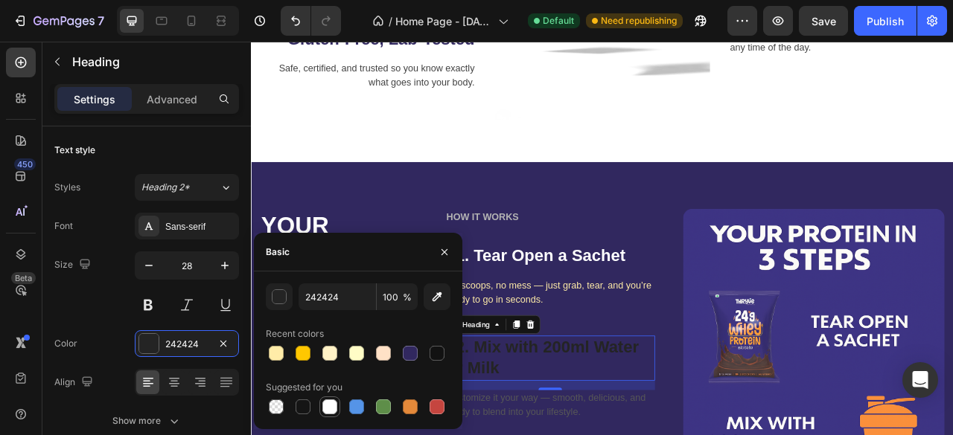
click at [325, 412] on div at bounding box center [329, 407] width 15 height 15
type input "FFFFFF"
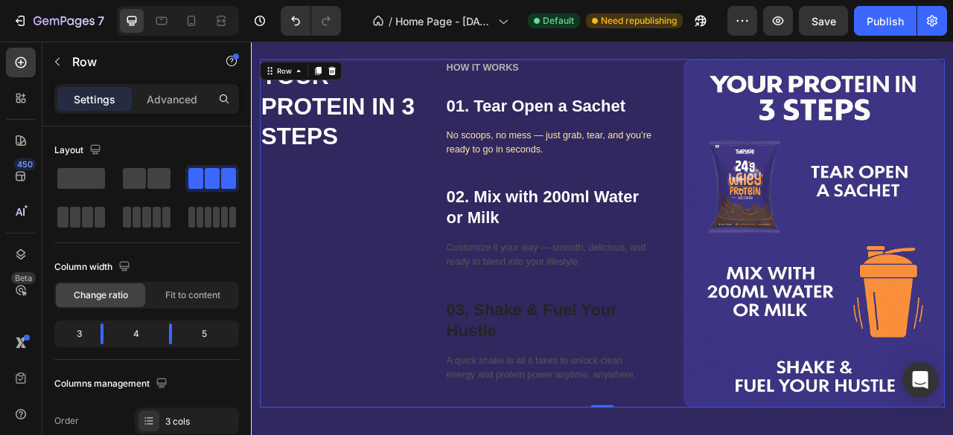
click at [590, 332] on div "HOW IT WORKS Text block 01. Tear Open a Sachet Heading No scoops, no mess — jus…" at bounding box center [631, 286] width 266 height 444
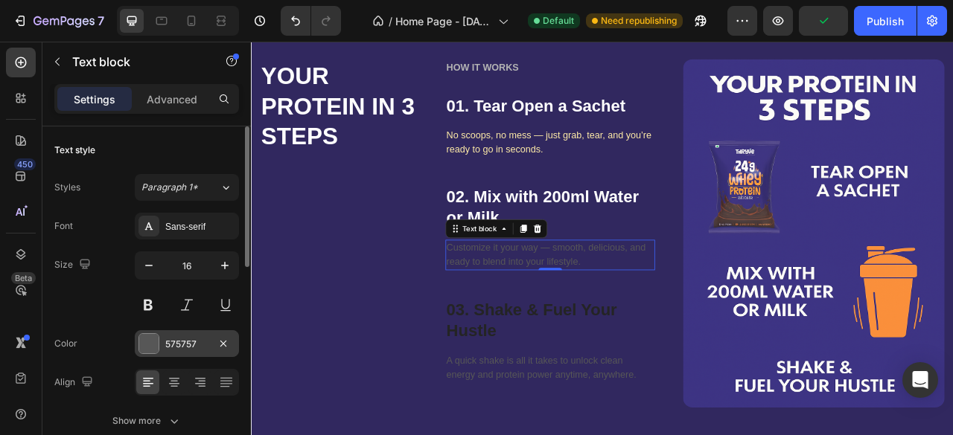
click at [162, 339] on div "575757" at bounding box center [187, 343] width 104 height 27
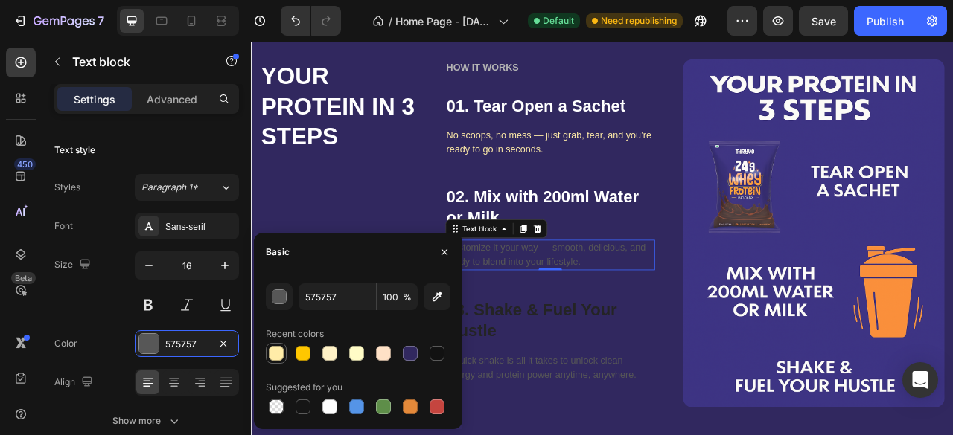
click at [275, 353] on div at bounding box center [276, 353] width 15 height 15
type input "FFECA8"
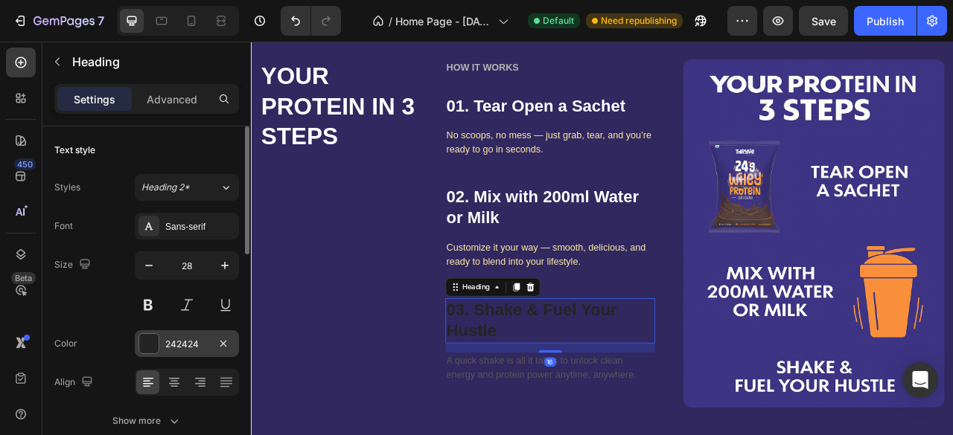
click at [152, 339] on div at bounding box center [148, 343] width 19 height 19
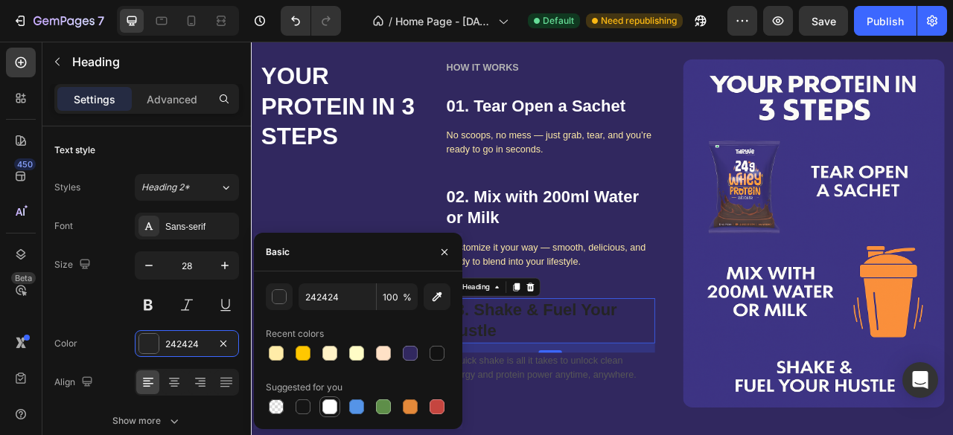
click at [331, 403] on div at bounding box center [329, 407] width 15 height 15
type input "FFFFFF"
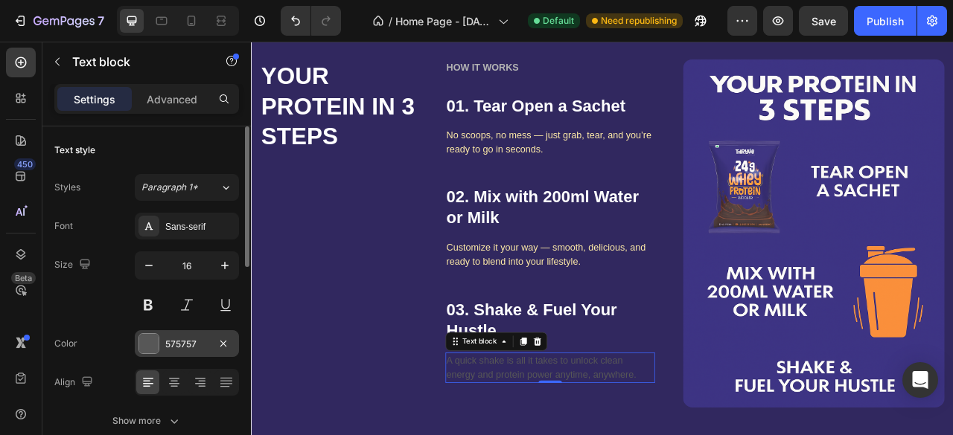
click at [142, 349] on div at bounding box center [148, 343] width 19 height 19
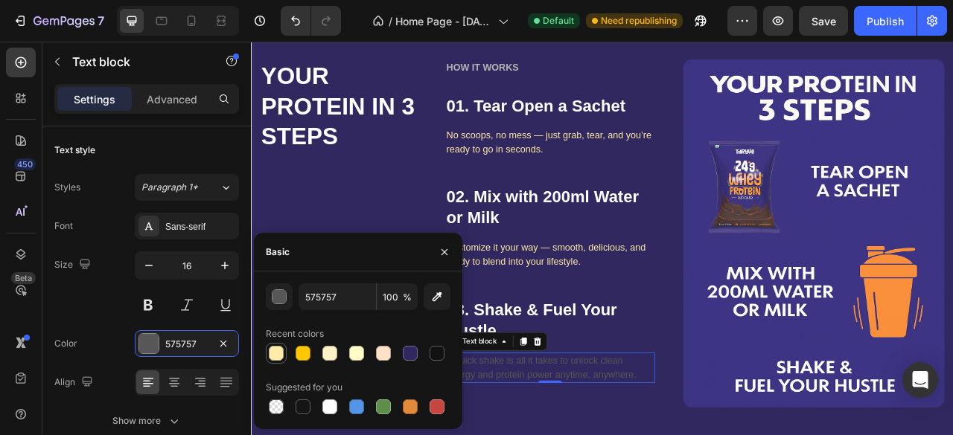
click at [282, 359] on div at bounding box center [276, 353] width 15 height 15
type input "FFECA8"
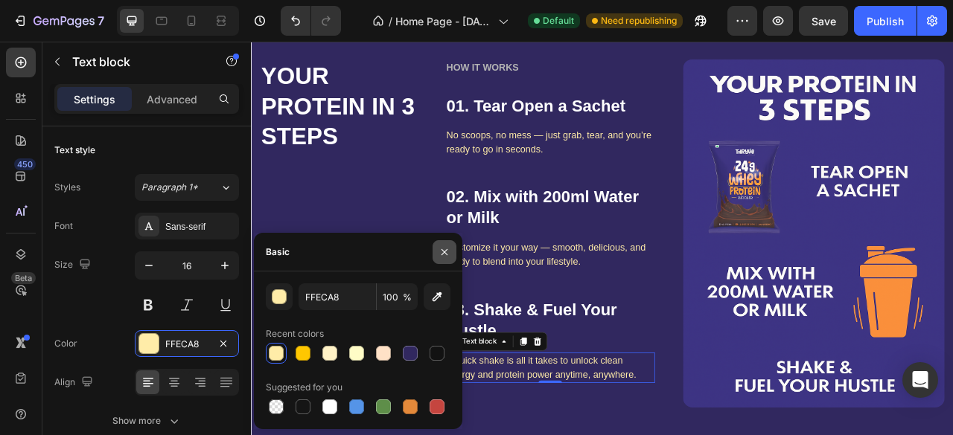
click at [445, 260] on button "button" at bounding box center [444, 252] width 24 height 24
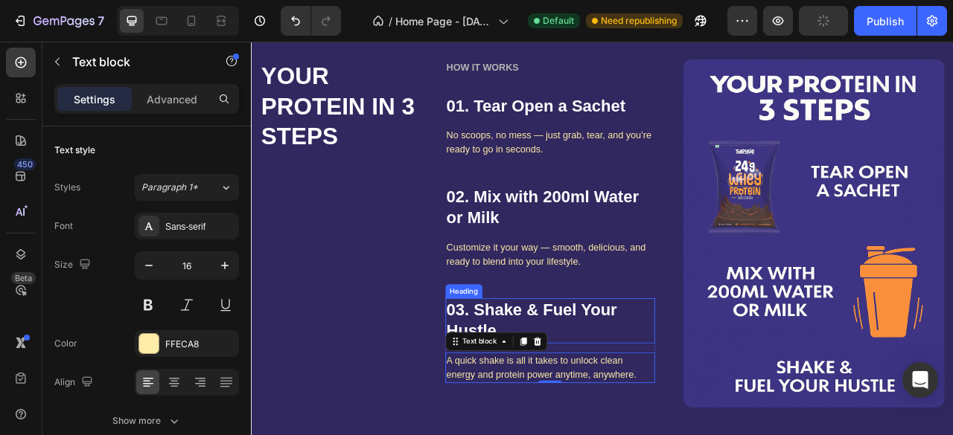
scroll to position [1411, 0]
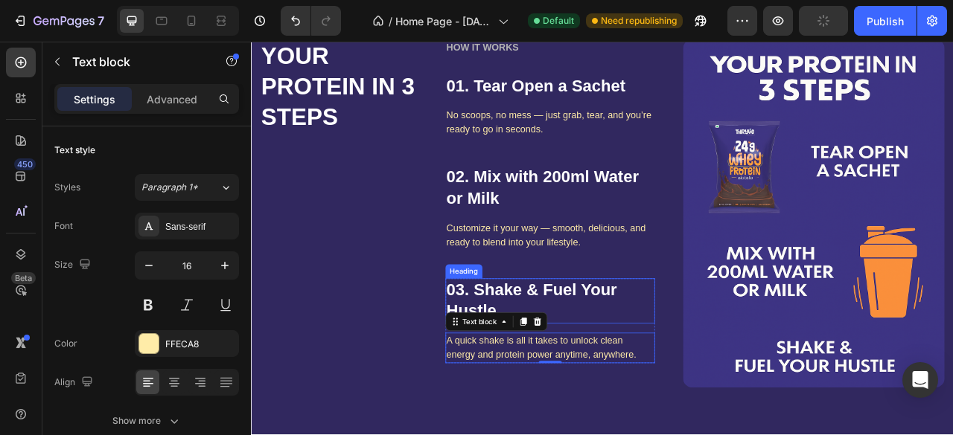
click at [899, 435] on div "YOUR PROTEIN IN 3 STEPS Heading HOW IT WORKS Text block 01. Tear Open a Sachet …" at bounding box center [697, 260] width 893 height 563
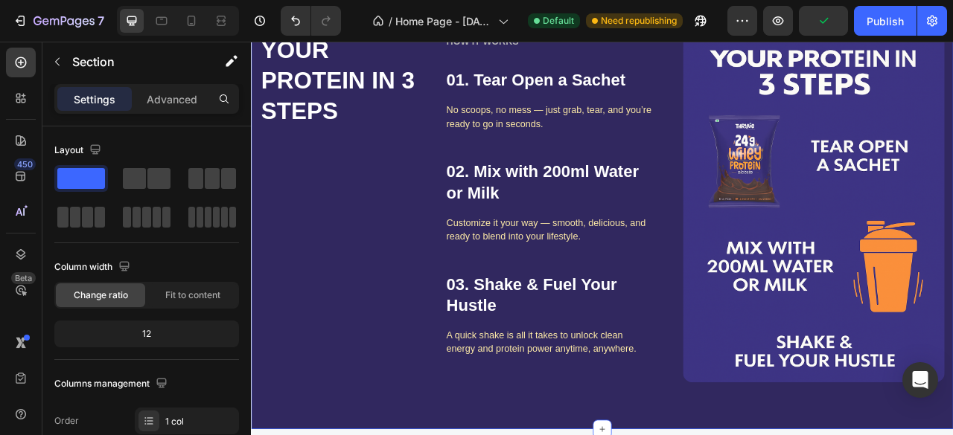
scroll to position [1271, 0]
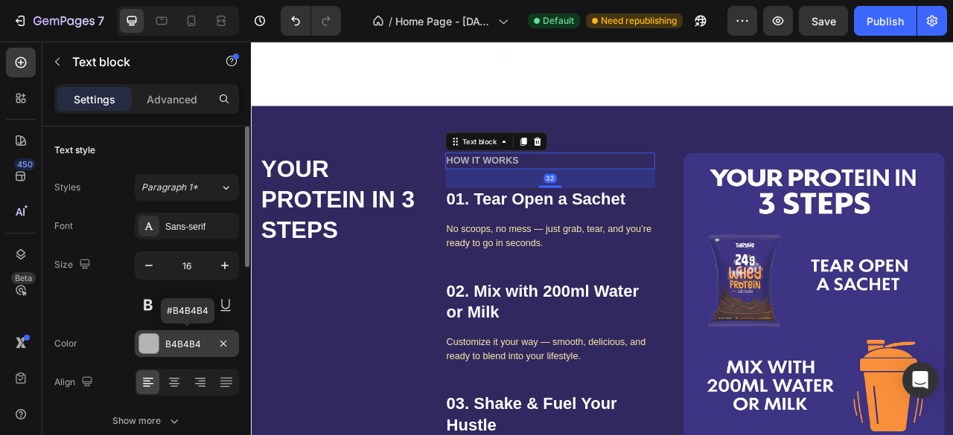
click at [156, 348] on div at bounding box center [148, 343] width 19 height 19
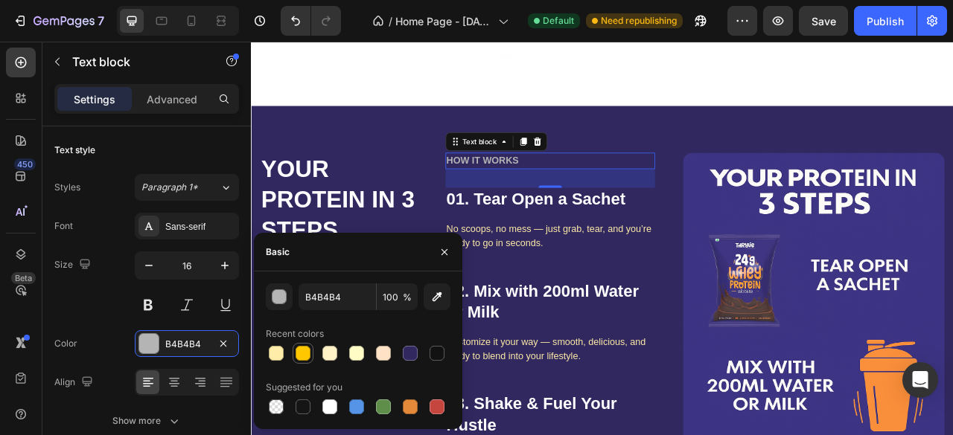
click at [301, 354] on div at bounding box center [303, 353] width 15 height 15
type input "FFC700"
click at [444, 251] on icon "button" at bounding box center [444, 252] width 12 height 12
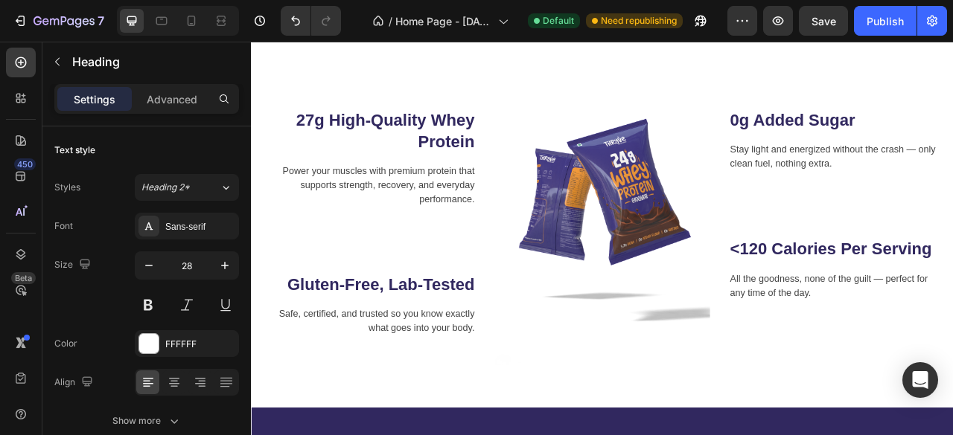
scroll to position [1291, 0]
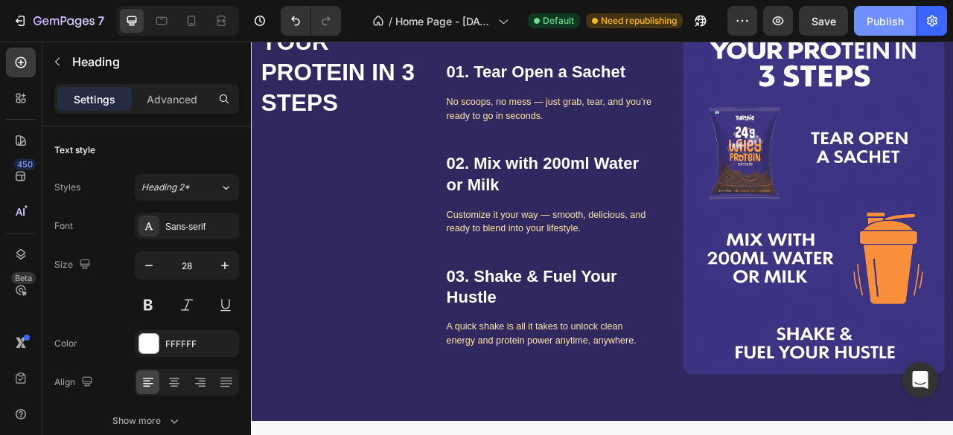
scroll to position [1323, 0]
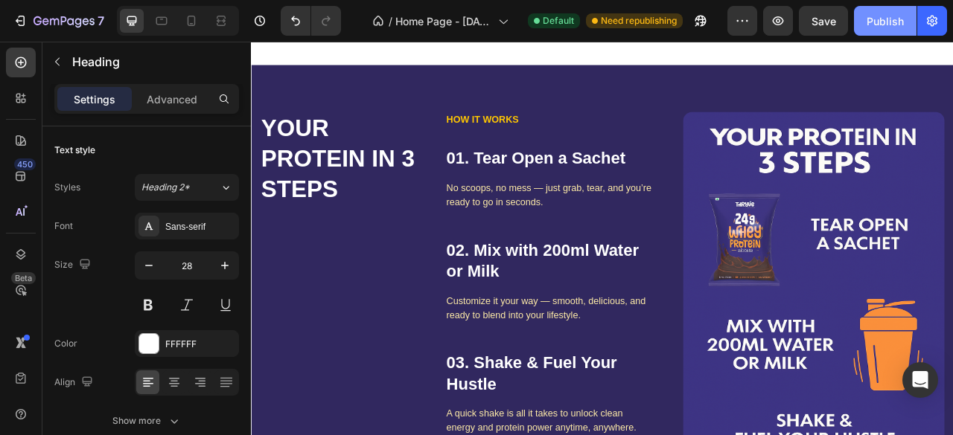
click at [880, 19] on div "Publish" at bounding box center [884, 21] width 37 height 16
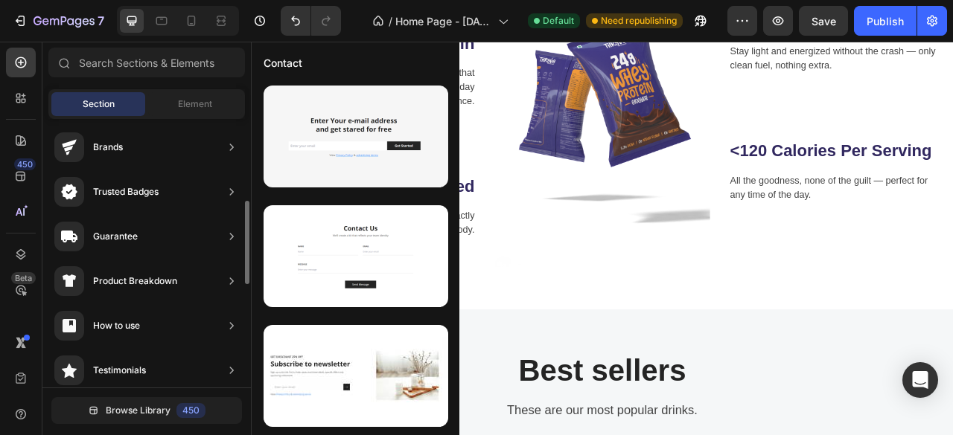
scroll to position [0, 0]
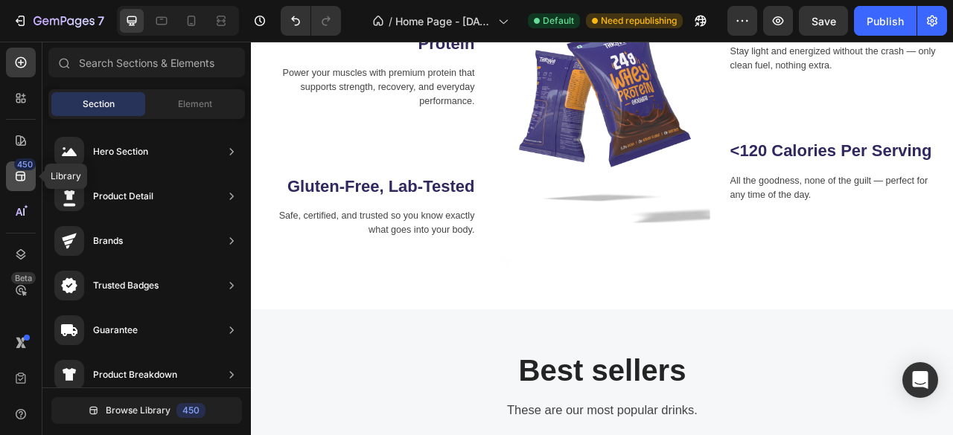
click at [25, 172] on icon at bounding box center [20, 176] width 15 height 15
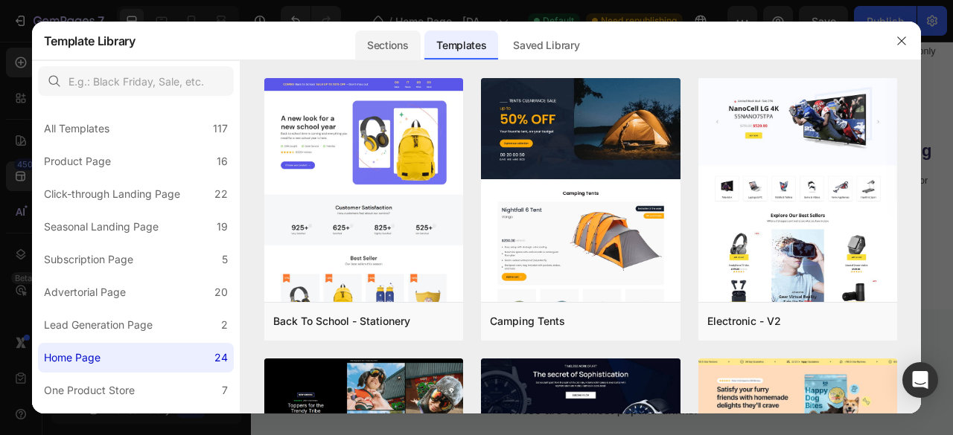
click at [404, 45] on div "Sections" at bounding box center [387, 46] width 65 height 30
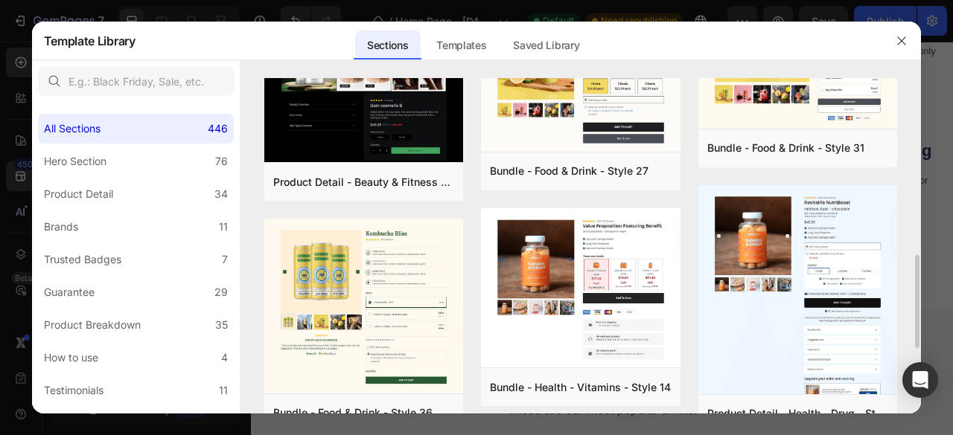
scroll to position [630, 0]
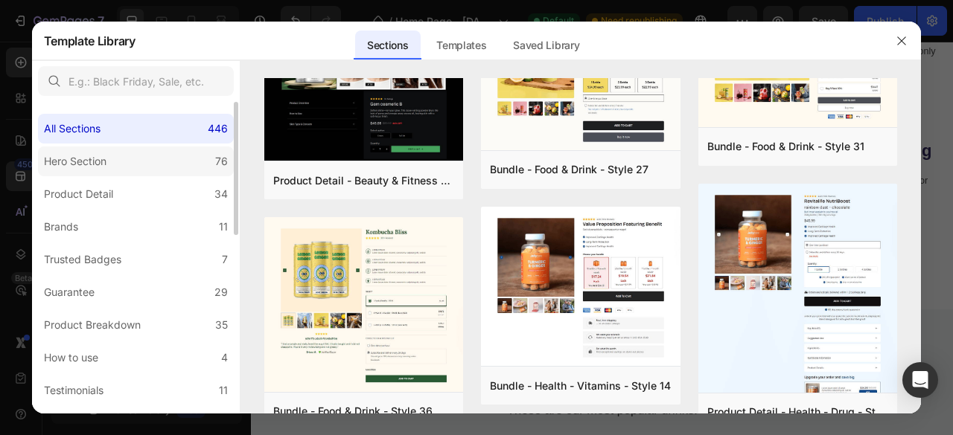
click at [112, 162] on div "Hero Section" at bounding box center [78, 162] width 68 height 18
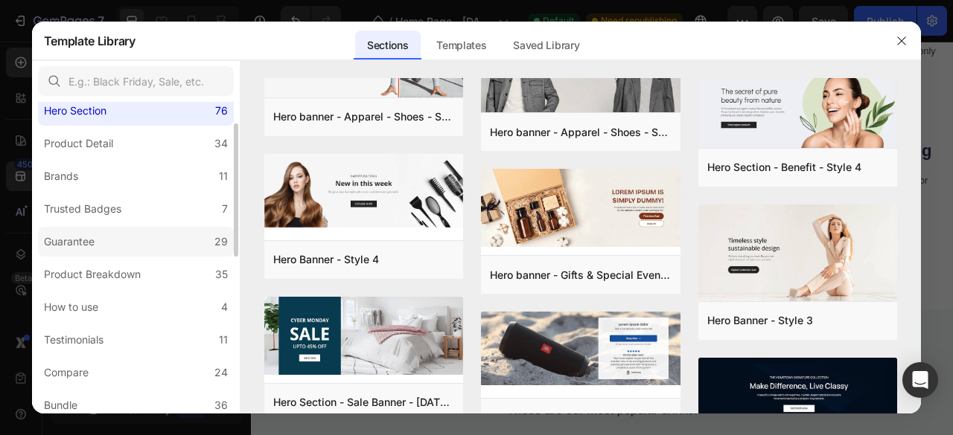
scroll to position [109, 0]
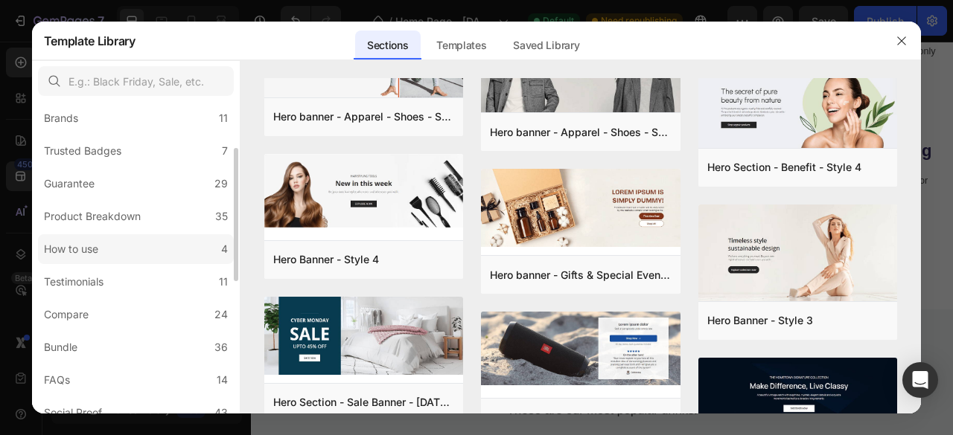
click at [89, 237] on label "How to use 4" at bounding box center [136, 249] width 196 height 30
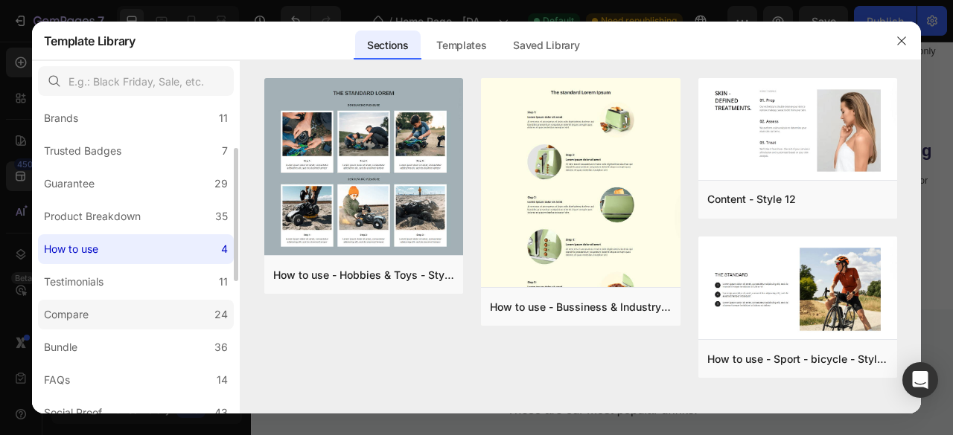
click at [68, 325] on label "Compare 24" at bounding box center [136, 315] width 196 height 30
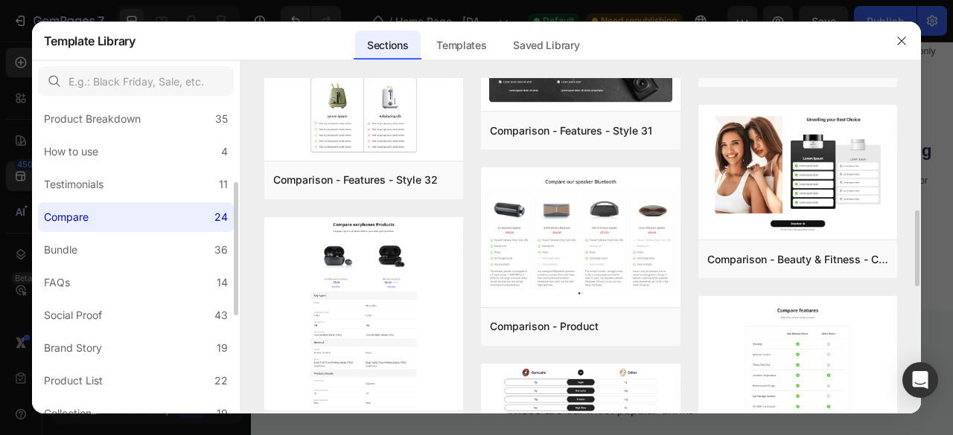
scroll to position [211, 0]
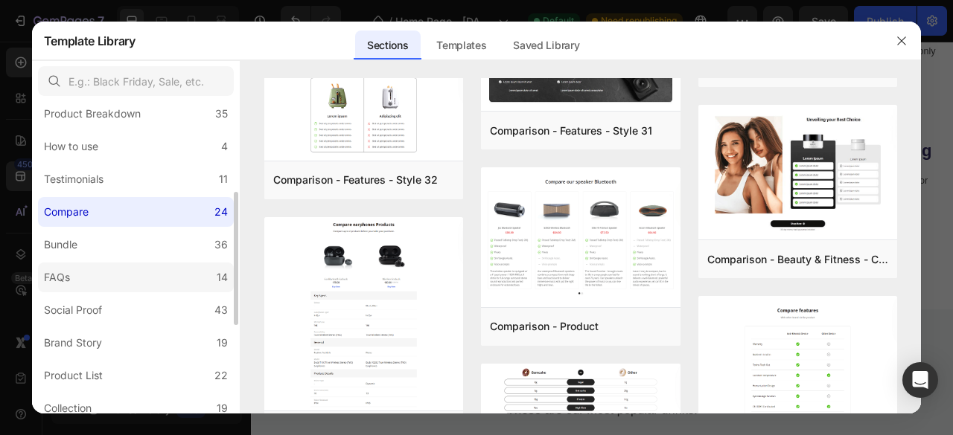
click at [118, 279] on label "FAQs 14" at bounding box center [136, 278] width 196 height 30
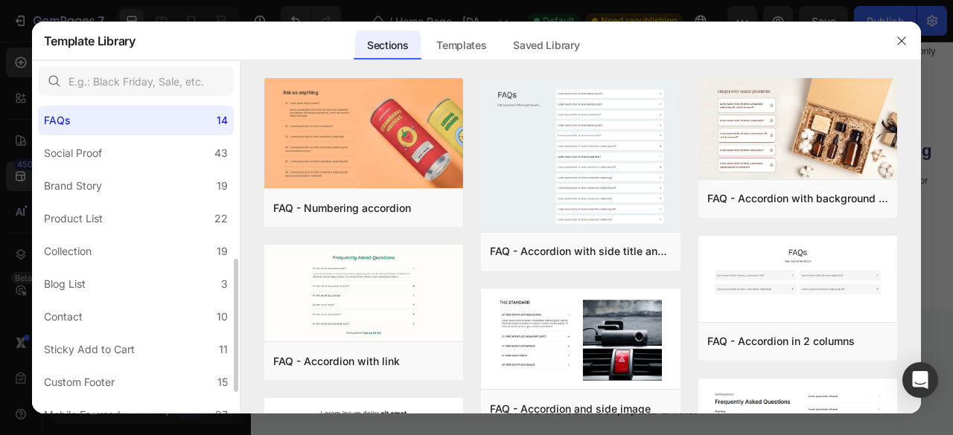
scroll to position [418, 0]
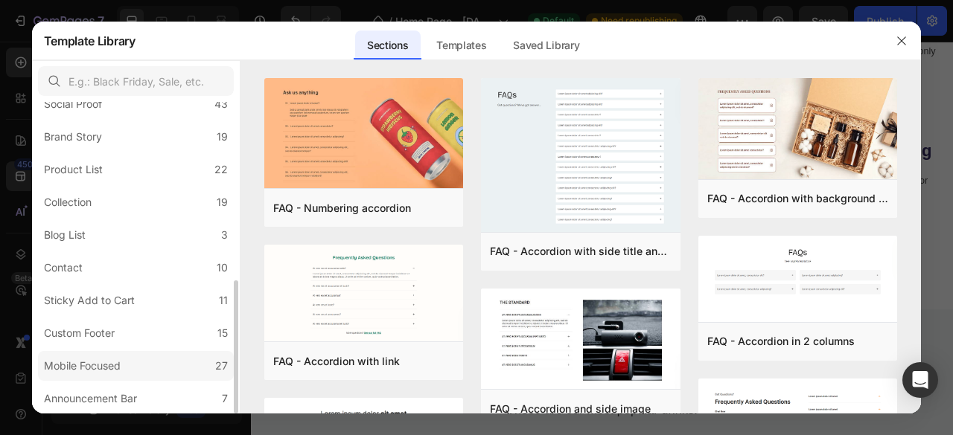
click at [130, 351] on label "Mobile Focused 27" at bounding box center [136, 366] width 196 height 30
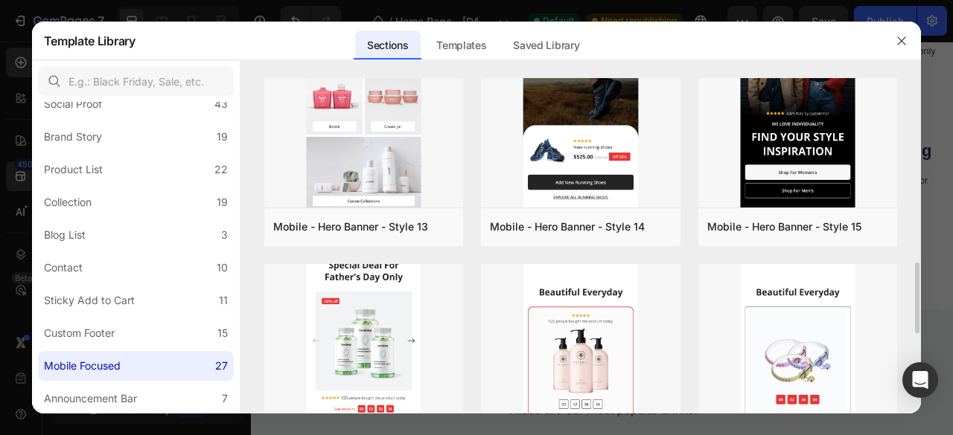
scroll to position [871, 0]
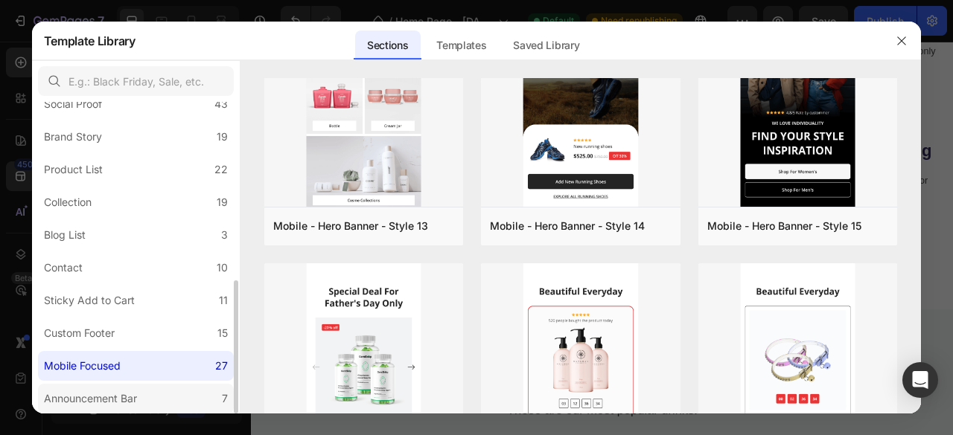
click at [91, 397] on div "Announcement Bar" at bounding box center [90, 399] width 93 height 18
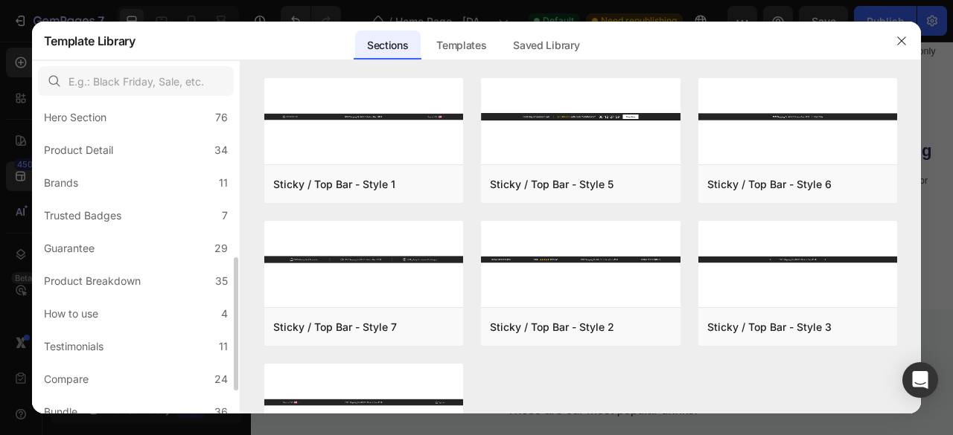
scroll to position [0, 0]
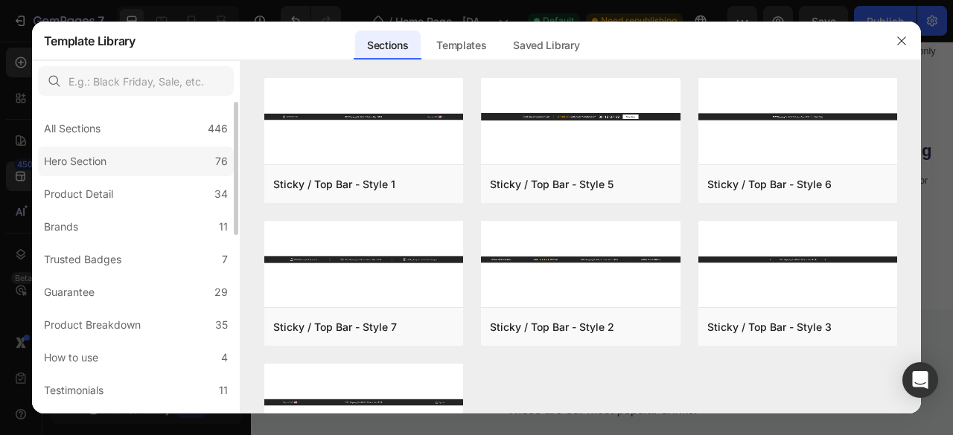
click at [135, 167] on label "Hero Section 76" at bounding box center [136, 162] width 196 height 30
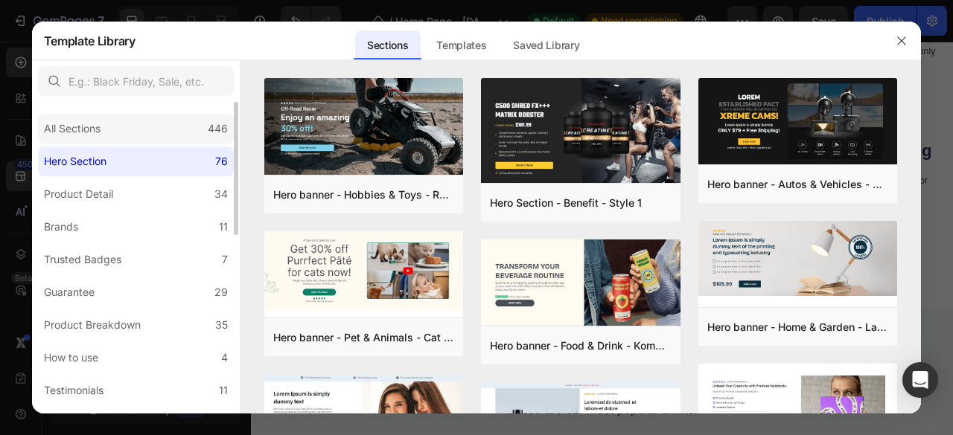
click at [113, 123] on div "All Sections 446" at bounding box center [136, 129] width 196 height 30
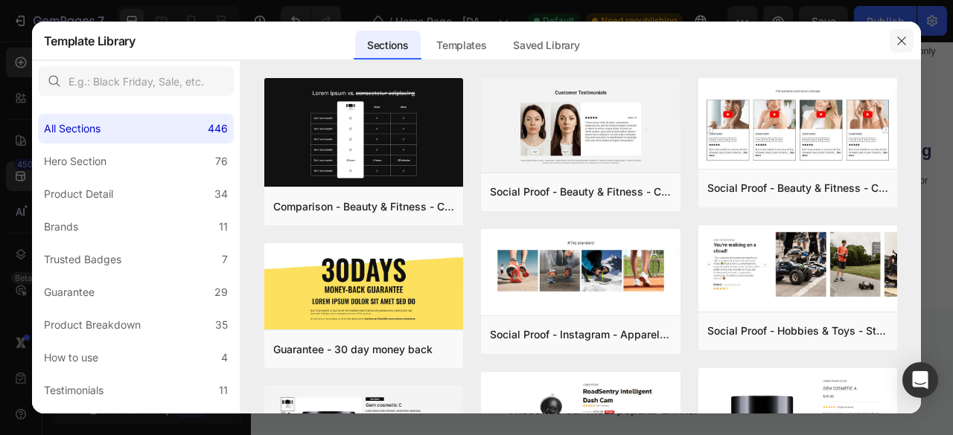
click at [901, 41] on icon "button" at bounding box center [901, 41] width 12 height 12
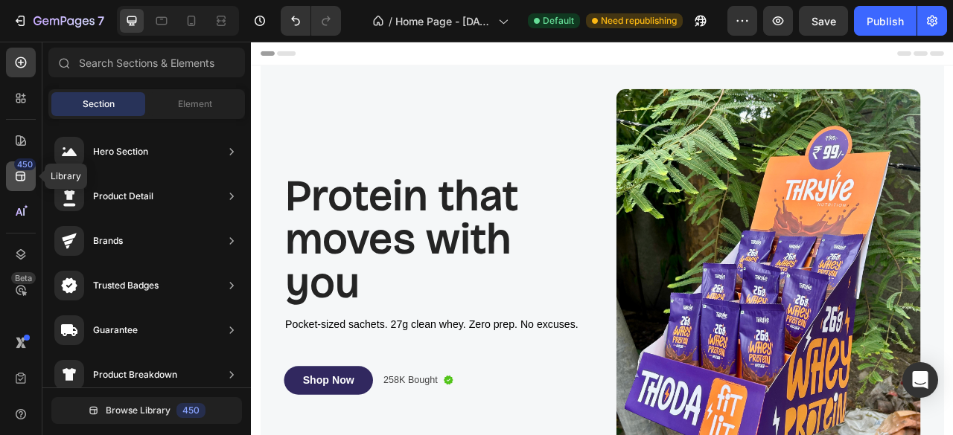
click at [21, 181] on icon at bounding box center [21, 177] width 10 height 10
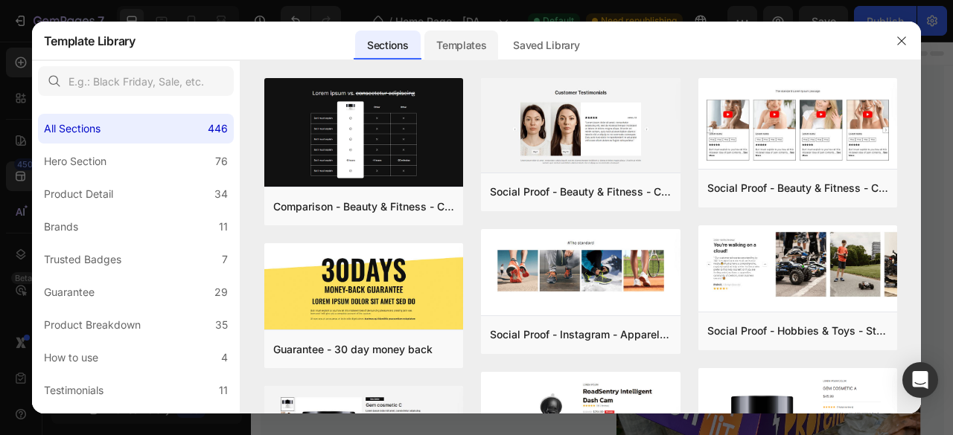
click at [454, 44] on div "Templates" at bounding box center [461, 46] width 74 height 30
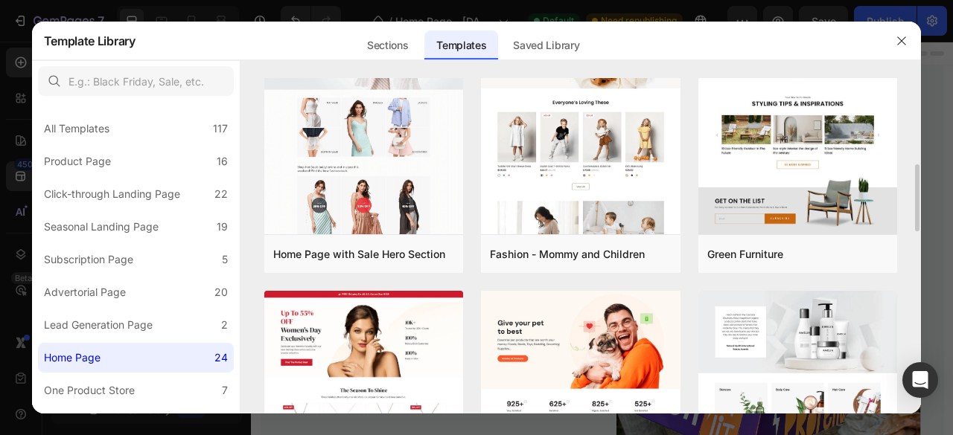
scroll to position [817, 0]
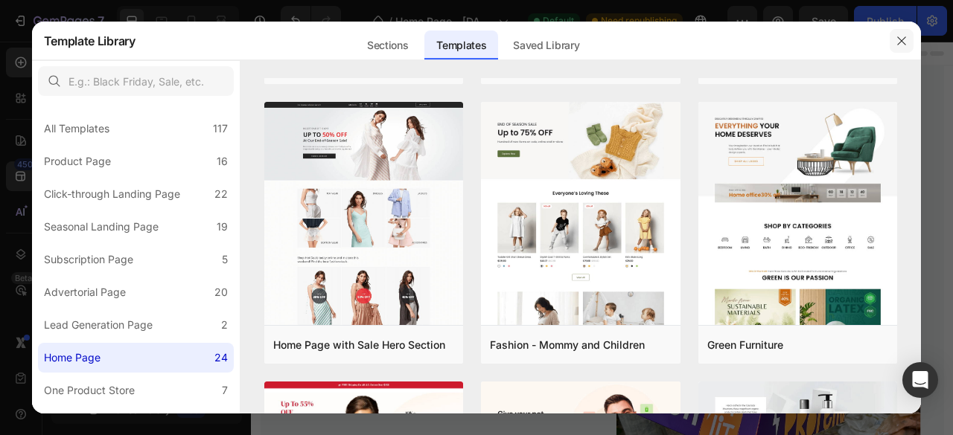
click at [893, 49] on button "button" at bounding box center [901, 41] width 24 height 24
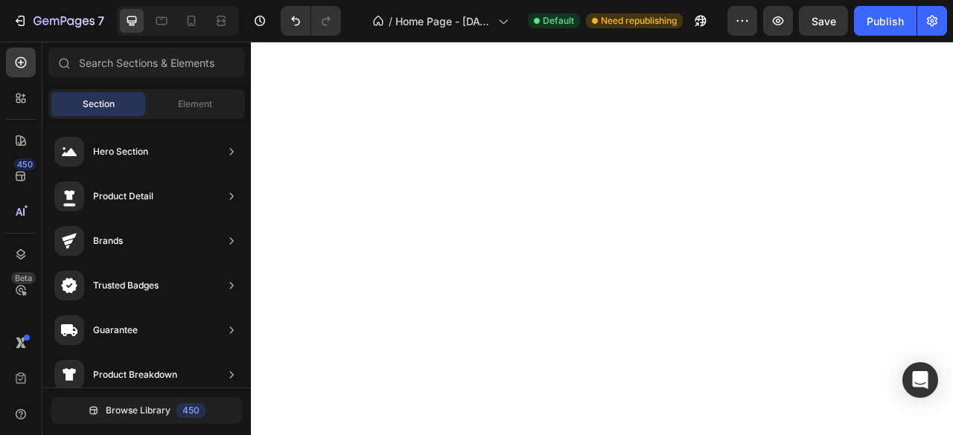
scroll to position [4160, 0]
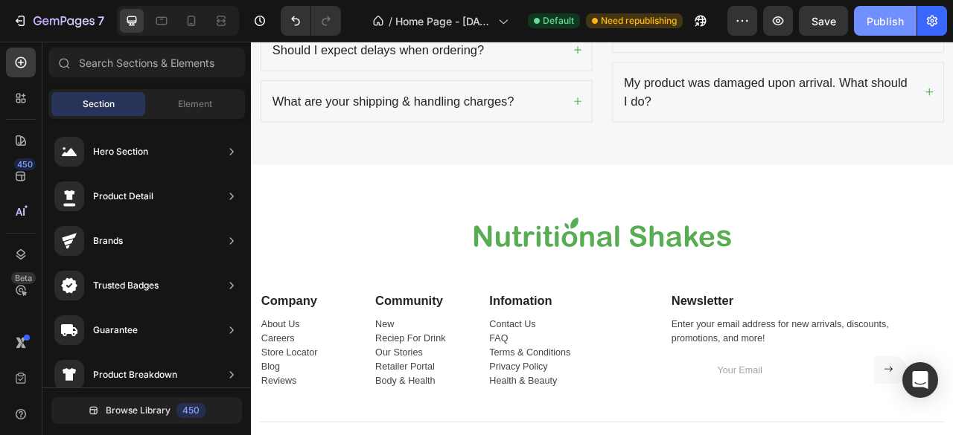
click at [869, 15] on div "Publish" at bounding box center [884, 21] width 37 height 16
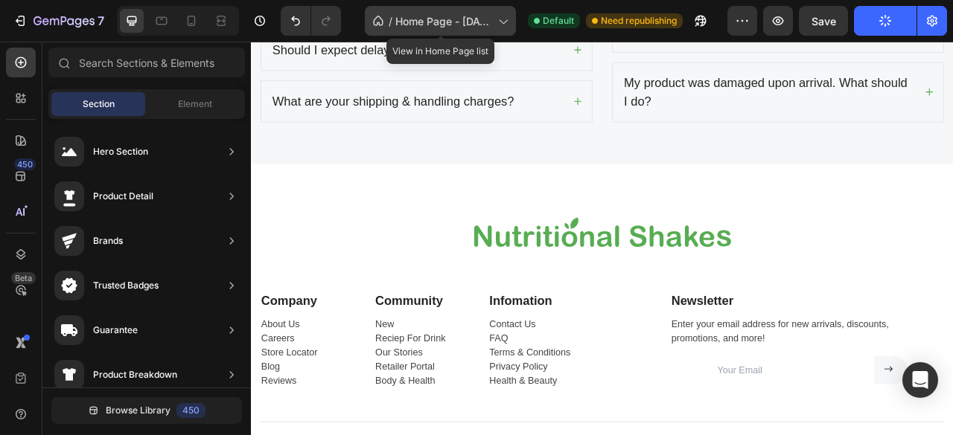
click at [469, 28] on span "Home Page - [DATE] 00:25:55" at bounding box center [443, 21] width 97 height 16
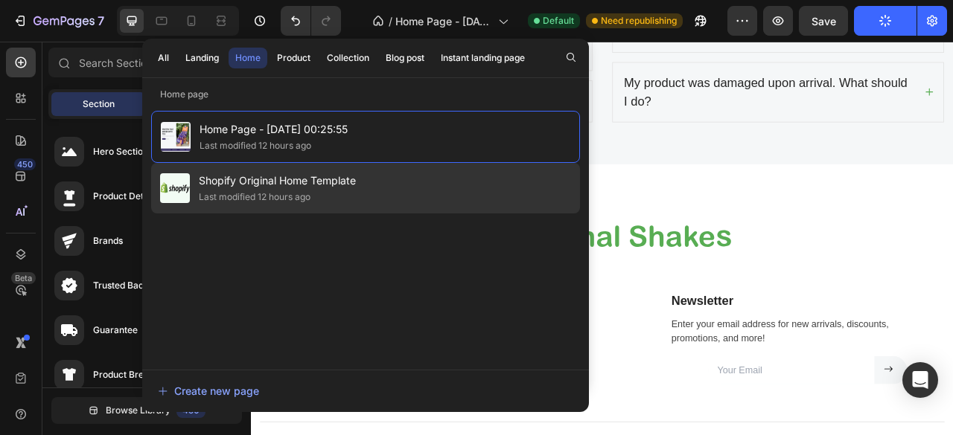
click at [372, 182] on div "Shopify Original Home Template Last modified 12 hours ago" at bounding box center [365, 188] width 429 height 51
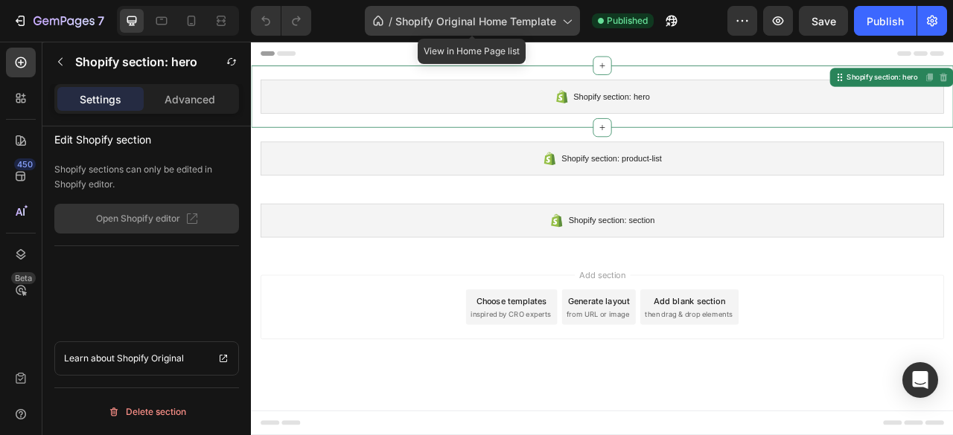
click at [480, 22] on span "Shopify Original Home Template" at bounding box center [475, 21] width 161 height 16
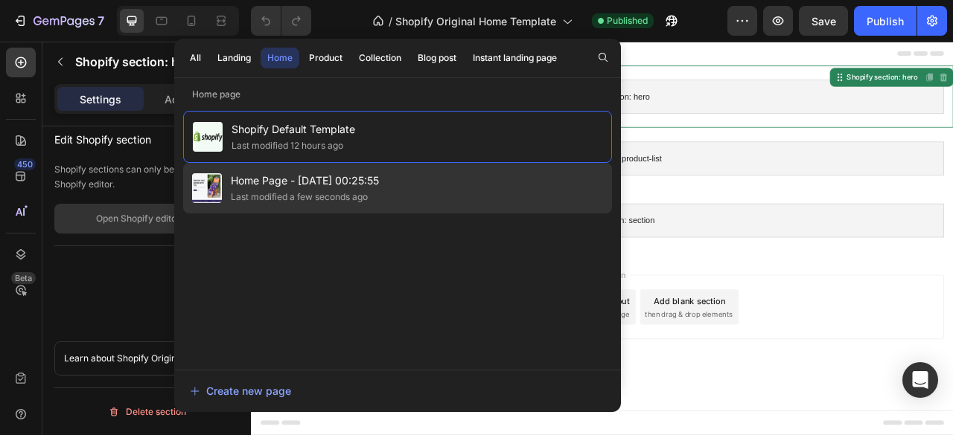
click at [394, 179] on div "Home Page - Aug 27, 00:25:55 Last modified a few seconds ago" at bounding box center [397, 188] width 429 height 51
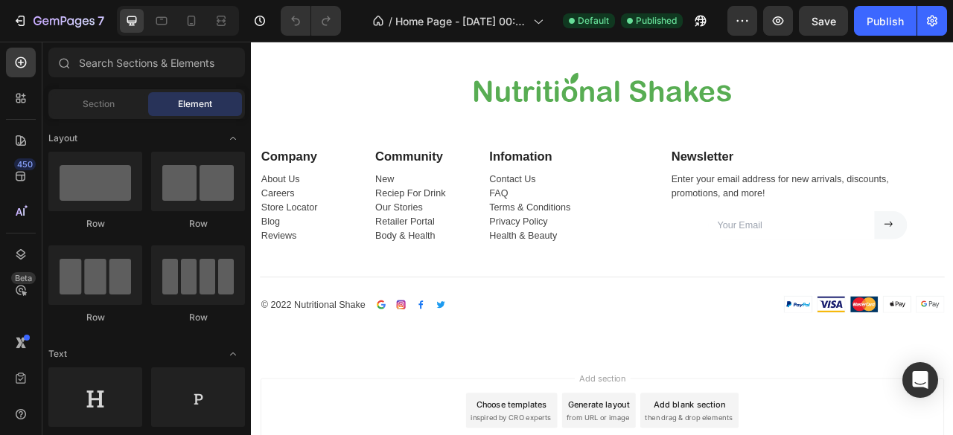
scroll to position [4275, 0]
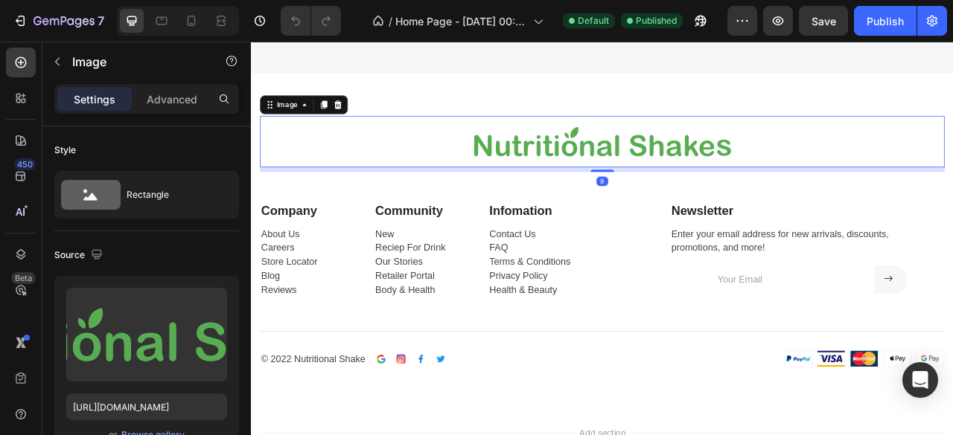
click at [669, 175] on img at bounding box center [698, 169] width 360 height 66
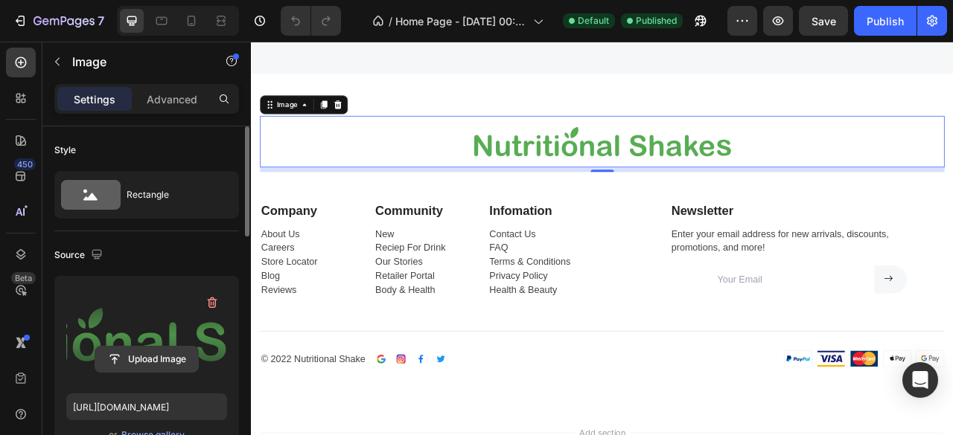
click at [138, 351] on input "file" at bounding box center [146, 359] width 103 height 25
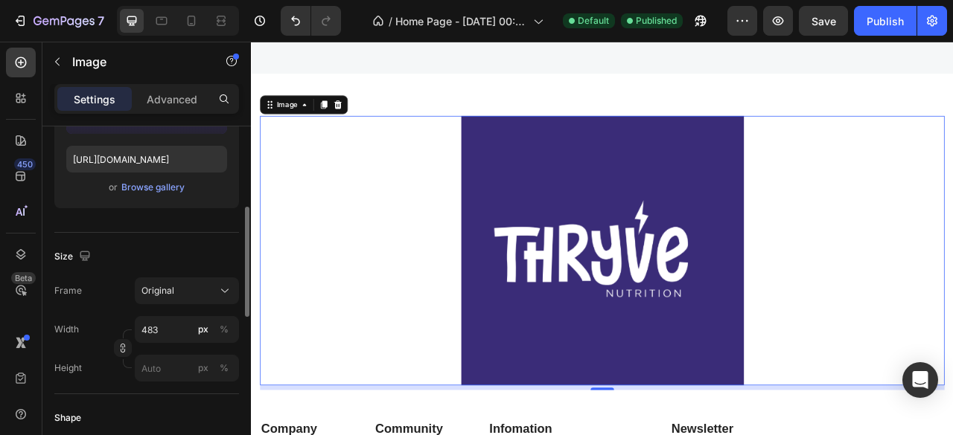
scroll to position [250, 0]
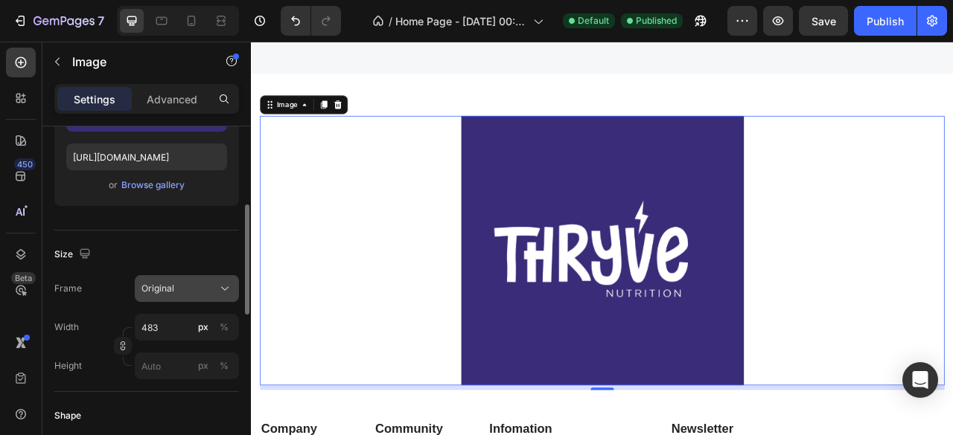
click at [194, 292] on div "Original" at bounding box center [177, 288] width 73 height 13
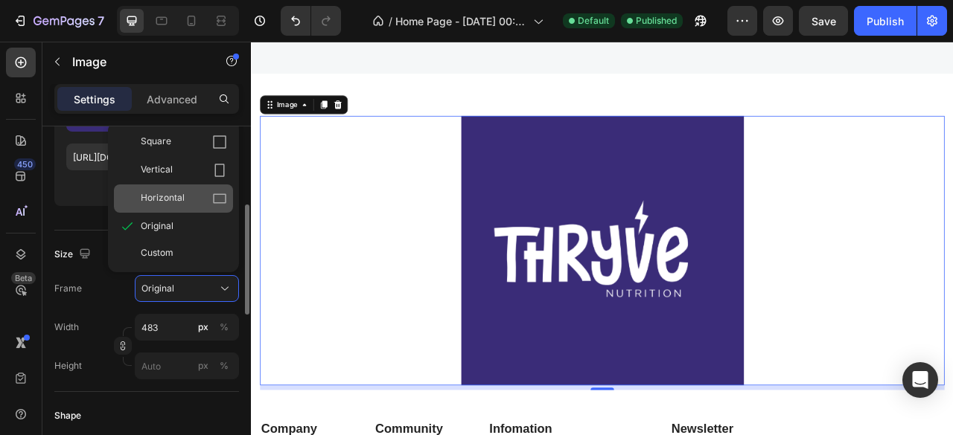
click at [219, 194] on icon at bounding box center [219, 199] width 13 height 10
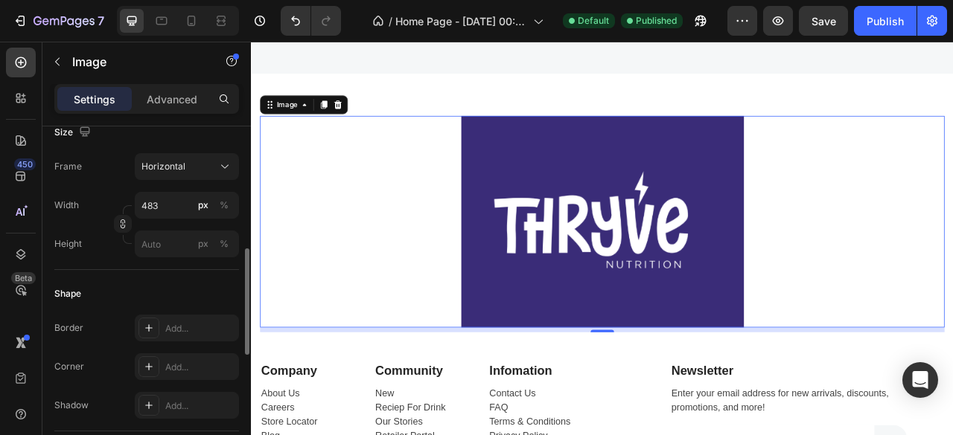
scroll to position [410, 0]
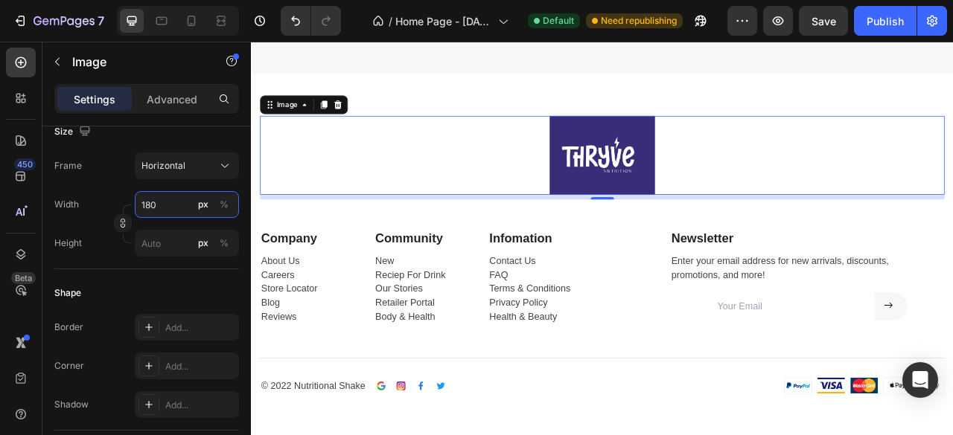
type input "180"
click at [113, 191] on div "Width 180 px %" at bounding box center [146, 204] width 185 height 27
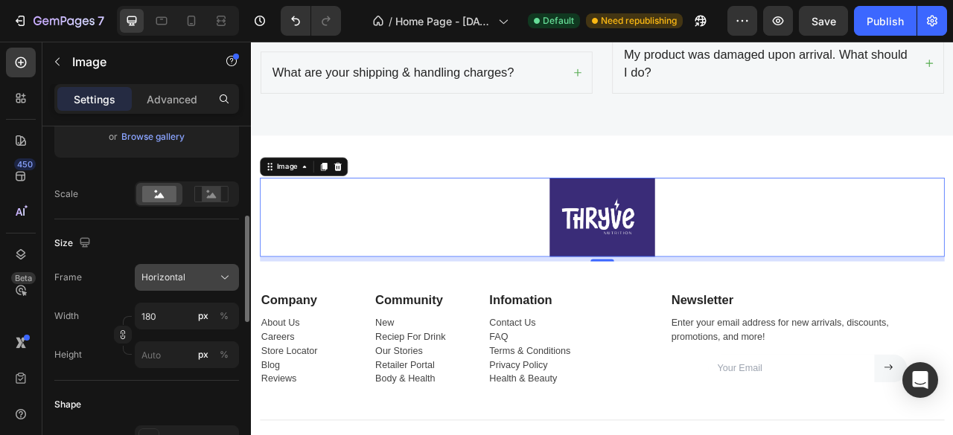
scroll to position [298, 0]
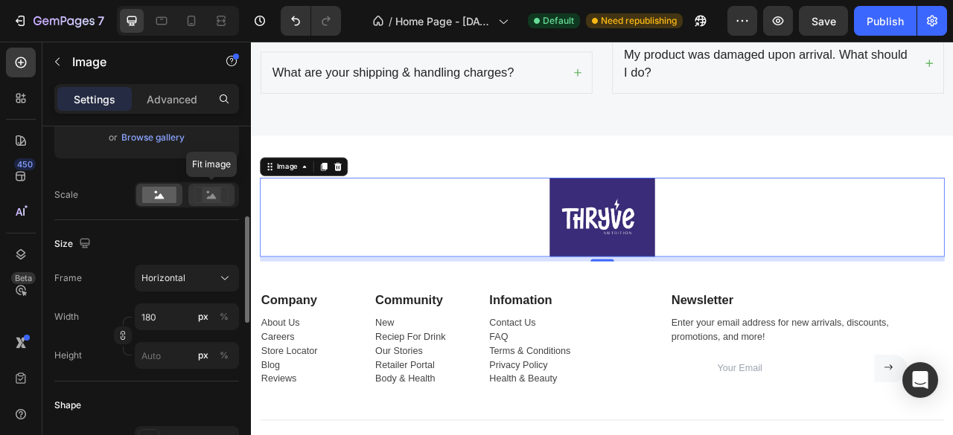
click at [209, 200] on rect at bounding box center [211, 195] width 19 height 15
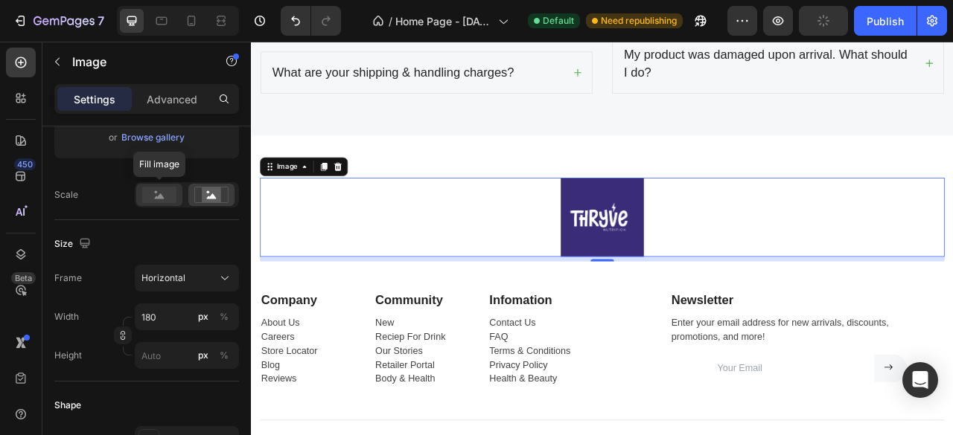
click at [173, 199] on rect at bounding box center [159, 195] width 34 height 16
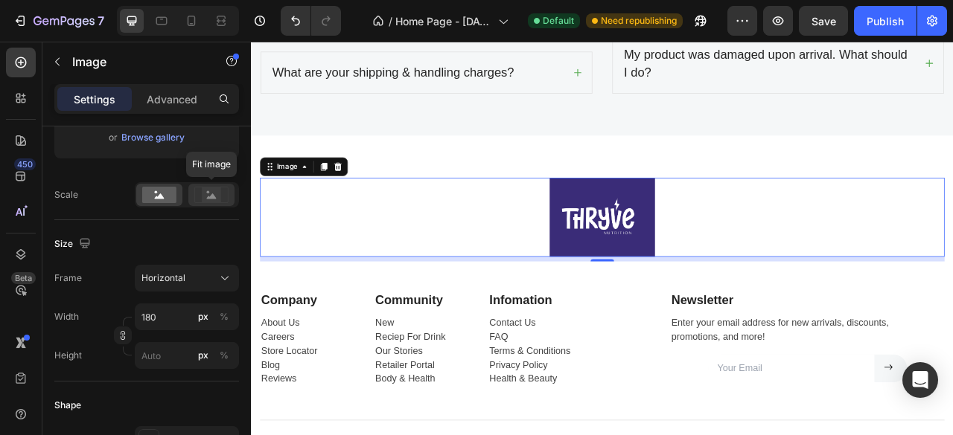
click at [195, 197] on icon at bounding box center [211, 195] width 34 height 16
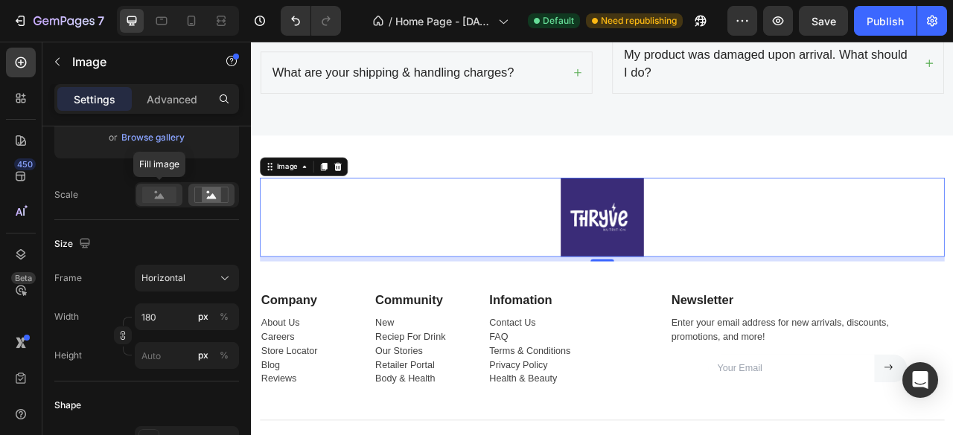
click at [146, 198] on rect at bounding box center [159, 195] width 34 height 16
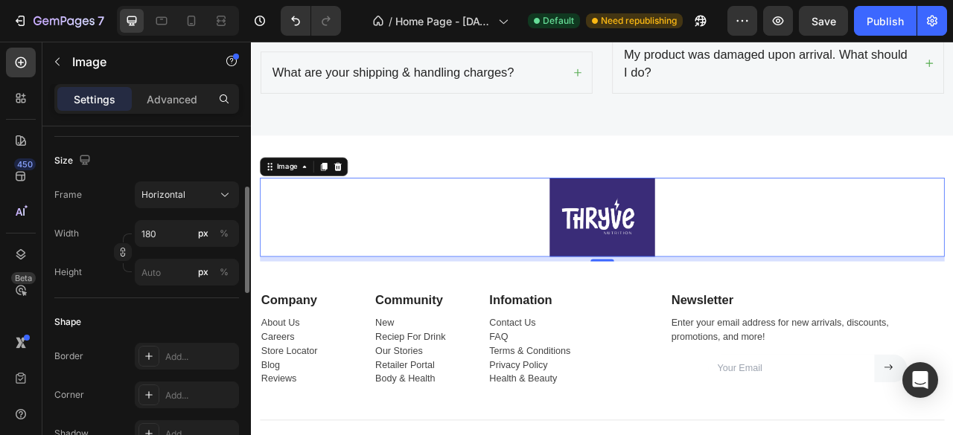
scroll to position [333, 0]
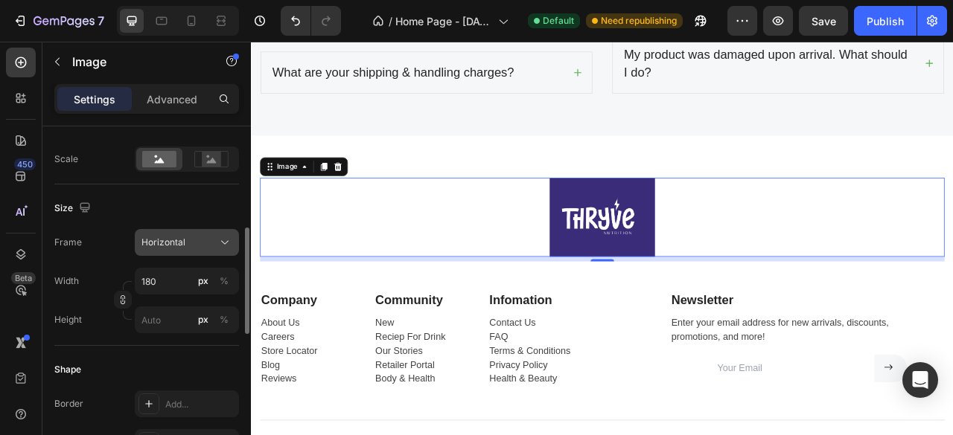
click at [191, 243] on div "Horizontal" at bounding box center [177, 242] width 73 height 13
click at [132, 241] on div "Frame Horizontal" at bounding box center [146, 242] width 185 height 27
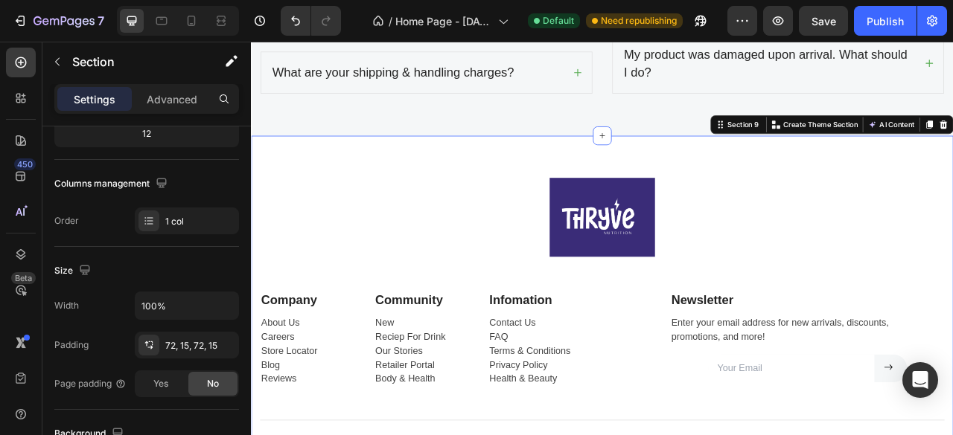
scroll to position [0, 0]
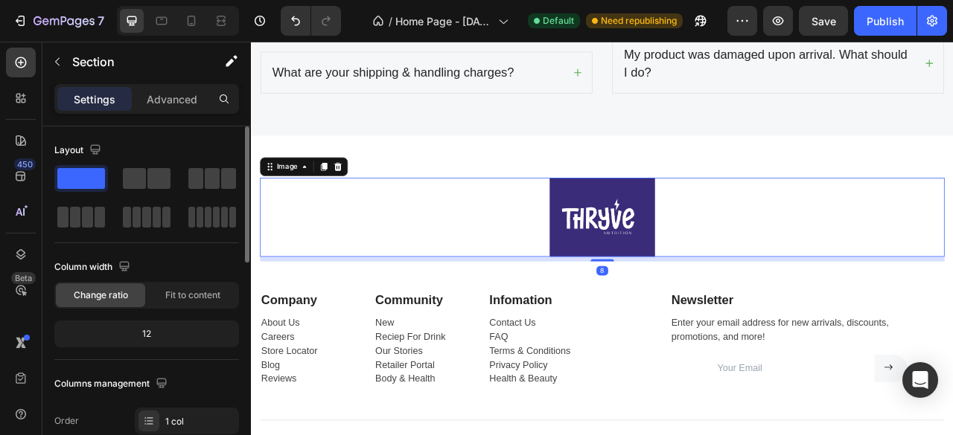
click at [344, 236] on div at bounding box center [697, 265] width 871 height 100
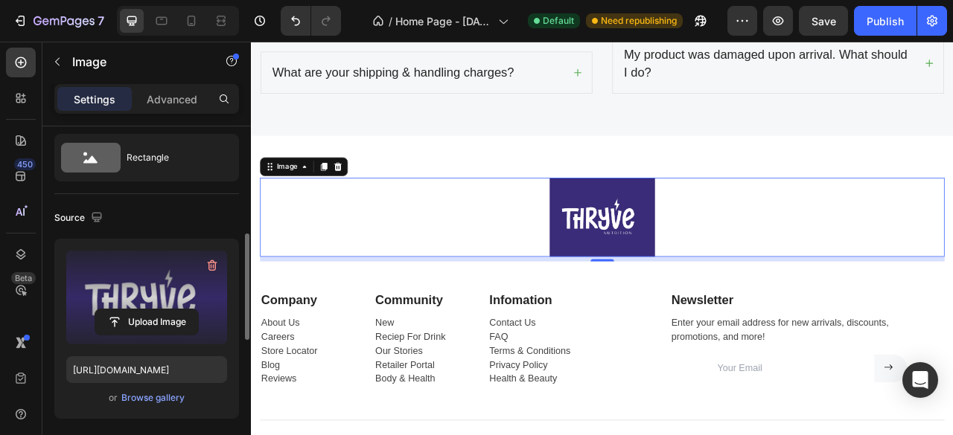
scroll to position [36, 0]
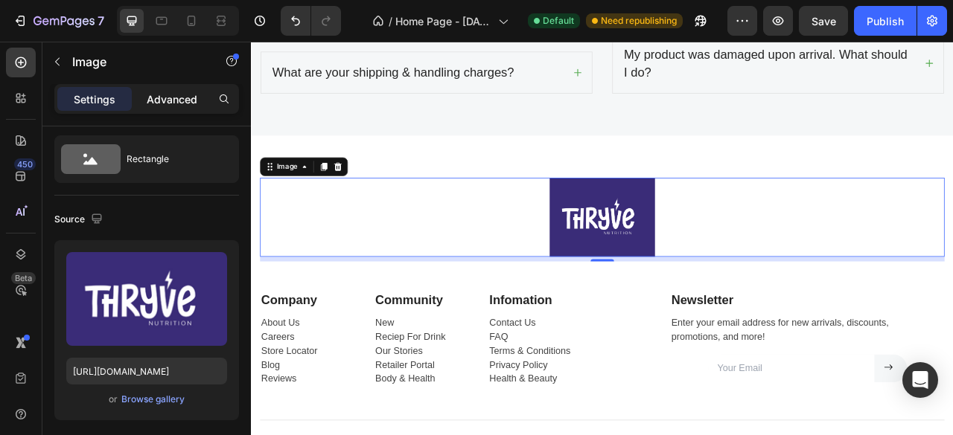
click at [165, 109] on div "Advanced" at bounding box center [172, 99] width 74 height 24
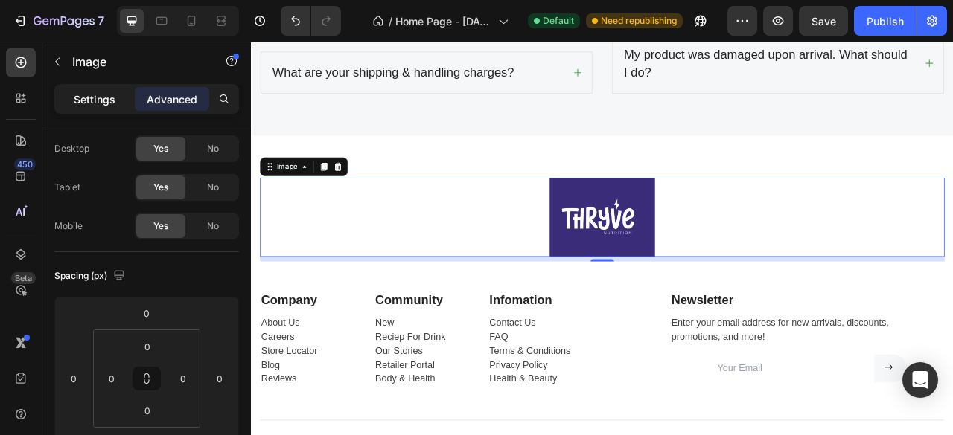
click at [95, 95] on p "Settings" at bounding box center [95, 100] width 42 height 16
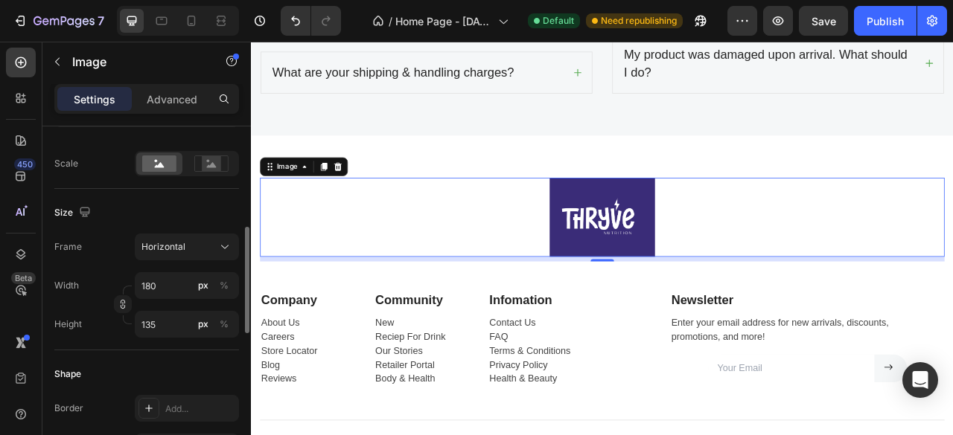
scroll to position [330, 0]
click at [187, 246] on div "Horizontal" at bounding box center [177, 246] width 73 height 13
click at [135, 212] on div "Size" at bounding box center [146, 212] width 185 height 24
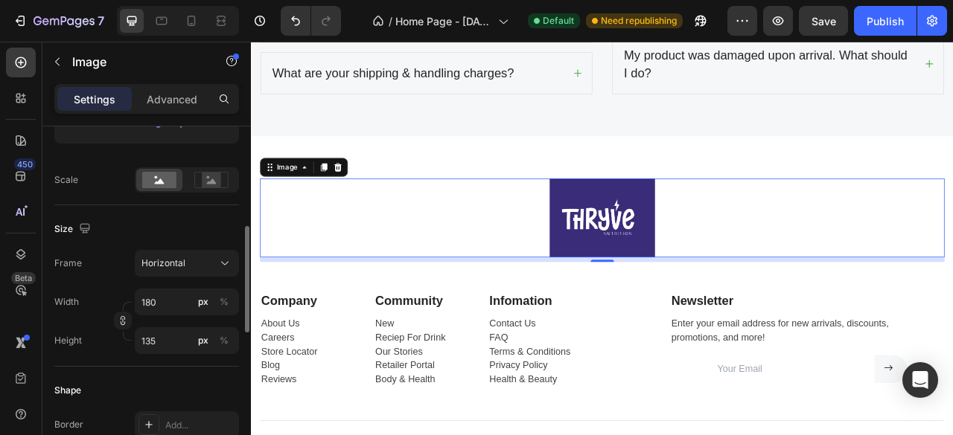
scroll to position [316, 0]
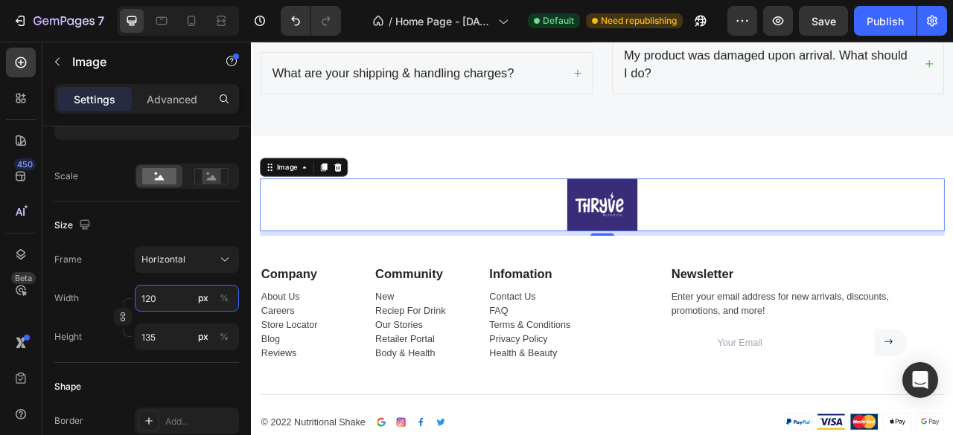
type input "120"
click at [582, 262] on div at bounding box center [697, 249] width 871 height 67
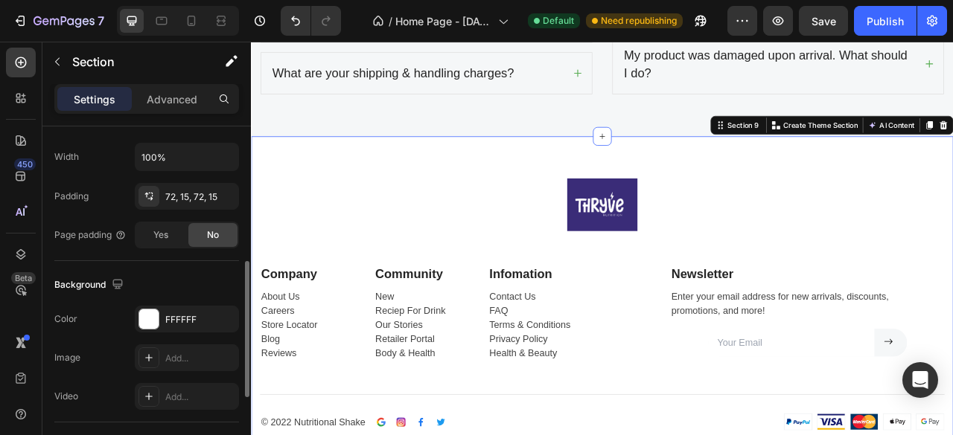
scroll to position [350, 0]
click at [146, 313] on div at bounding box center [148, 318] width 19 height 19
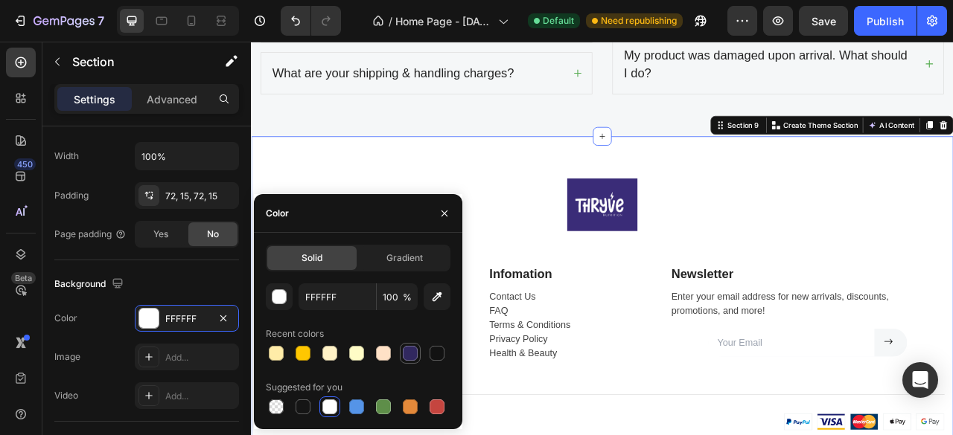
click at [405, 352] on div at bounding box center [410, 353] width 15 height 15
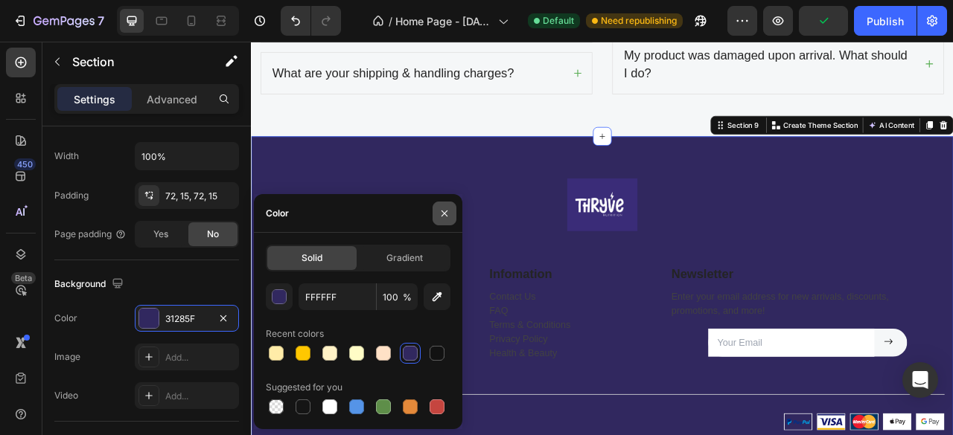
click at [447, 217] on icon "button" at bounding box center [444, 214] width 12 height 12
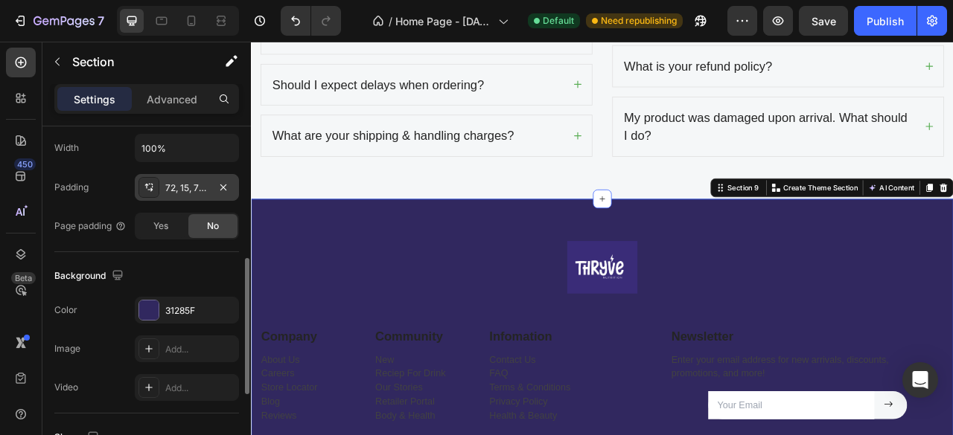
scroll to position [360, 0]
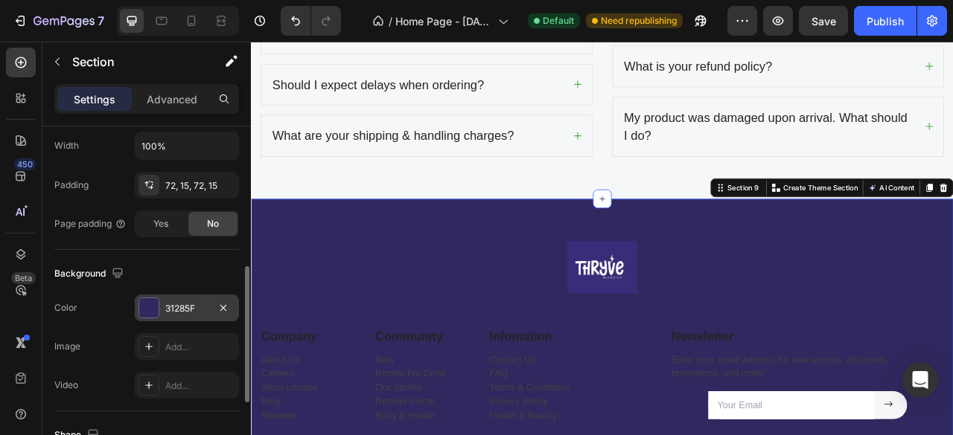
click at [151, 304] on div at bounding box center [148, 307] width 19 height 19
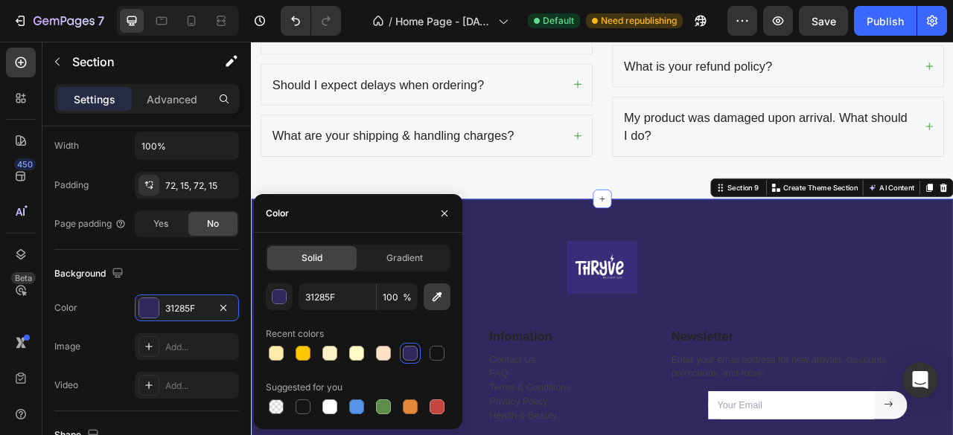
click at [432, 289] on button "button" at bounding box center [437, 297] width 27 height 27
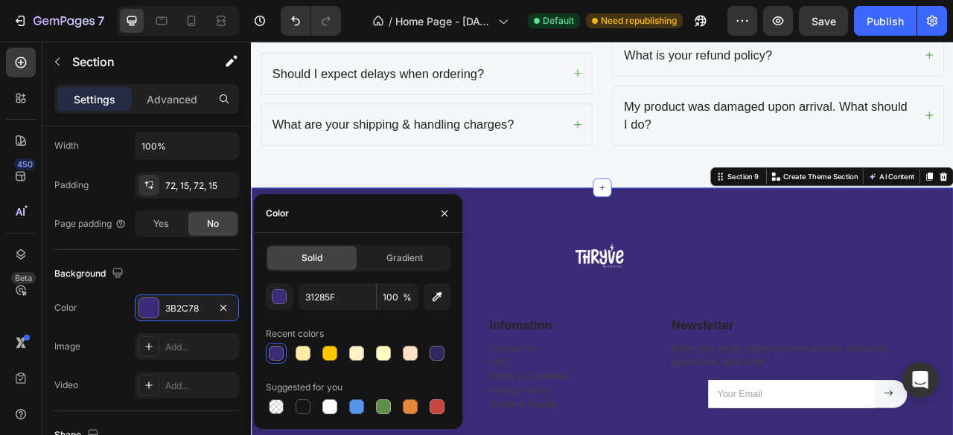
scroll to position [4127, 0]
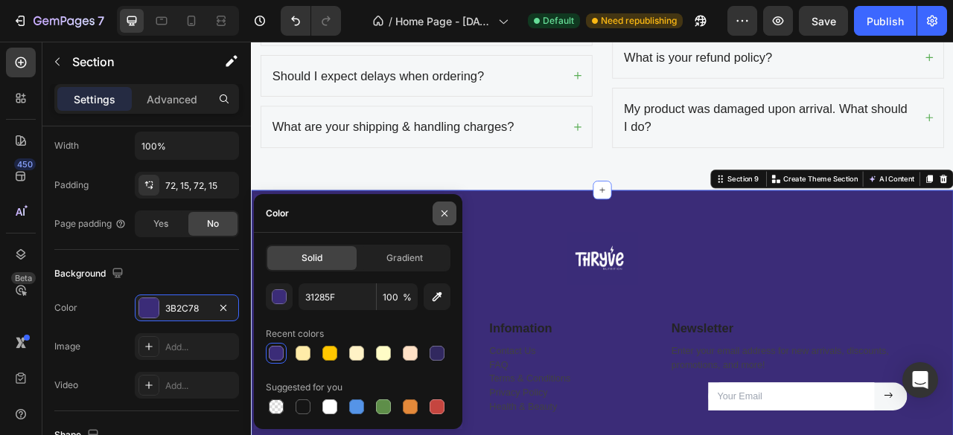
click at [447, 217] on icon "button" at bounding box center [444, 214] width 12 height 12
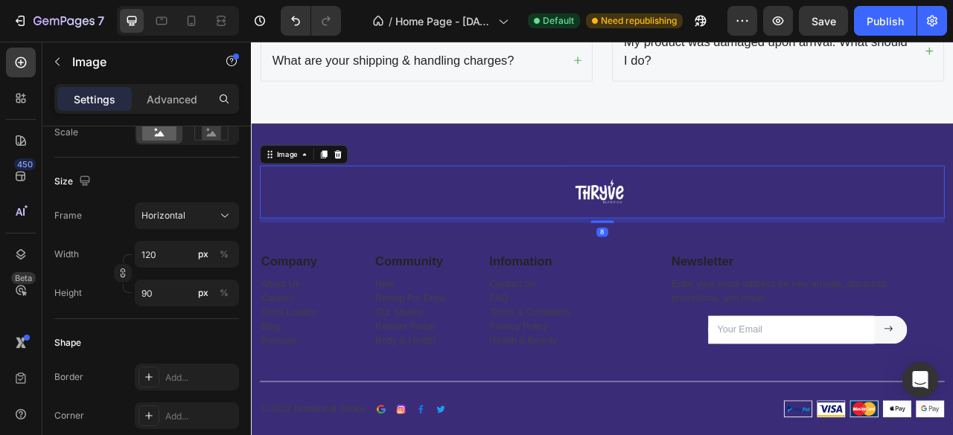
scroll to position [0, 0]
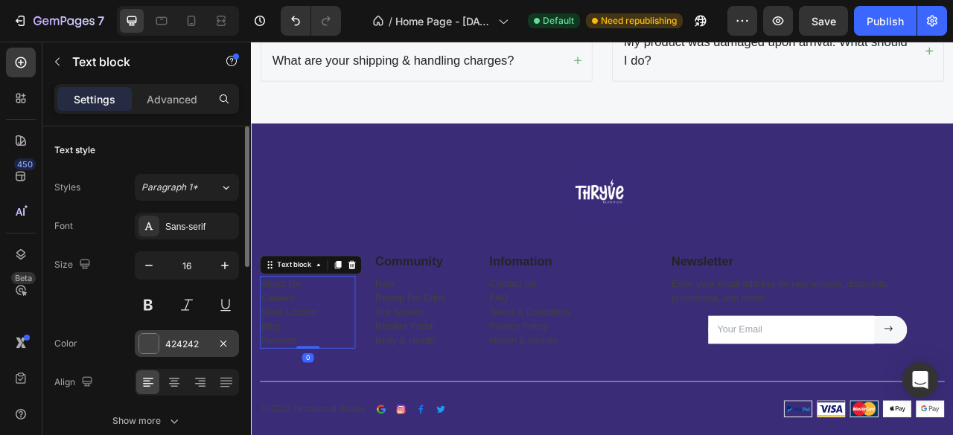
click at [150, 340] on div at bounding box center [148, 343] width 19 height 19
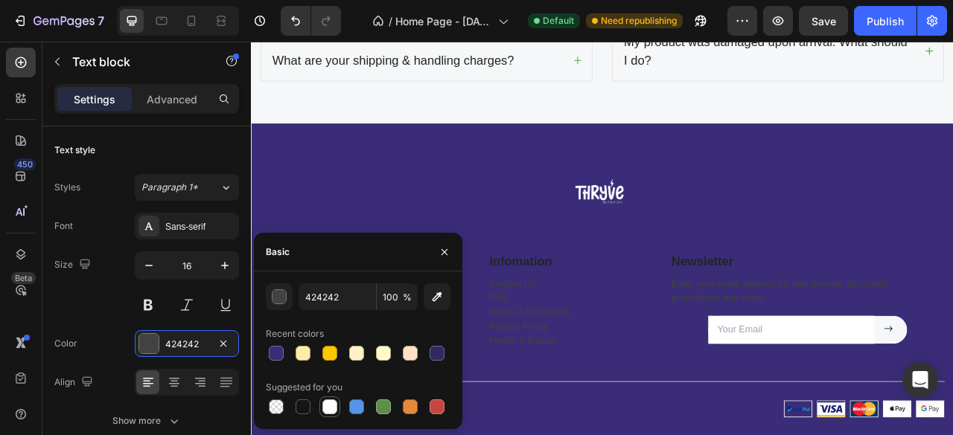
click at [330, 406] on div at bounding box center [329, 407] width 15 height 15
click at [441, 253] on icon "button" at bounding box center [444, 252] width 12 height 12
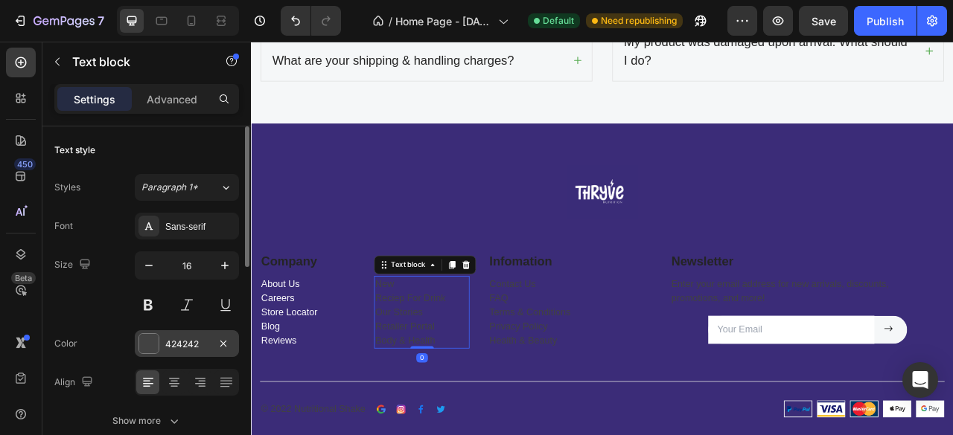
click at [145, 342] on div at bounding box center [148, 343] width 19 height 19
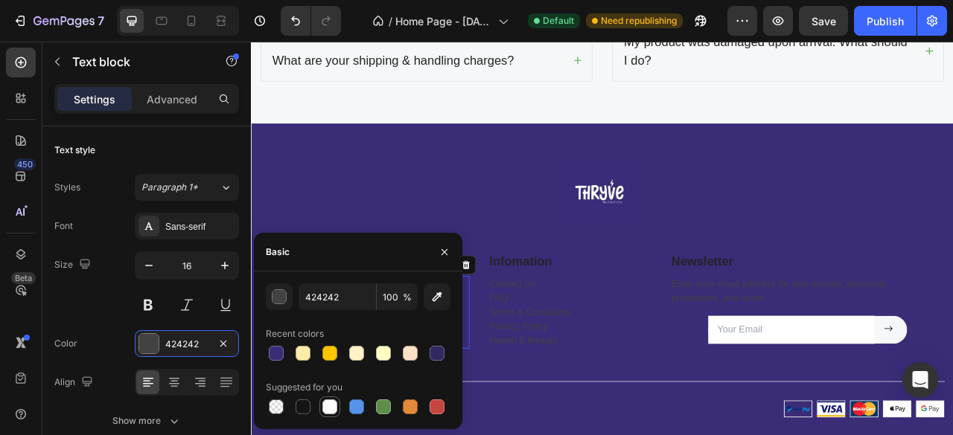
click at [327, 407] on div at bounding box center [329, 407] width 15 height 15
click at [436, 252] on button "button" at bounding box center [444, 252] width 24 height 24
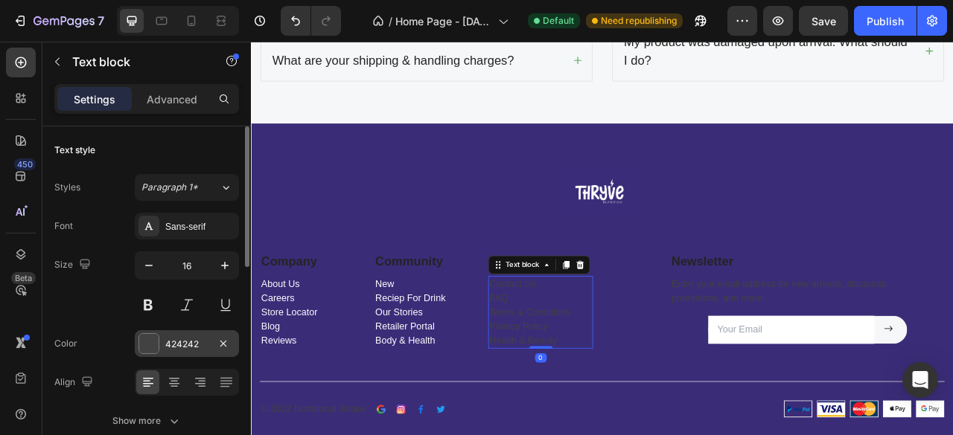
click at [148, 347] on div at bounding box center [148, 343] width 19 height 19
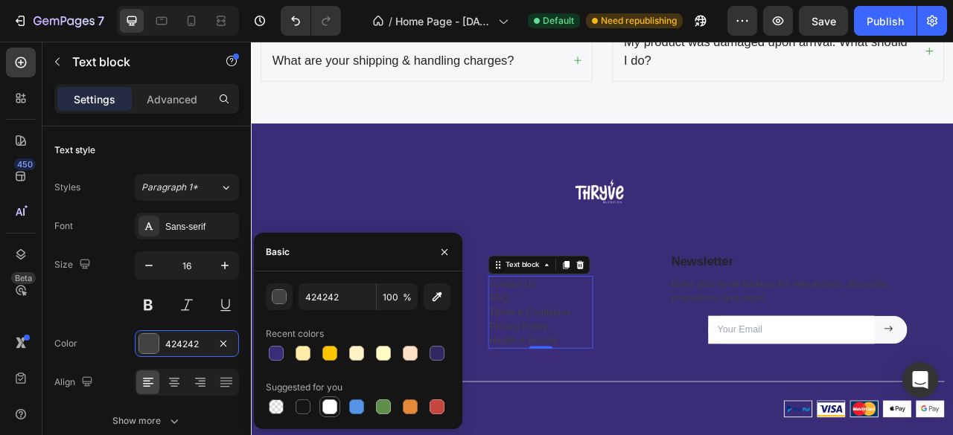
click at [329, 413] on div at bounding box center [329, 407] width 15 height 15
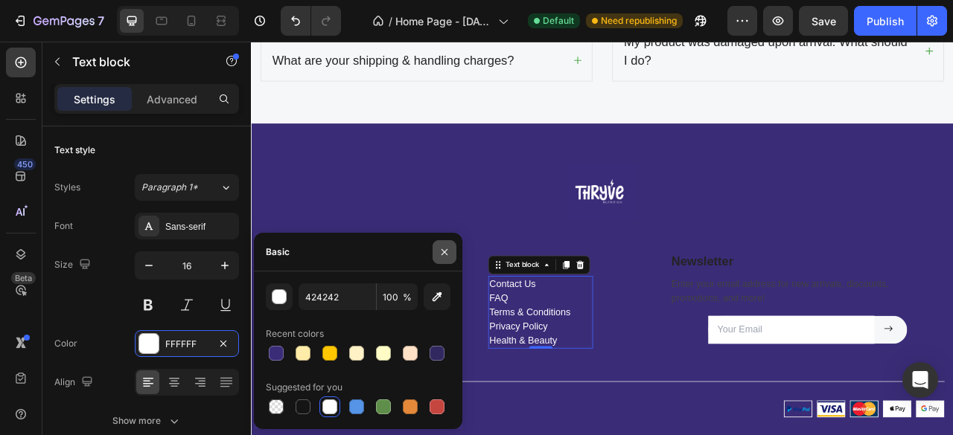
click at [451, 249] on button "button" at bounding box center [444, 252] width 24 height 24
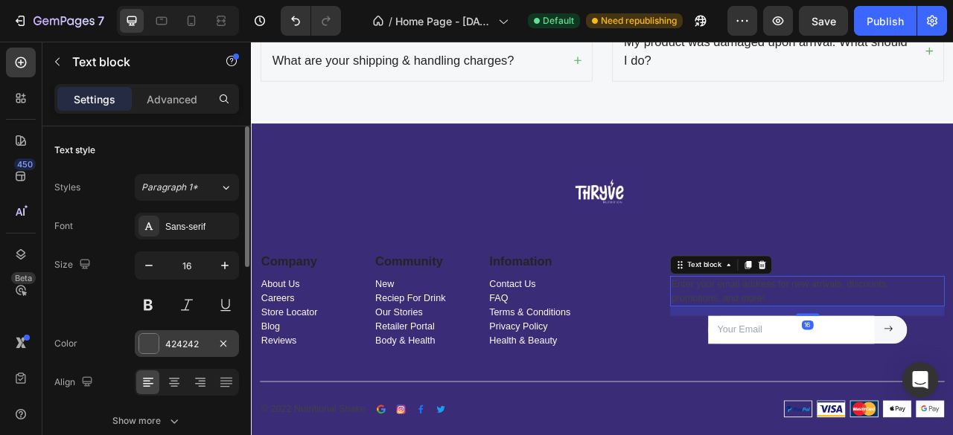
click at [139, 345] on div at bounding box center [148, 343] width 19 height 19
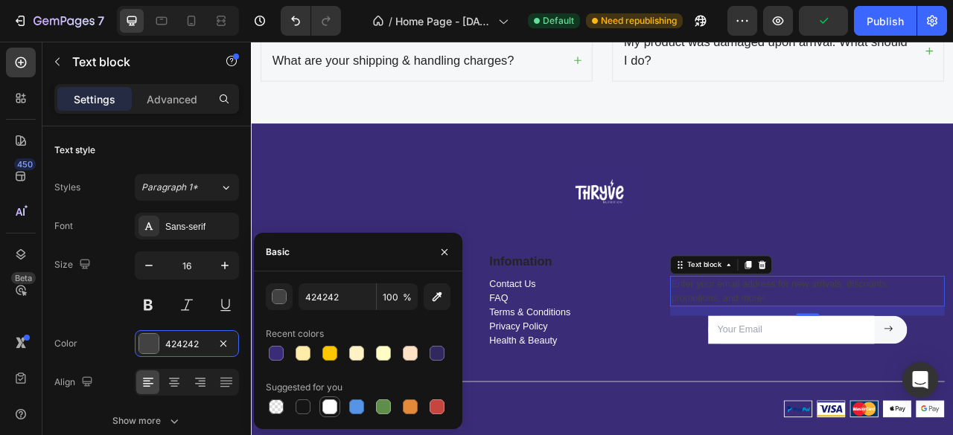
click at [326, 409] on div at bounding box center [329, 407] width 15 height 15
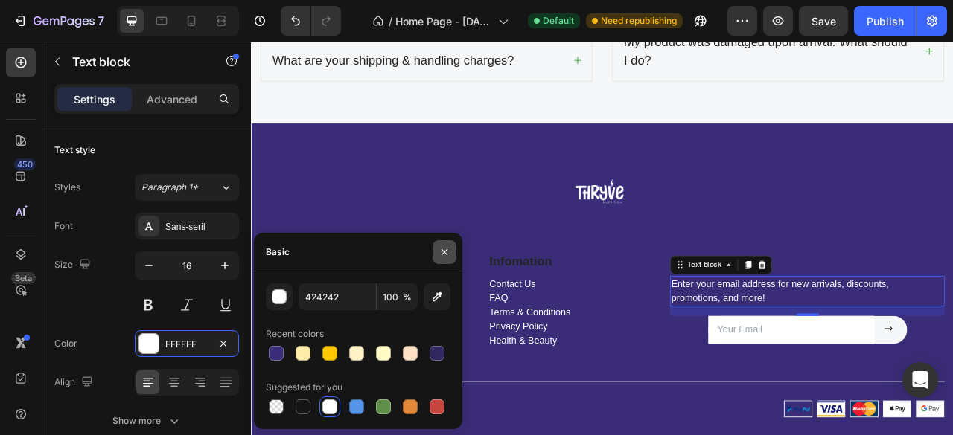
click at [441, 252] on icon "button" at bounding box center [444, 252] width 12 height 12
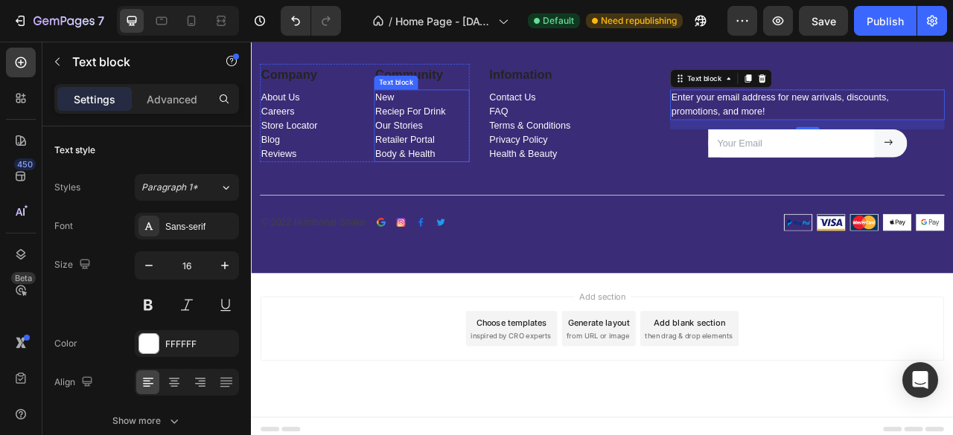
scroll to position [4448, 0]
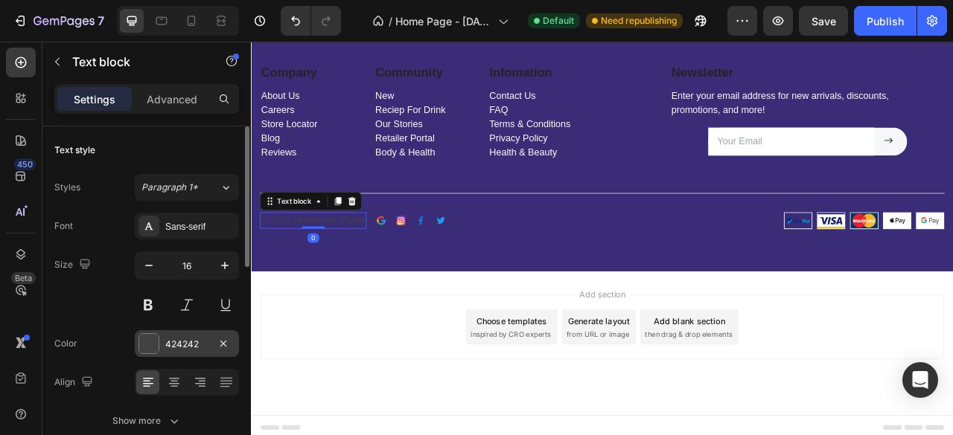
click at [149, 337] on div at bounding box center [148, 343] width 19 height 19
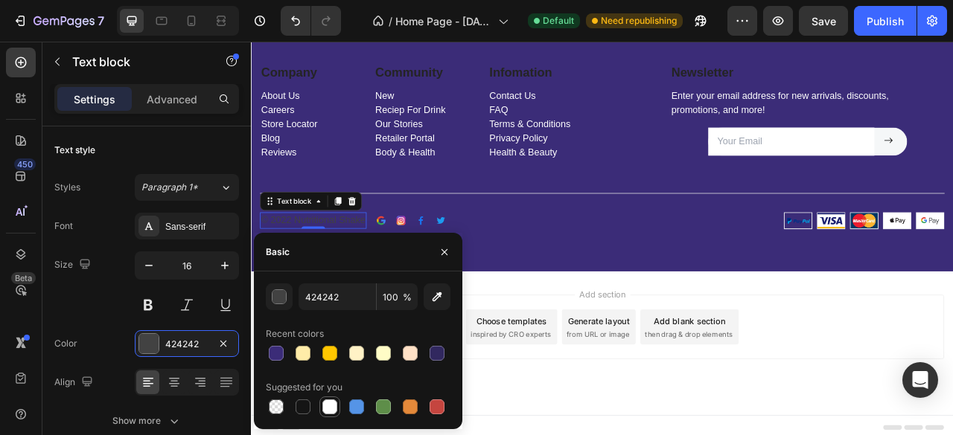
click at [330, 407] on div at bounding box center [329, 407] width 15 height 15
click at [448, 249] on icon "button" at bounding box center [444, 252] width 12 height 12
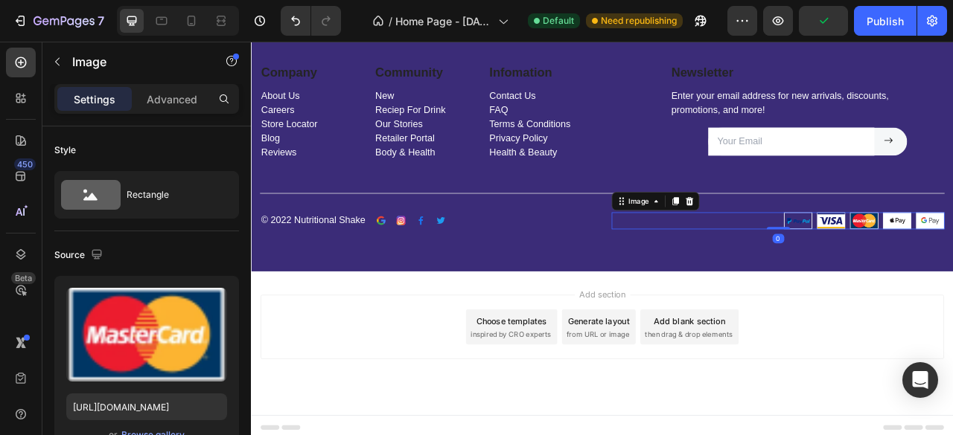
click at [738, 277] on div at bounding box center [921, 270] width 424 height 22
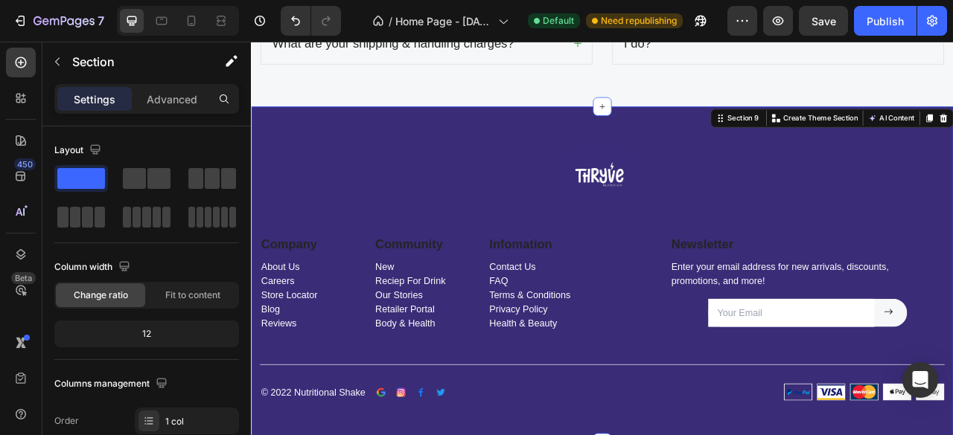
scroll to position [4207, 0]
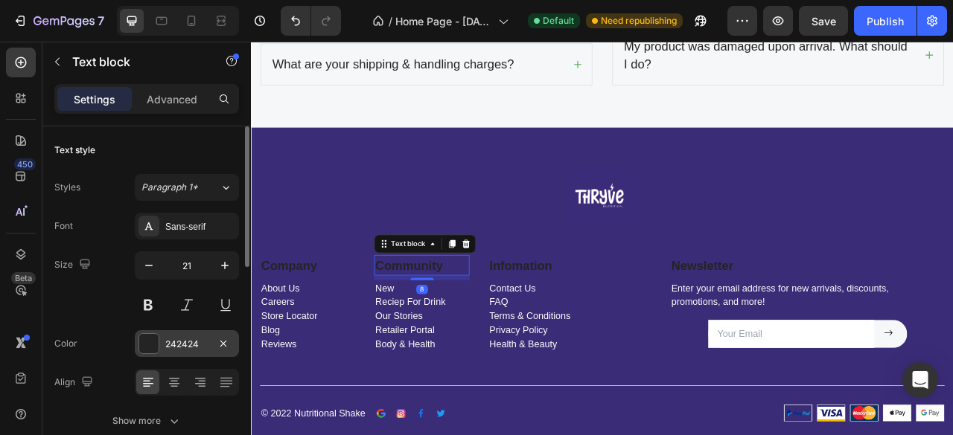
click at [137, 345] on div "242424" at bounding box center [187, 343] width 104 height 27
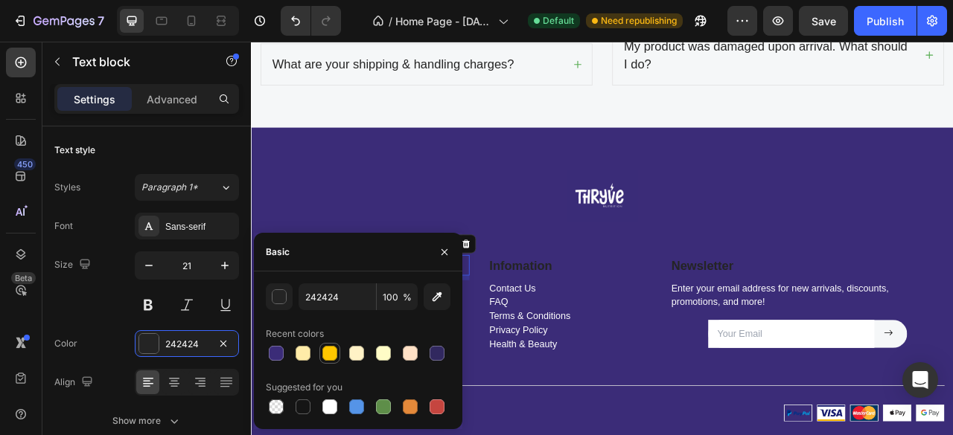
click at [328, 357] on div at bounding box center [329, 353] width 15 height 15
click at [449, 243] on button "button" at bounding box center [444, 252] width 24 height 24
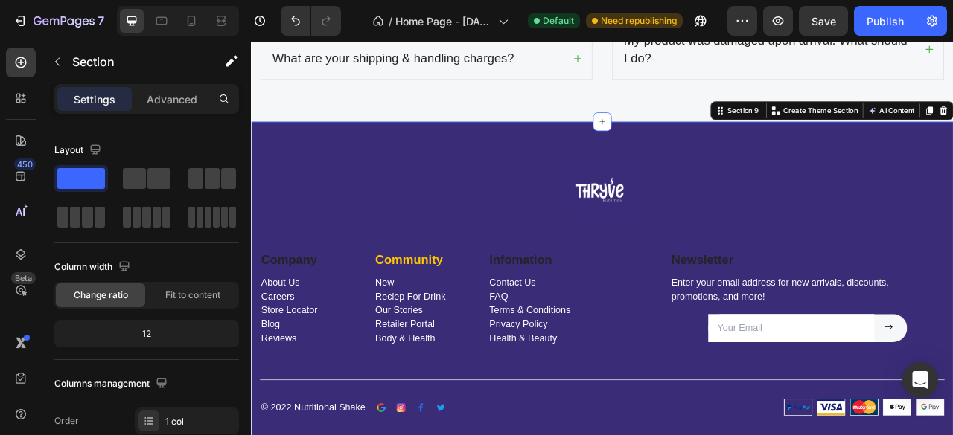
scroll to position [4215, 0]
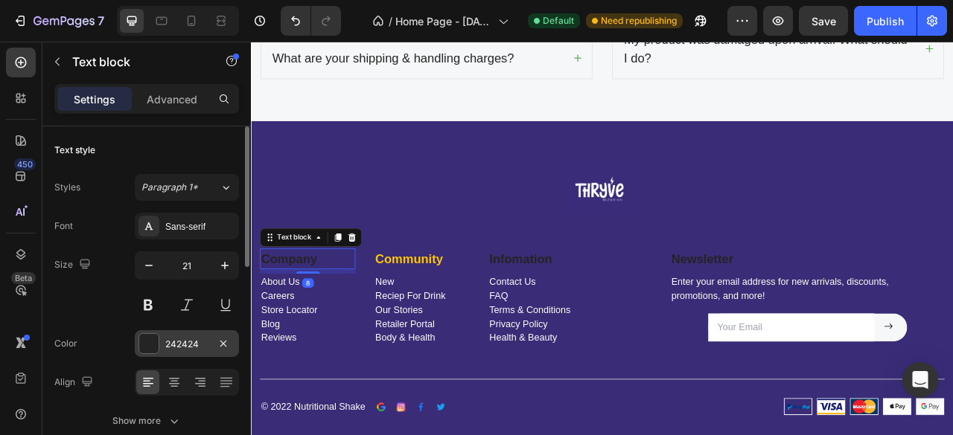
click at [150, 340] on div at bounding box center [148, 343] width 19 height 19
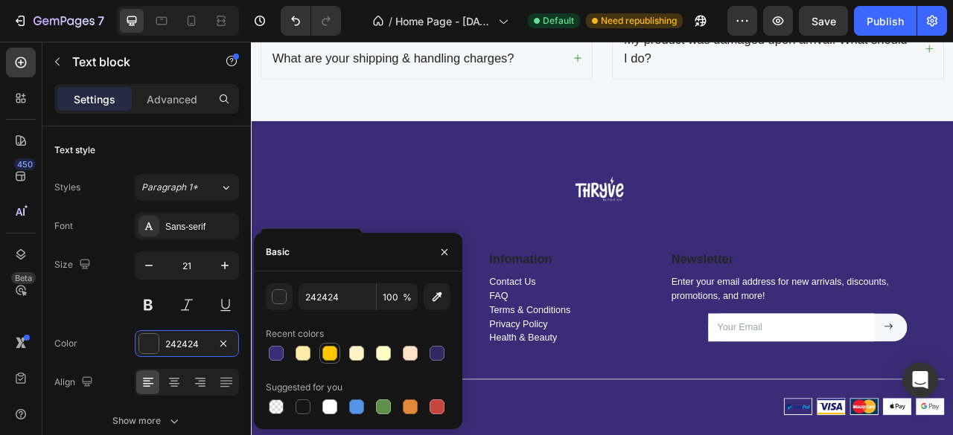
click at [330, 352] on div at bounding box center [329, 353] width 15 height 15
click at [451, 257] on button "button" at bounding box center [444, 252] width 24 height 24
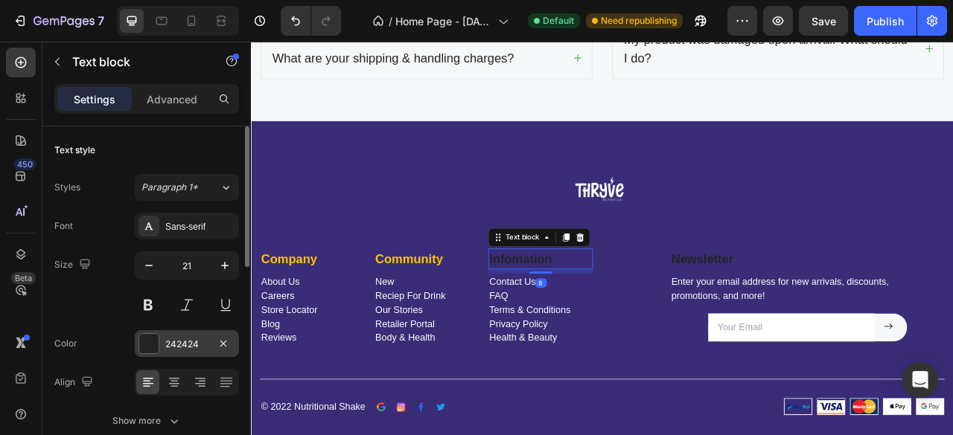
click at [143, 340] on div at bounding box center [148, 343] width 19 height 19
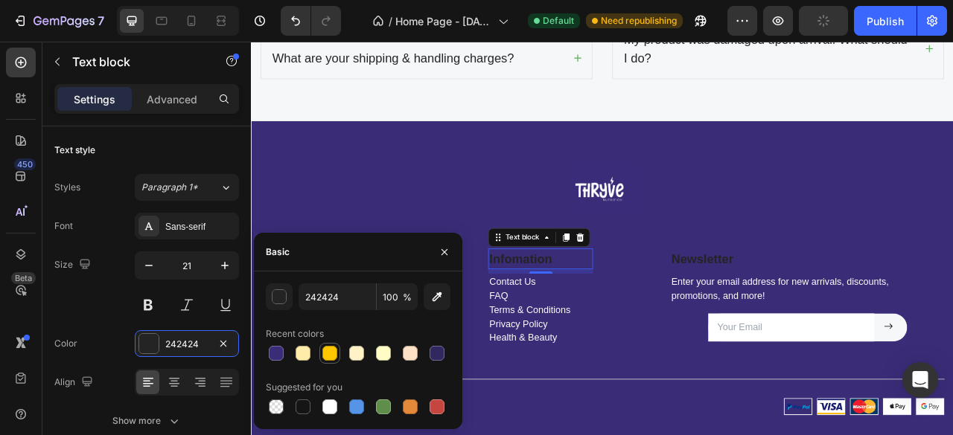
click at [328, 358] on div at bounding box center [329, 353] width 15 height 15
click at [442, 246] on icon "button" at bounding box center [444, 252] width 12 height 12
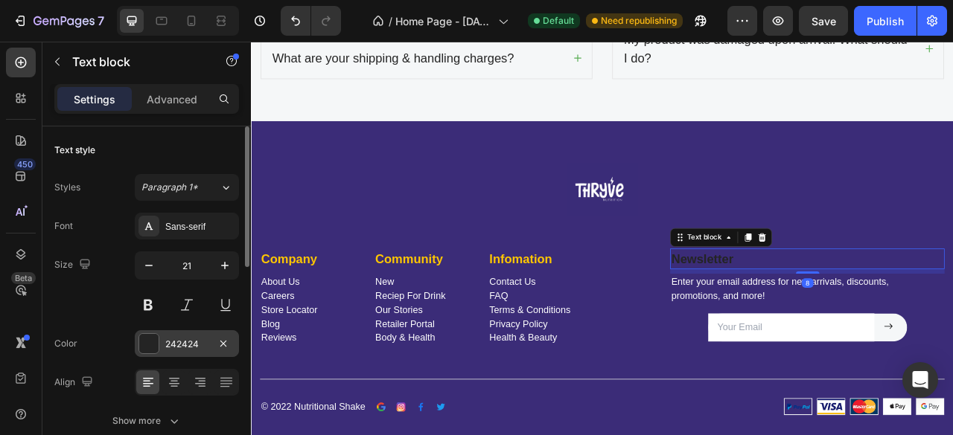
click at [152, 338] on div at bounding box center [148, 343] width 19 height 19
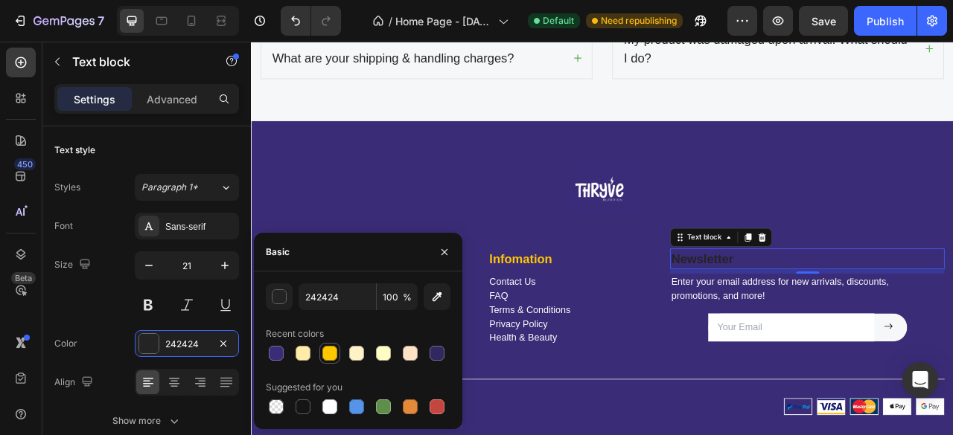
click at [338, 360] on div at bounding box center [330, 354] width 18 height 18
click at [447, 254] on icon "button" at bounding box center [444, 252] width 12 height 12
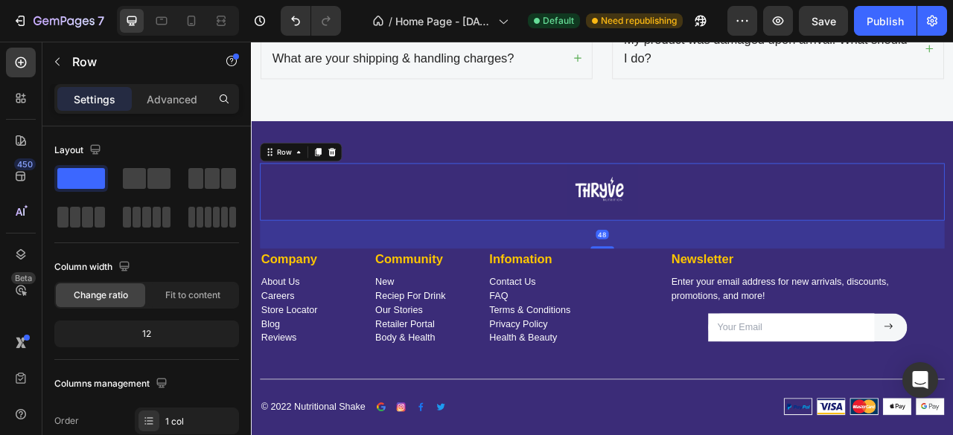
click at [690, 264] on div "Image Row 48" at bounding box center [697, 233] width 871 height 73
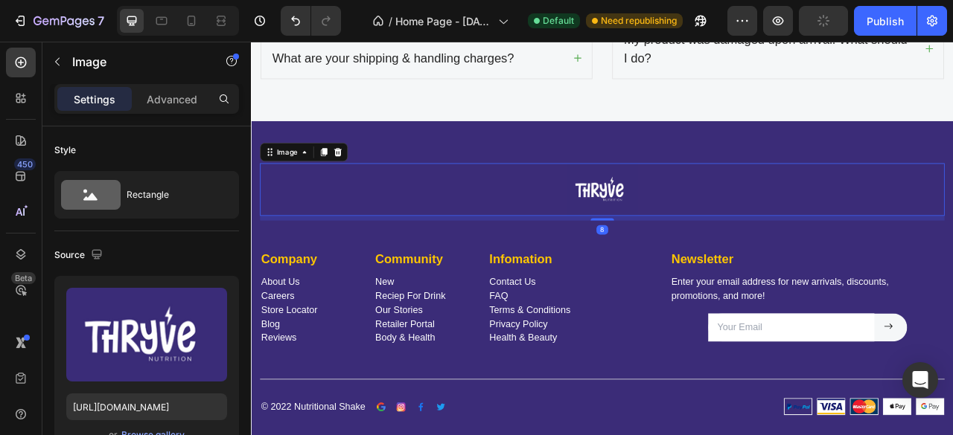
click at [695, 232] on img at bounding box center [697, 230] width 89 height 67
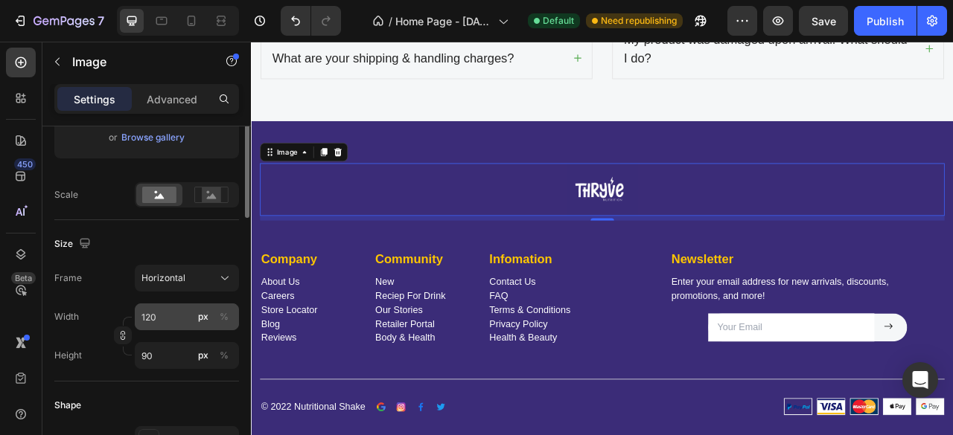
scroll to position [309, 0]
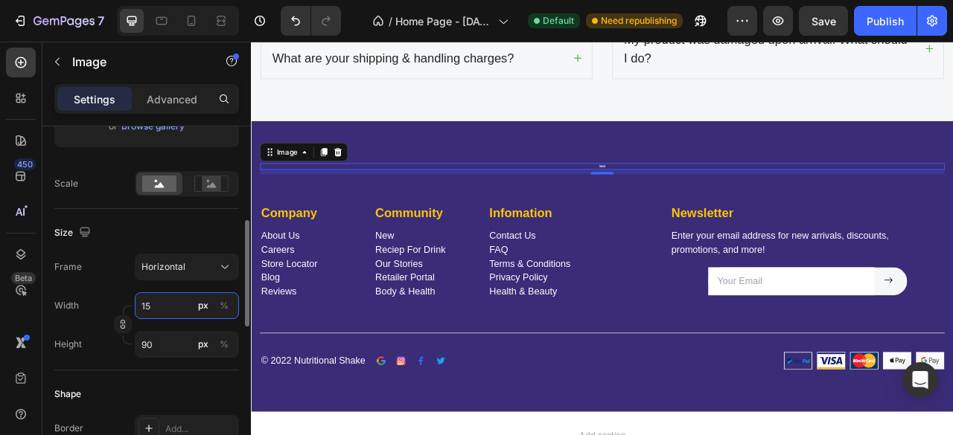
type input "150"
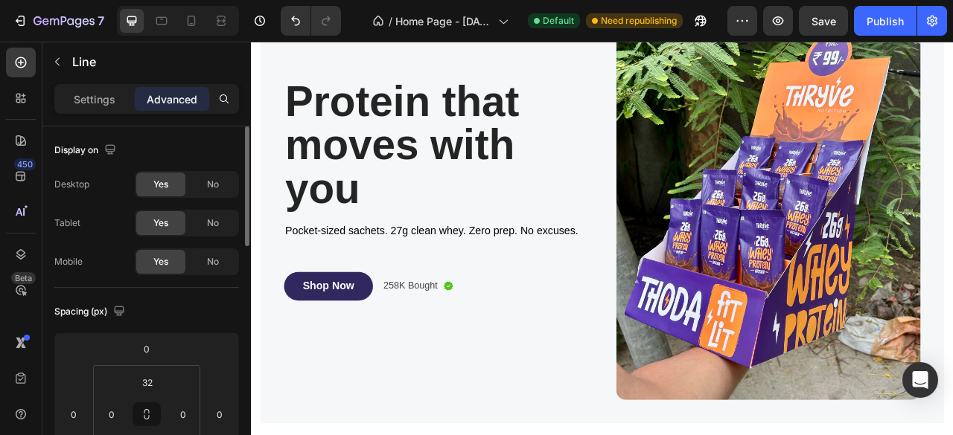
scroll to position [0, 0]
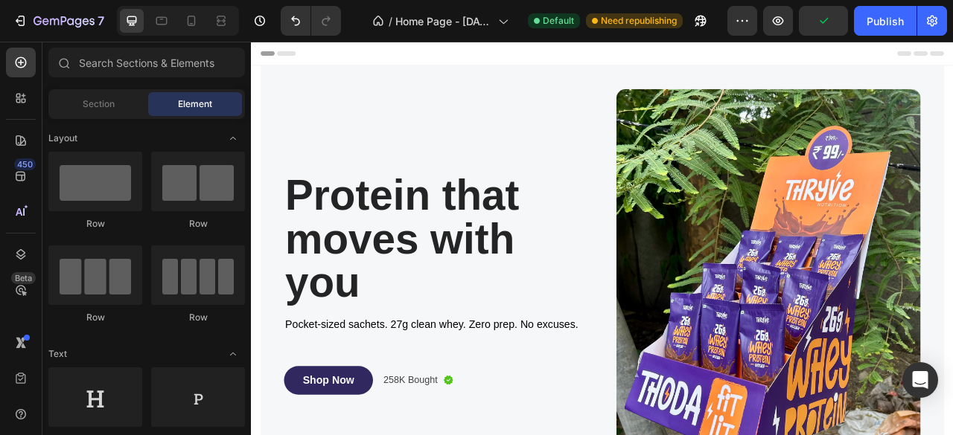
click at [506, 68] on div "Header" at bounding box center [697, 57] width 869 height 30
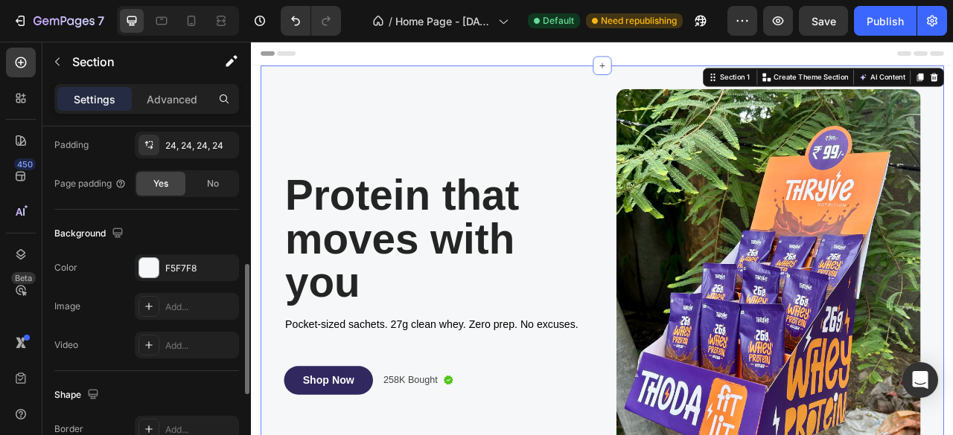
scroll to position [366, 0]
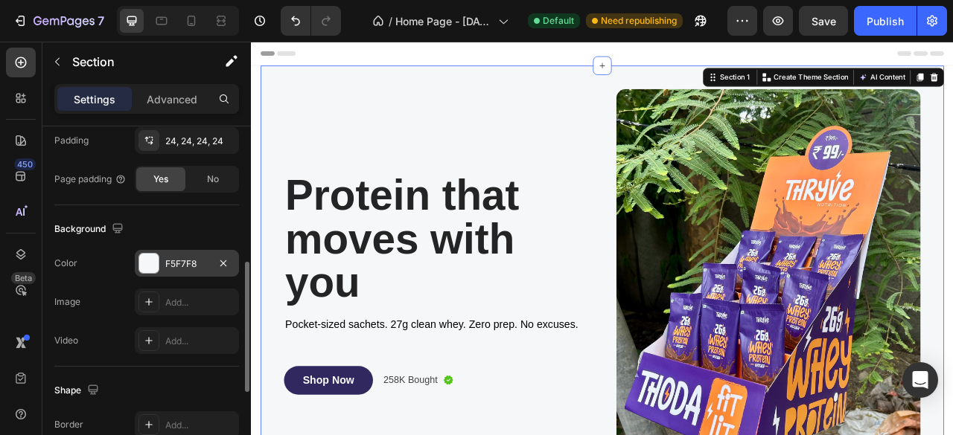
click at [149, 259] on div at bounding box center [148, 263] width 19 height 19
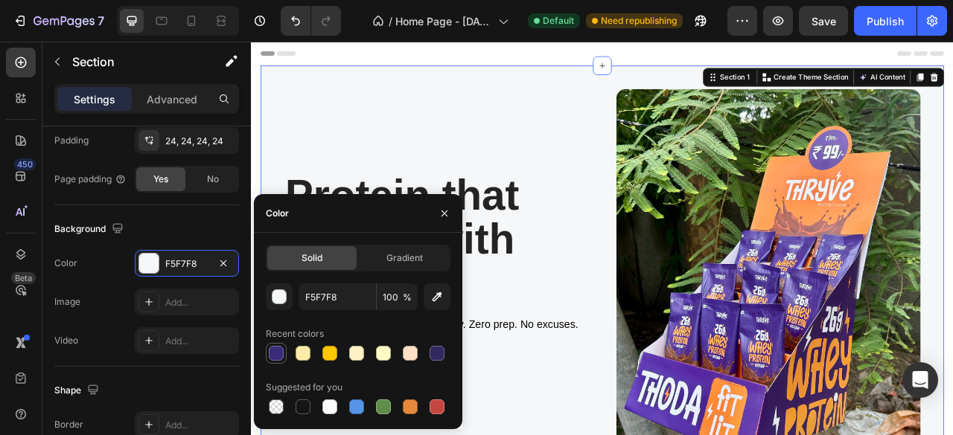
click at [269, 357] on div at bounding box center [276, 353] width 15 height 15
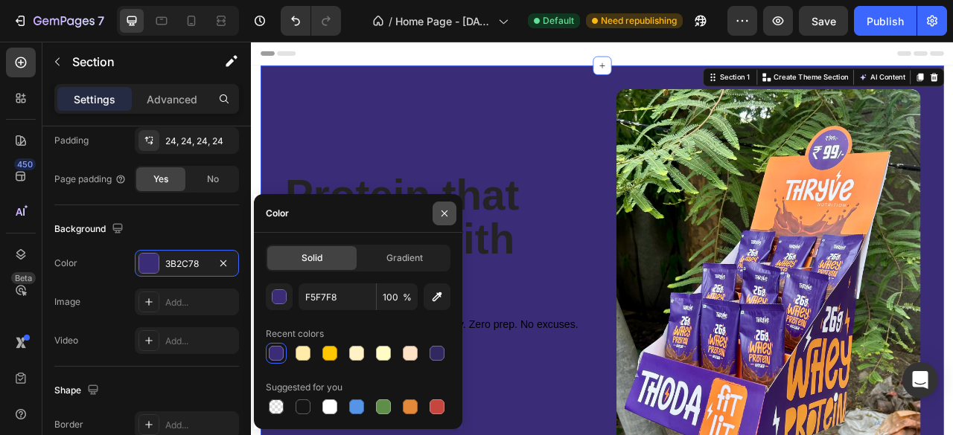
click at [443, 212] on icon "button" at bounding box center [444, 214] width 6 height 6
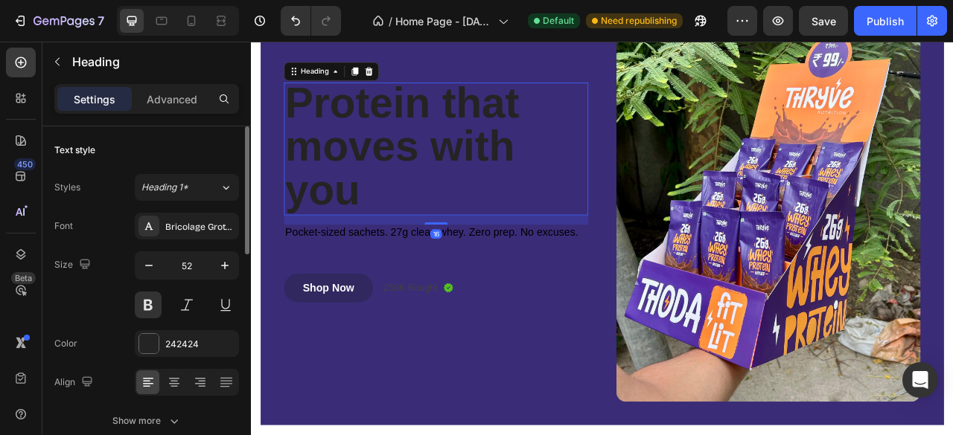
scroll to position [27, 0]
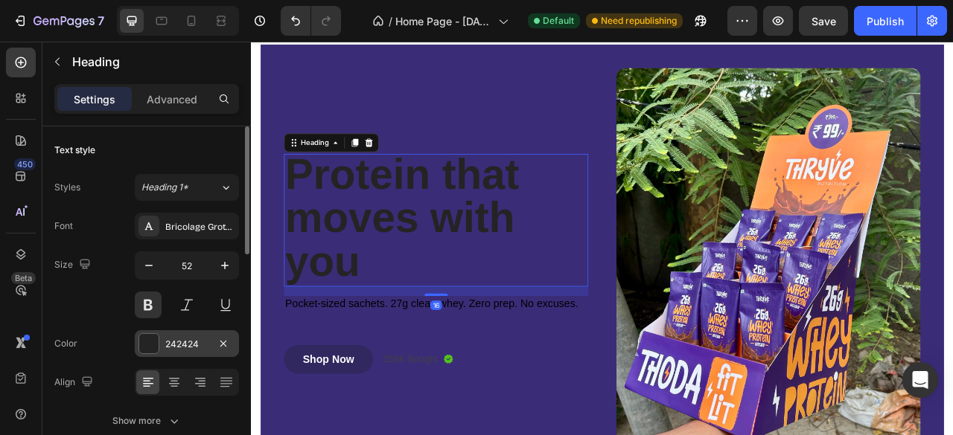
click at [155, 337] on div at bounding box center [148, 343] width 19 height 19
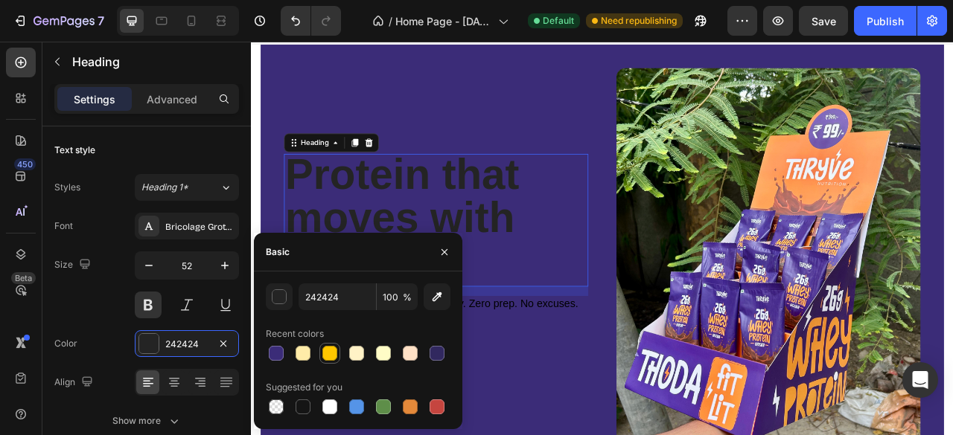
click at [331, 357] on div at bounding box center [329, 353] width 15 height 15
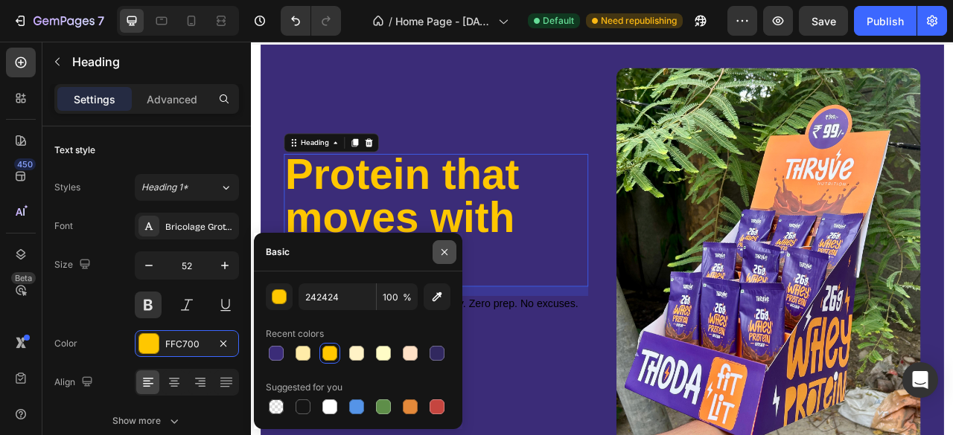
click at [446, 249] on icon "button" at bounding box center [444, 252] width 12 height 12
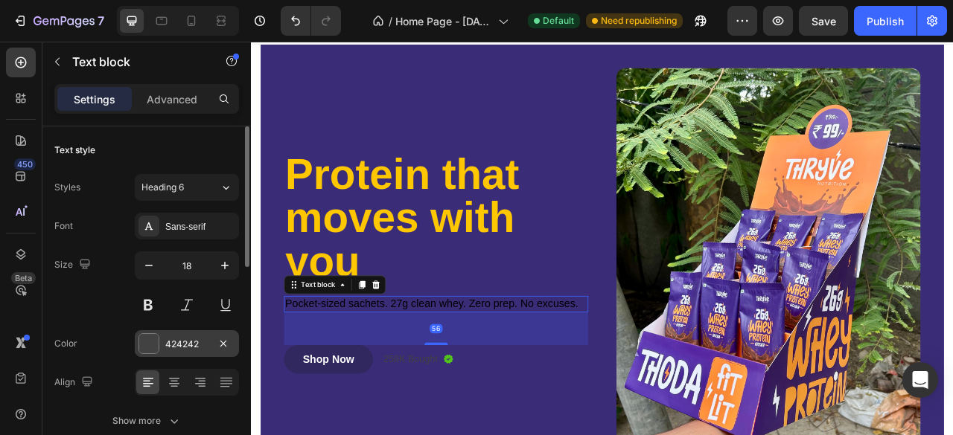
click at [147, 339] on div at bounding box center [148, 343] width 19 height 19
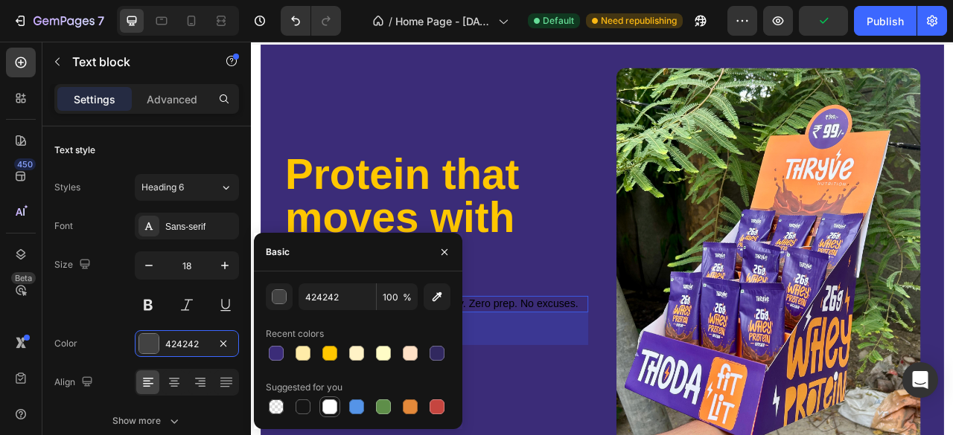
click at [326, 406] on div at bounding box center [329, 407] width 15 height 15
click at [456, 257] on button "button" at bounding box center [444, 252] width 24 height 24
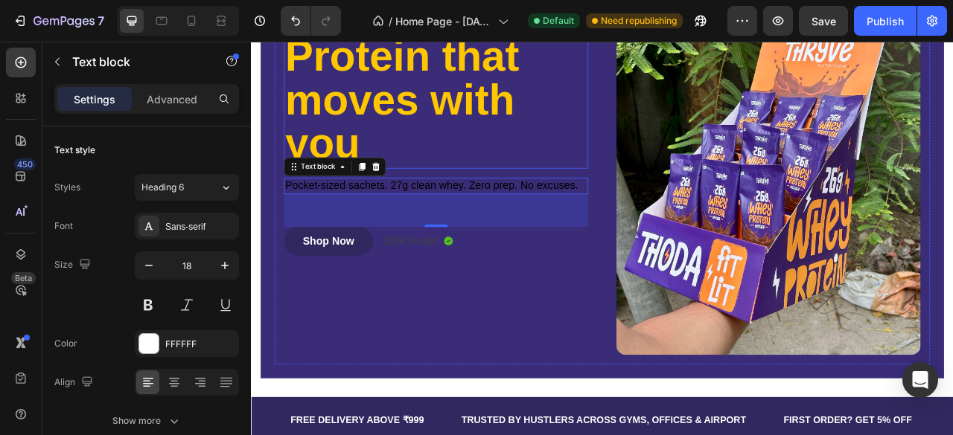
scroll to position [194, 0]
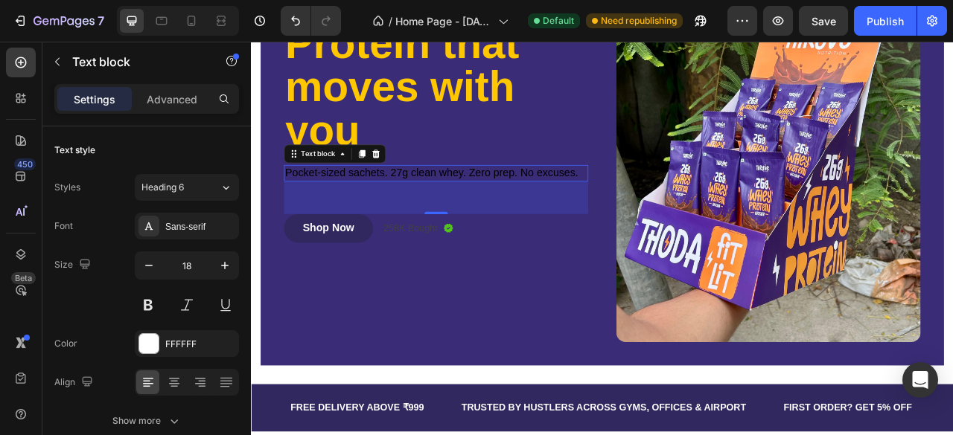
click at [343, 199] on div "Pocket-sized sachets. 27g clean whey. Zero prep. No excuses." at bounding box center [486, 209] width 387 height 20
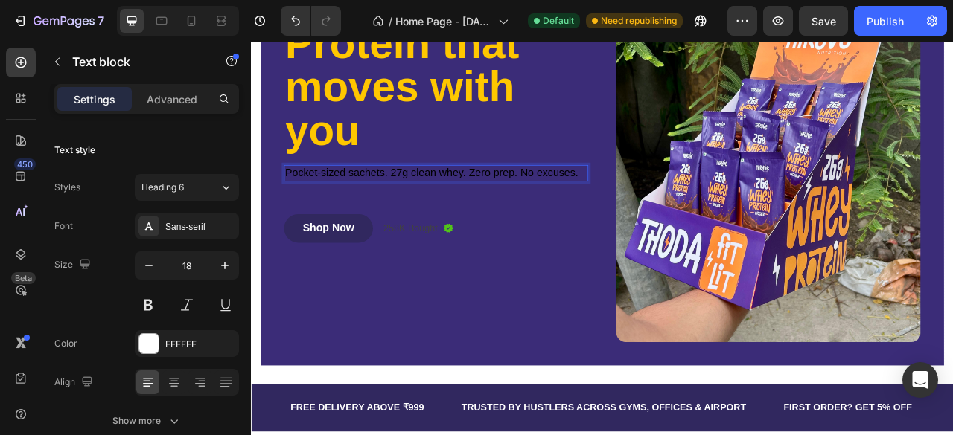
click at [343, 199] on div "Pocket-sized sachets. 27g clean whey. Zero prep. No excuses." at bounding box center [486, 209] width 387 height 20
click at [340, 201] on span "Pocket-sized sachets. 27g clean whey. Zero prep. No excuses." at bounding box center [480, 208] width 373 height 15
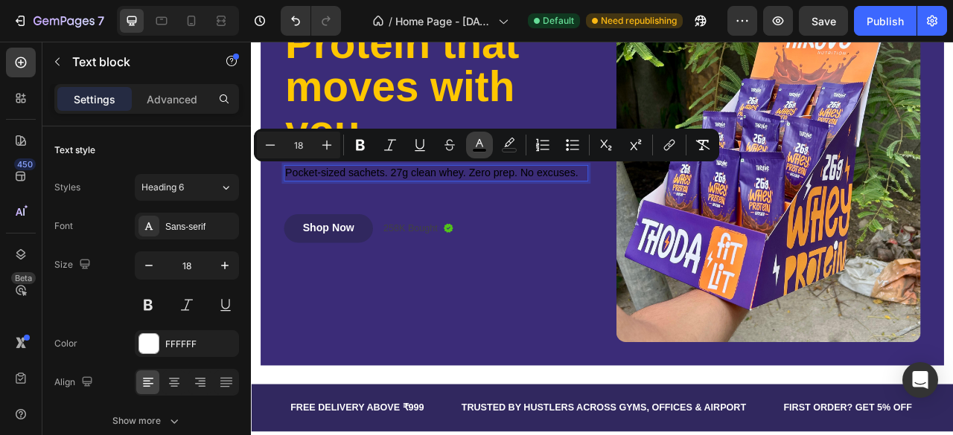
click at [476, 154] on button "color" at bounding box center [479, 145] width 27 height 27
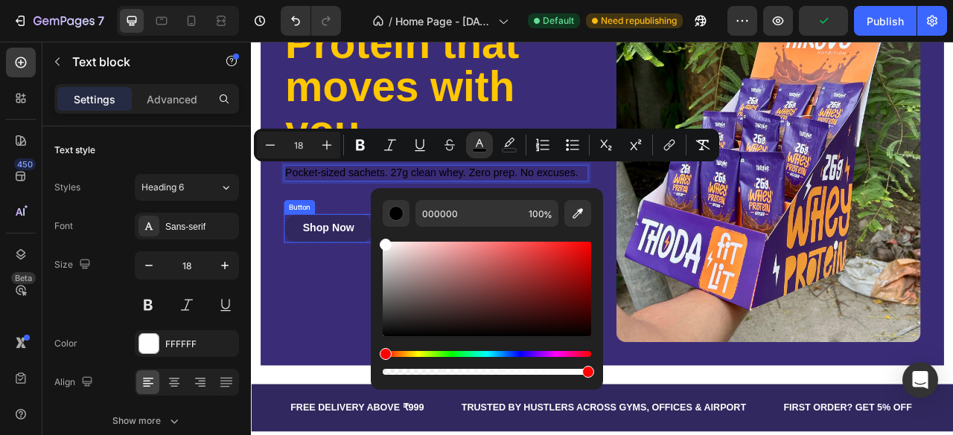
drag, startPoint x: 640, startPoint y: 300, endPoint x: 345, endPoint y: 245, distance: 300.6
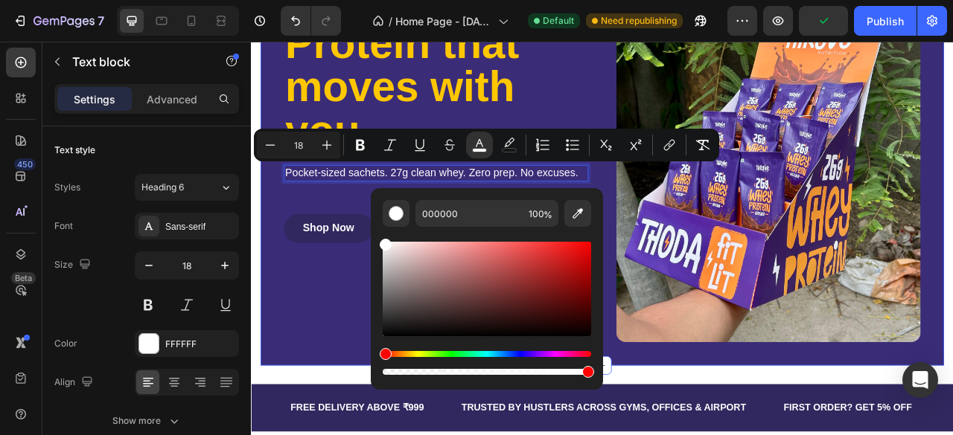
click at [275, 223] on div "Protein that moves with you Heading Pocket-sized sachets. 27g clean whey. Zero …" at bounding box center [697, 166] width 869 height 575
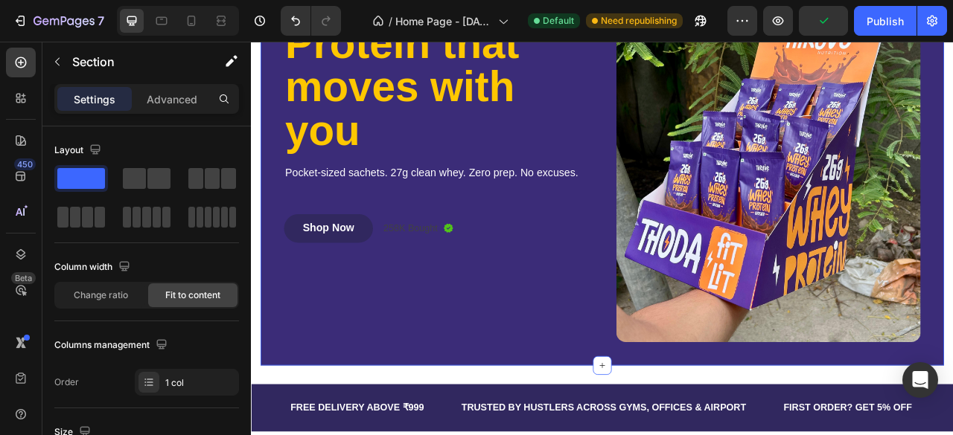
click at [275, 223] on div "Protein that moves with you Heading Pocket-sized sachets. 27g clean whey. Zero …" at bounding box center [697, 166] width 869 height 575
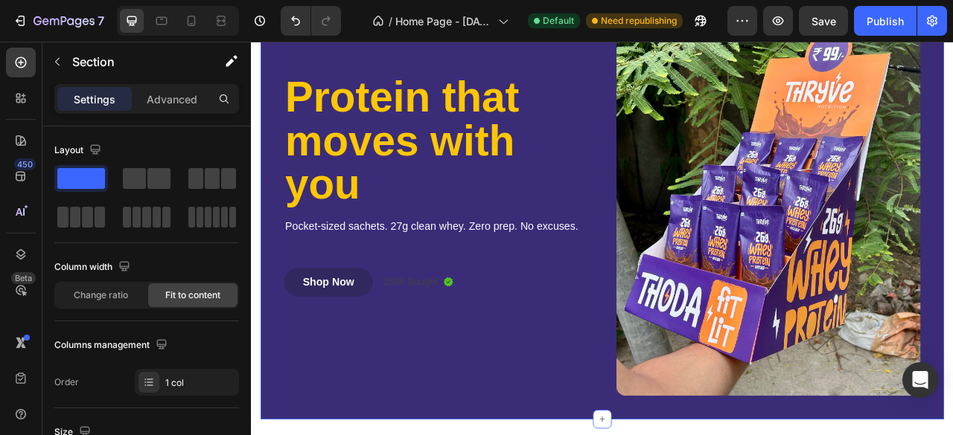
scroll to position [127, 0]
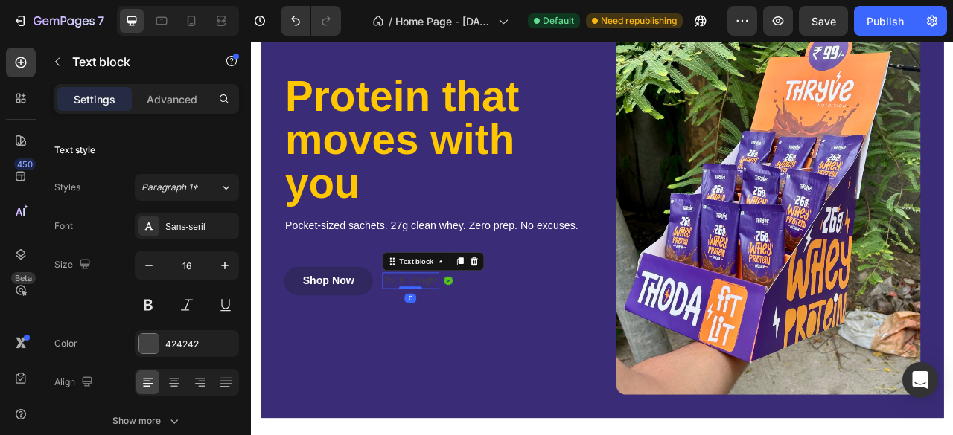
click at [453, 339] on p "258K Bought" at bounding box center [453, 346] width 69 height 18
click at [149, 342] on div at bounding box center [148, 343] width 19 height 19
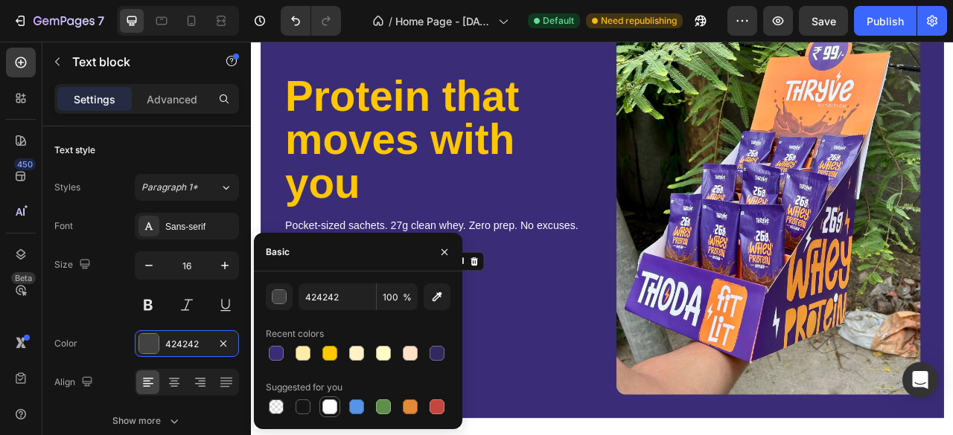
click at [325, 410] on div at bounding box center [329, 407] width 15 height 15
click at [443, 247] on icon "button" at bounding box center [444, 252] width 12 height 12
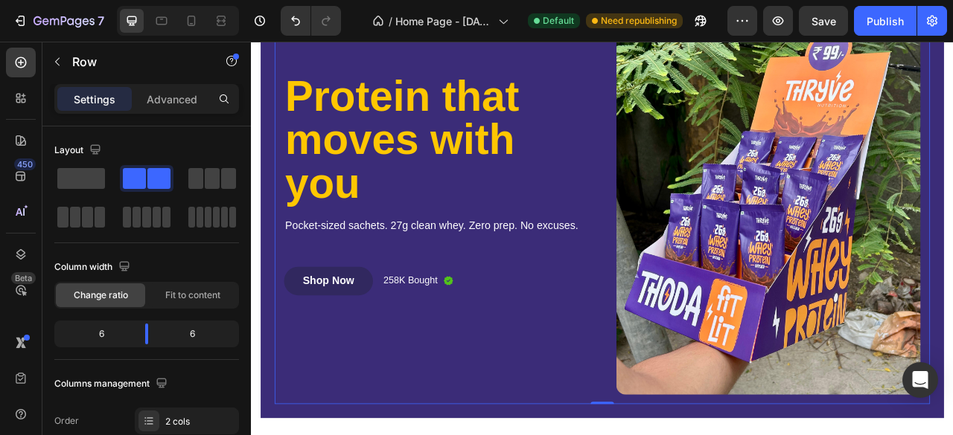
scroll to position [0, 0]
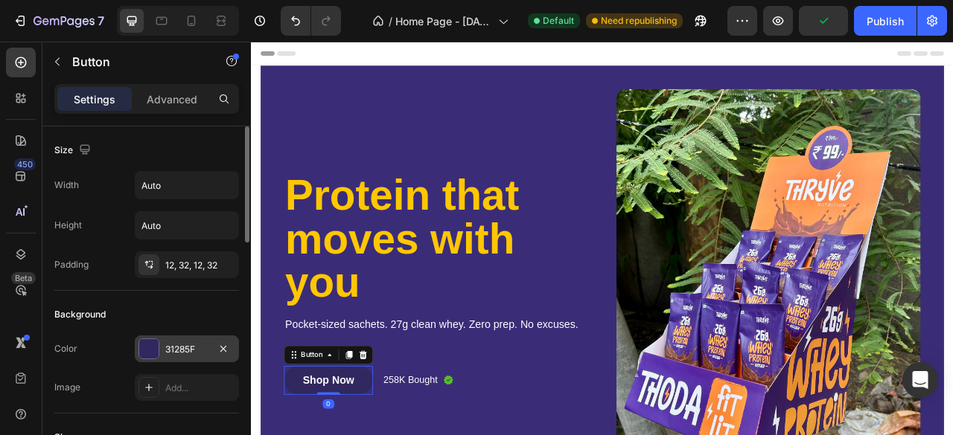
click at [149, 348] on div at bounding box center [148, 348] width 19 height 19
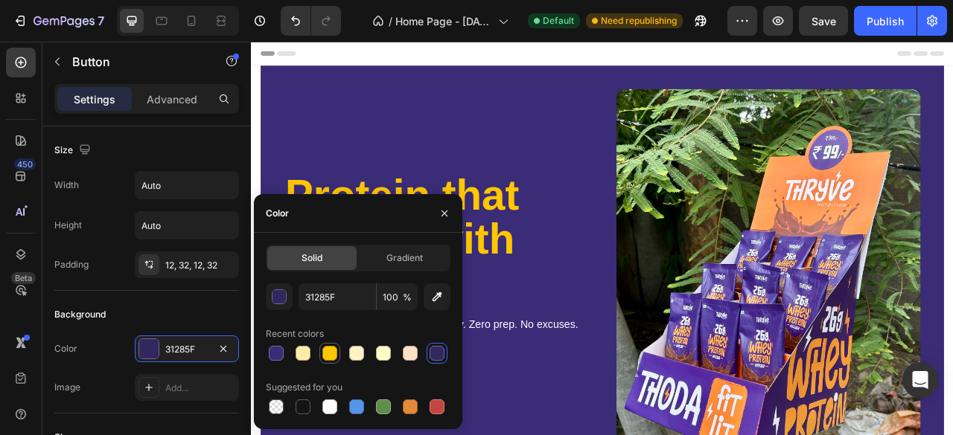
click at [332, 352] on div at bounding box center [329, 353] width 15 height 15
click at [444, 215] on icon "button" at bounding box center [444, 214] width 12 height 12
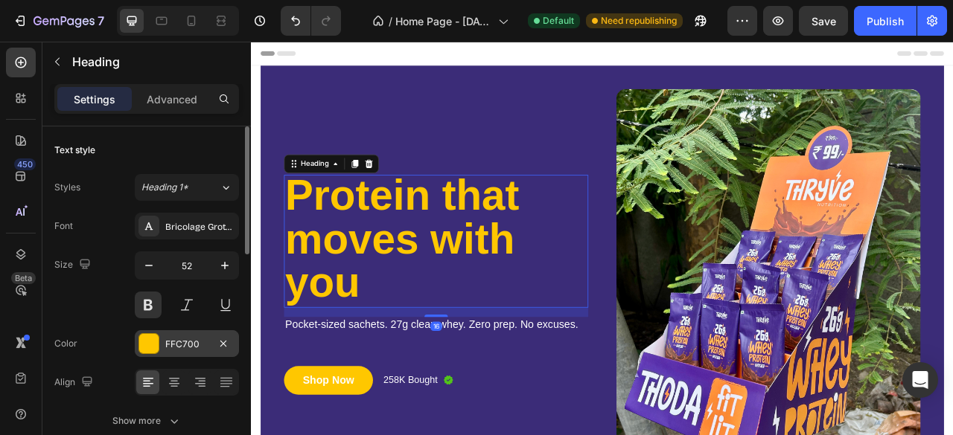
click at [155, 342] on div at bounding box center [148, 343] width 19 height 19
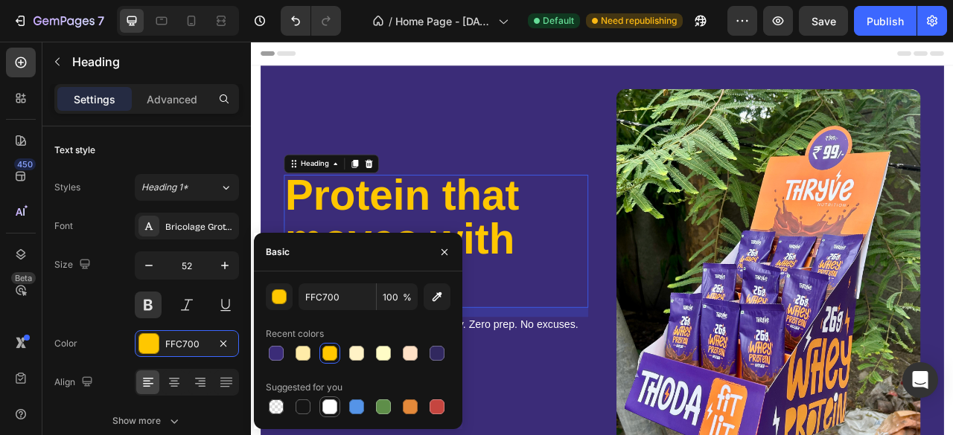
click at [326, 405] on div at bounding box center [329, 407] width 15 height 15
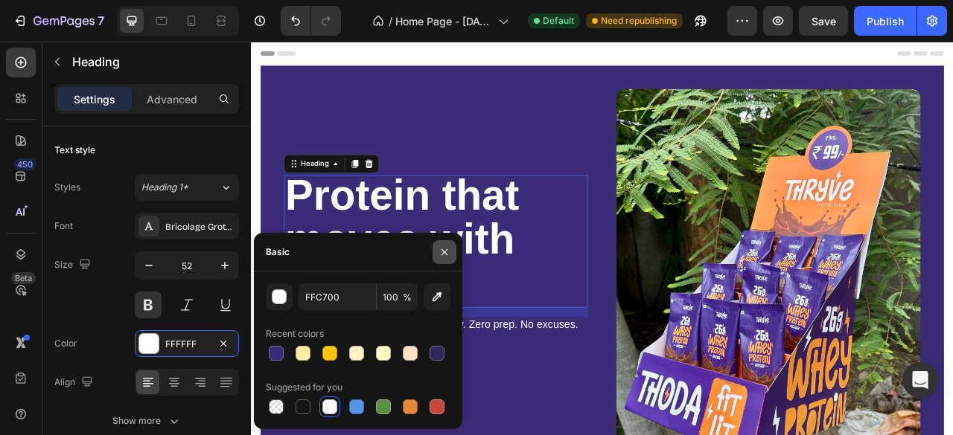
click at [442, 246] on icon "button" at bounding box center [444, 252] width 12 height 12
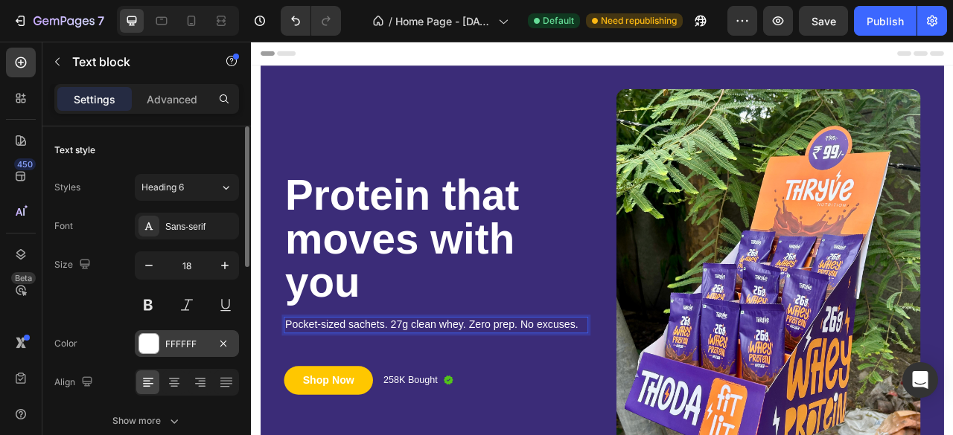
click at [146, 340] on div at bounding box center [148, 343] width 19 height 19
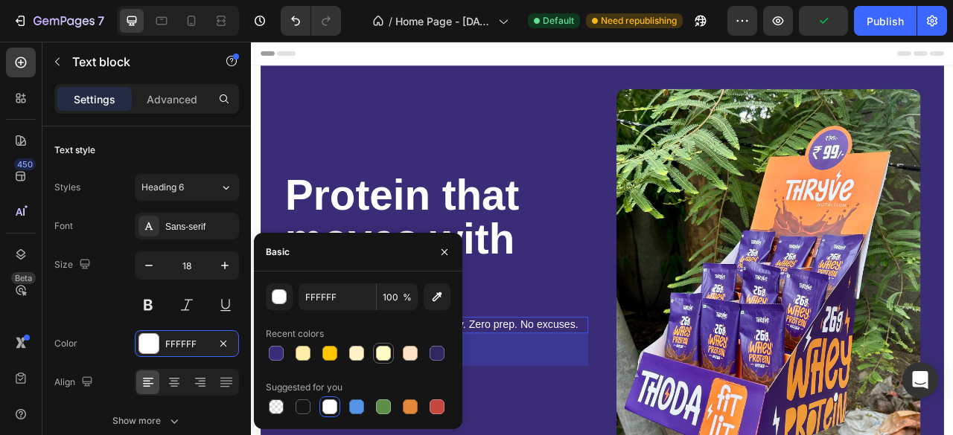
click at [377, 351] on div at bounding box center [383, 353] width 15 height 15
click at [444, 249] on icon "button" at bounding box center [444, 252] width 12 height 12
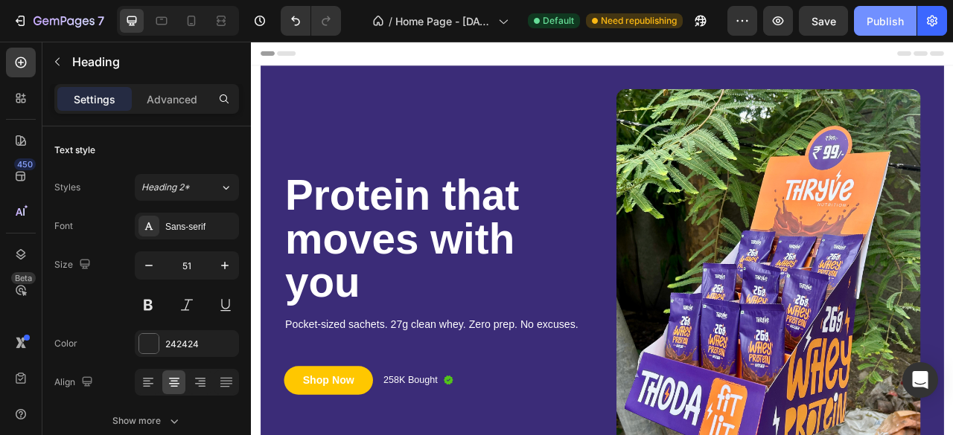
click at [868, 13] on div "Publish" at bounding box center [884, 21] width 37 height 16
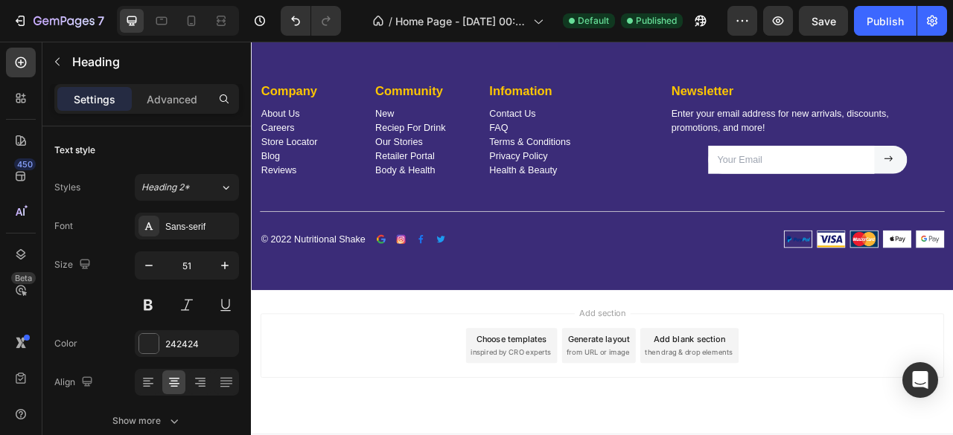
scroll to position [3740, 0]
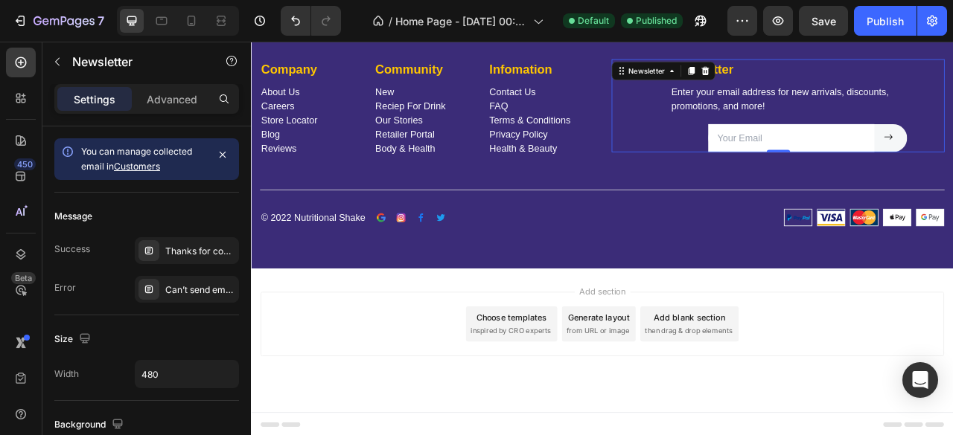
click at [802, 164] on div "Newsletter Text block Enter your email address for new arrivals, discounts, pro…" at bounding box center [921, 123] width 424 height 119
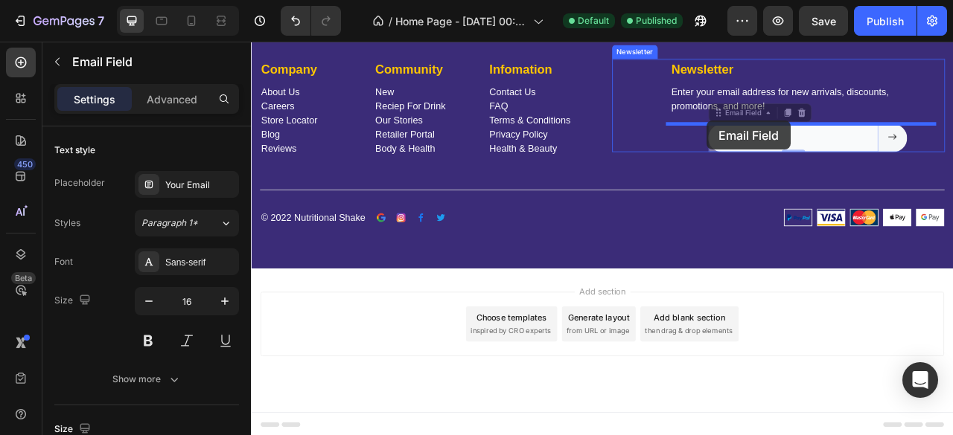
drag, startPoint x: 860, startPoint y: 139, endPoint x: 829, endPoint y: 142, distance: 30.7
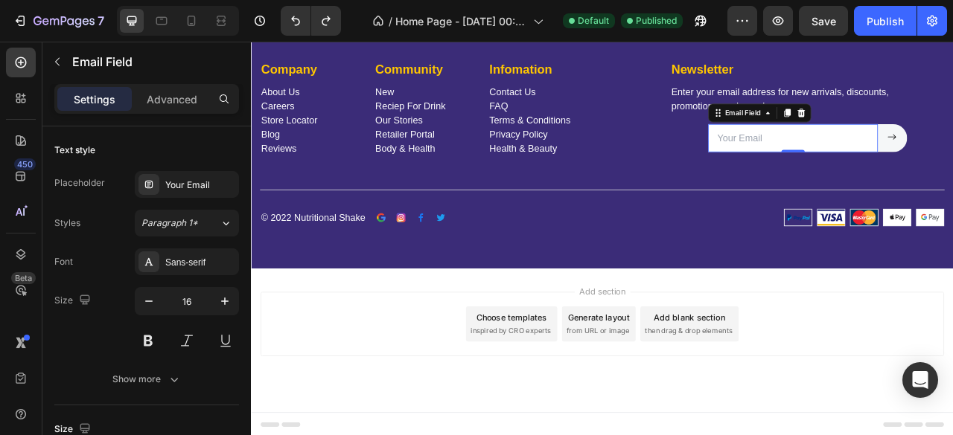
click at [846, 173] on input "email" at bounding box center [940, 165] width 216 height 36
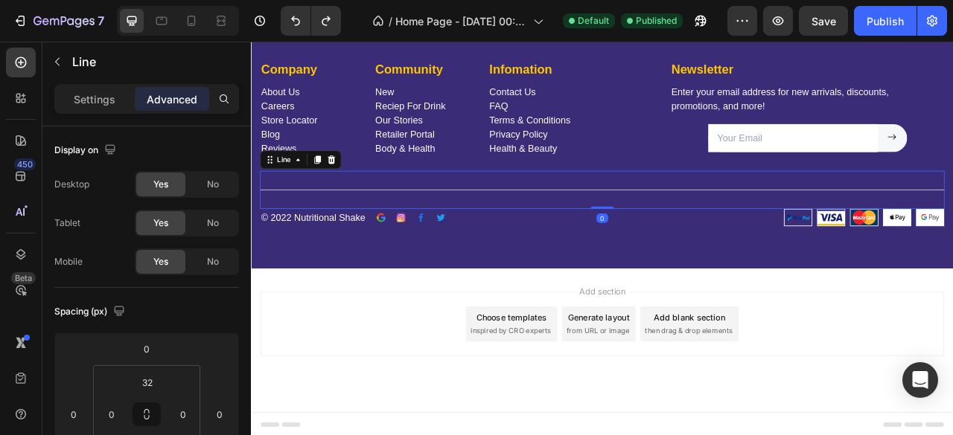
click at [736, 249] on div "Title Line 0" at bounding box center [697, 230] width 871 height 48
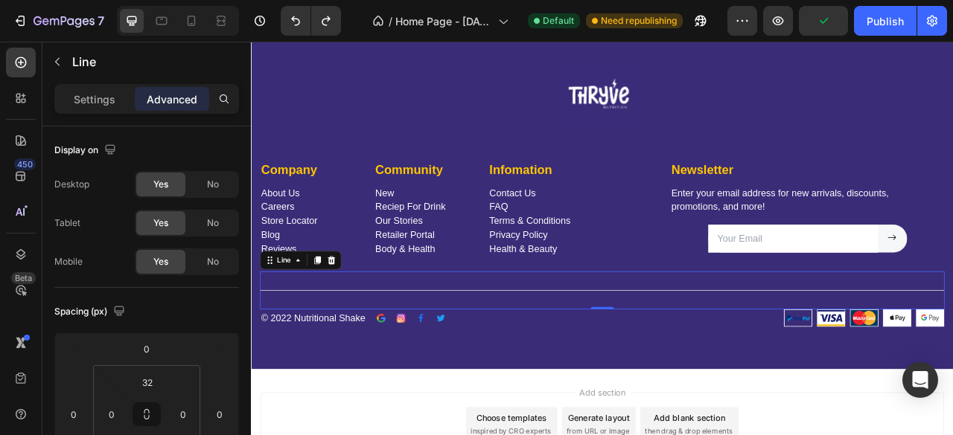
scroll to position [3617, 0]
